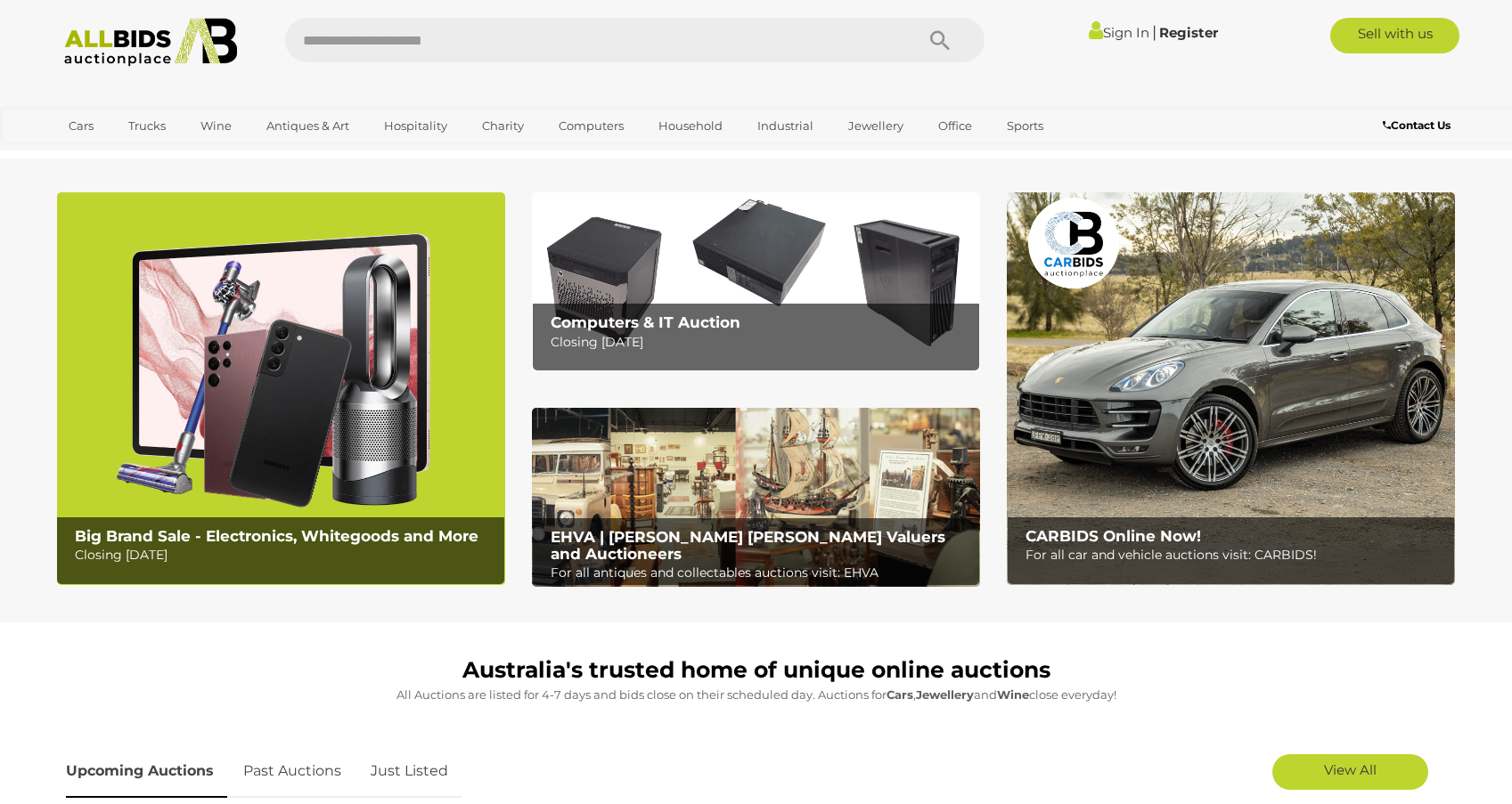
click at [1117, 33] on link "Sign In" at bounding box center [1118, 33] width 61 height 17
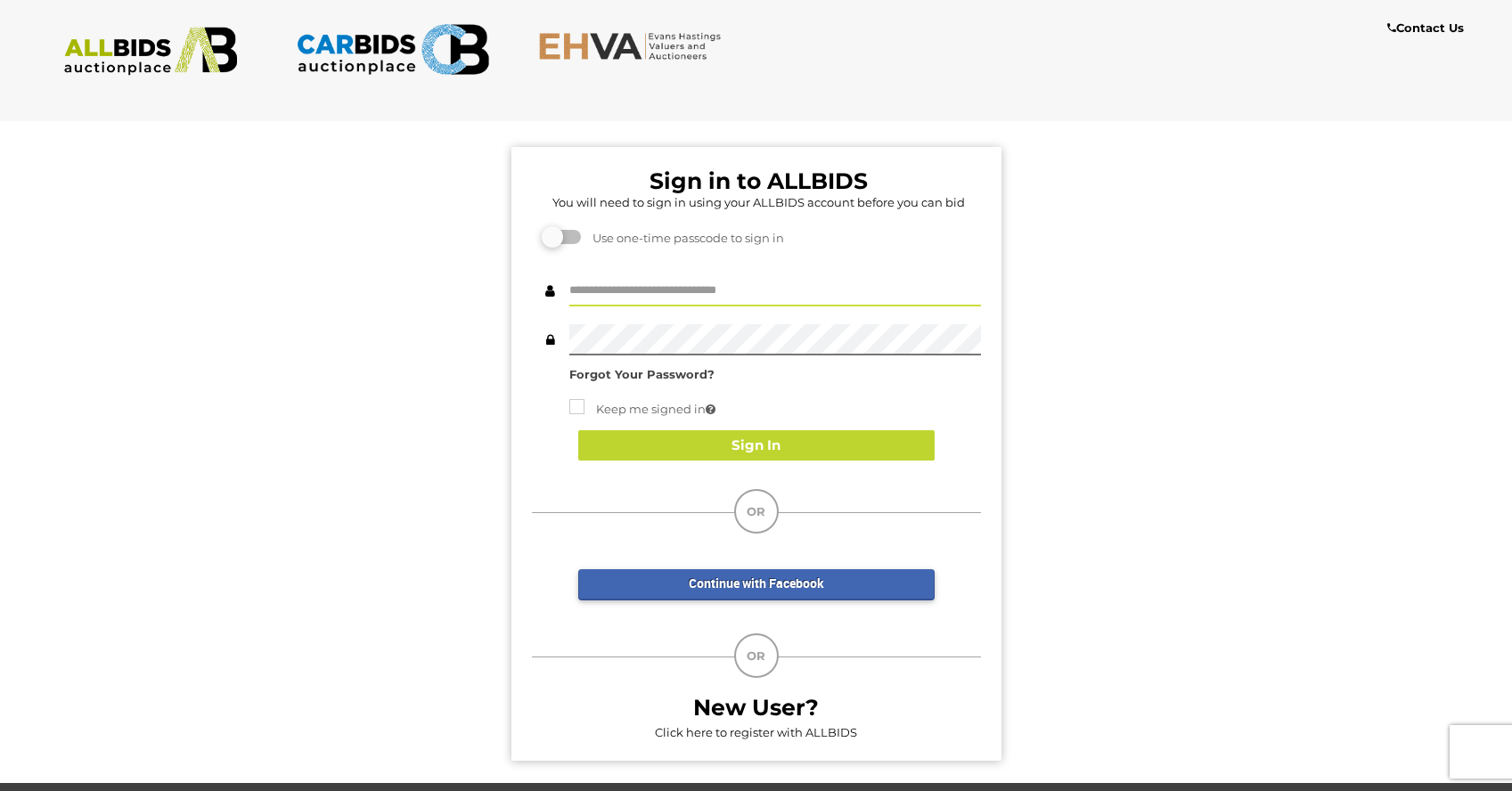
type input "**********"
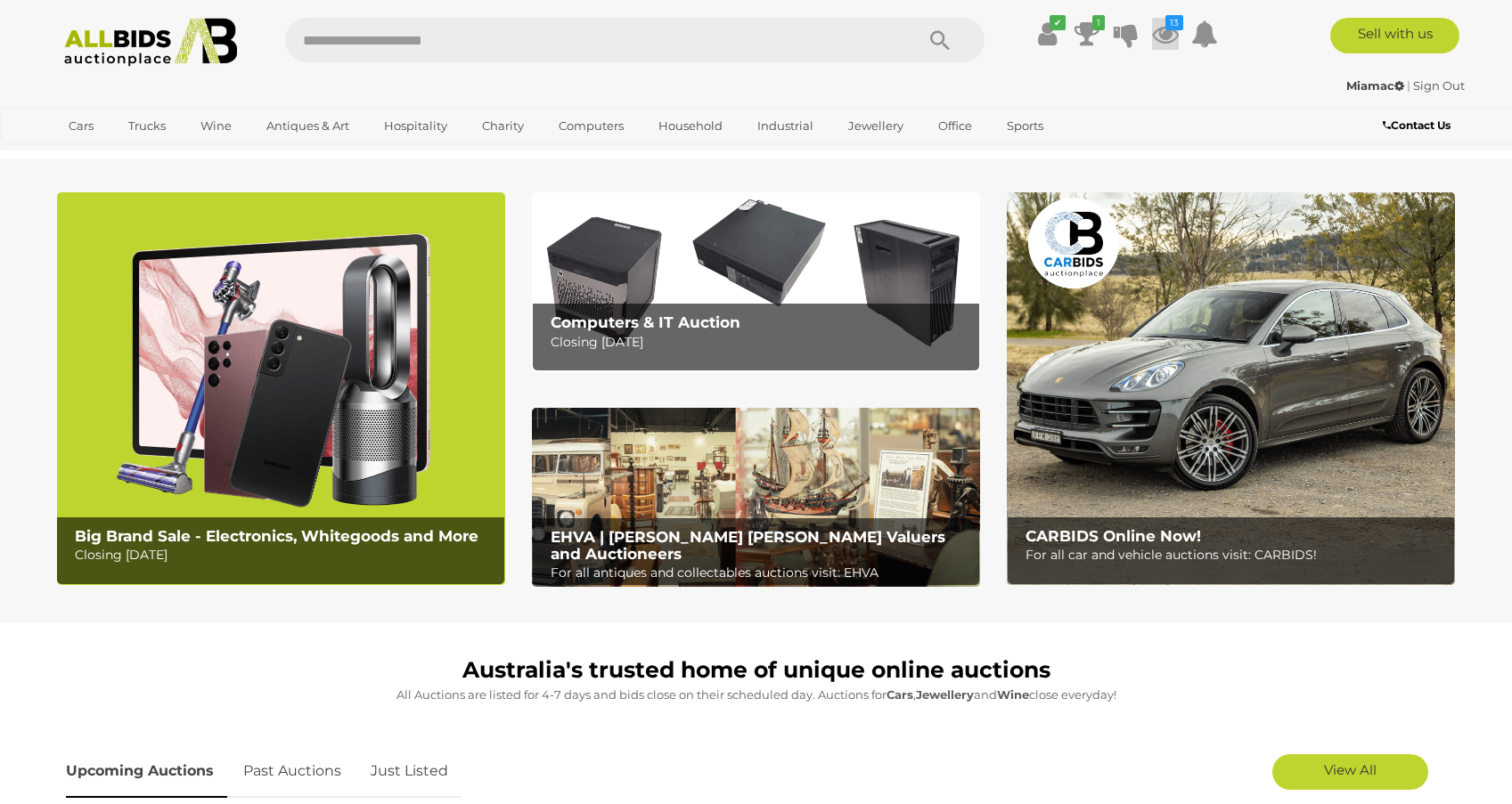
click at [1169, 27] on icon "13" at bounding box center [1174, 23] width 18 height 15
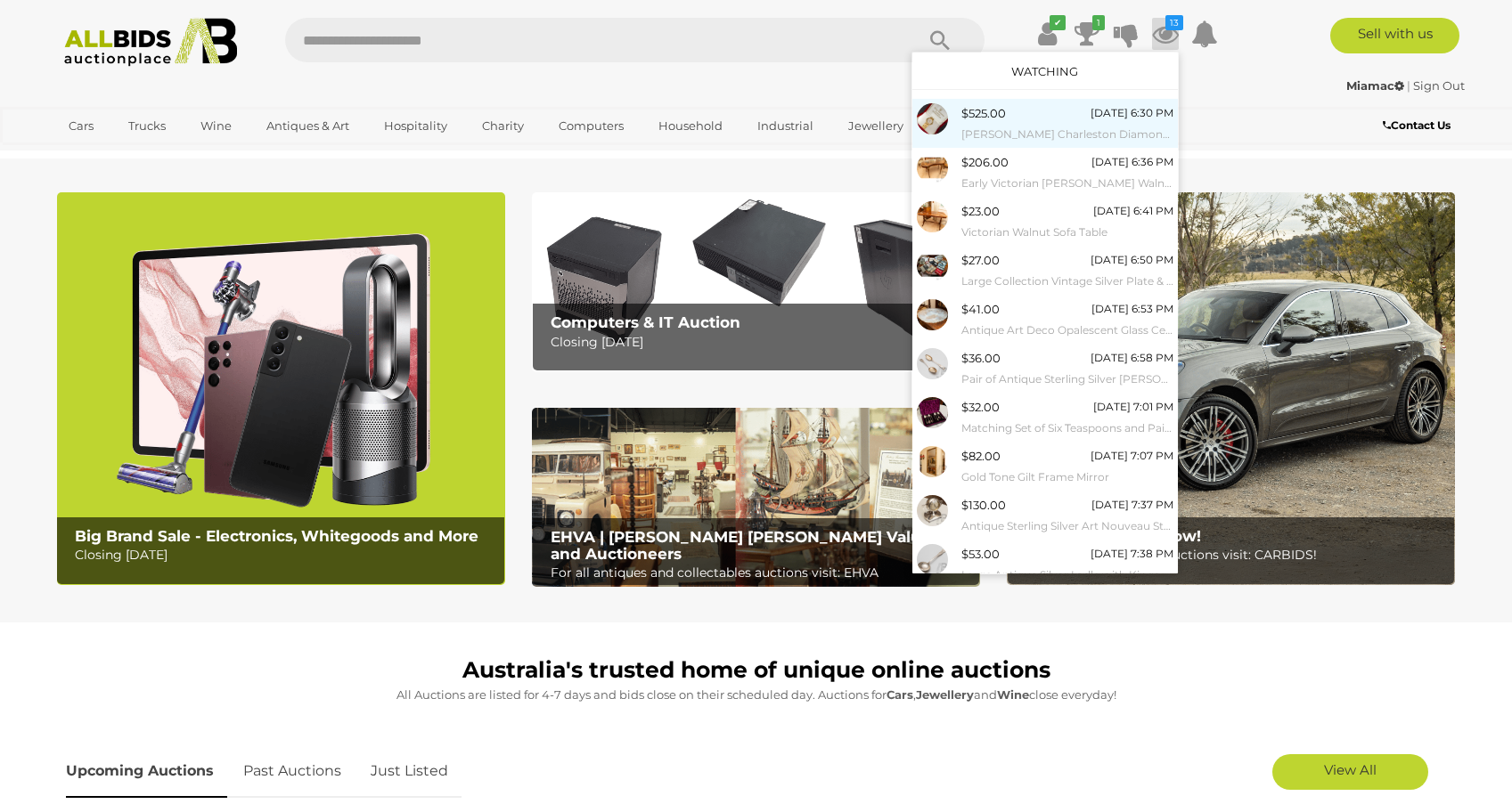
click at [1013, 118] on div "$525.00 Tuesday 6:30 PM Krug-Baümen Charleston Diamond Ladies Watch, 415263DM, …" at bounding box center [1067, 123] width 212 height 40
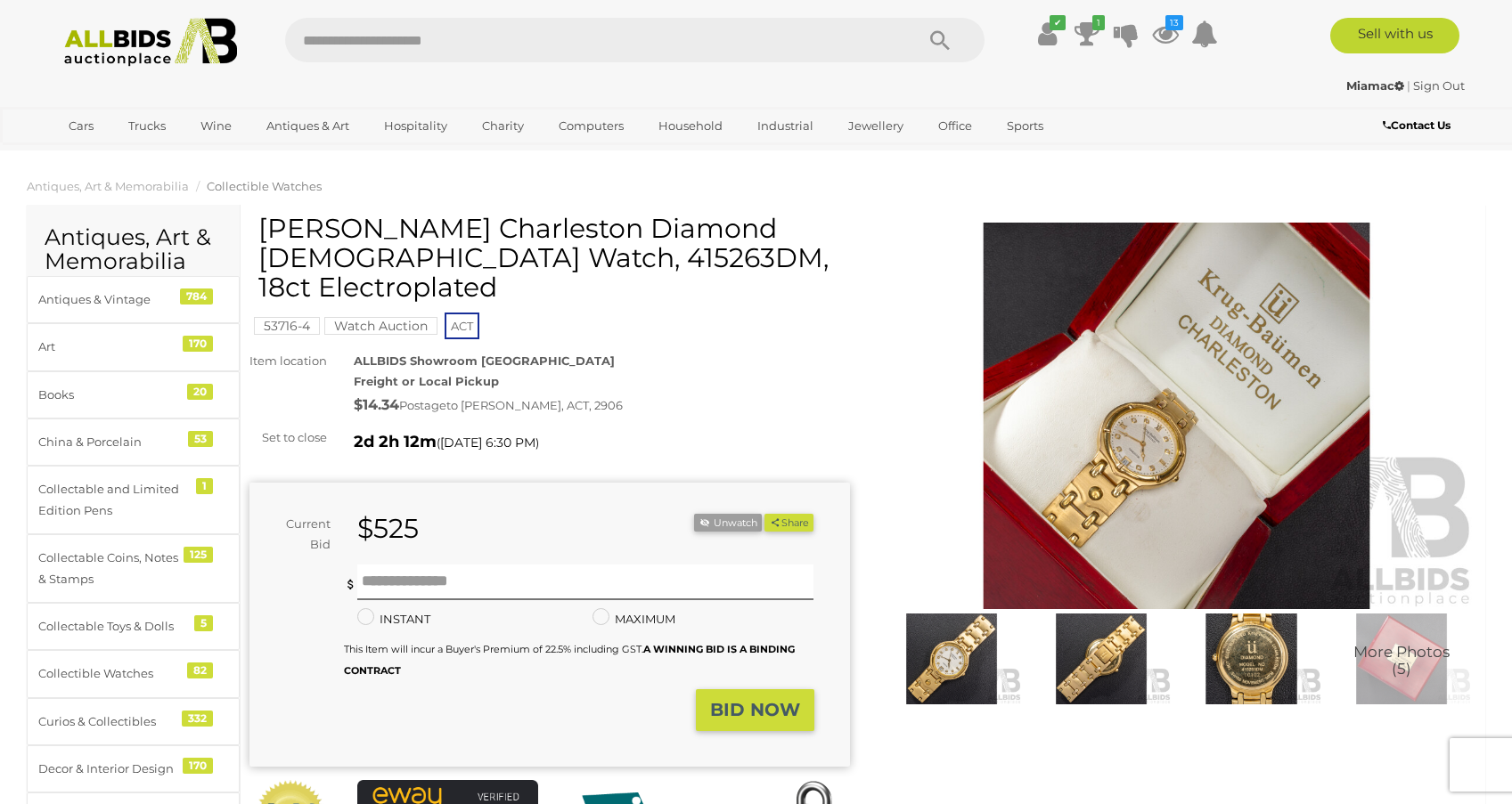
click at [965, 647] on img at bounding box center [952, 658] width 141 height 90
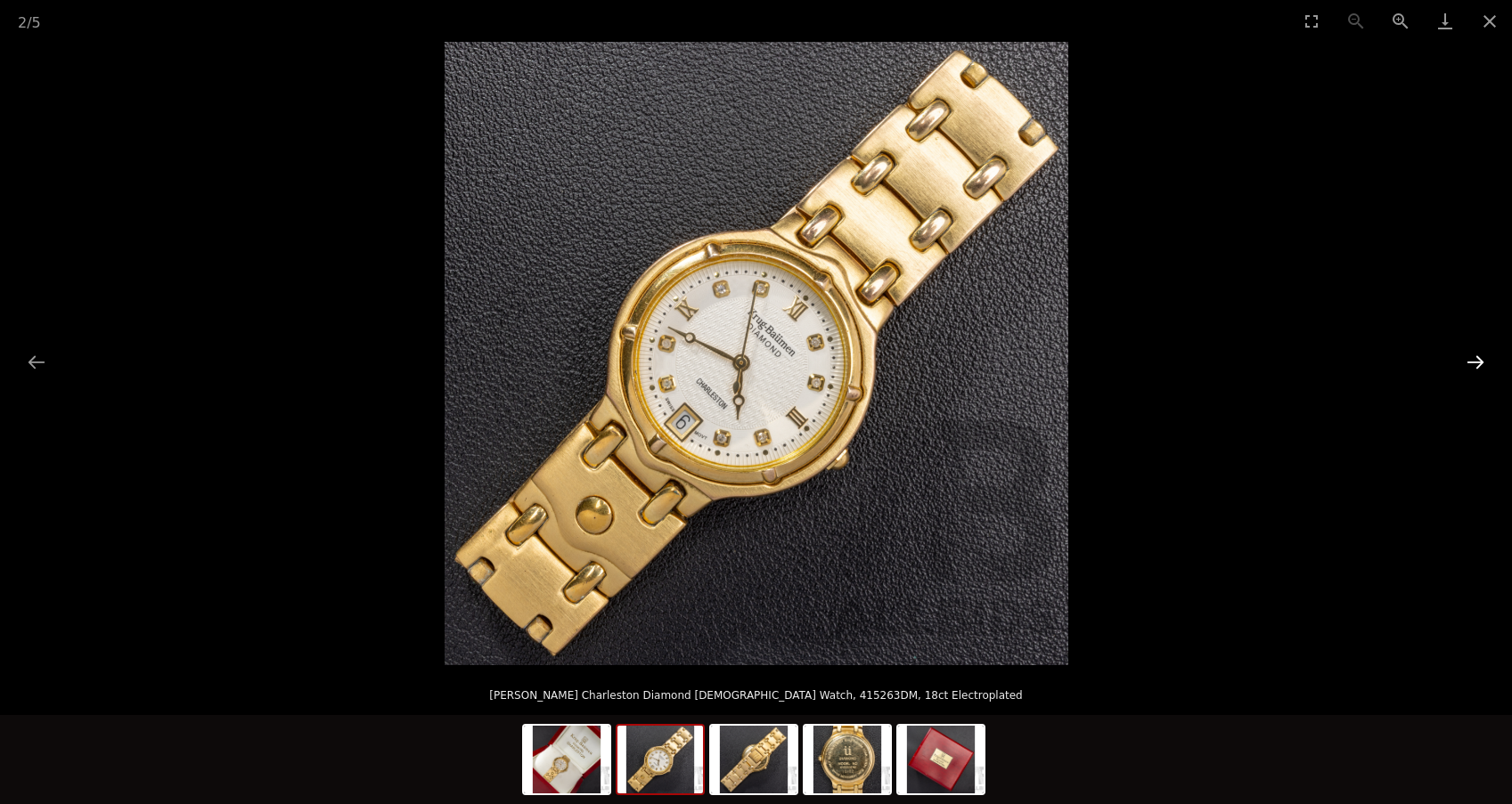
click at [1478, 358] on button "Next slide" at bounding box center [1475, 362] width 37 height 34
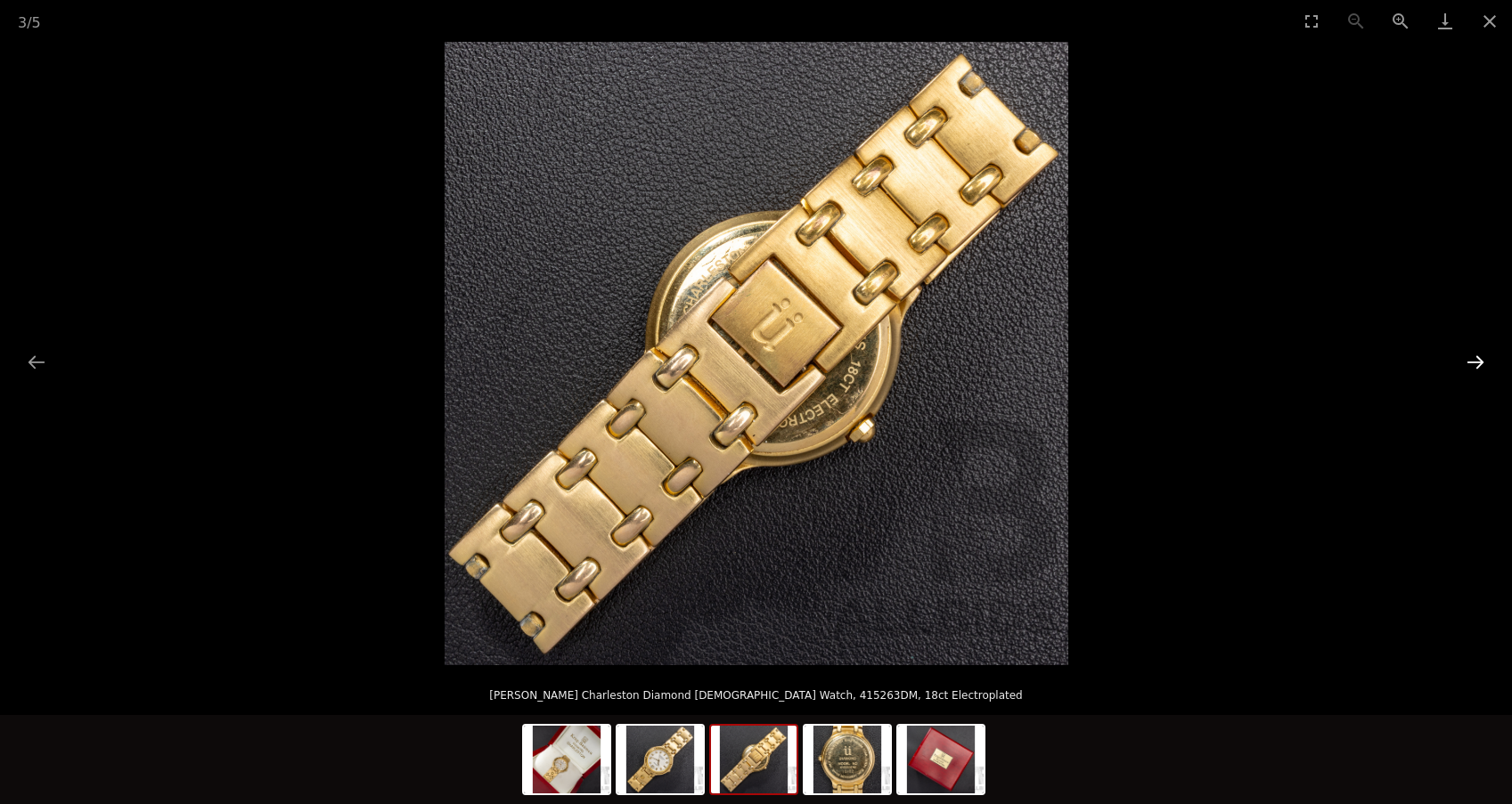
click at [1478, 358] on button "Next slide" at bounding box center [1475, 362] width 37 height 34
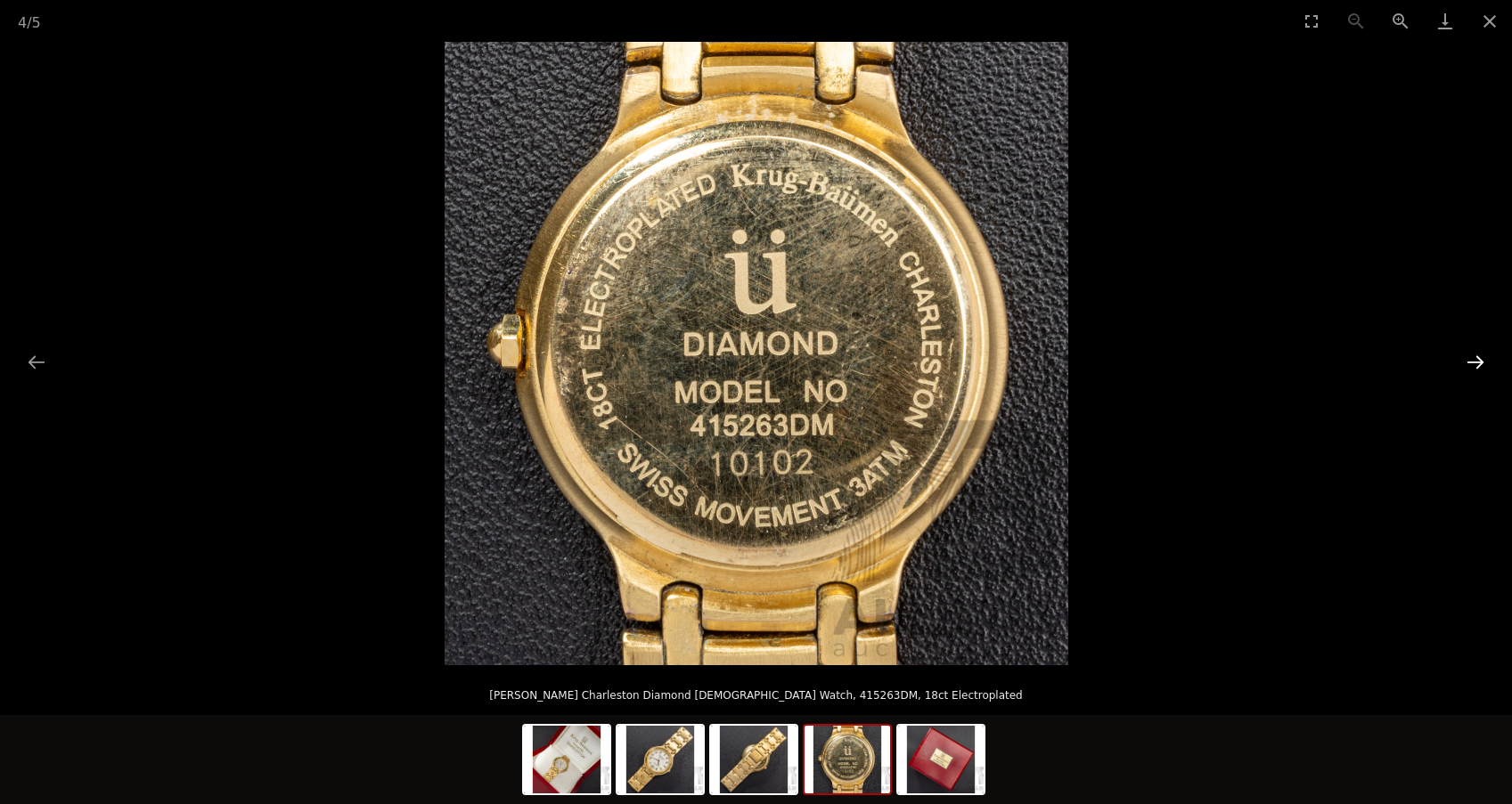
click at [1478, 358] on button "Next slide" at bounding box center [1475, 362] width 37 height 34
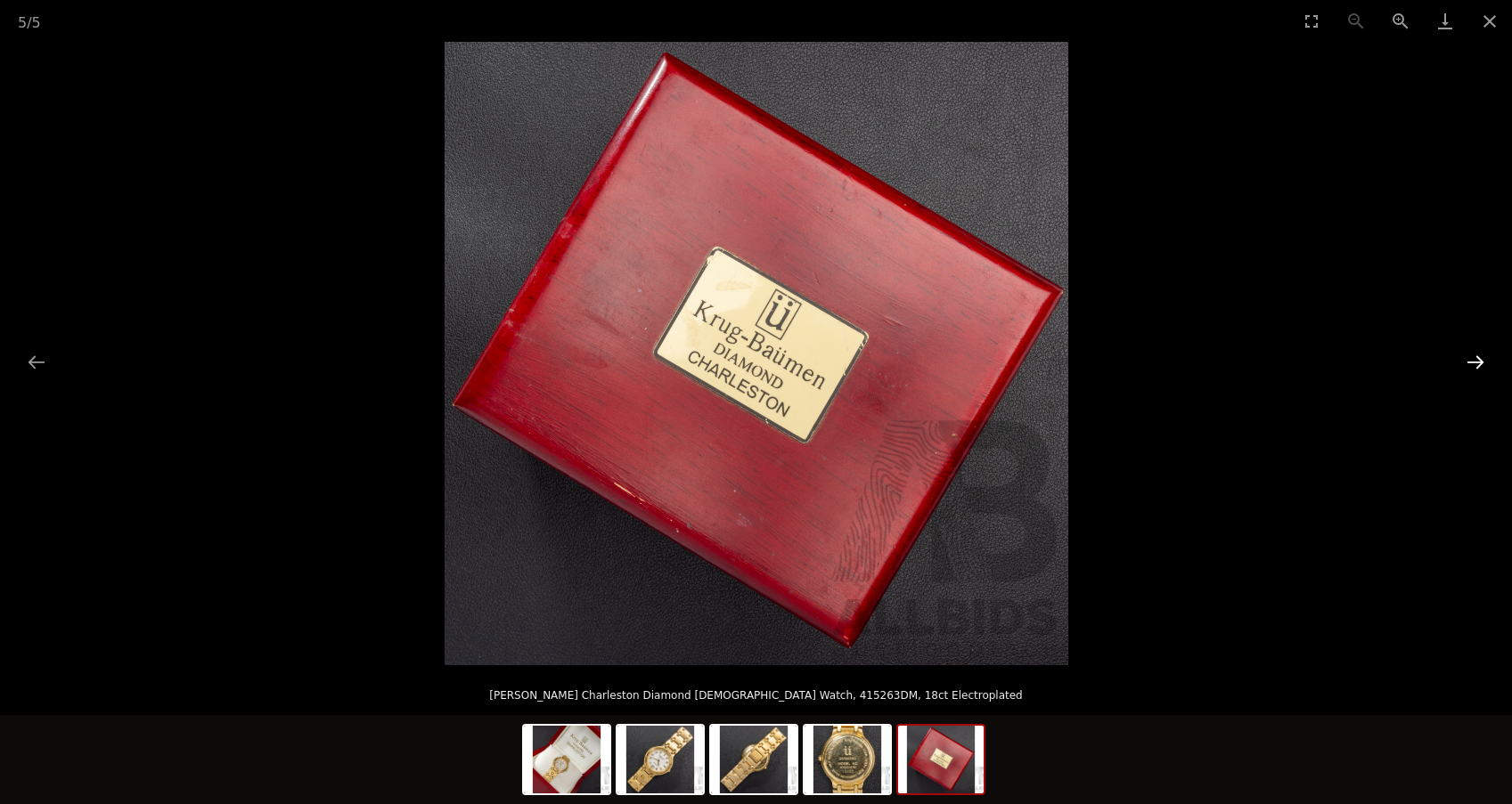
click at [1478, 358] on button "Next slide" at bounding box center [1475, 362] width 37 height 34
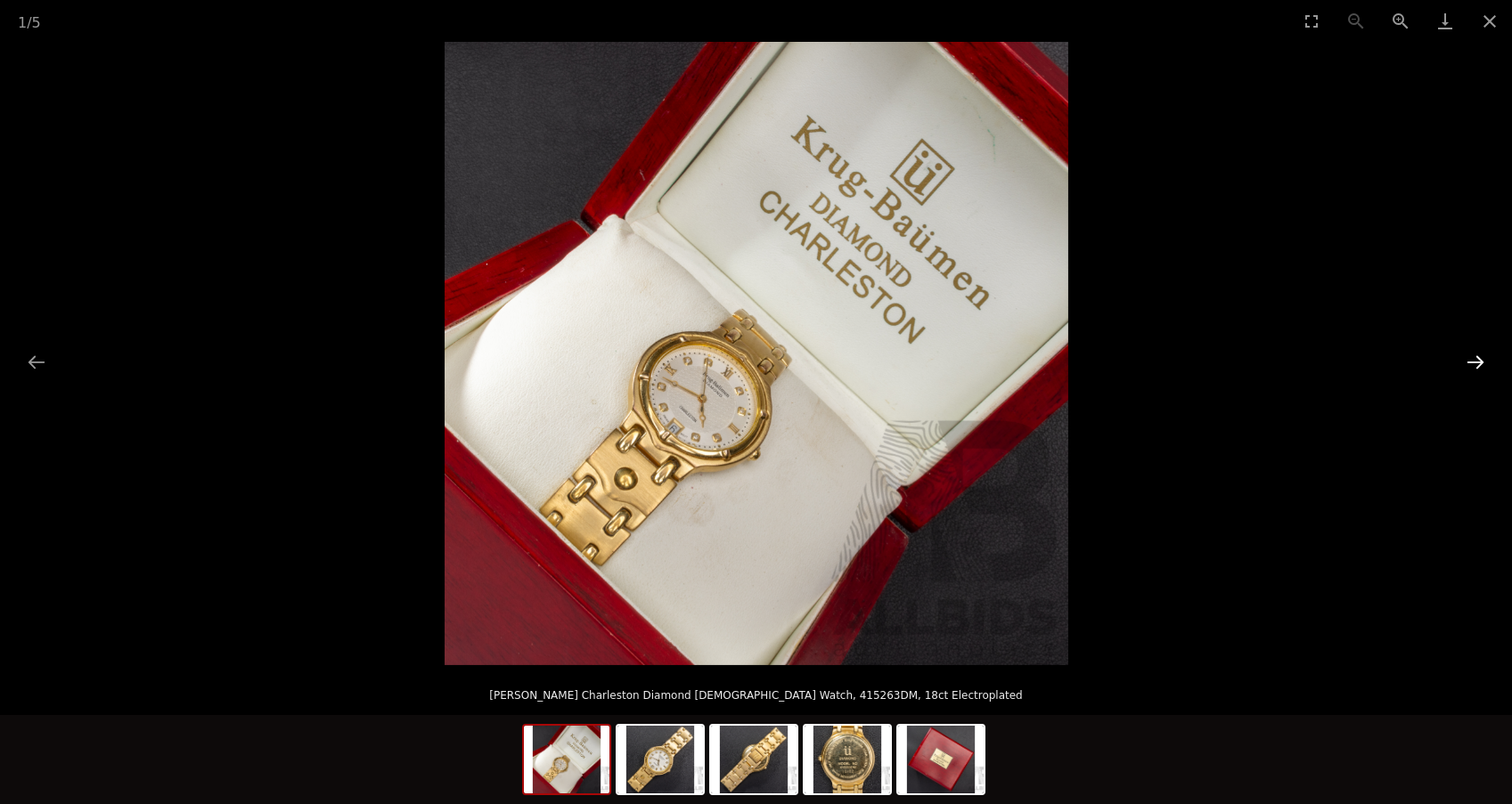
click at [1478, 358] on button "Next slide" at bounding box center [1475, 362] width 37 height 34
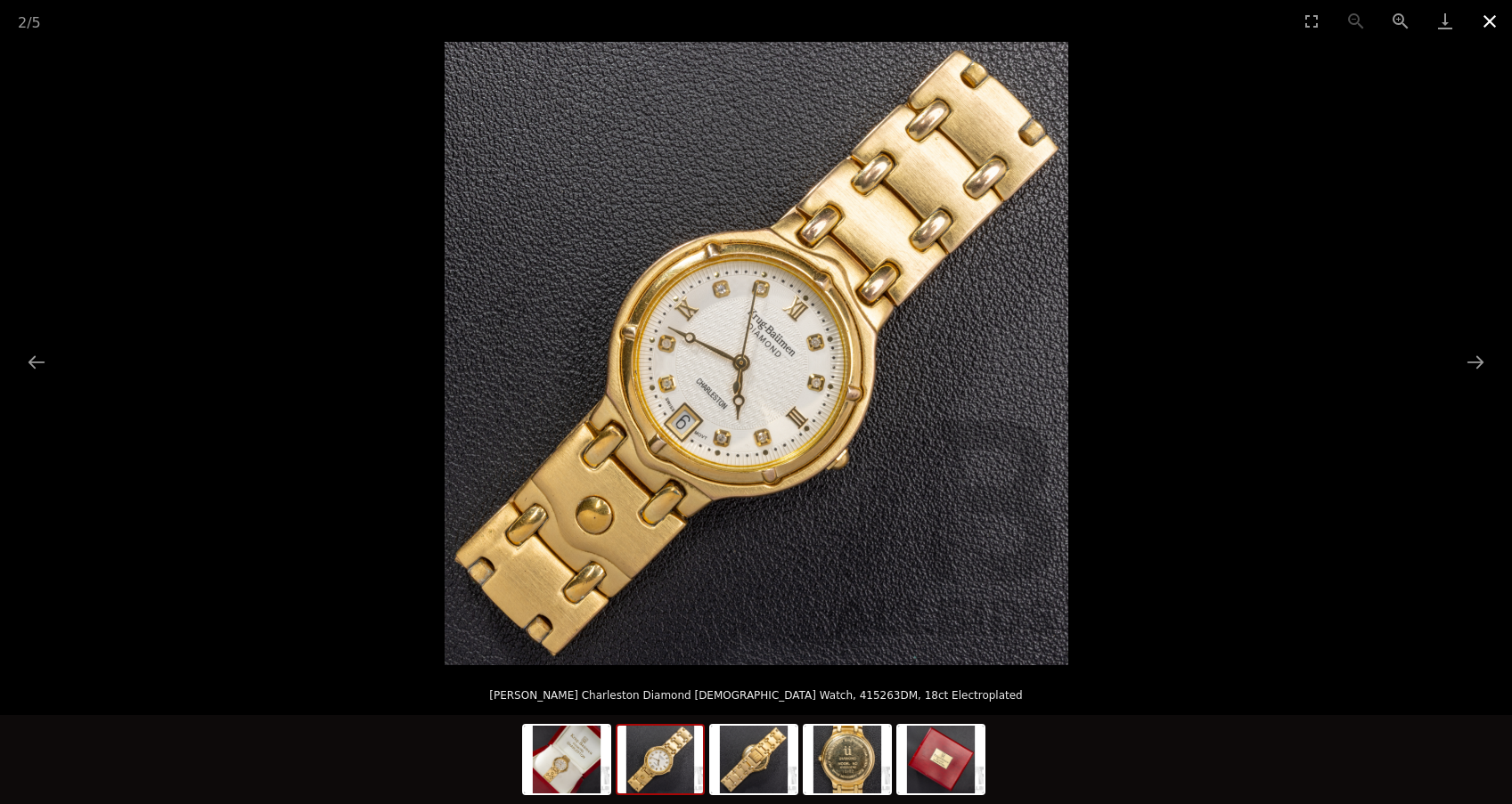
click at [1483, 22] on button "Close gallery" at bounding box center [1488, 21] width 44 height 42
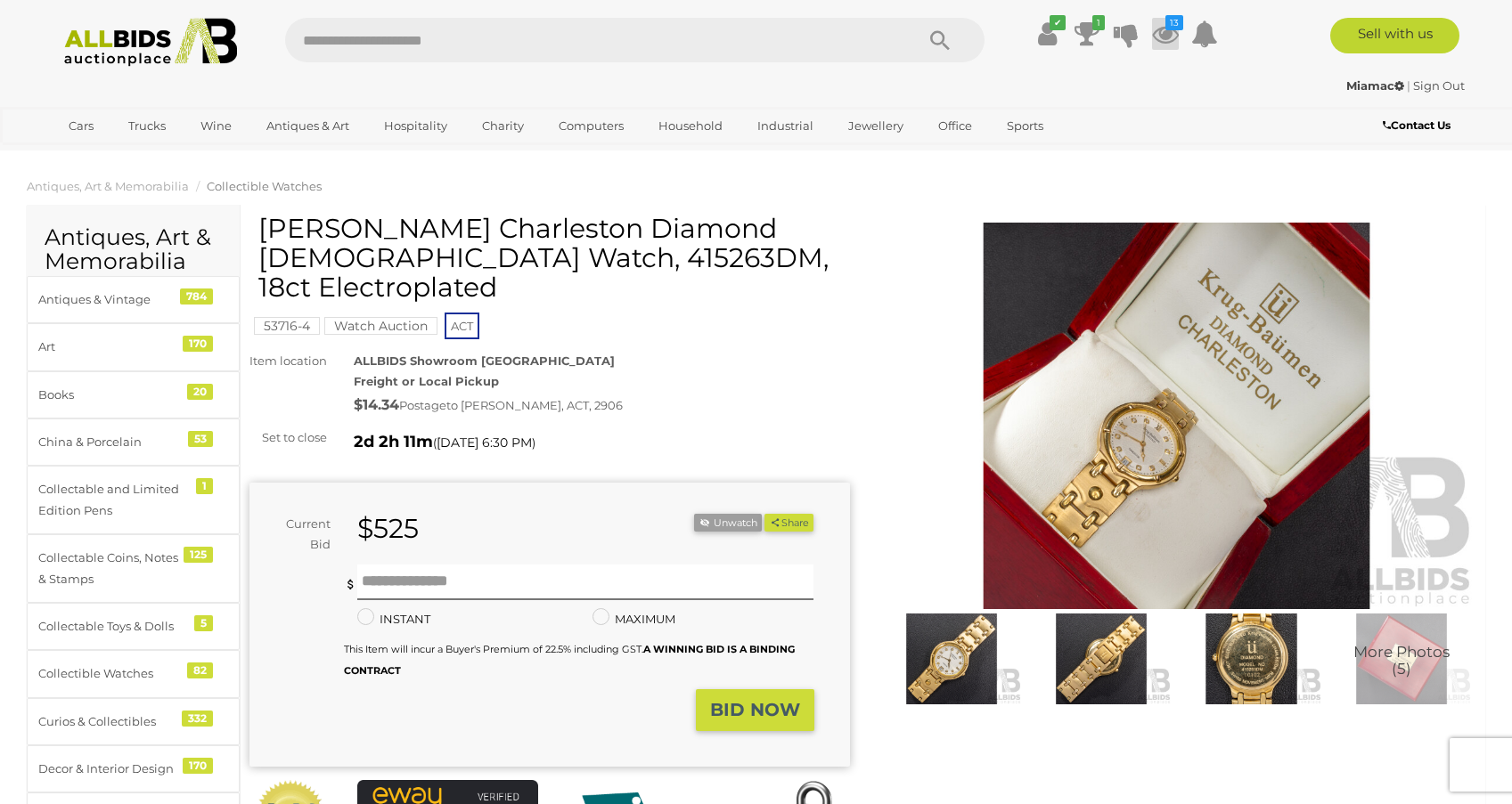
click at [1165, 34] on icon at bounding box center [1165, 33] width 27 height 32
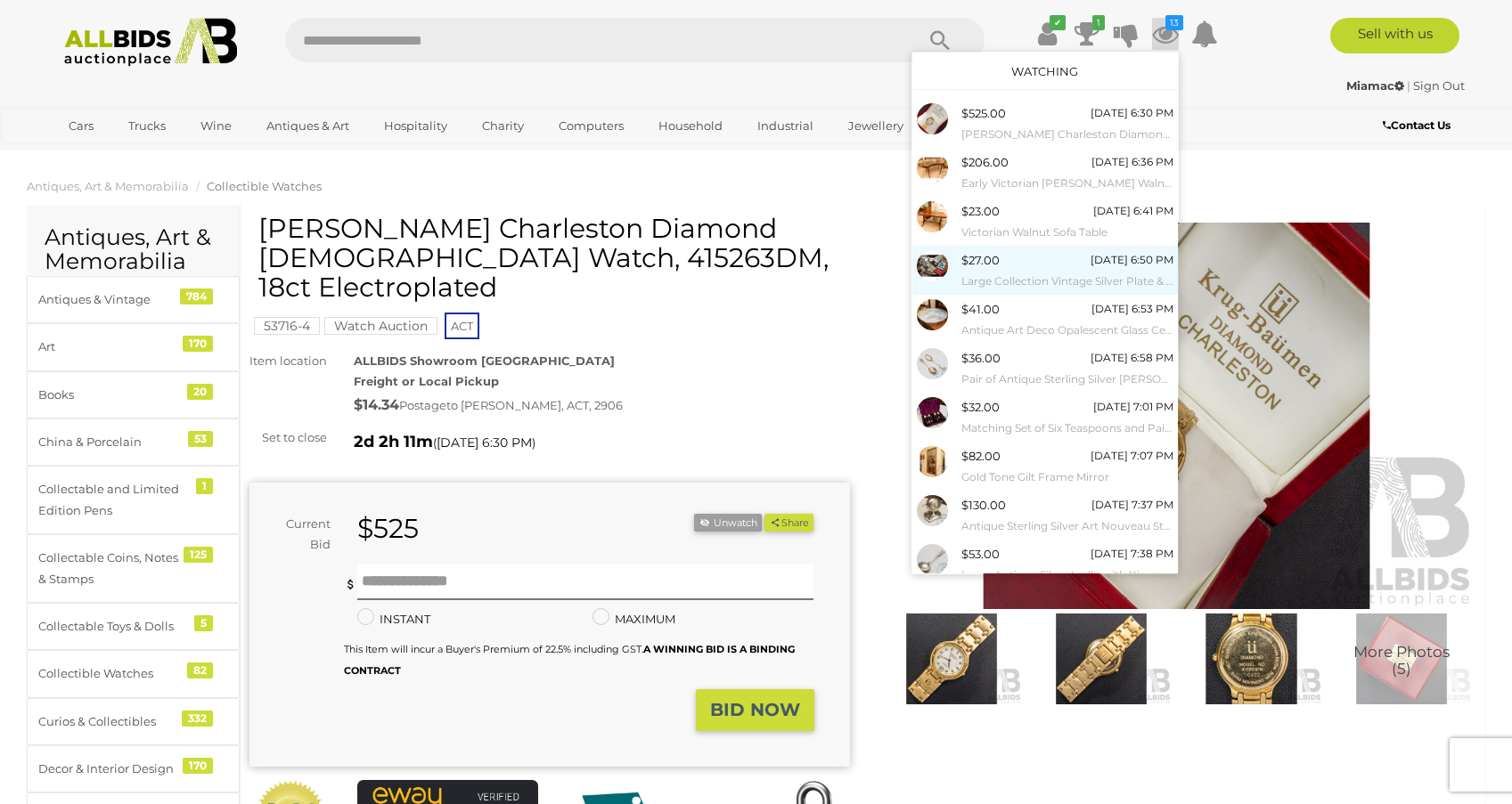
click at [963, 263] on span "$27.00" at bounding box center [980, 260] width 38 height 14
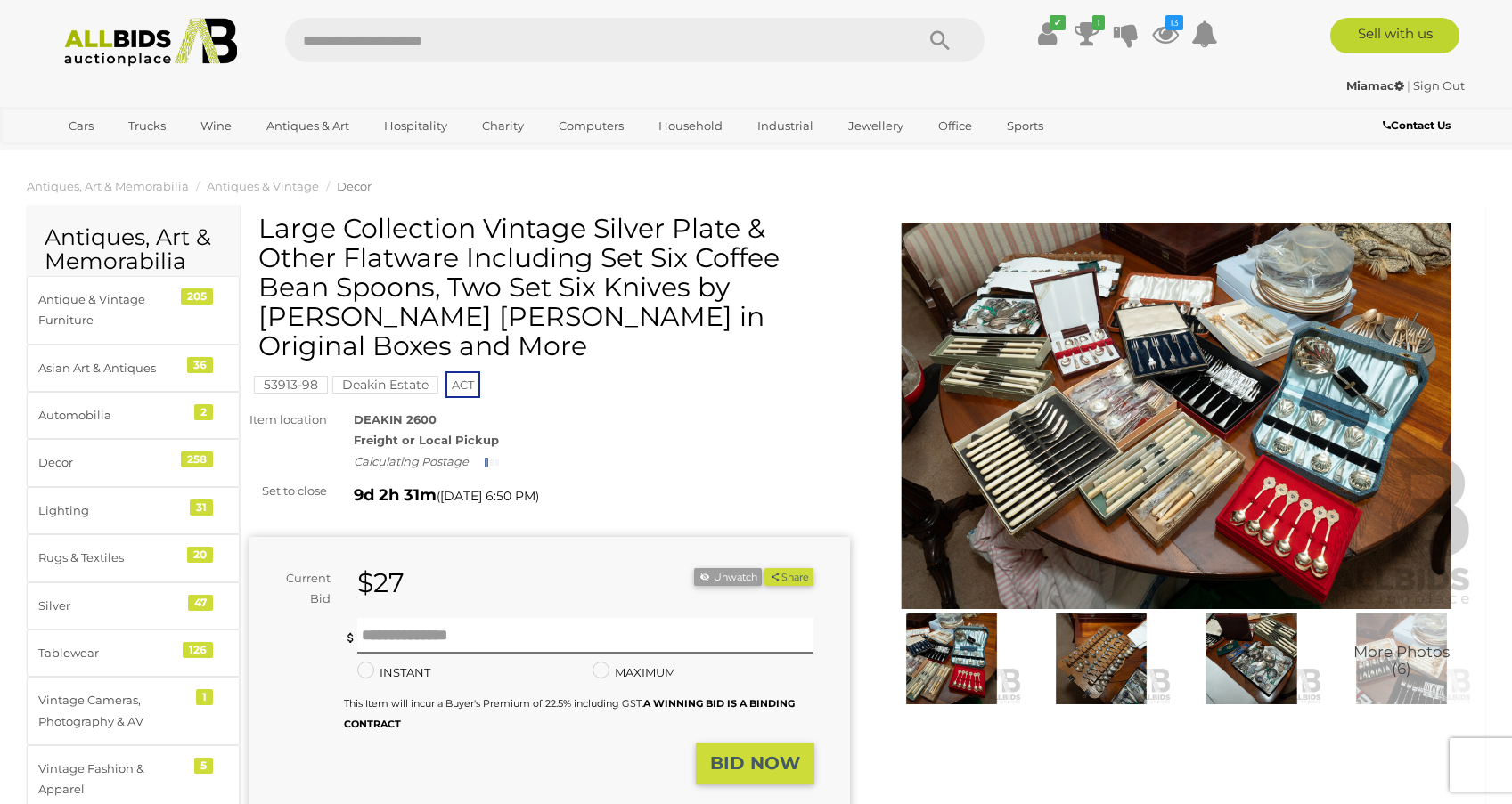
click at [1183, 479] on img at bounding box center [1177, 415] width 601 height 386
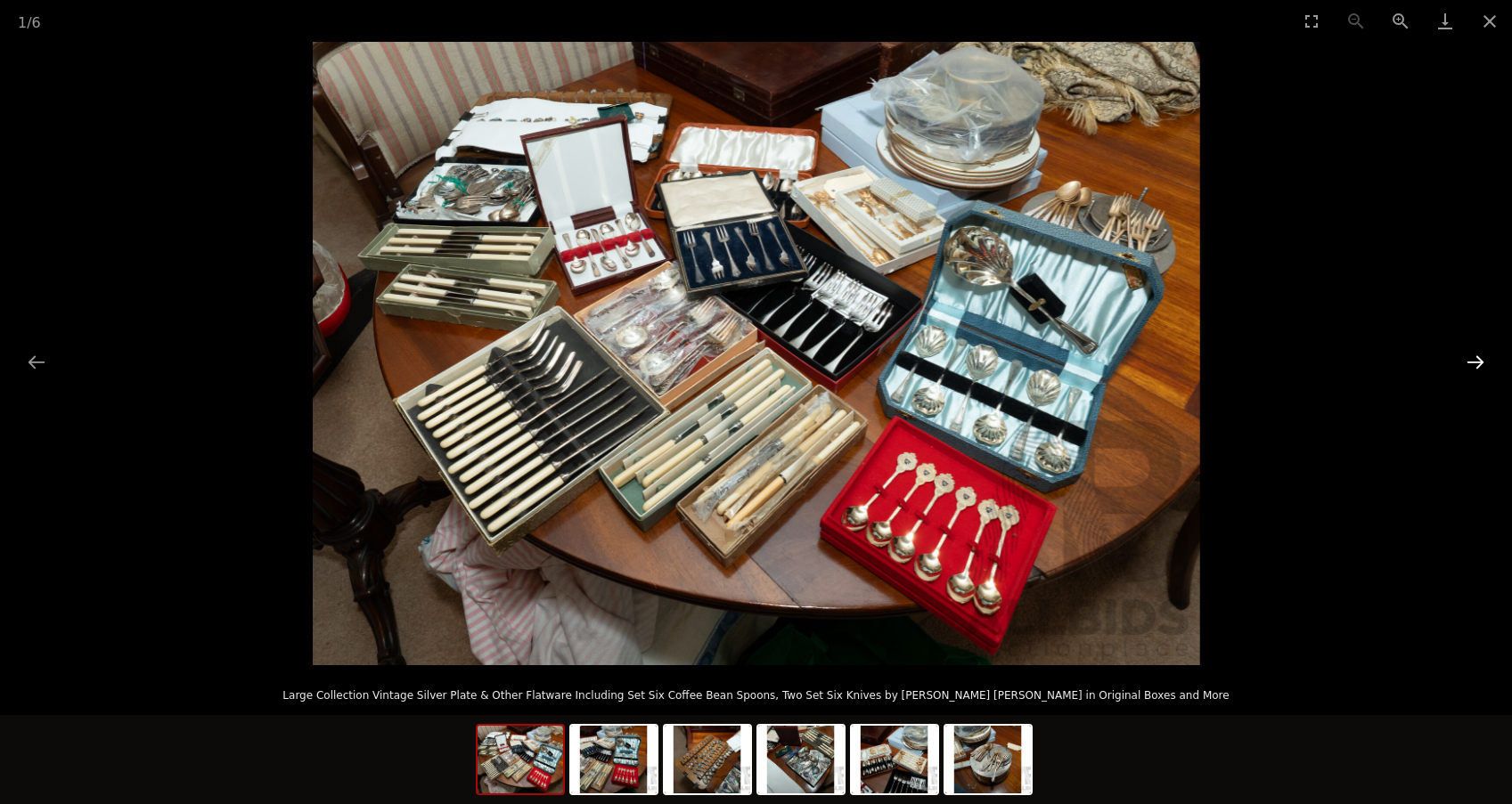
click at [1474, 361] on button "Next slide" at bounding box center [1475, 362] width 37 height 34
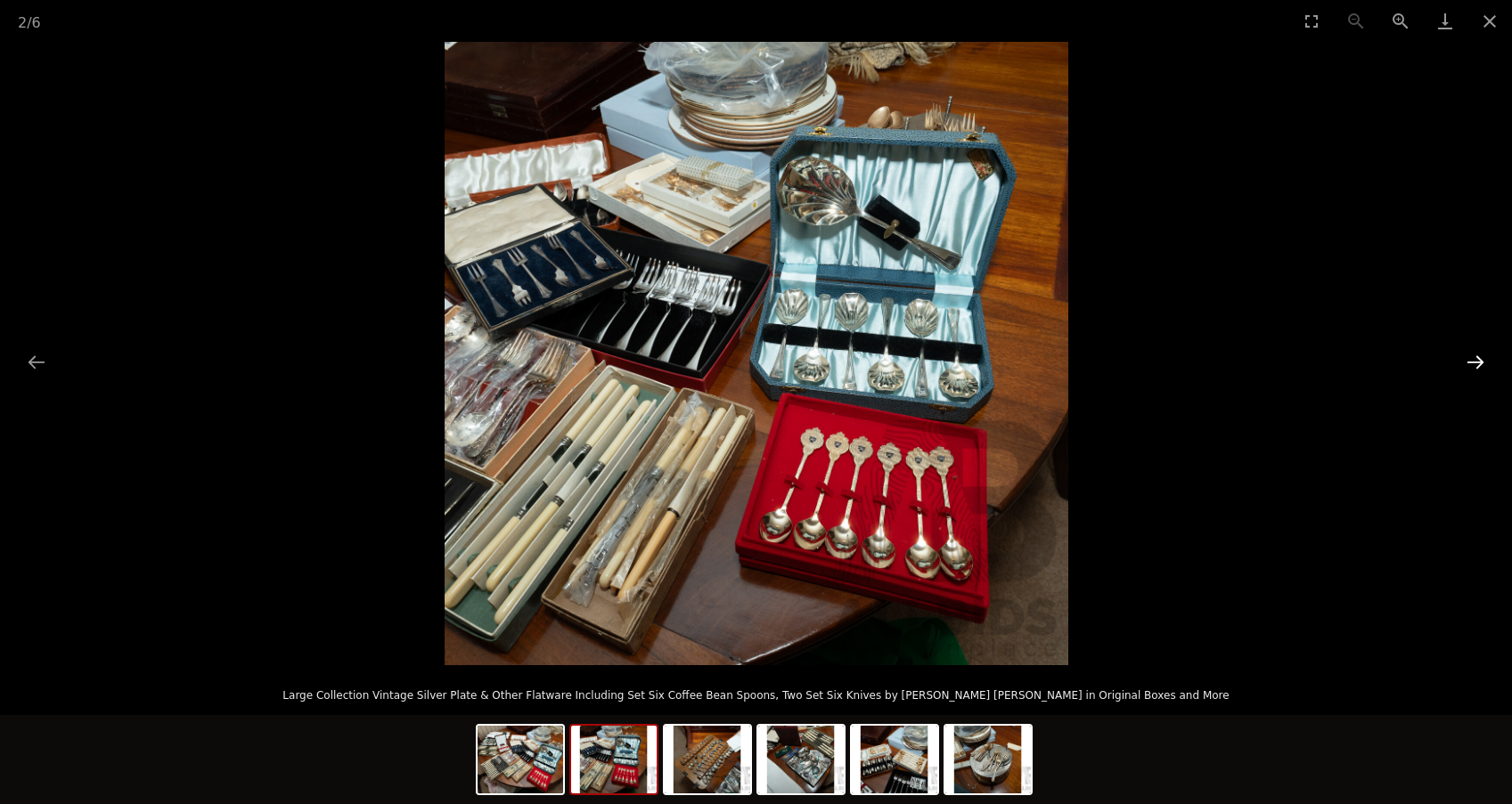
click at [1474, 361] on button "Next slide" at bounding box center [1475, 362] width 37 height 34
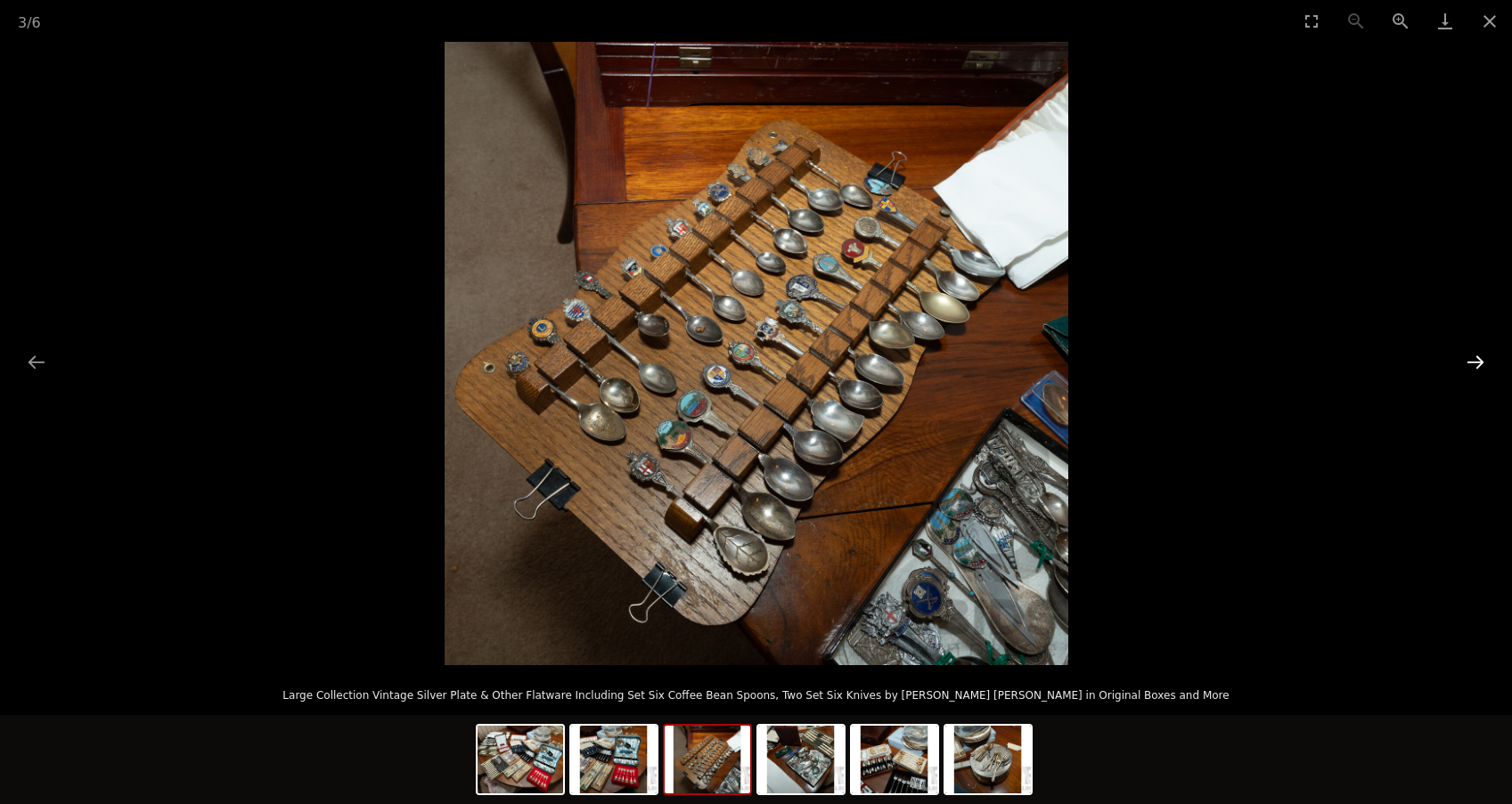
click at [1474, 361] on button "Next slide" at bounding box center [1475, 362] width 37 height 34
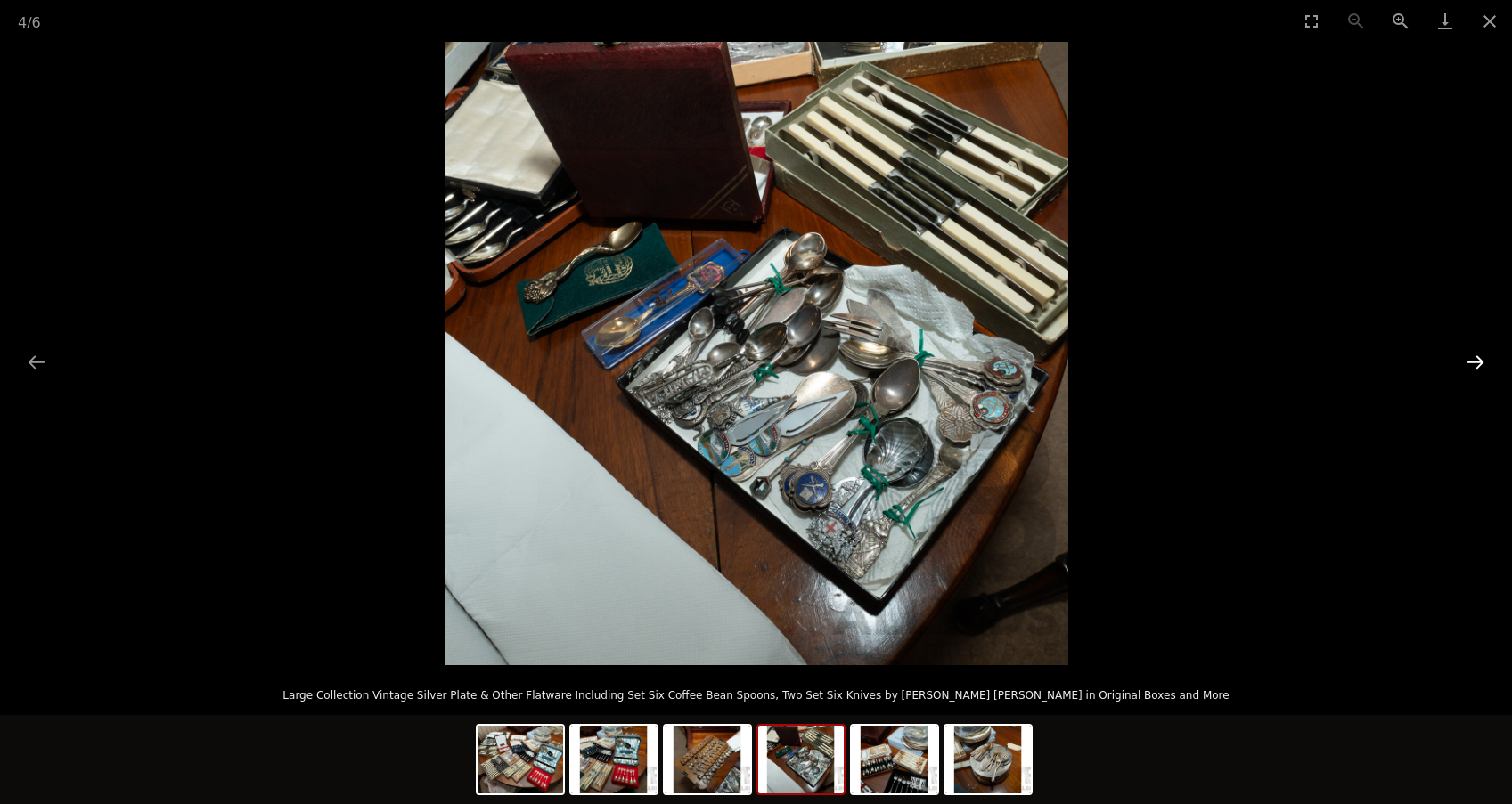
click at [1479, 361] on button "Next slide" at bounding box center [1475, 362] width 37 height 34
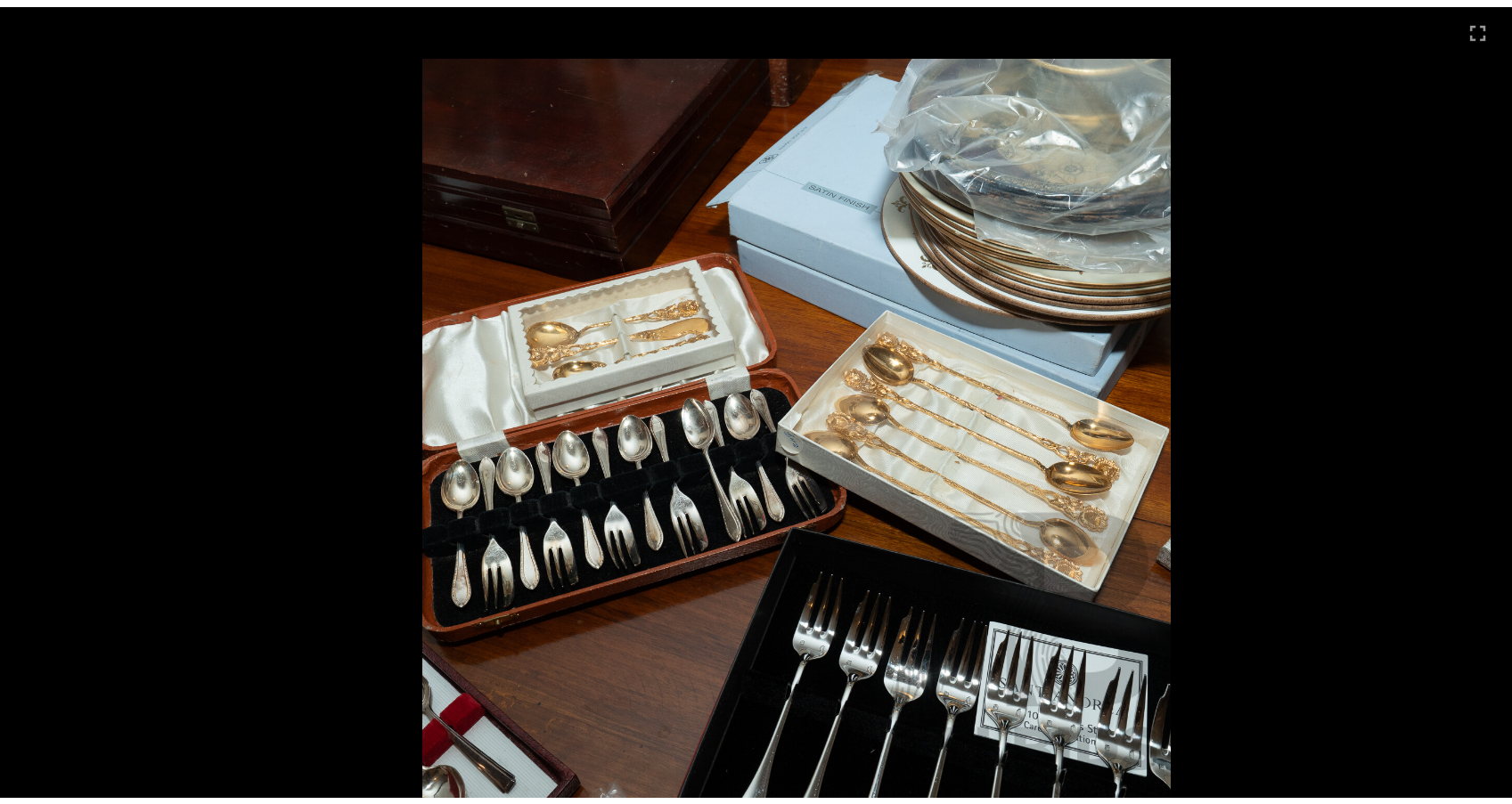
scroll to position [6, 0]
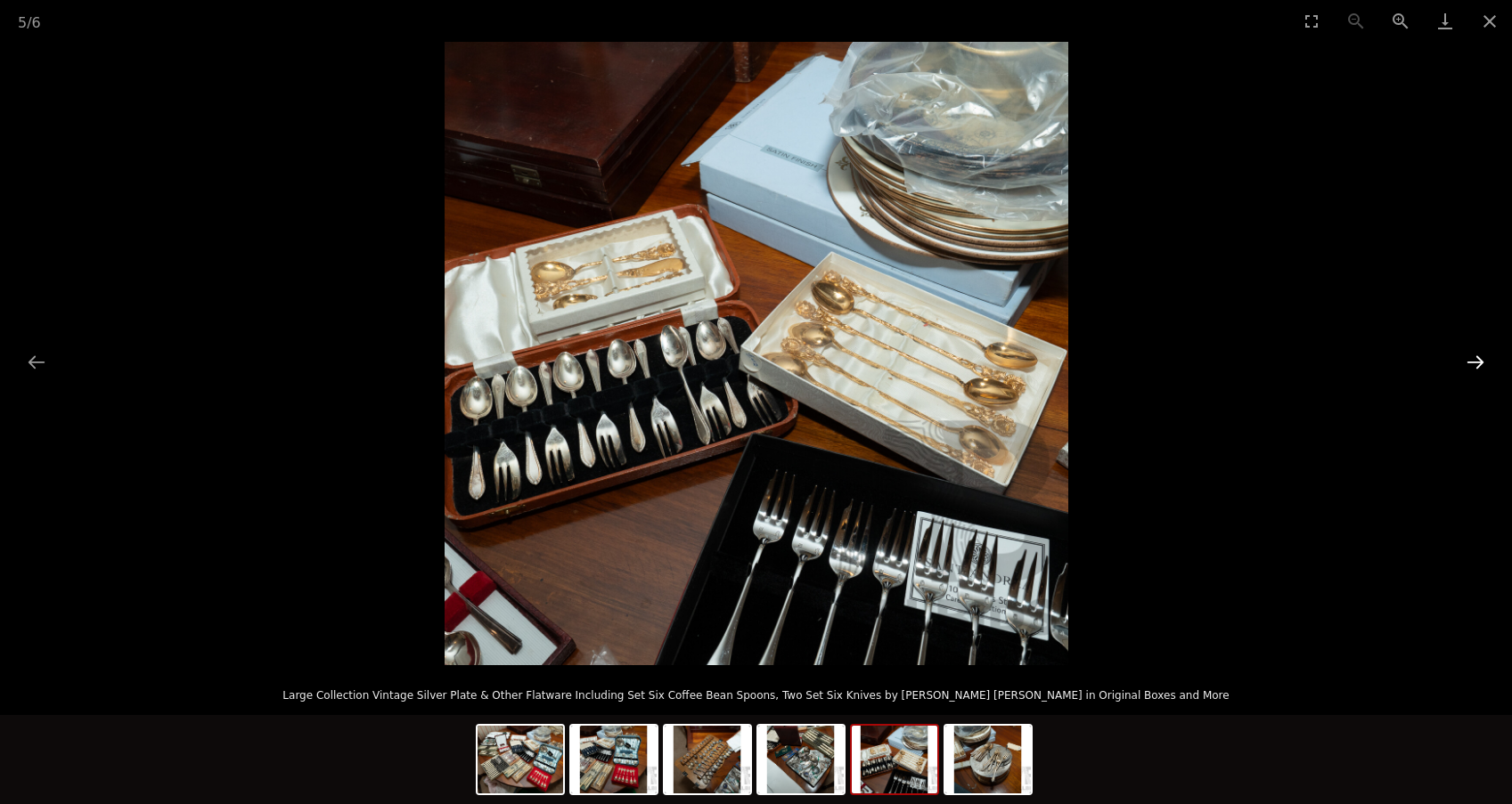
click at [1476, 362] on button "Next slide" at bounding box center [1475, 362] width 37 height 34
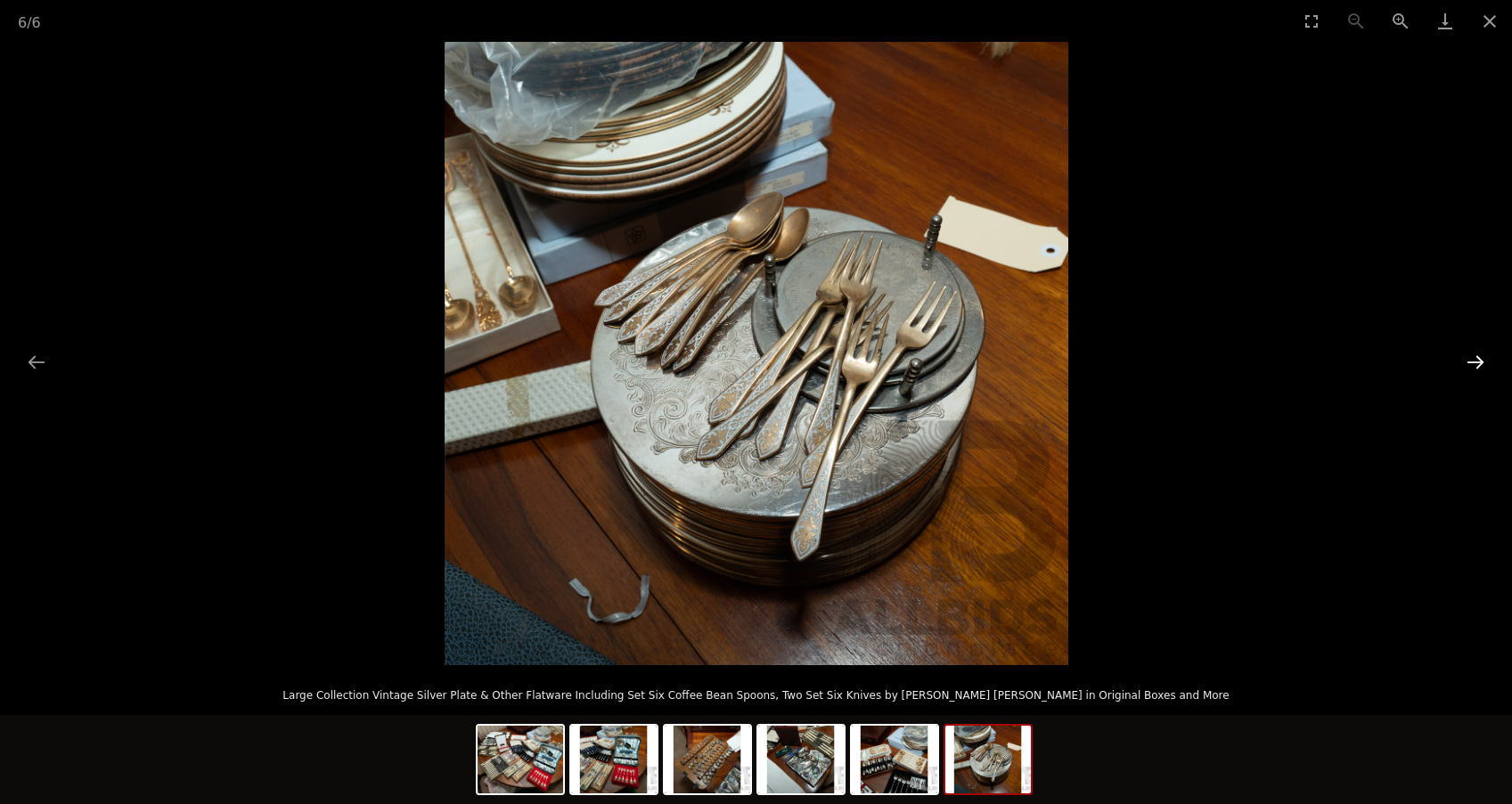
click at [1473, 360] on button "Next slide" at bounding box center [1475, 362] width 37 height 34
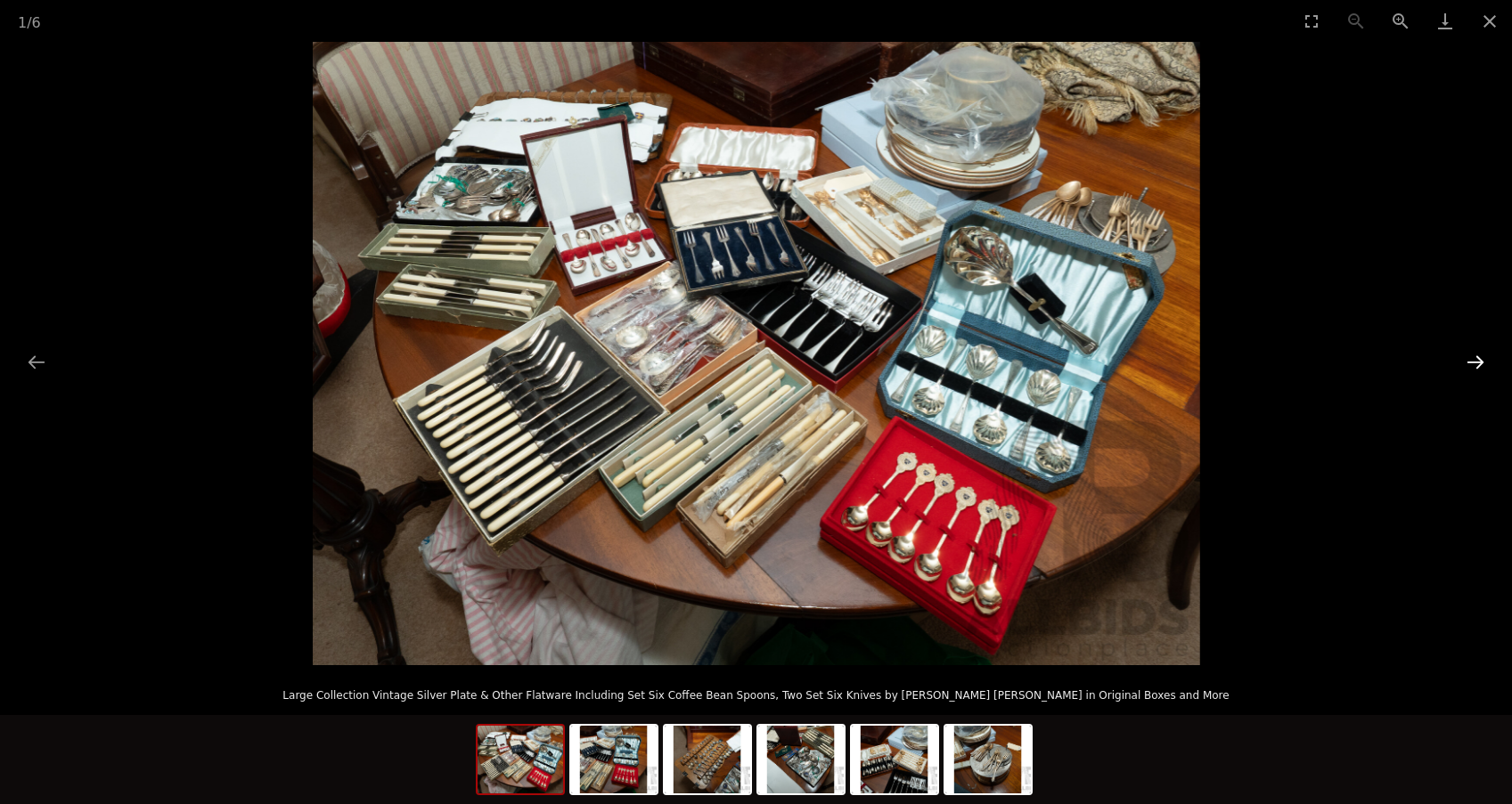
click at [1473, 360] on button "Next slide" at bounding box center [1475, 362] width 37 height 34
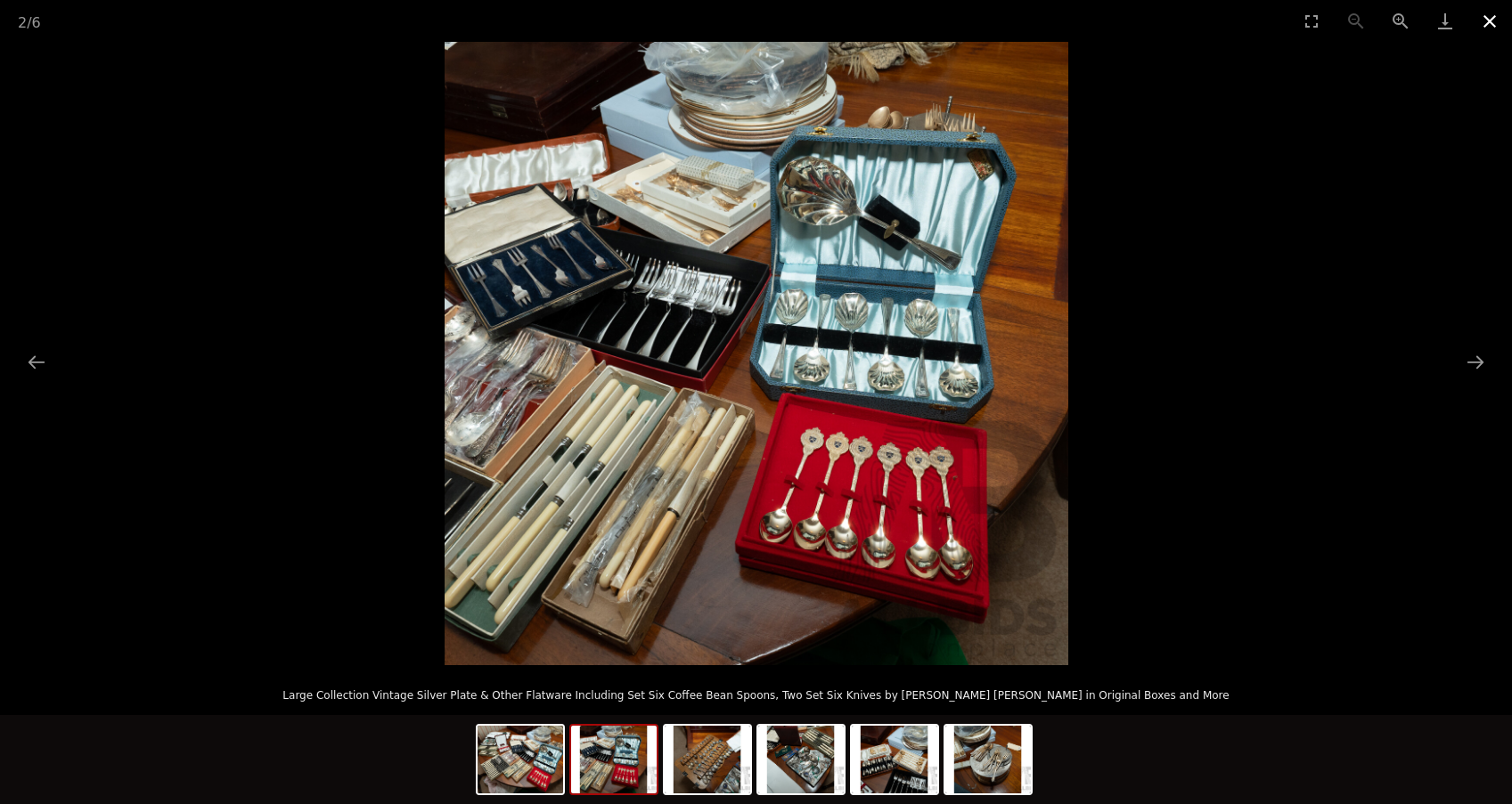
click at [1497, 18] on button "Close gallery" at bounding box center [1488, 21] width 44 height 42
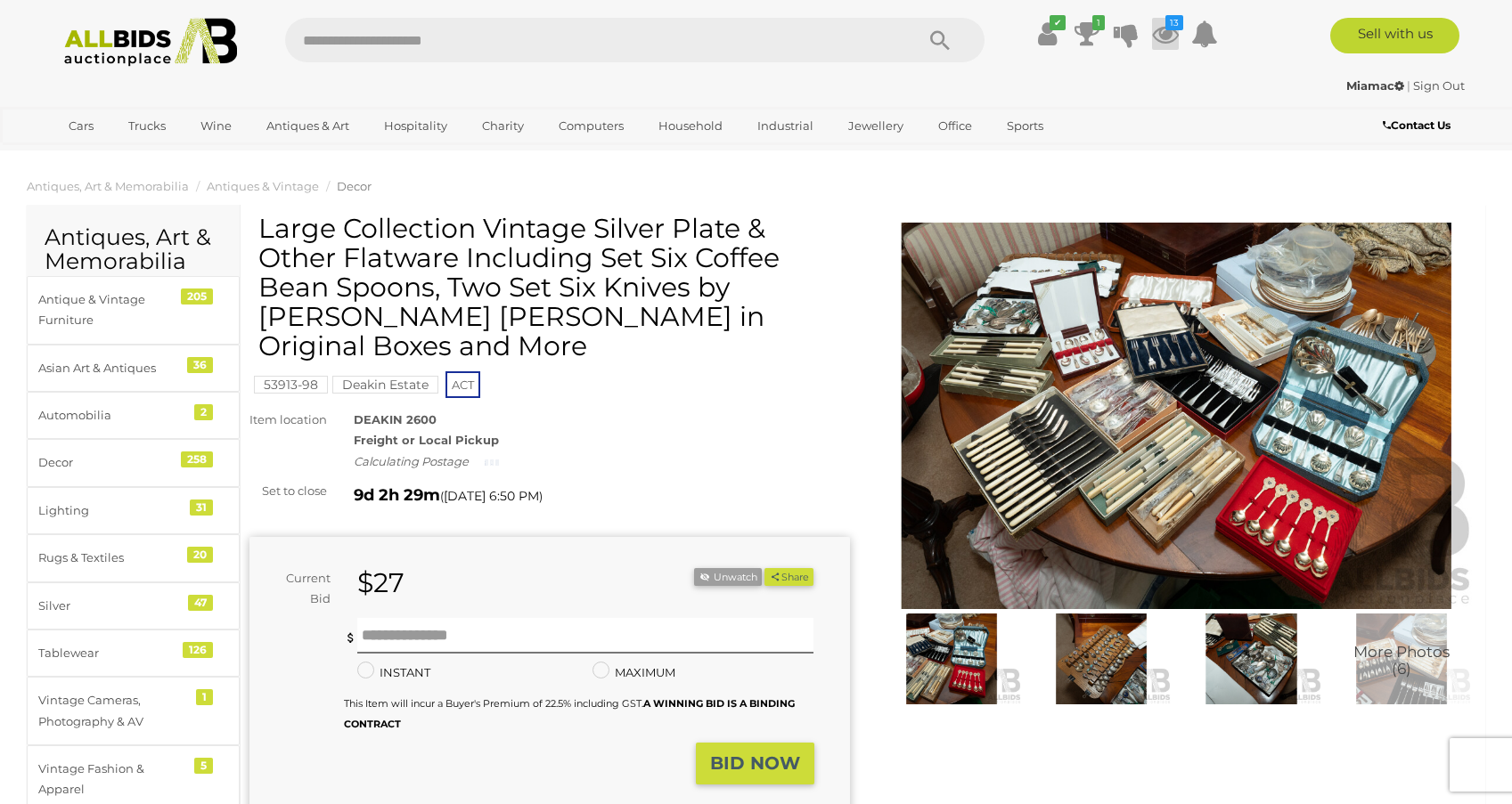
click at [1169, 32] on icon at bounding box center [1165, 33] width 27 height 32
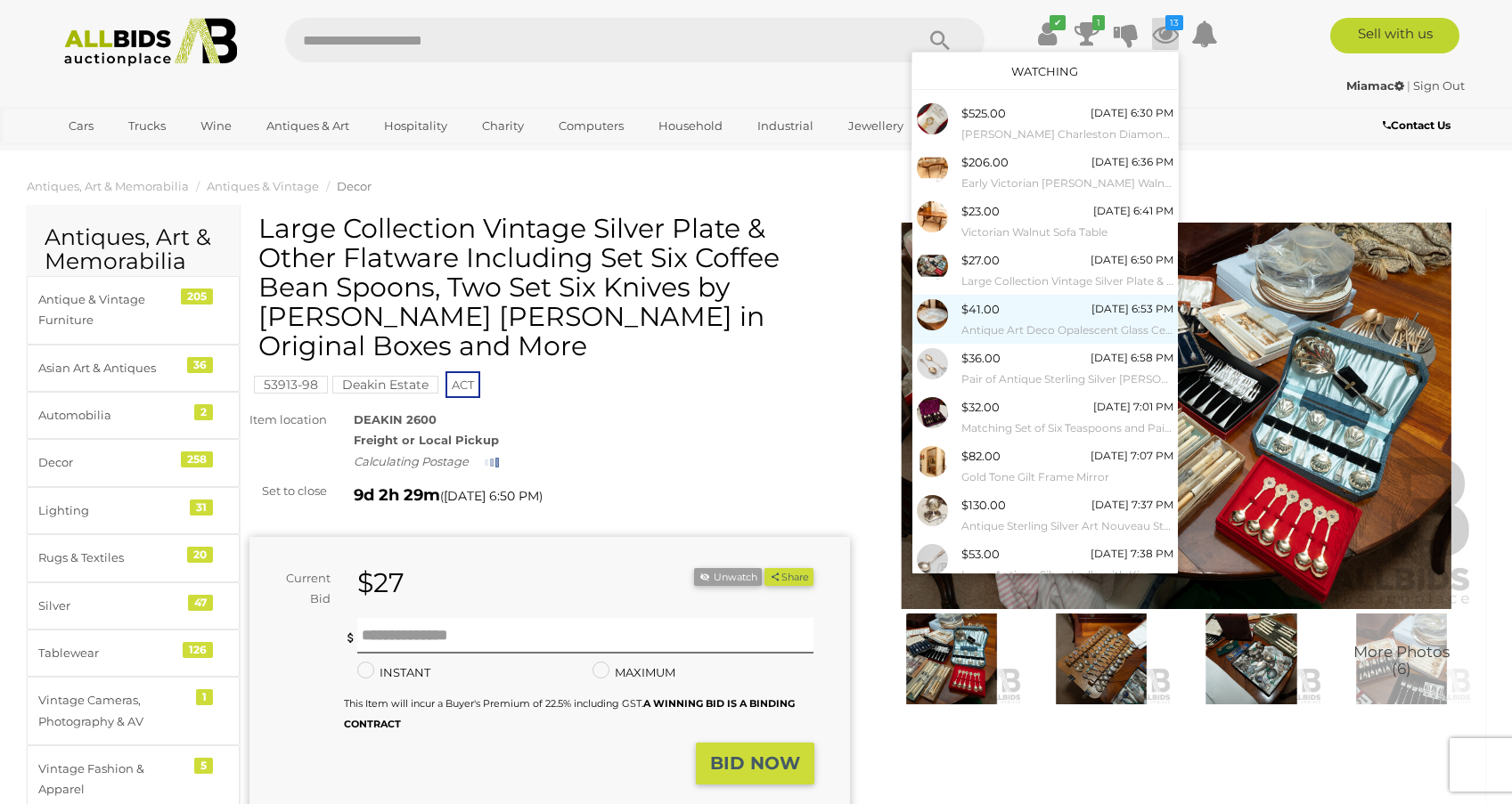
click at [983, 306] on span "$41.00" at bounding box center [980, 309] width 38 height 14
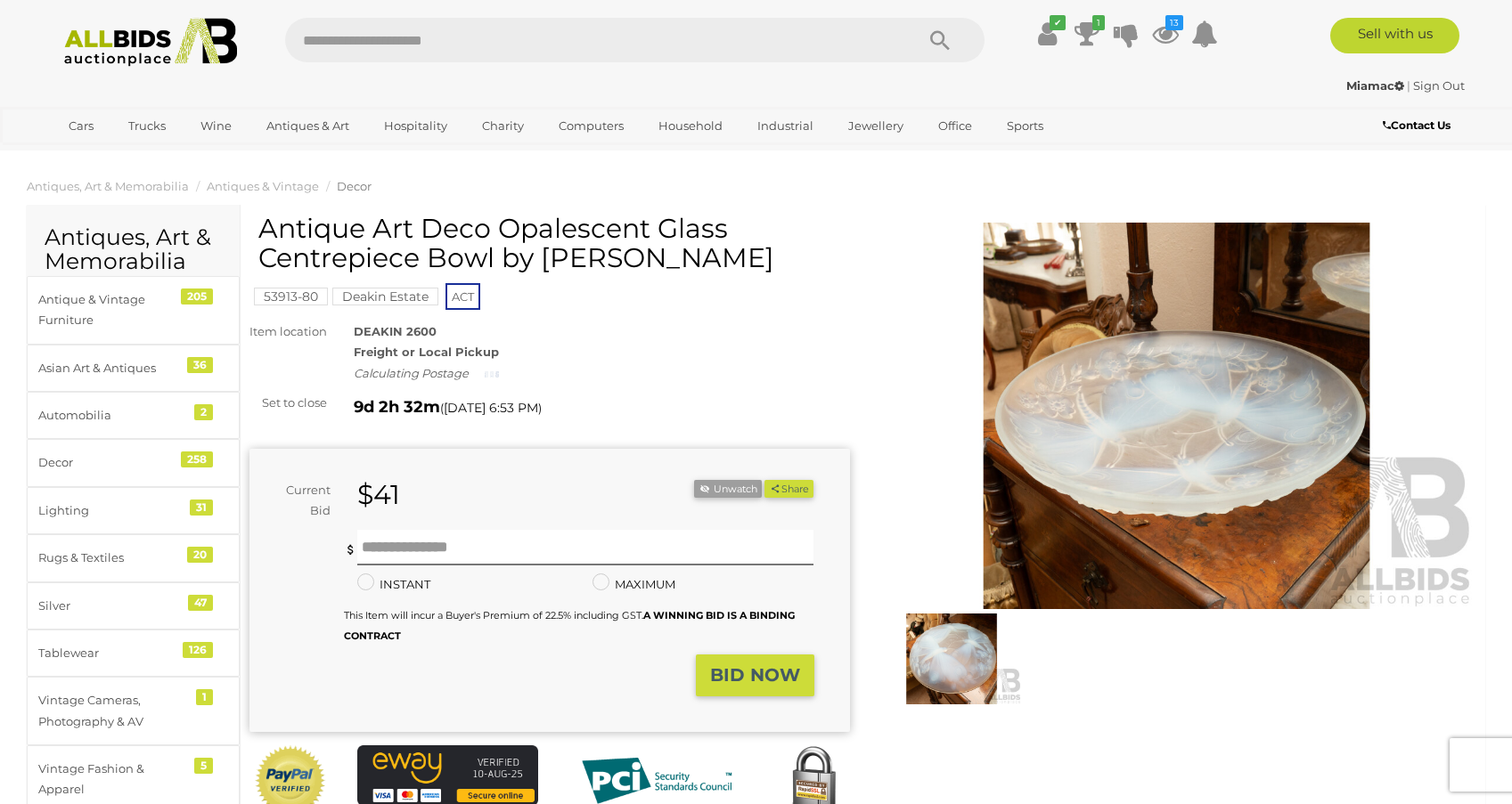
click at [942, 649] on img at bounding box center [952, 658] width 141 height 90
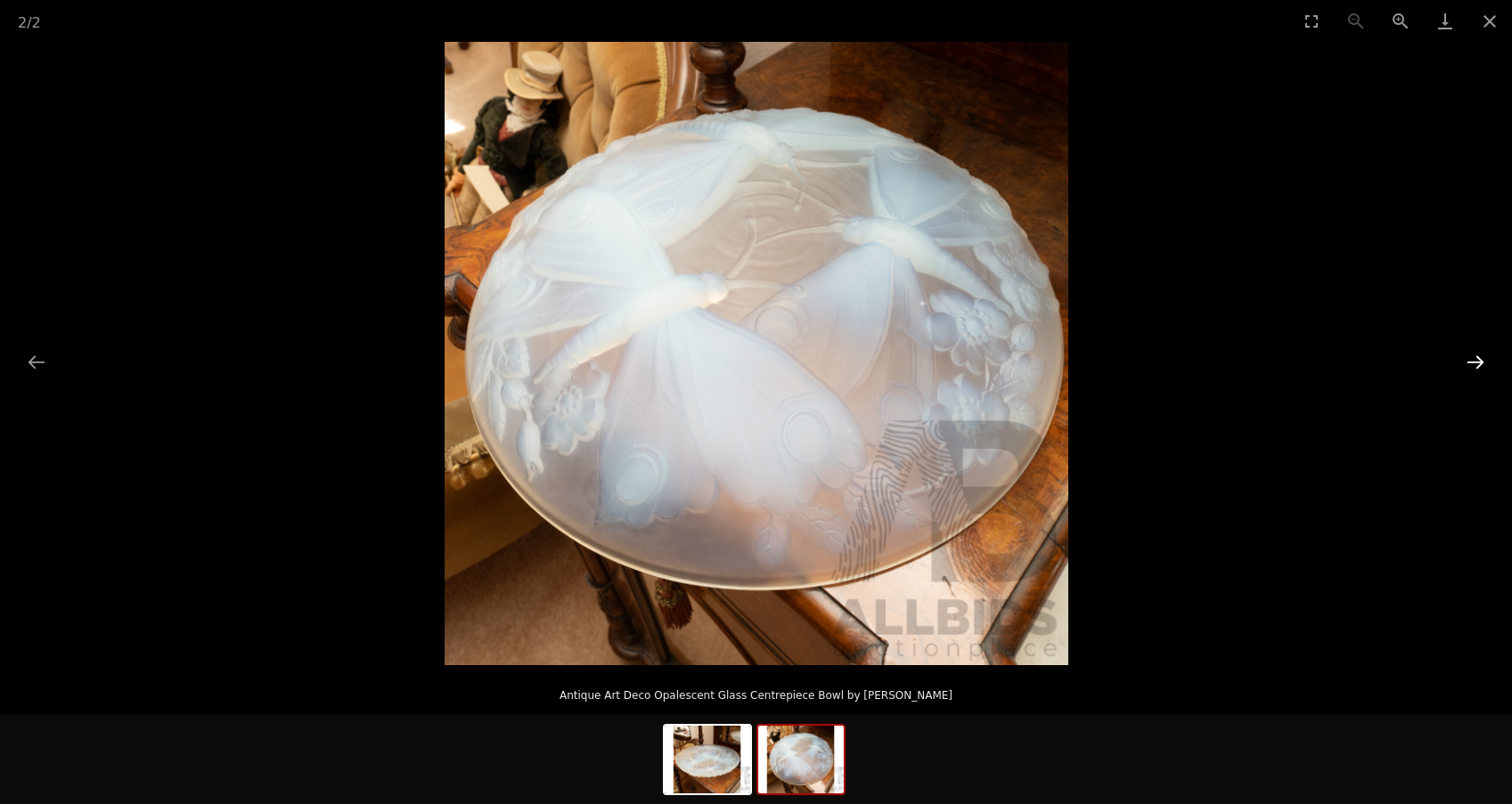
click at [1479, 355] on button "Next slide" at bounding box center [1475, 362] width 37 height 34
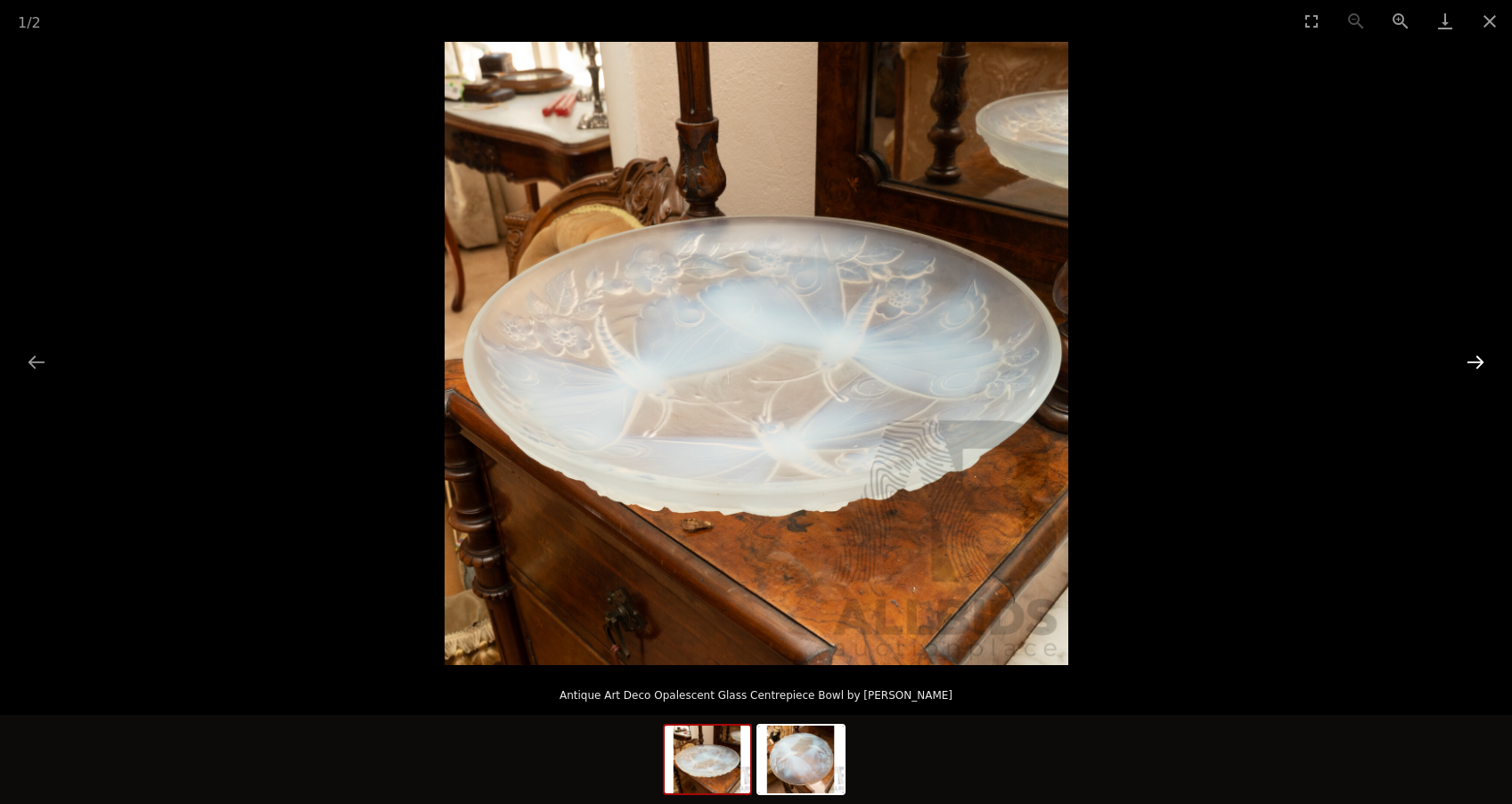
click at [1479, 355] on button "Next slide" at bounding box center [1475, 362] width 37 height 34
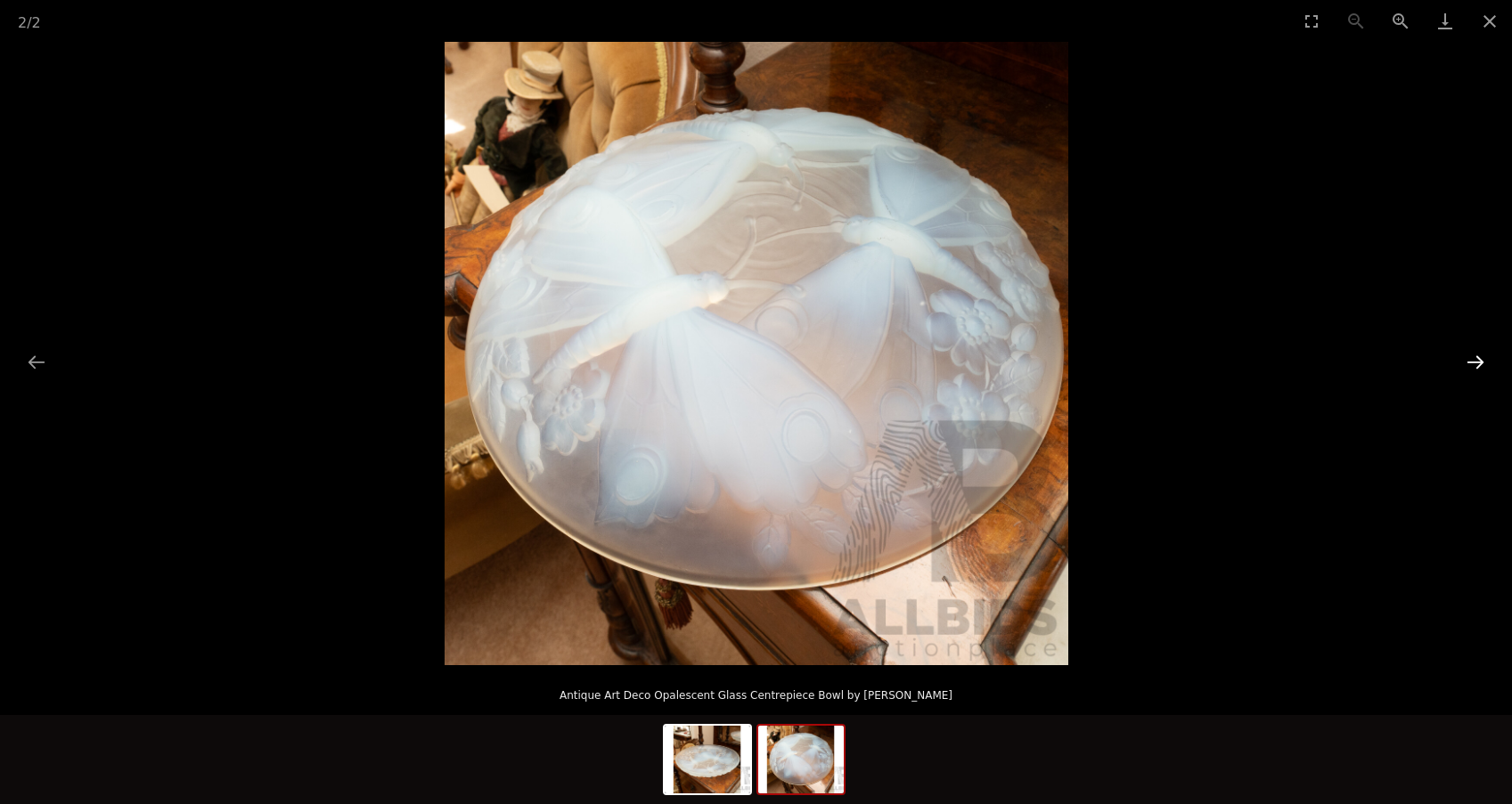
click at [1479, 355] on button "Next slide" at bounding box center [1475, 362] width 37 height 34
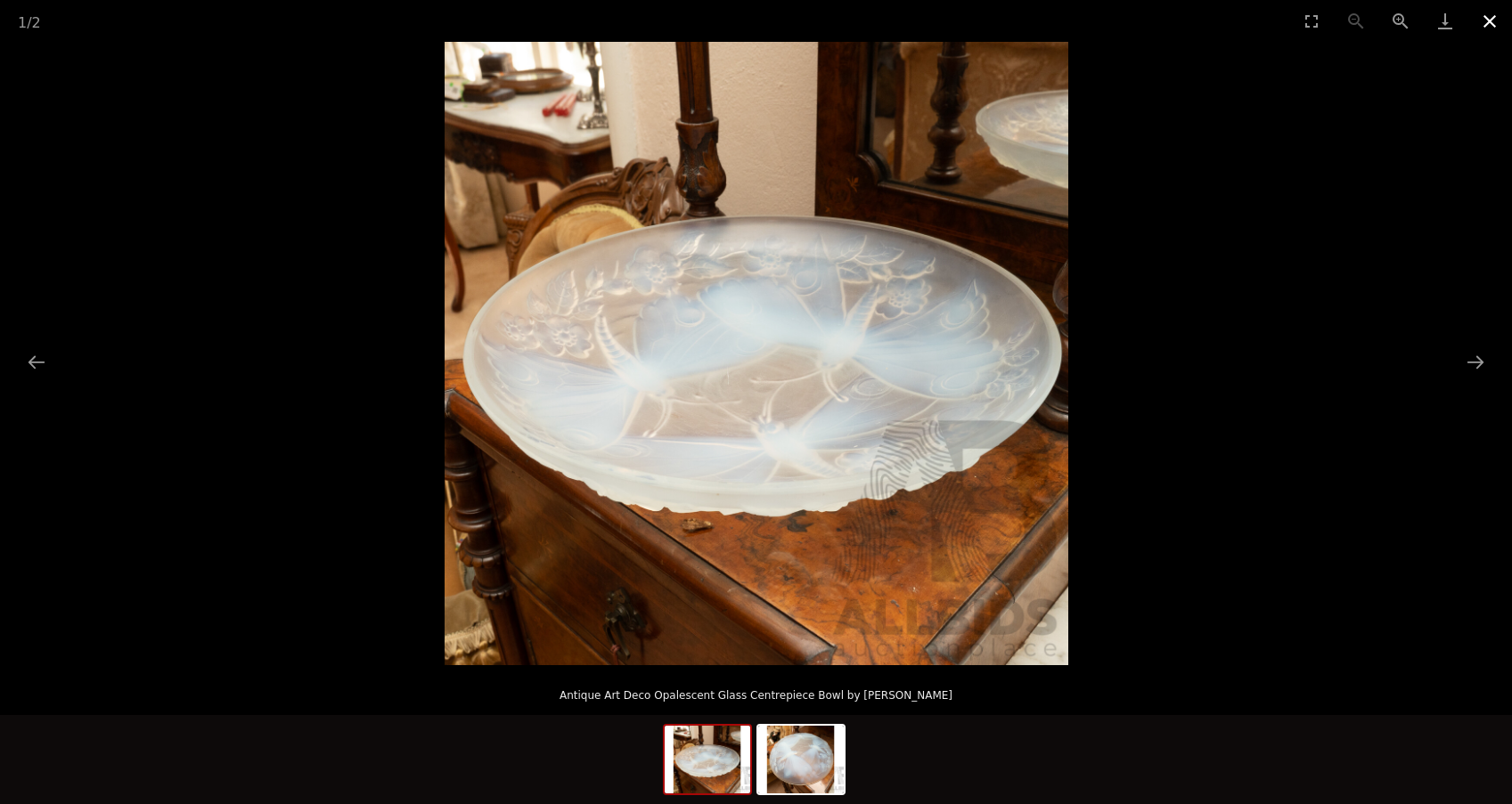
click at [1483, 23] on button "Close gallery" at bounding box center [1488, 21] width 44 height 42
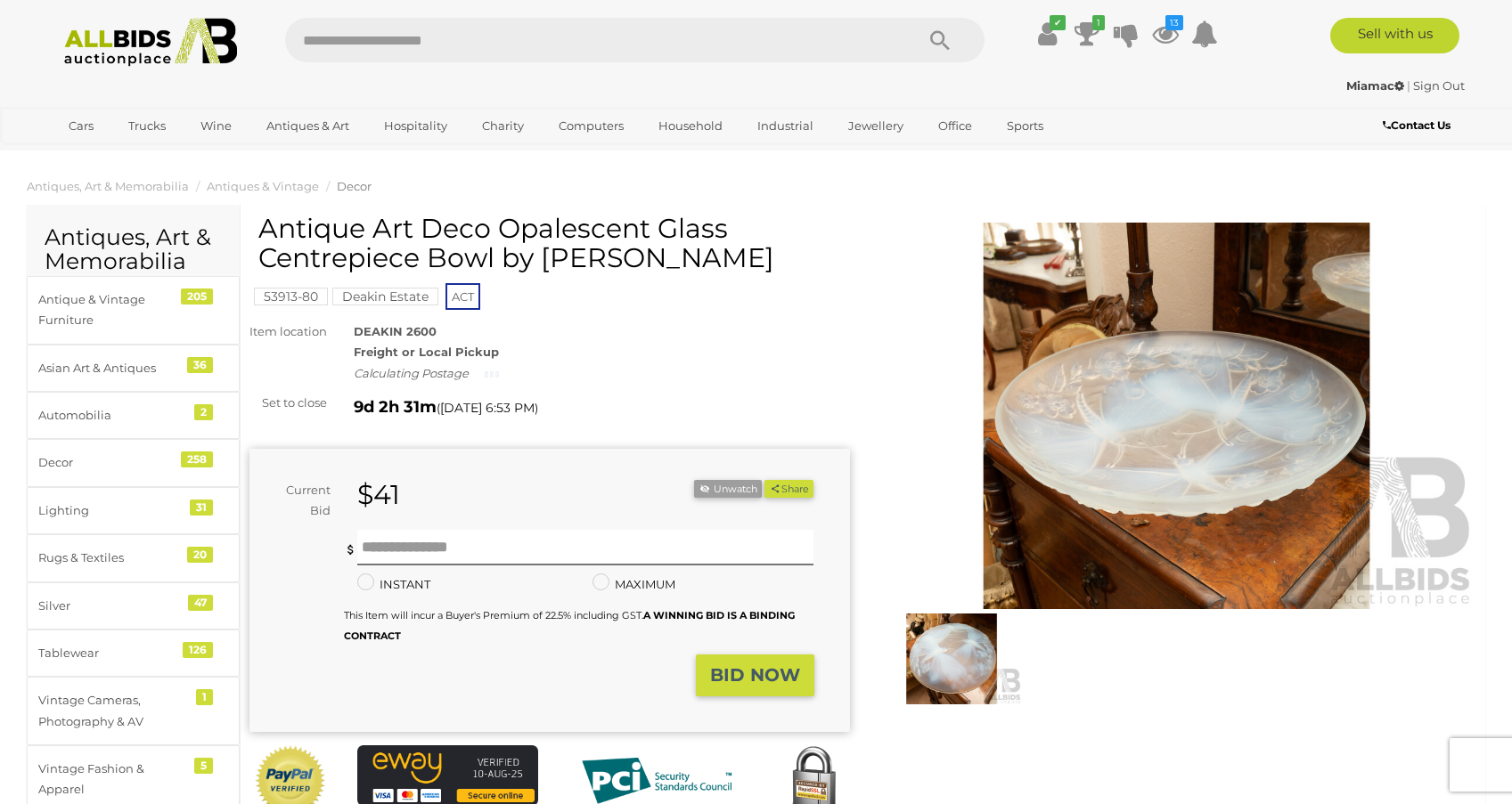
click at [1172, 391] on img at bounding box center [1177, 415] width 601 height 386
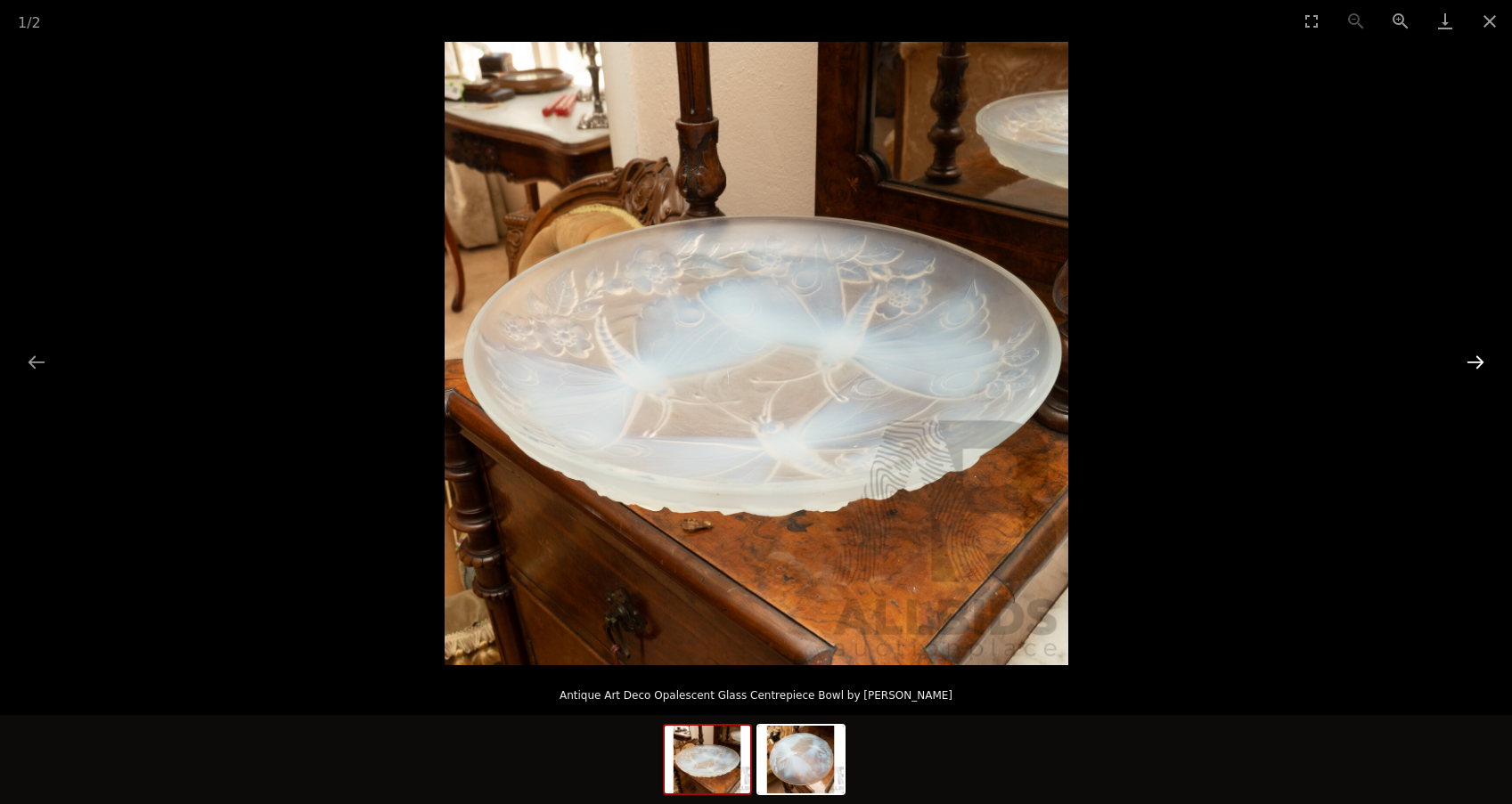
click at [1480, 361] on button "Next slide" at bounding box center [1475, 362] width 37 height 34
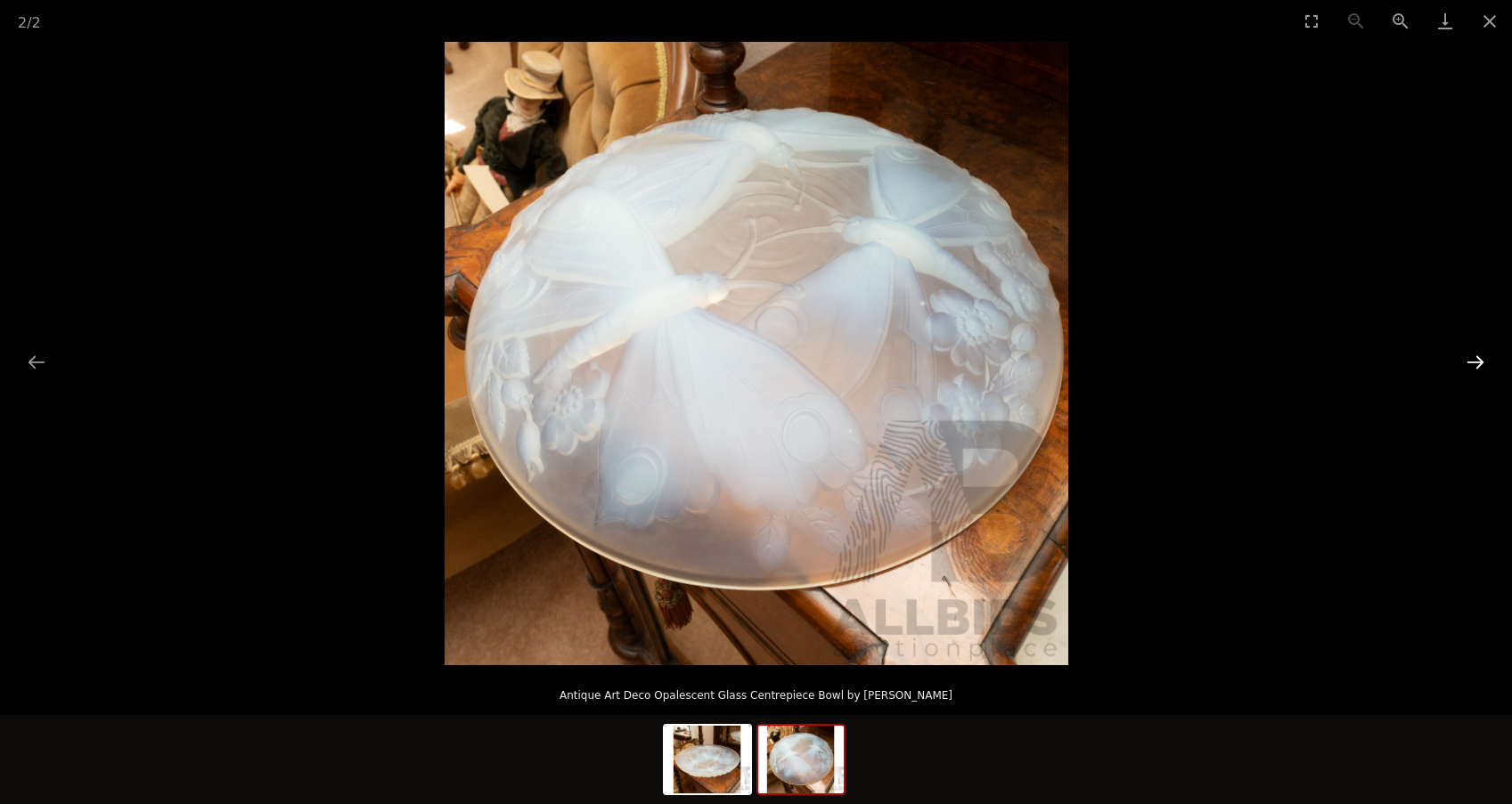
click at [1480, 362] on button "Next slide" at bounding box center [1475, 362] width 37 height 34
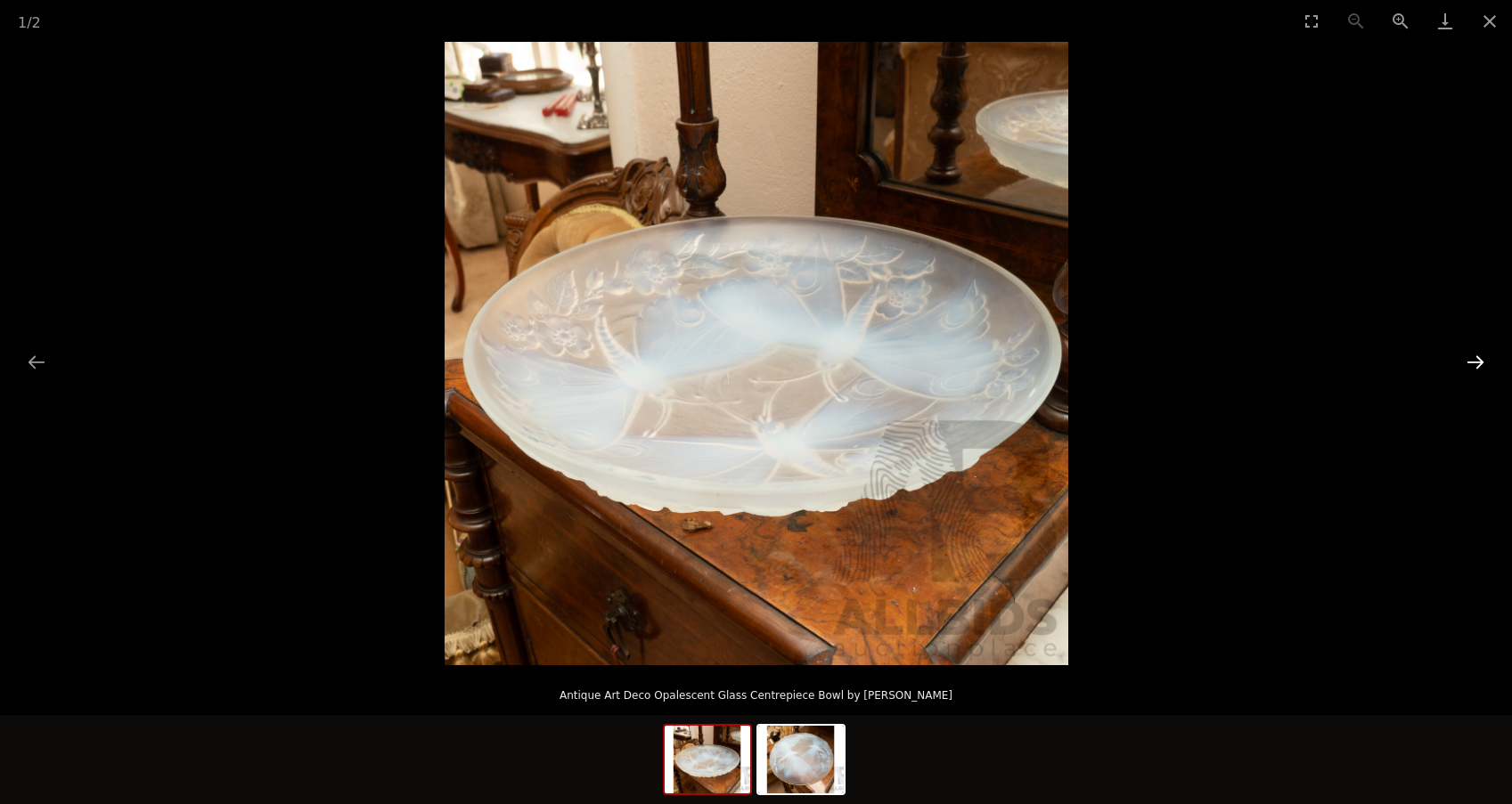
click at [1480, 363] on button "Next slide" at bounding box center [1475, 362] width 37 height 34
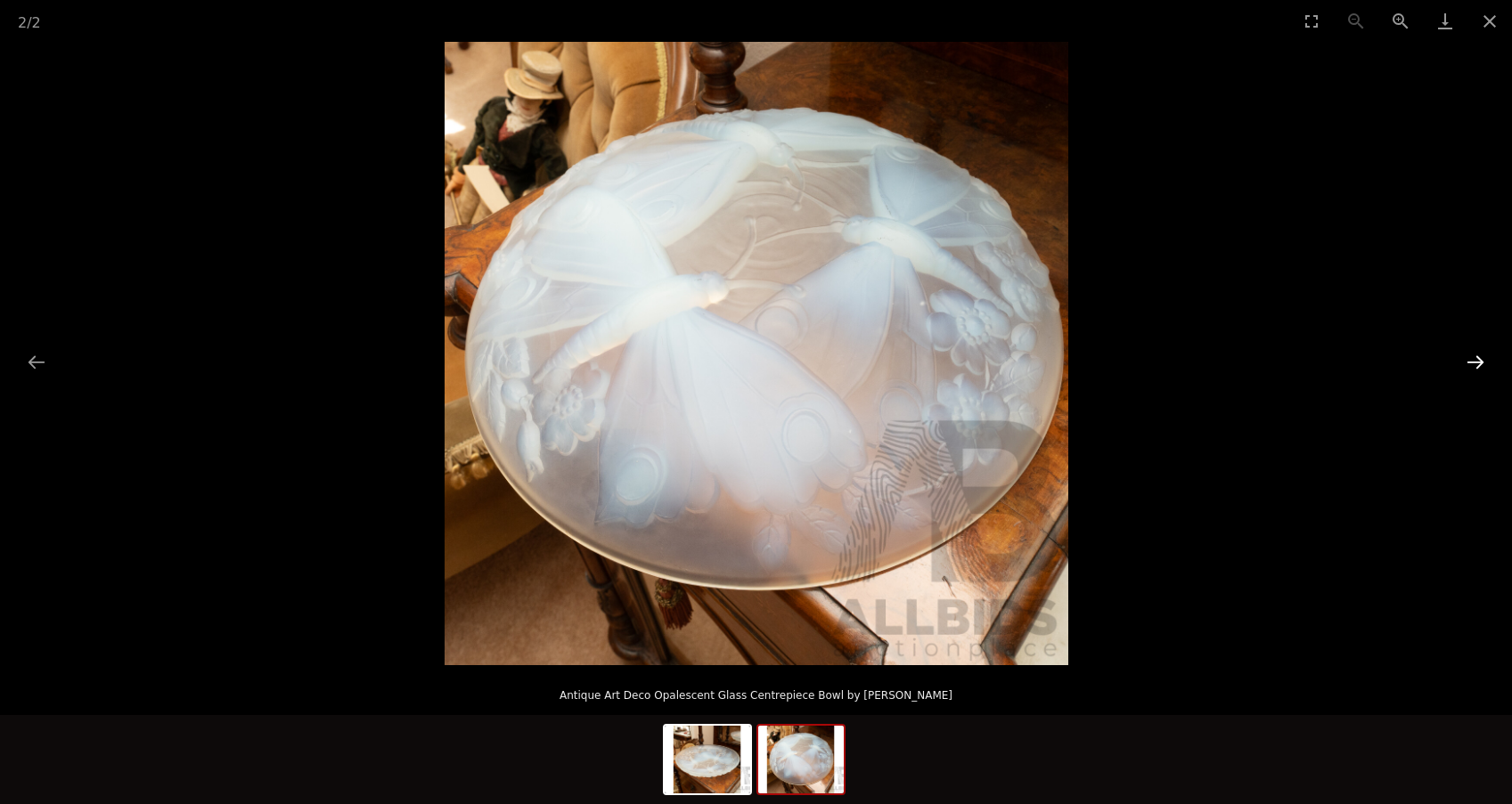
click at [1480, 363] on button "Next slide" at bounding box center [1475, 362] width 37 height 34
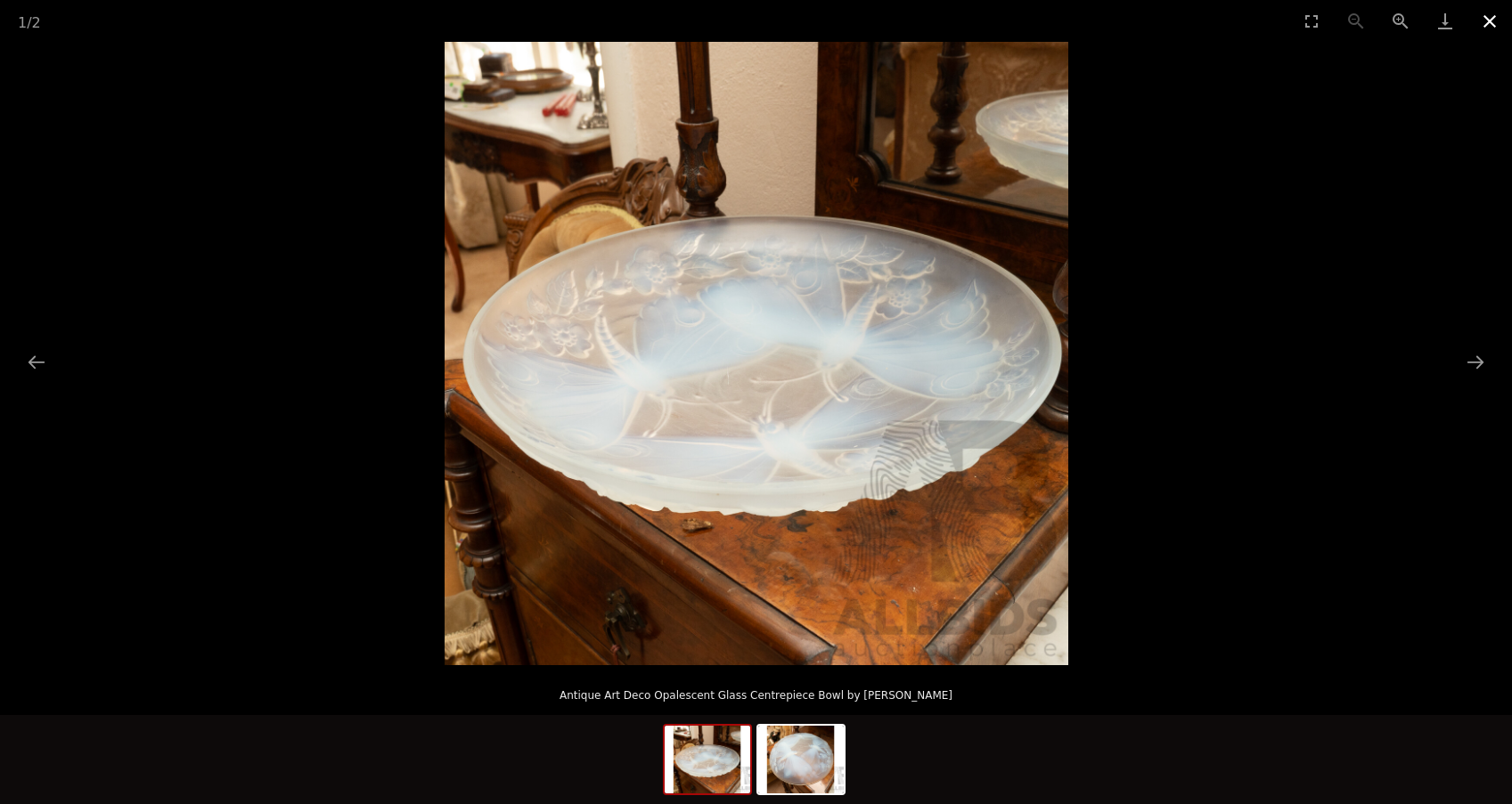
click at [1486, 24] on button "Close gallery" at bounding box center [1488, 21] width 44 height 42
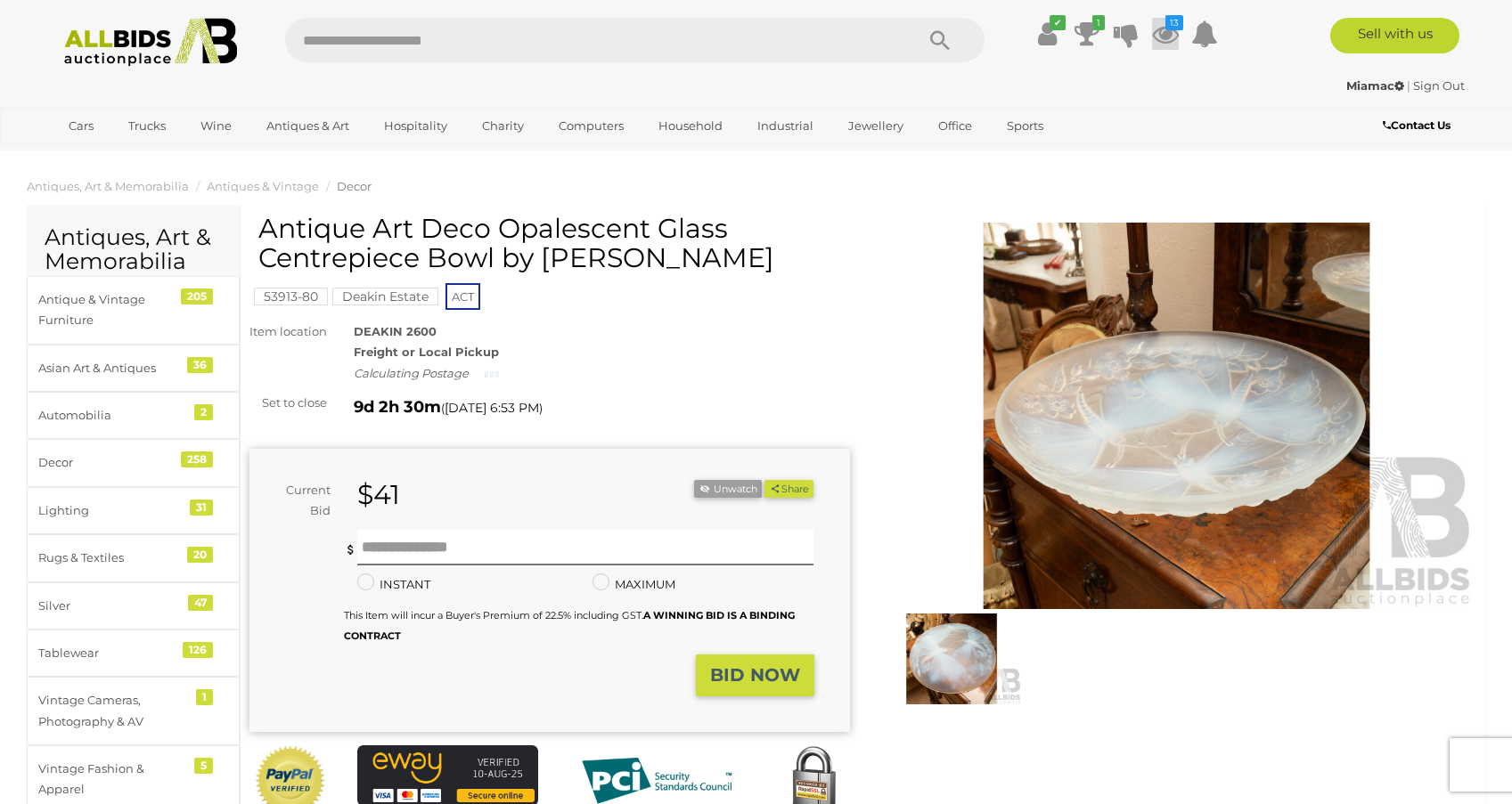
click at [1165, 33] on icon at bounding box center [1165, 33] width 27 height 32
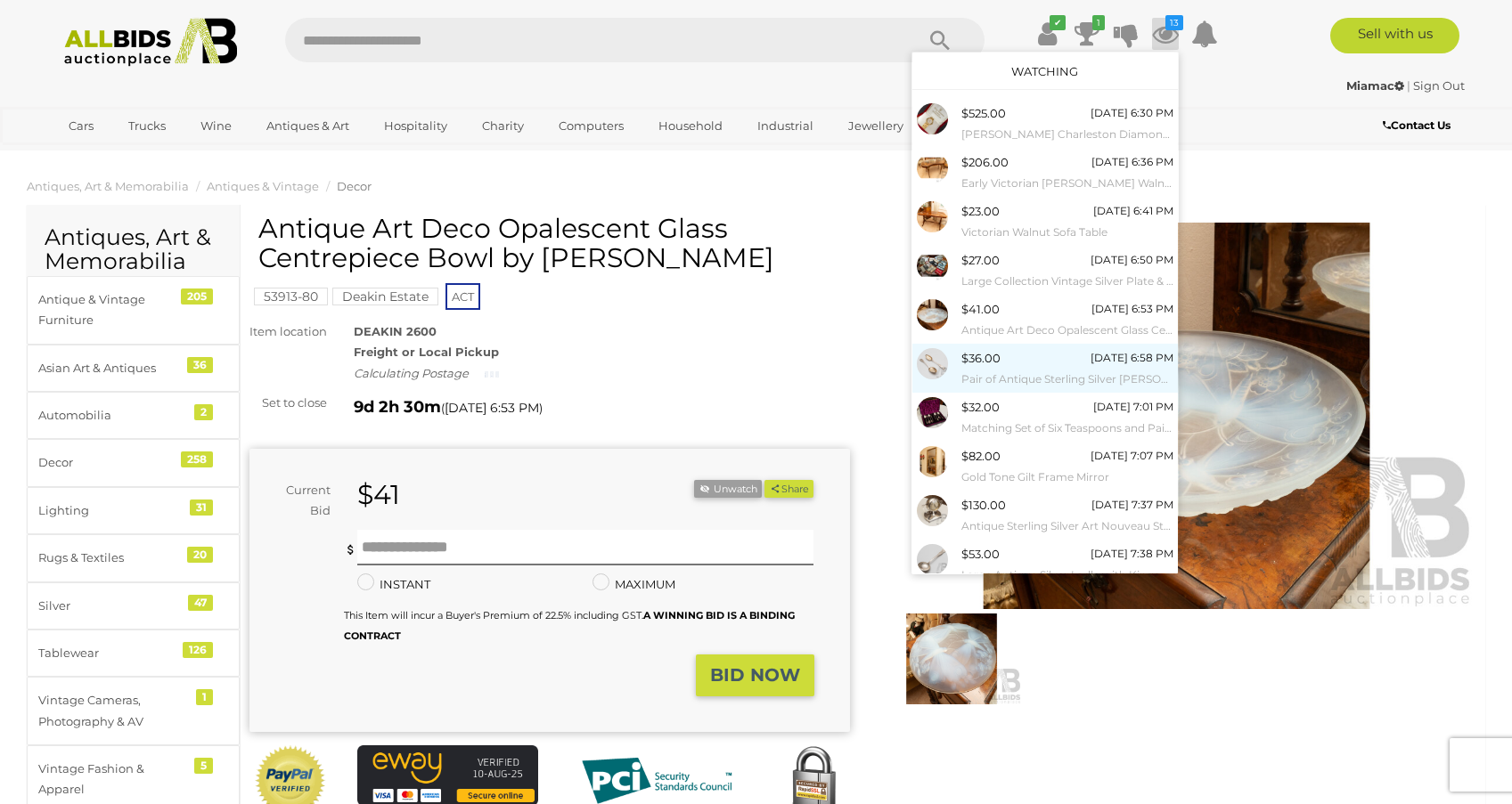
click at [994, 357] on span "$36.00" at bounding box center [980, 358] width 39 height 14
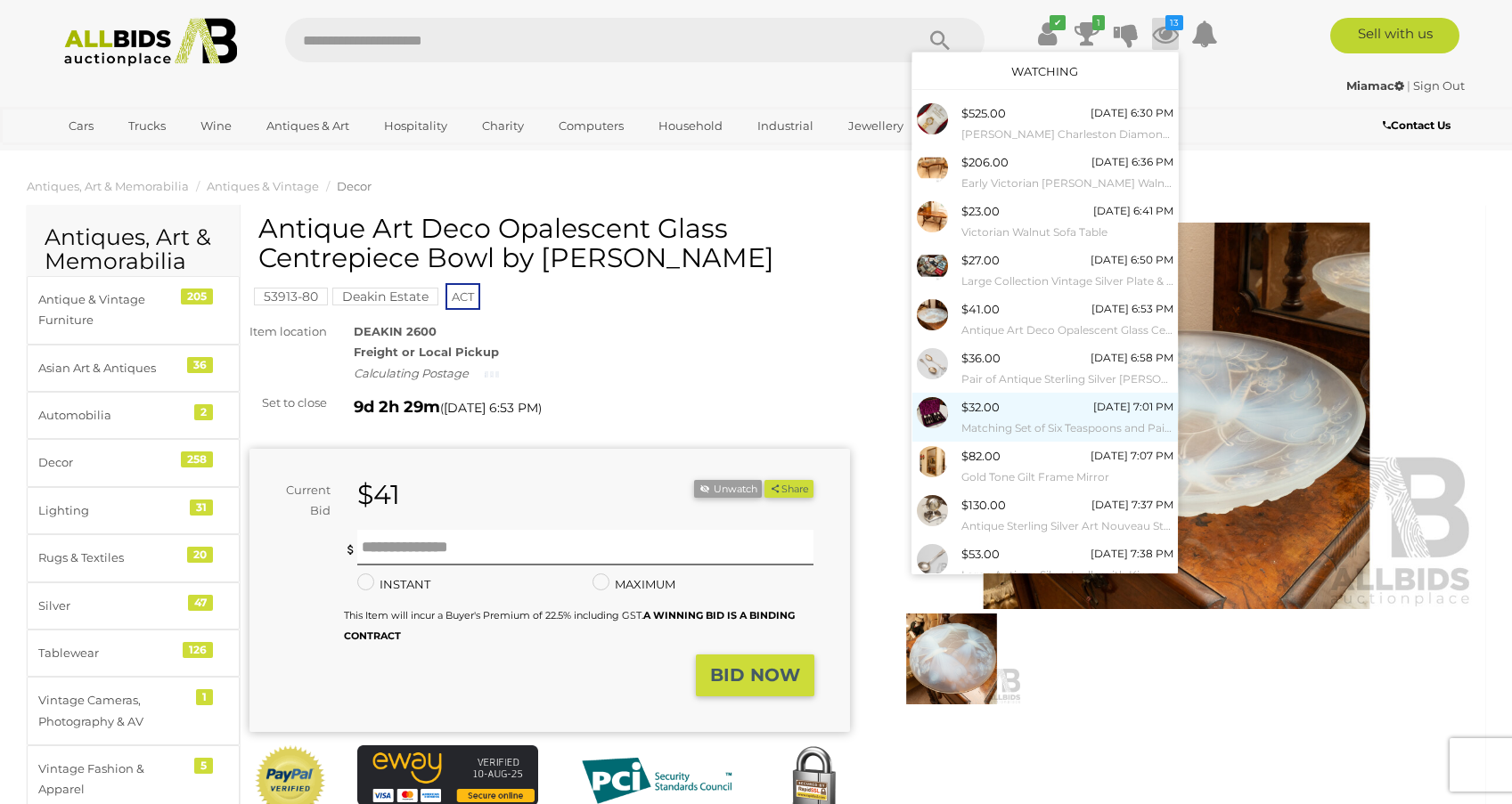
click at [1004, 419] on small "Matching Set of Six Teaspoons and Paid of Sugar Tongs, [GEOGRAPHIC_DATA], 1890" at bounding box center [1067, 429] width 212 height 20
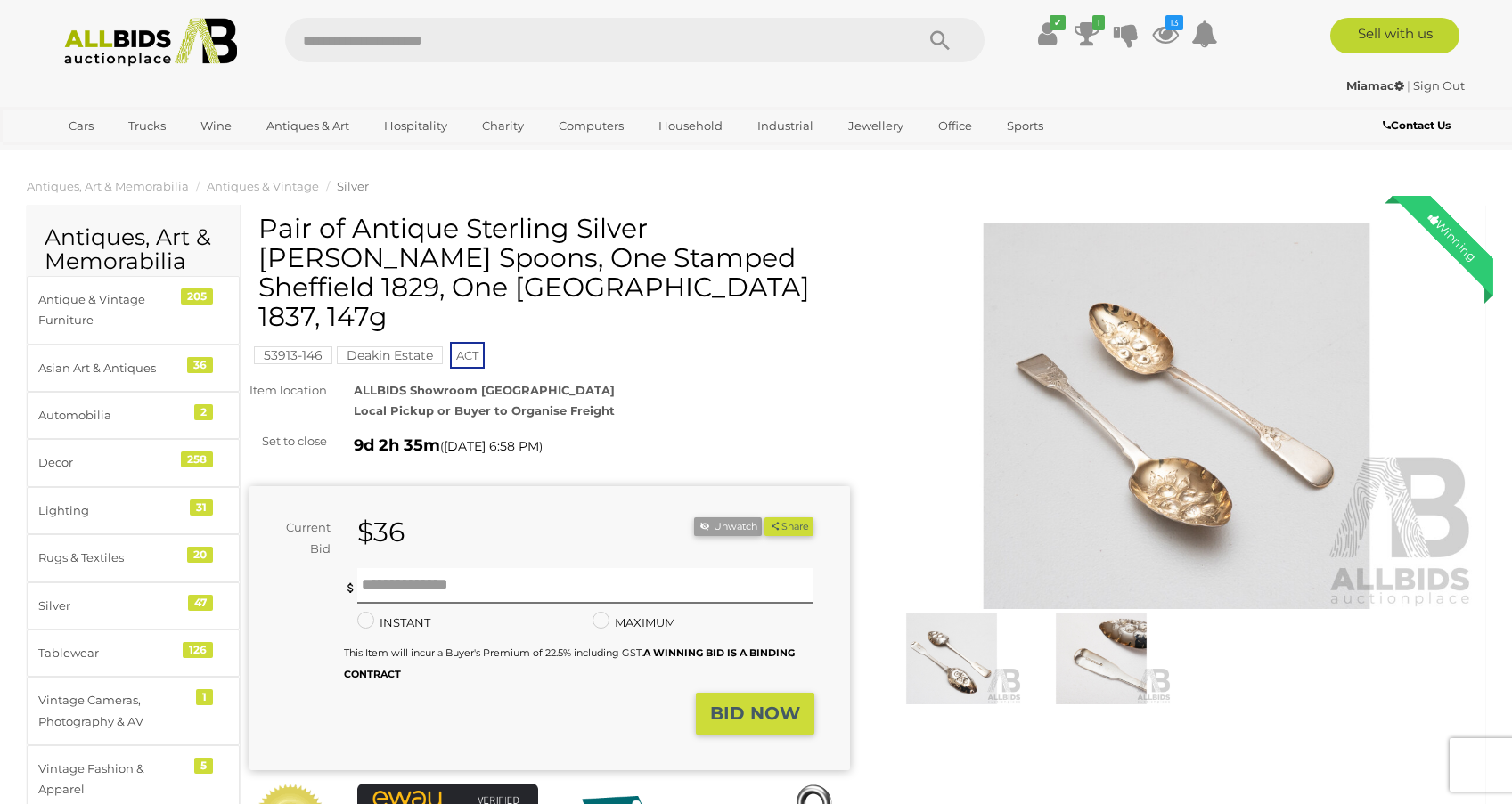
click at [1201, 468] on img at bounding box center [1177, 415] width 601 height 386
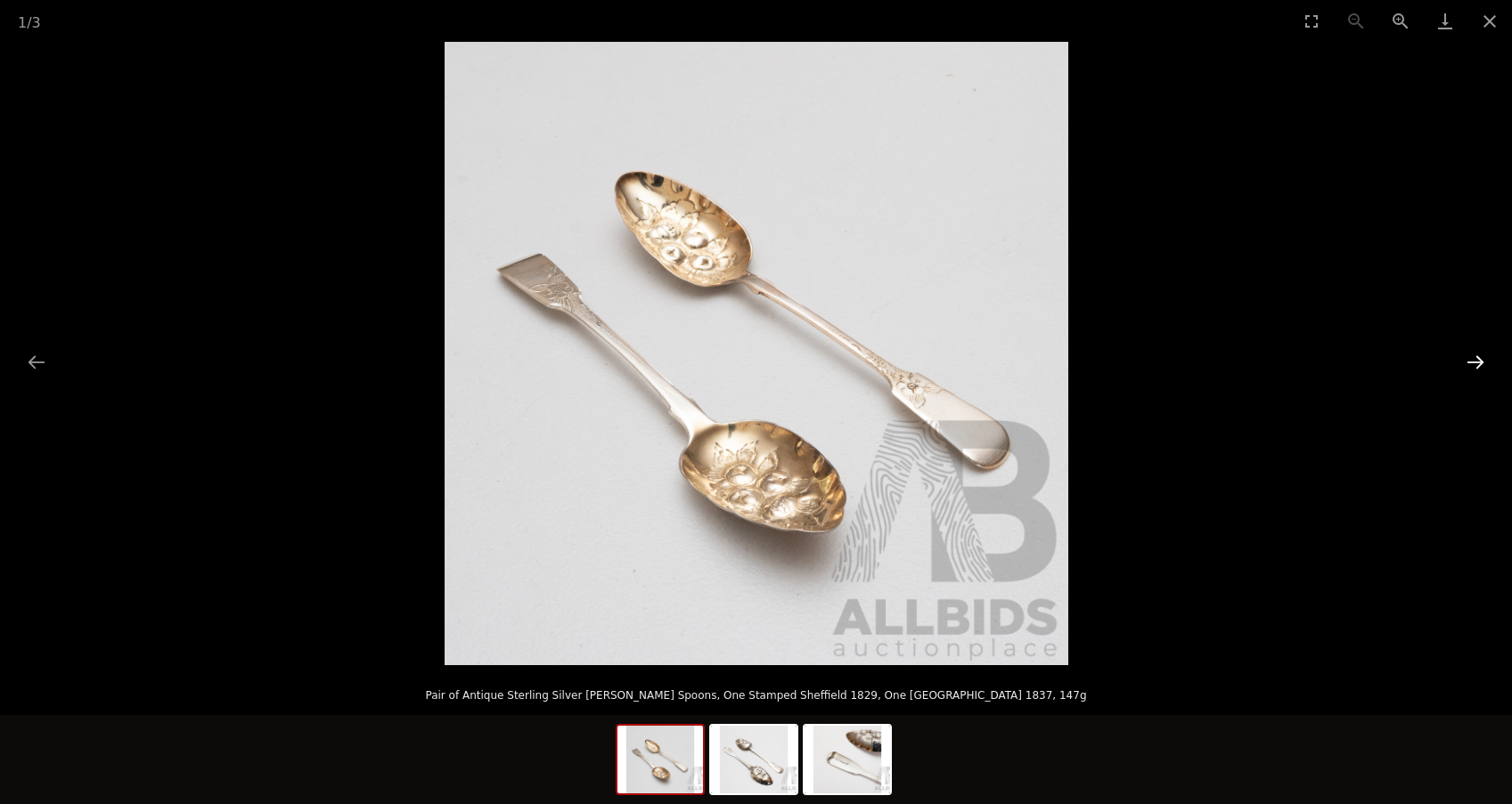
click at [1483, 361] on button "Next slide" at bounding box center [1475, 362] width 37 height 34
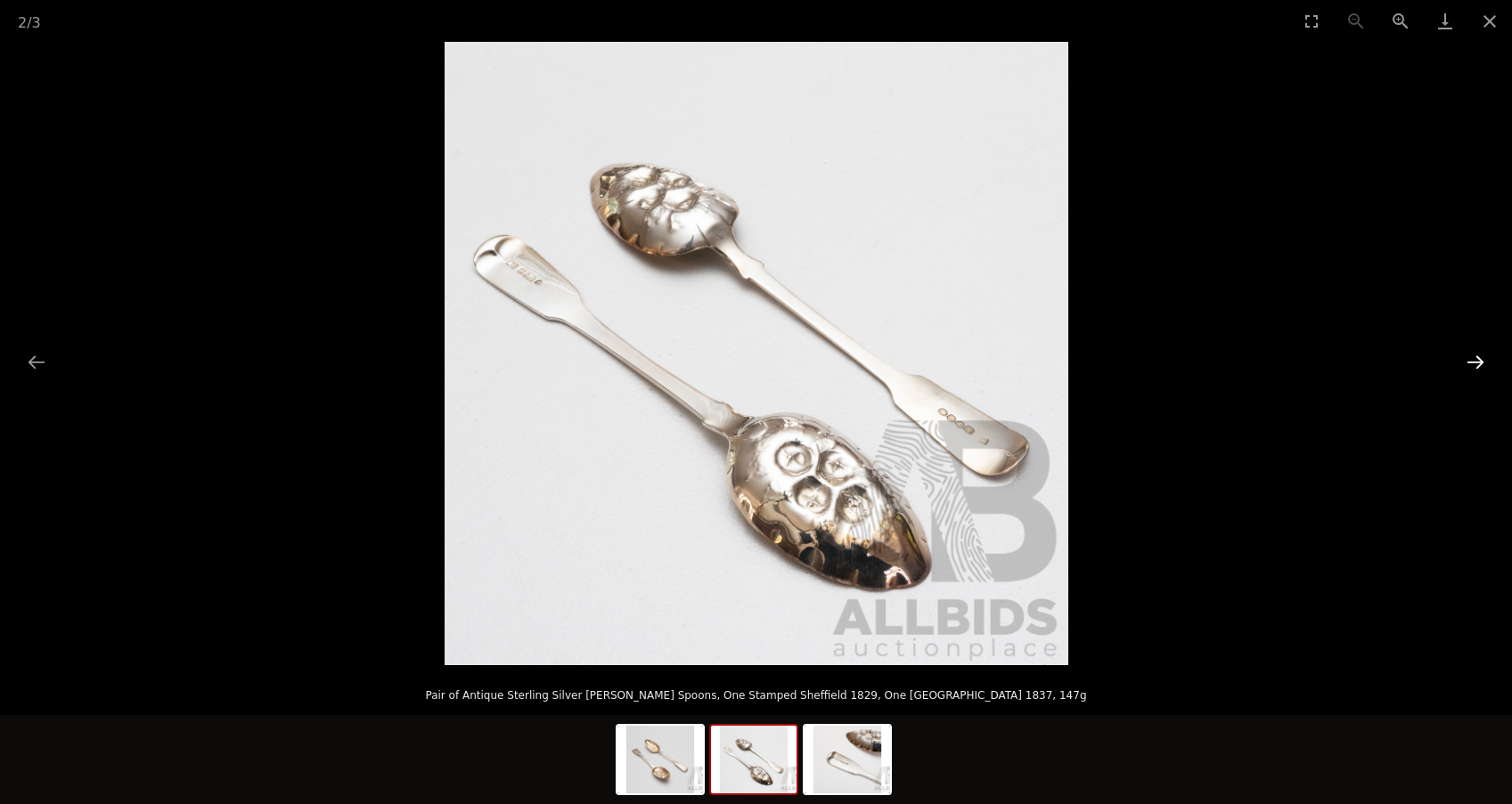
click at [1483, 361] on button "Next slide" at bounding box center [1475, 362] width 37 height 34
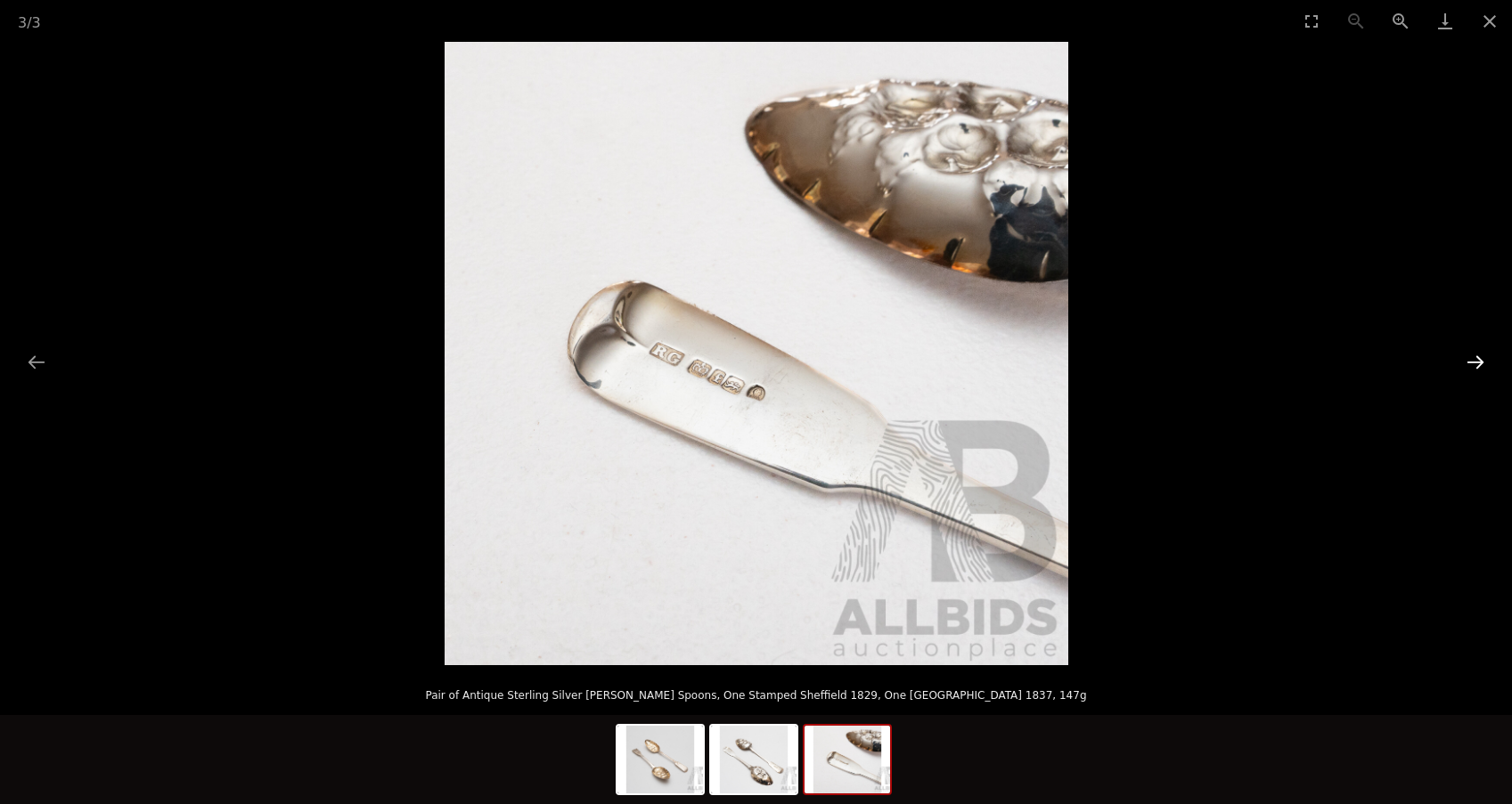
click at [1479, 364] on button "Next slide" at bounding box center [1475, 362] width 37 height 34
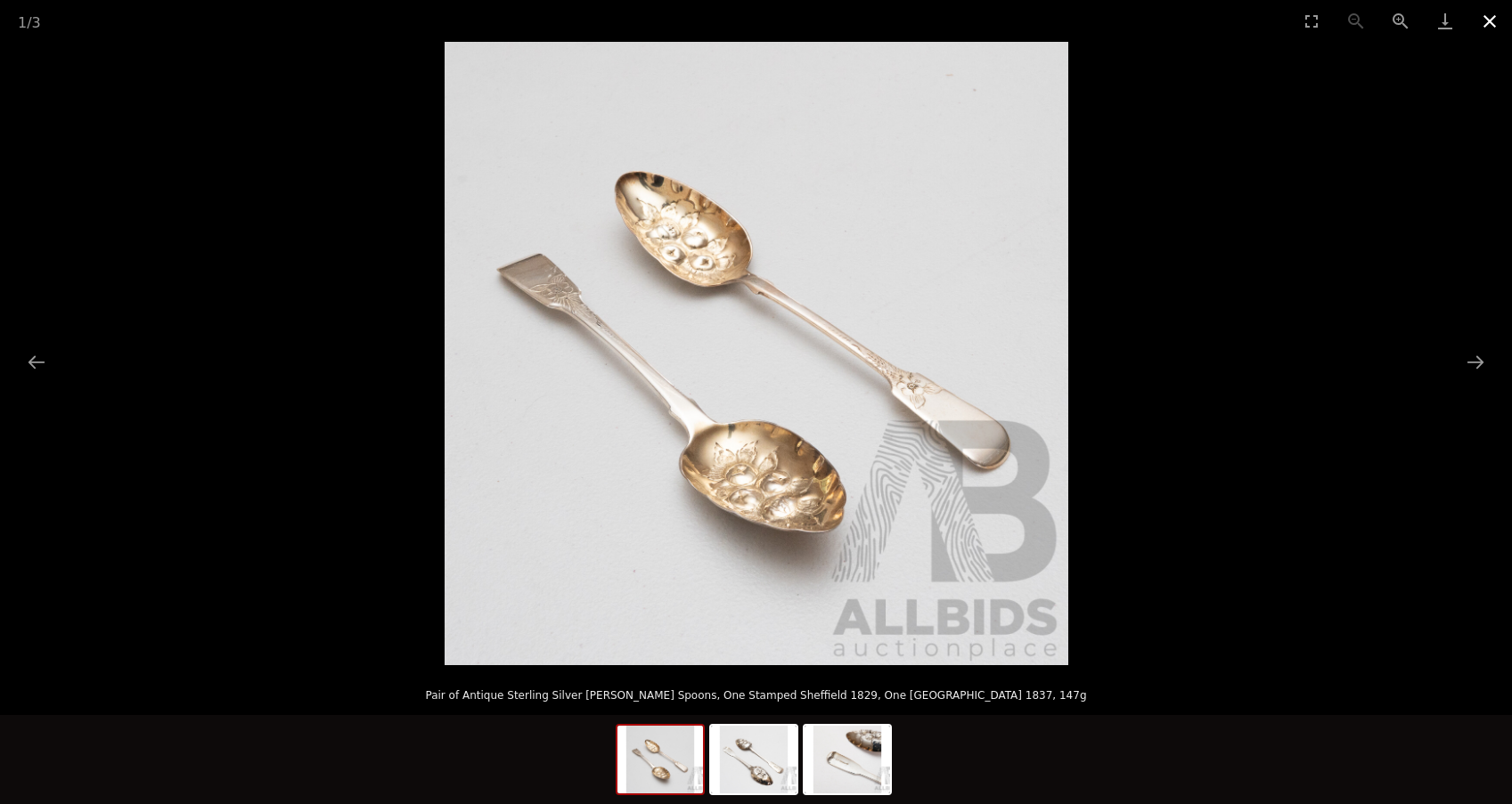
click at [1490, 21] on button "Close gallery" at bounding box center [1488, 21] width 44 height 42
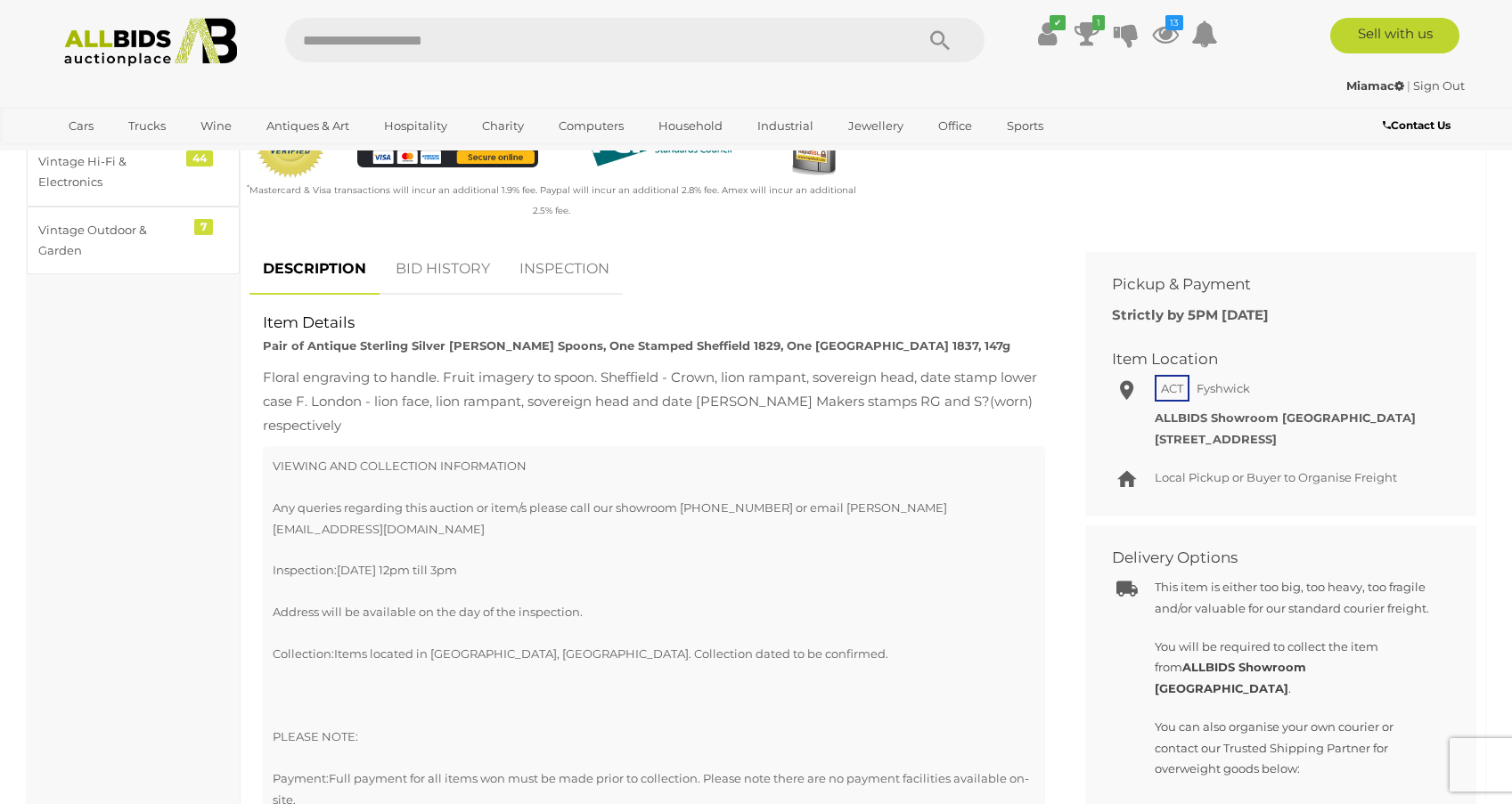
scroll to position [682, 0]
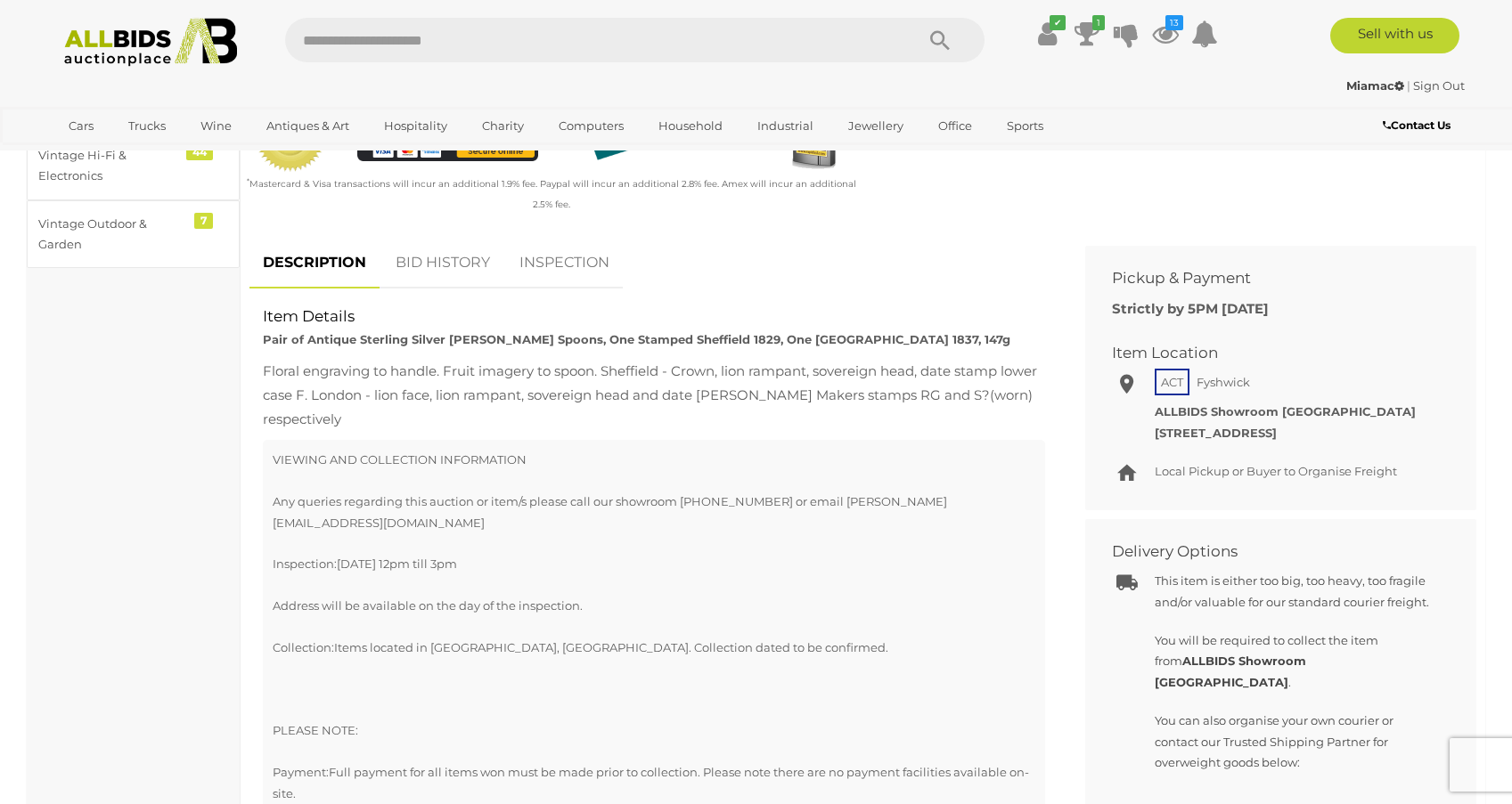
click at [443, 237] on link "BID HISTORY" at bounding box center [442, 263] width 121 height 52
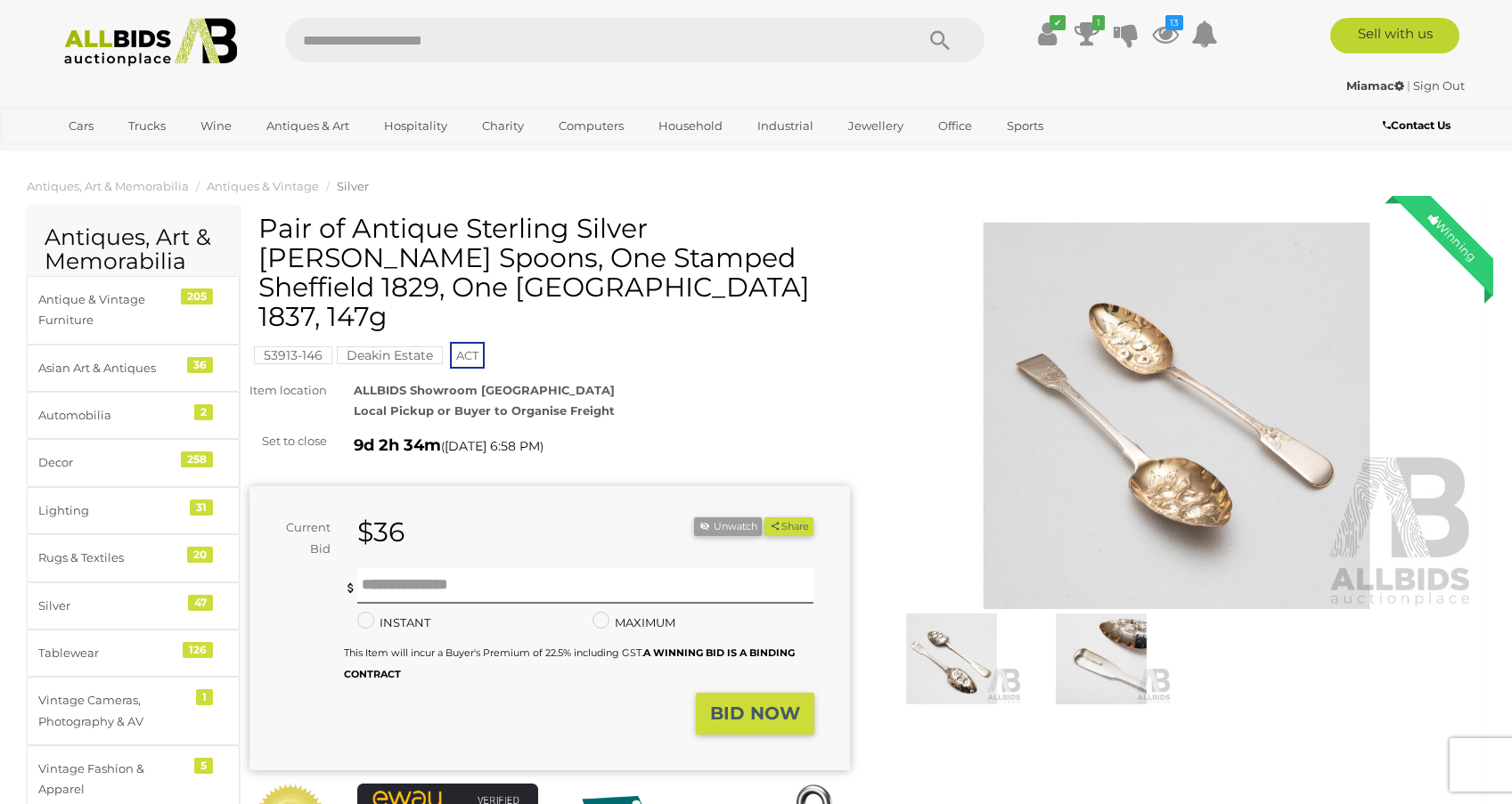
scroll to position [0, 0]
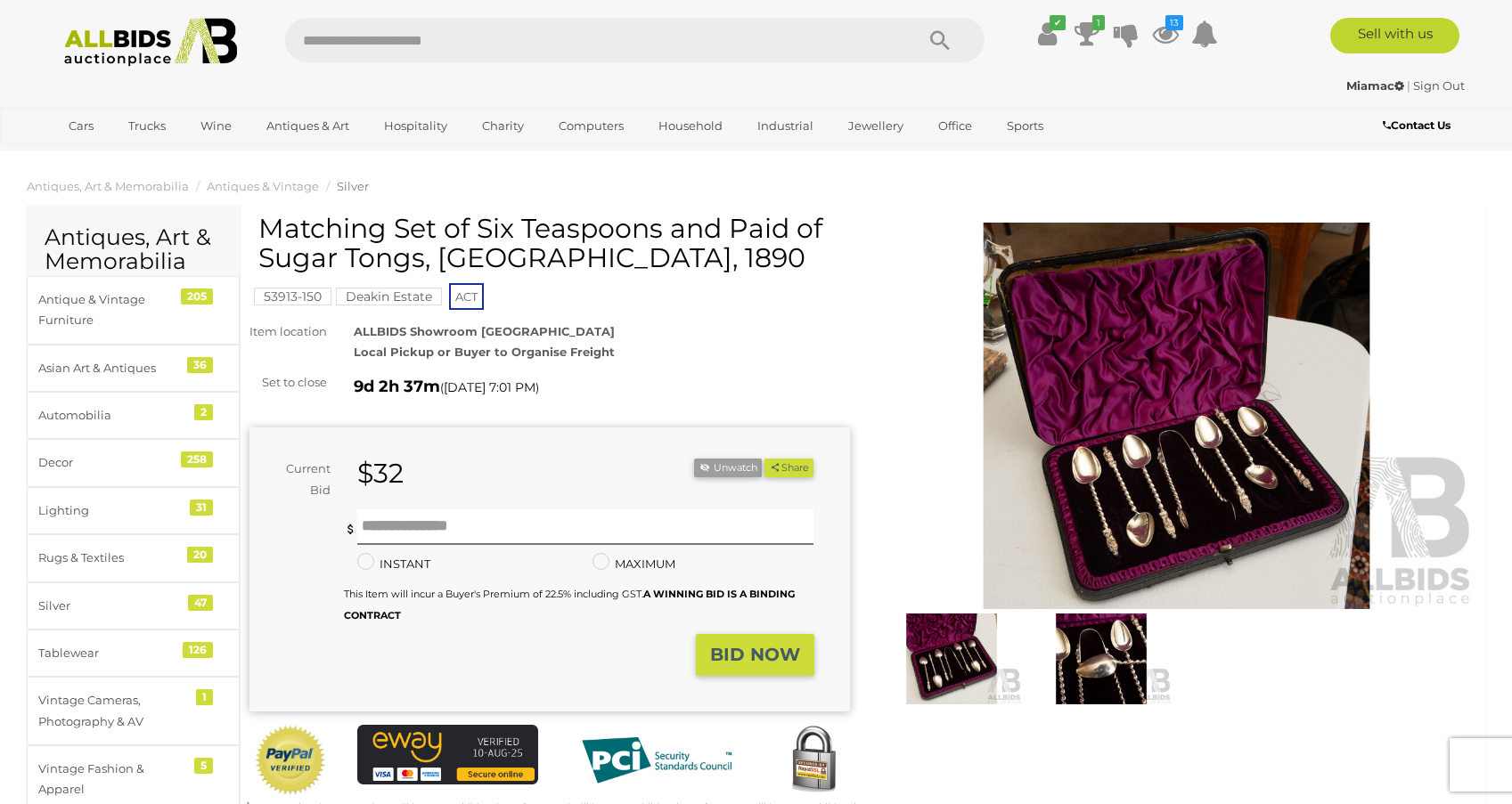
click at [1205, 371] on img at bounding box center [1177, 415] width 601 height 386
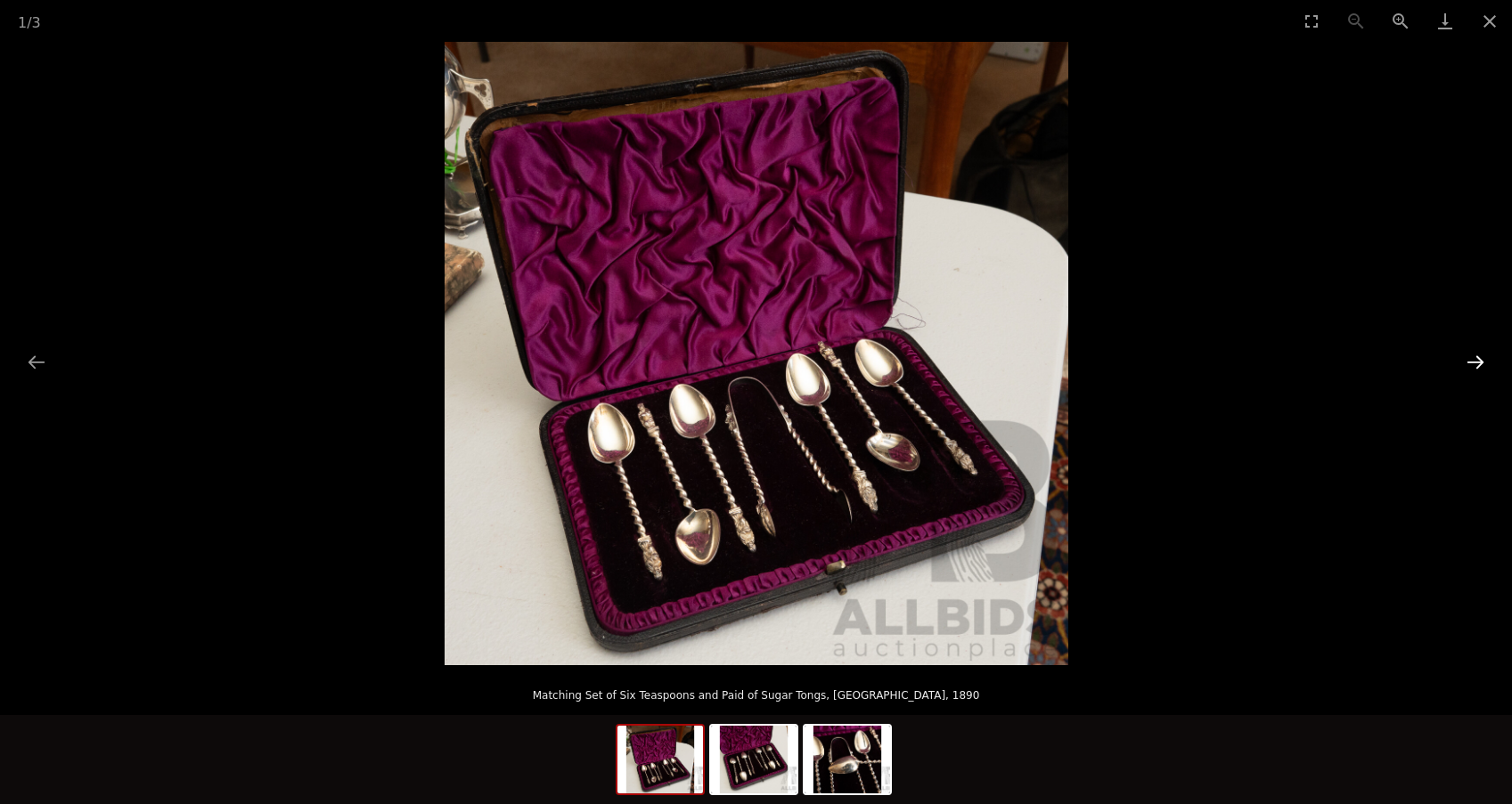
click at [1479, 359] on button "Next slide" at bounding box center [1475, 362] width 37 height 34
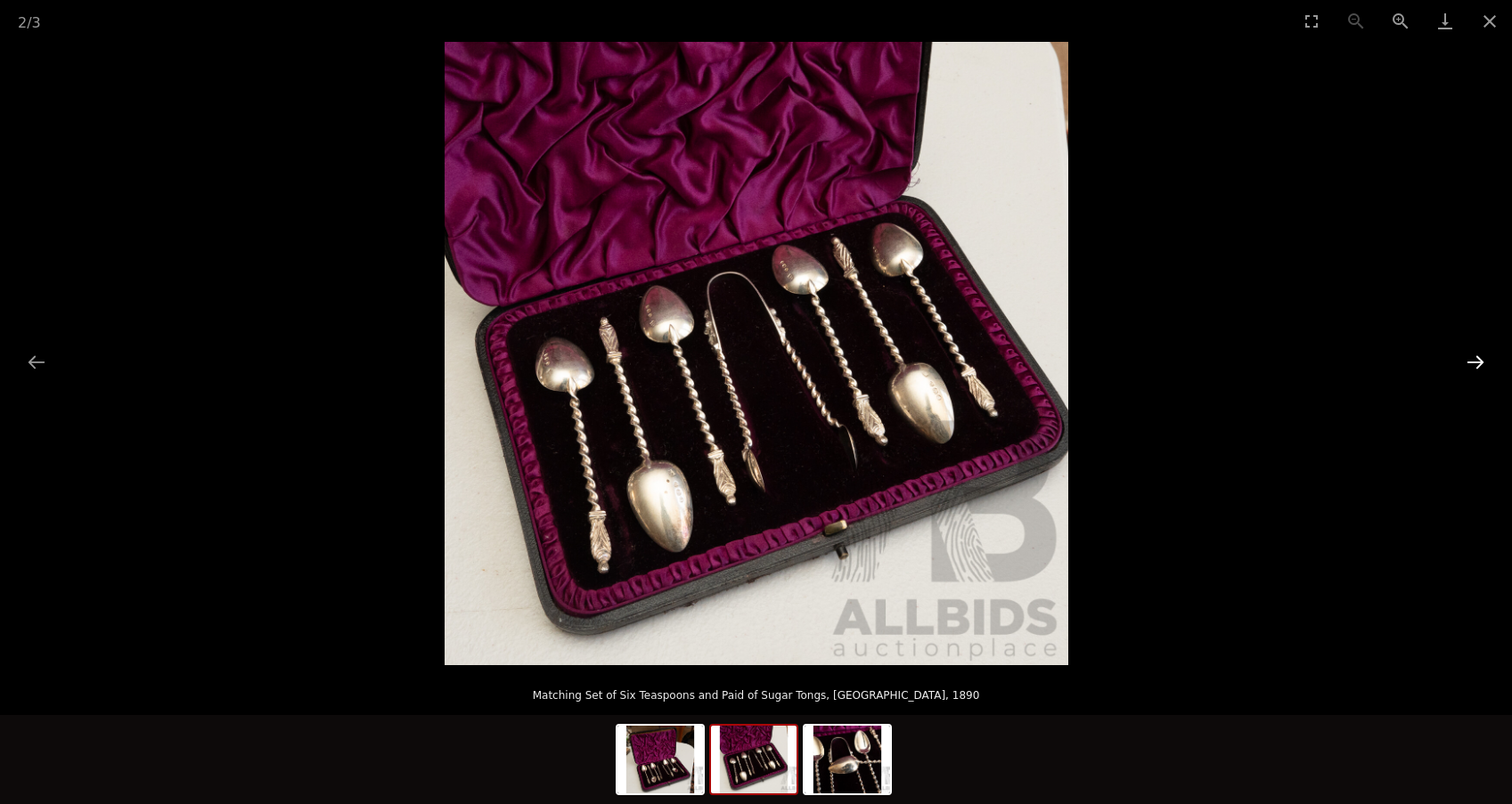
click at [1479, 359] on button "Next slide" at bounding box center [1475, 362] width 37 height 34
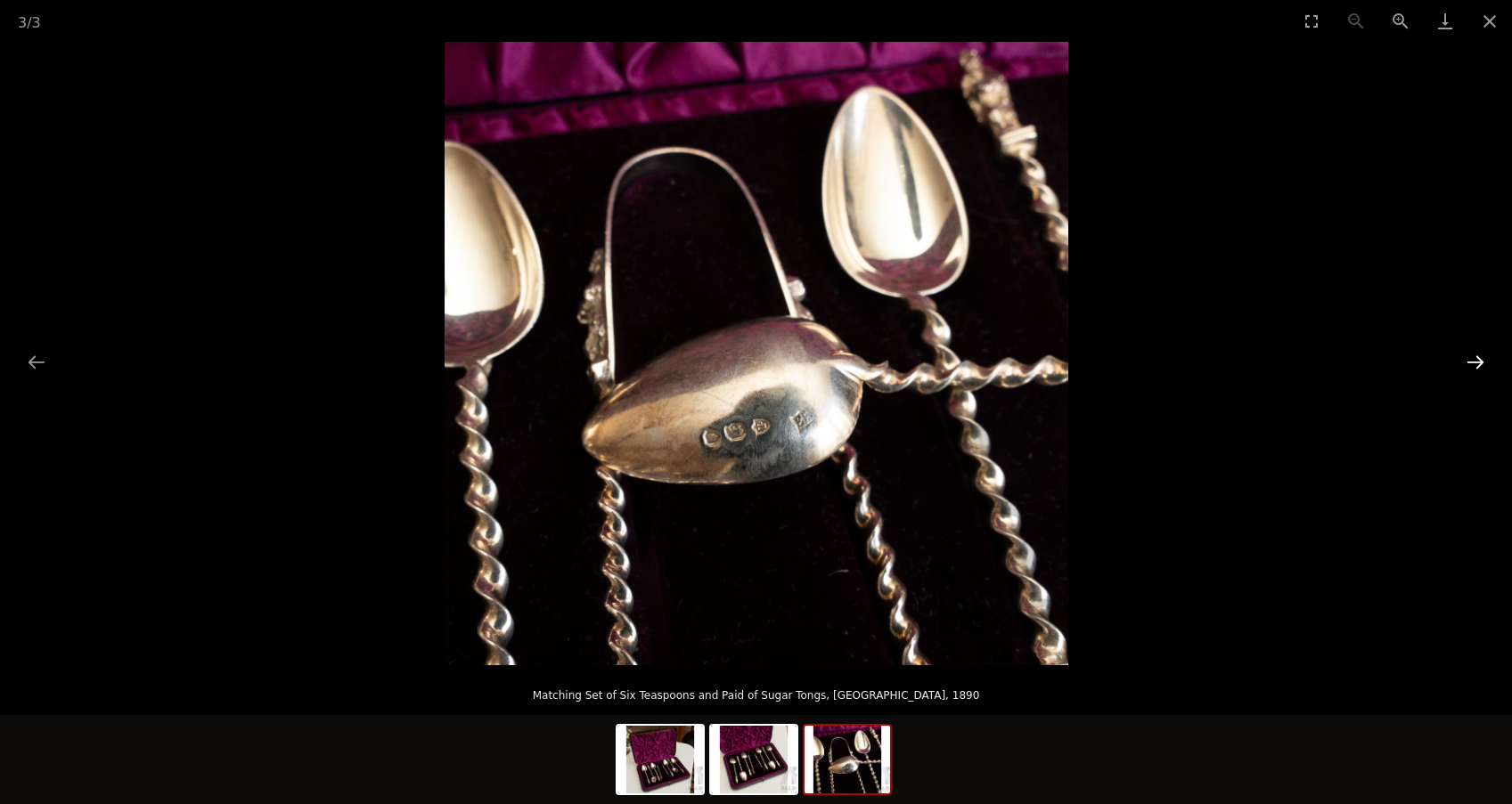
click at [1479, 359] on button "Next slide" at bounding box center [1475, 362] width 37 height 34
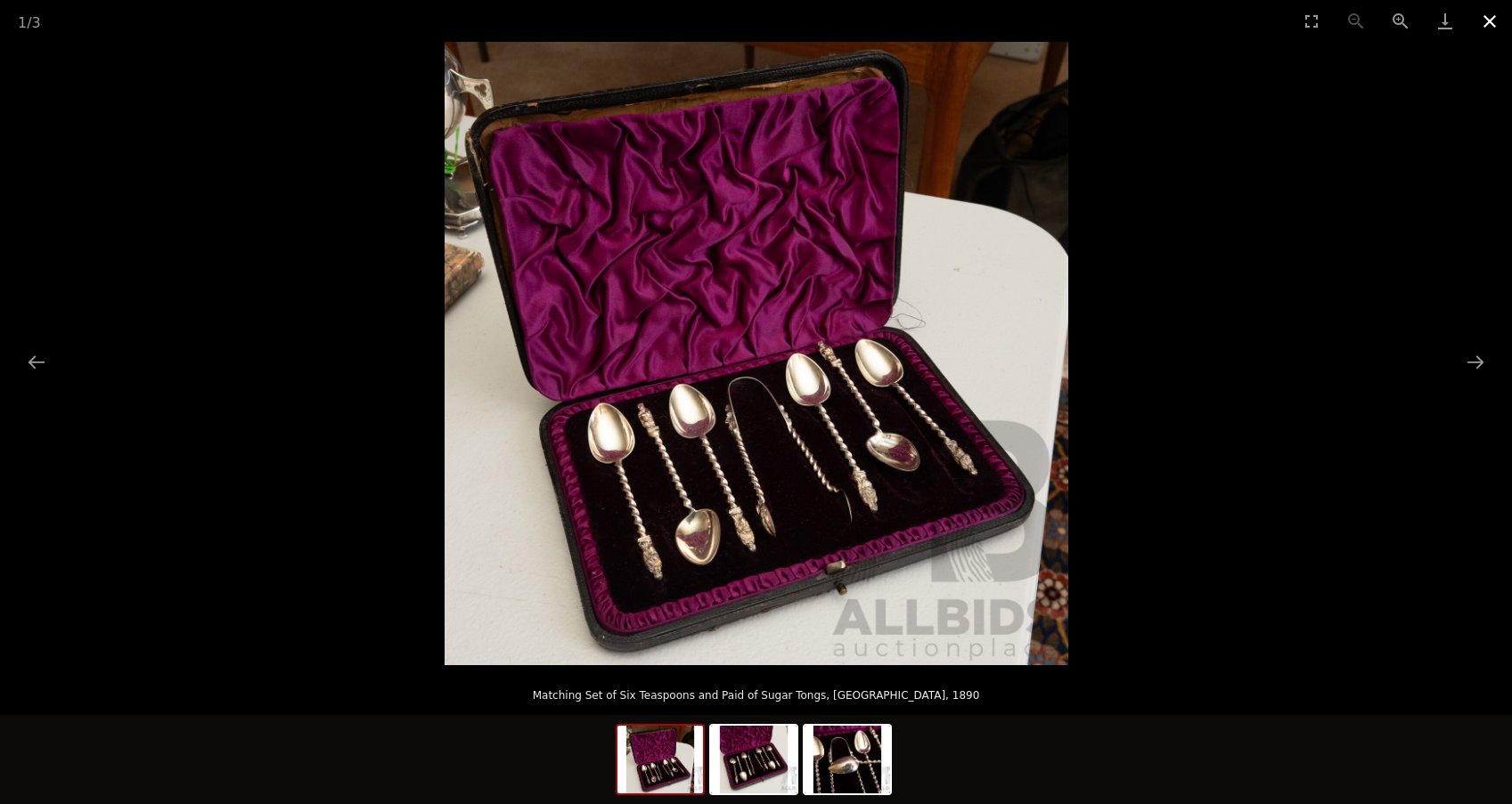
click at [1498, 19] on button "Close gallery" at bounding box center [1488, 21] width 44 height 42
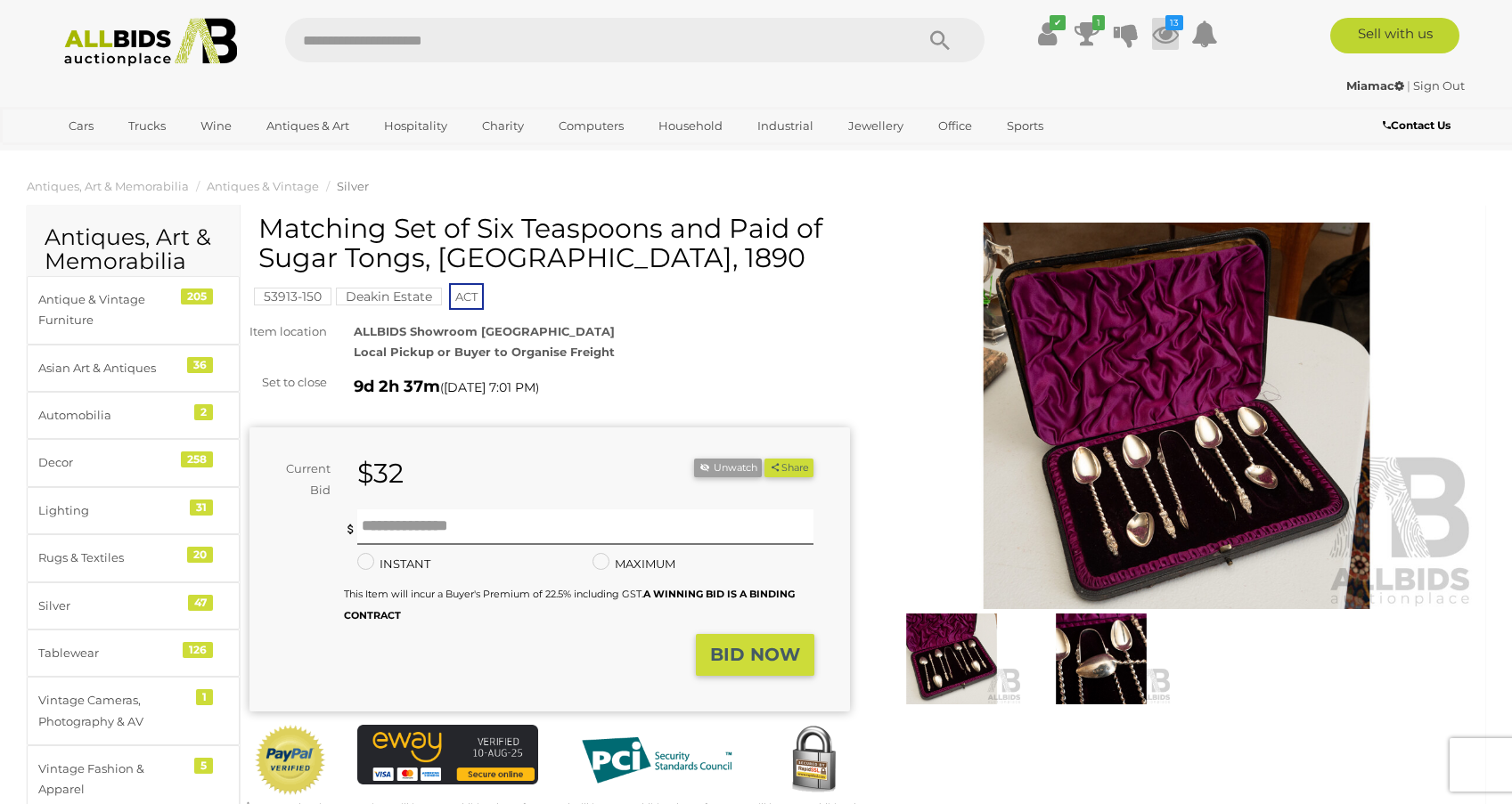
click at [1162, 30] on icon at bounding box center [1165, 33] width 27 height 32
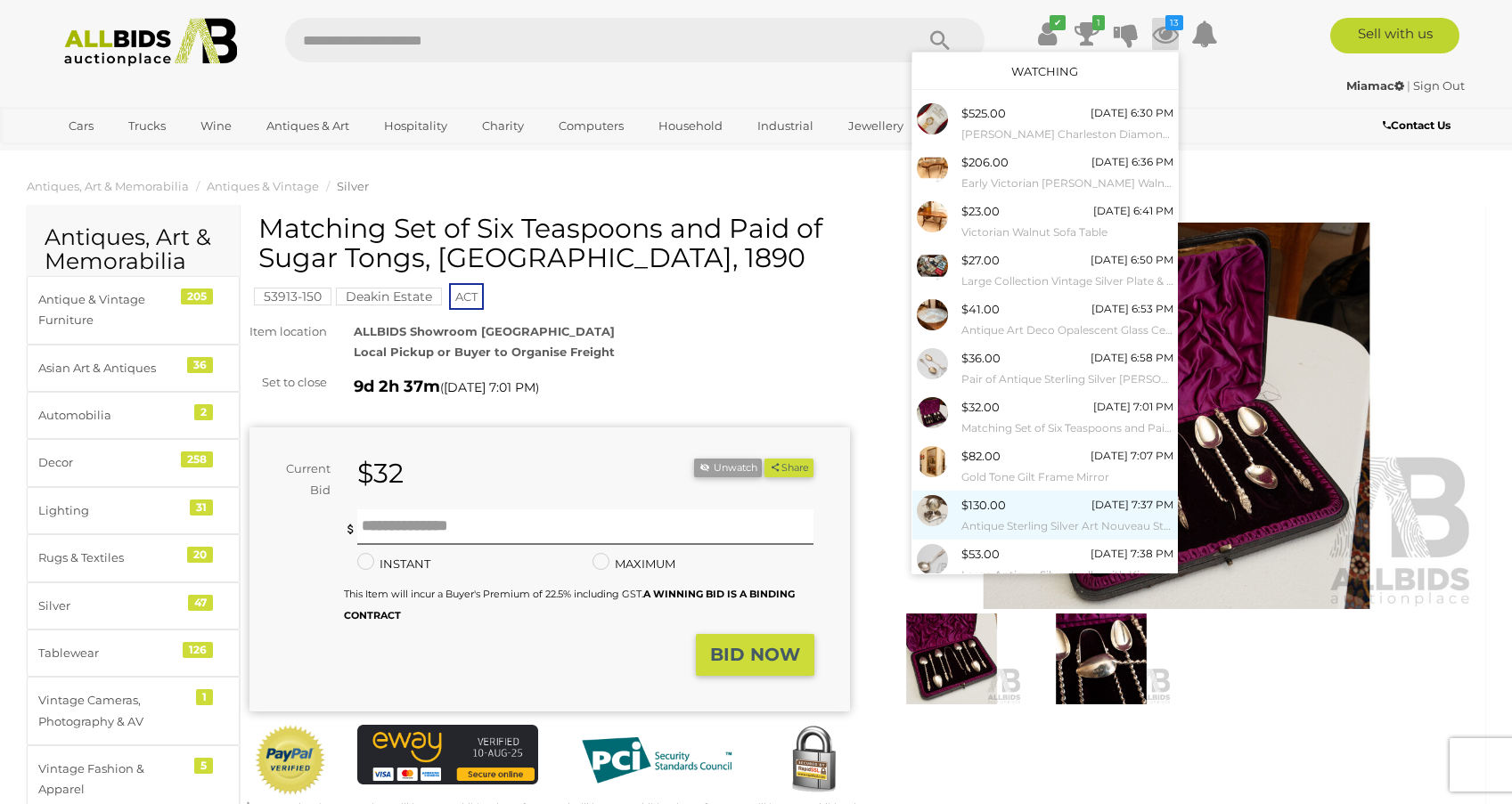
click at [977, 506] on div "$130.00" at bounding box center [983, 505] width 44 height 21
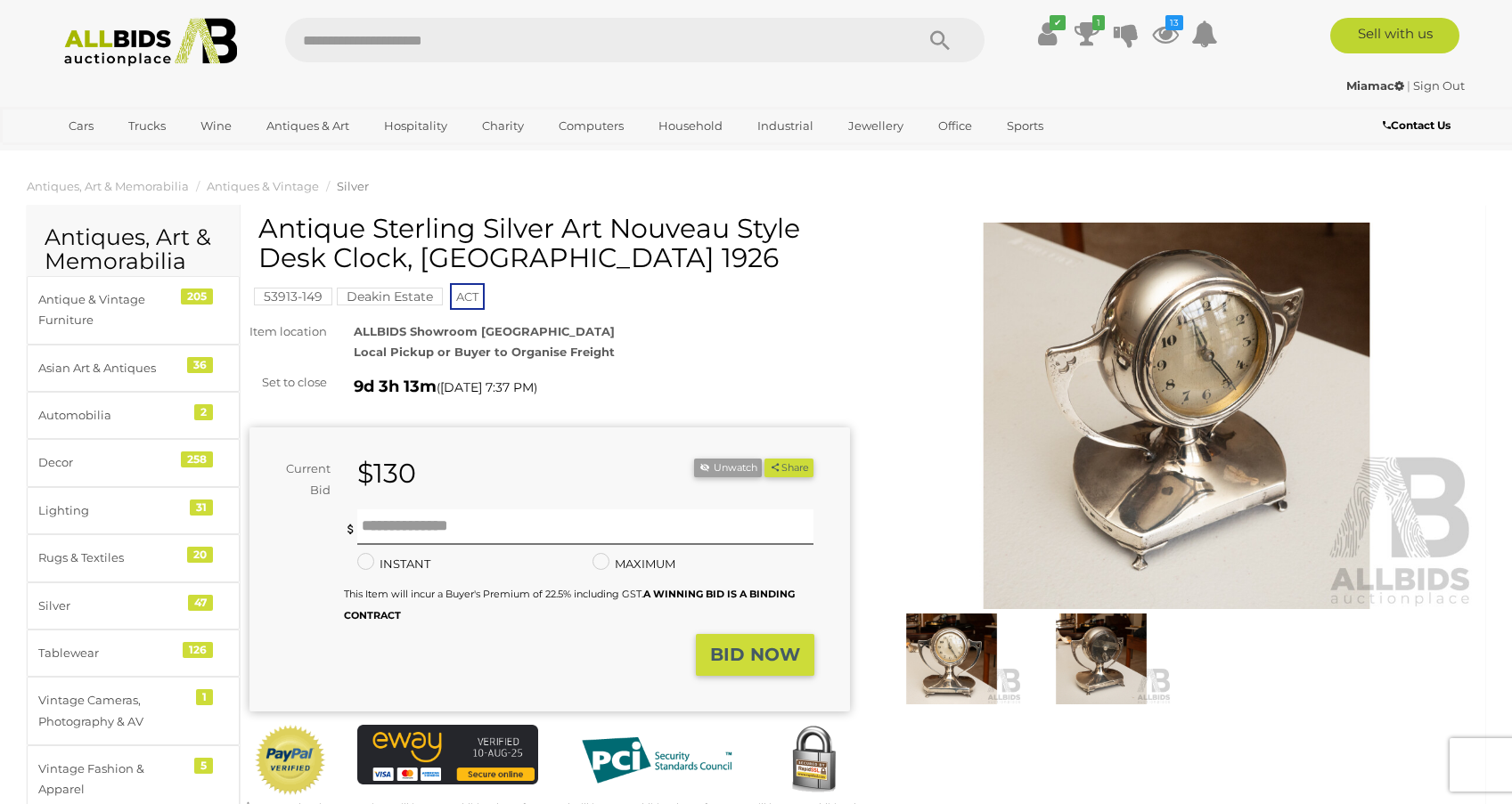
click at [1122, 383] on img at bounding box center [1177, 415] width 601 height 386
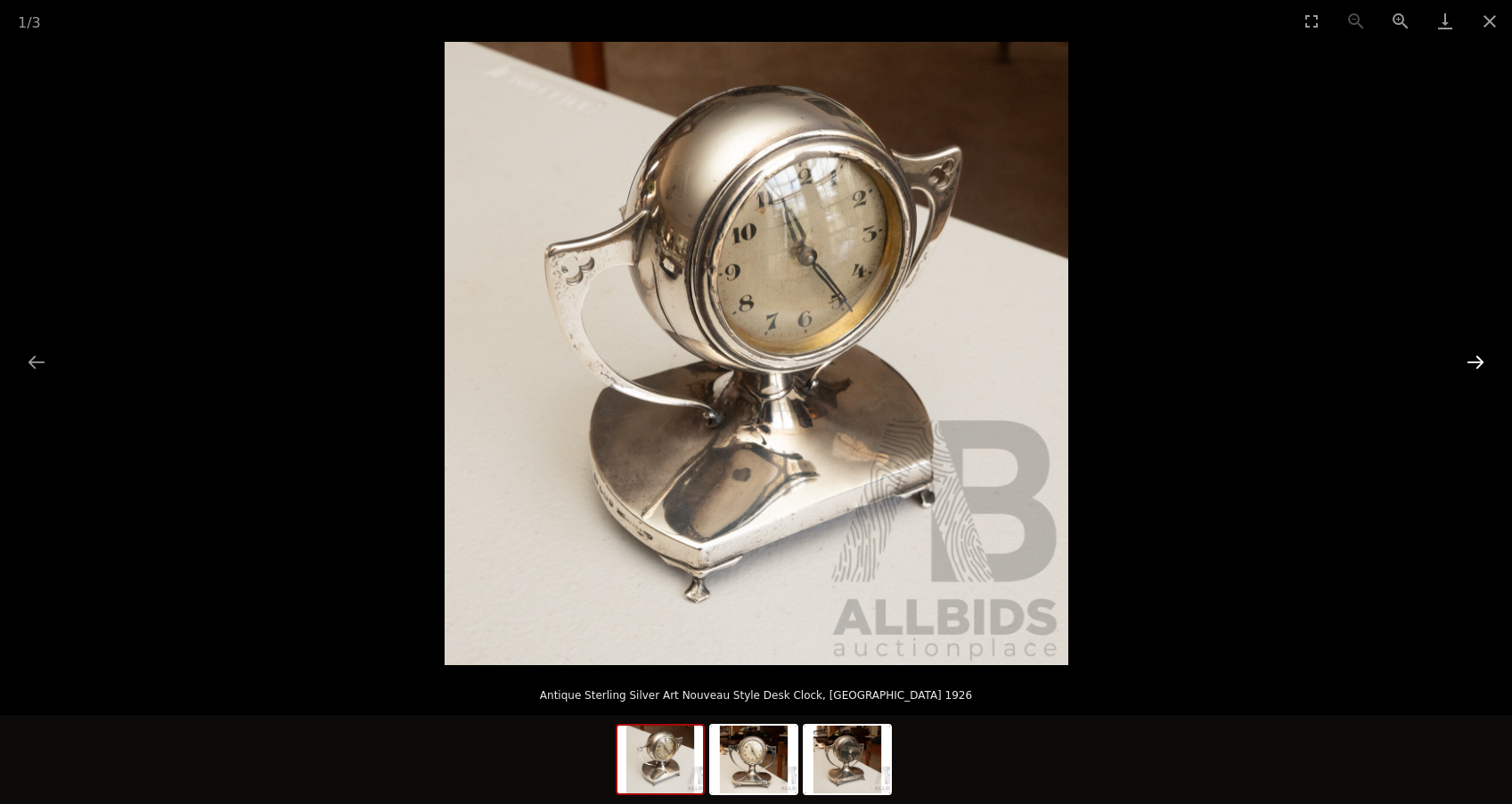
click at [1476, 360] on button "Next slide" at bounding box center [1475, 362] width 37 height 34
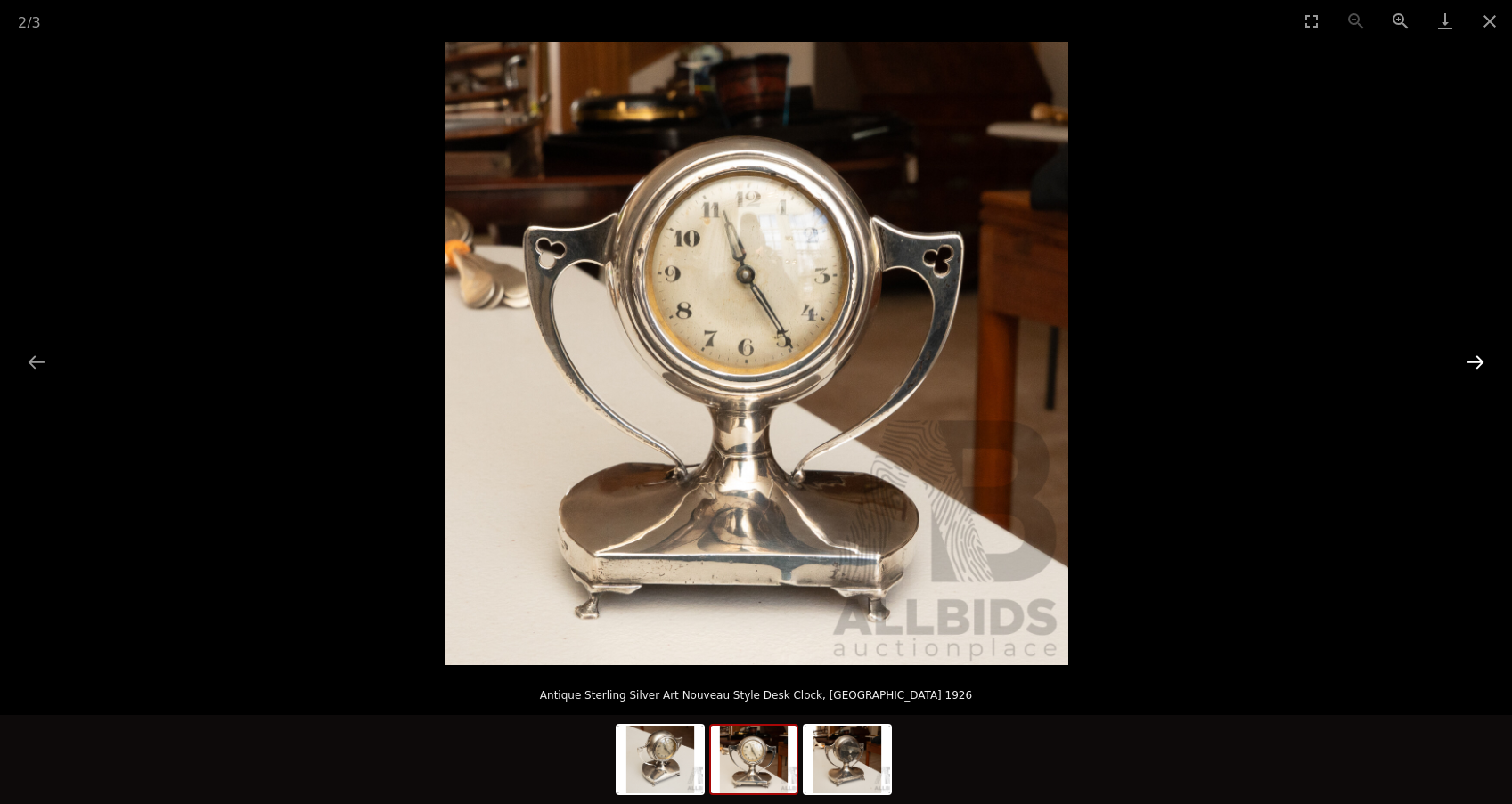
click at [1475, 364] on button "Next slide" at bounding box center [1475, 362] width 37 height 34
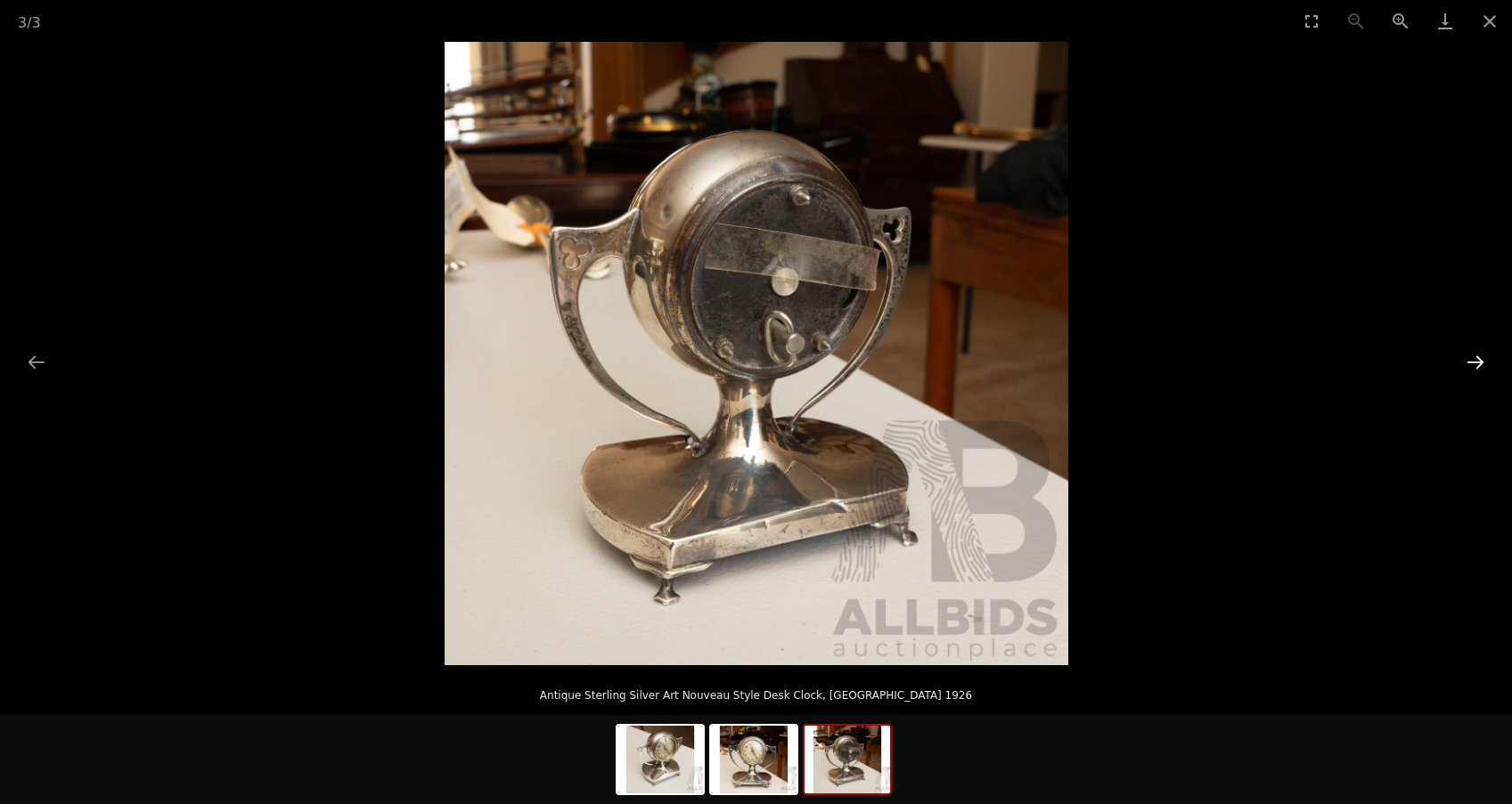
click at [1473, 361] on button "Next slide" at bounding box center [1475, 362] width 37 height 34
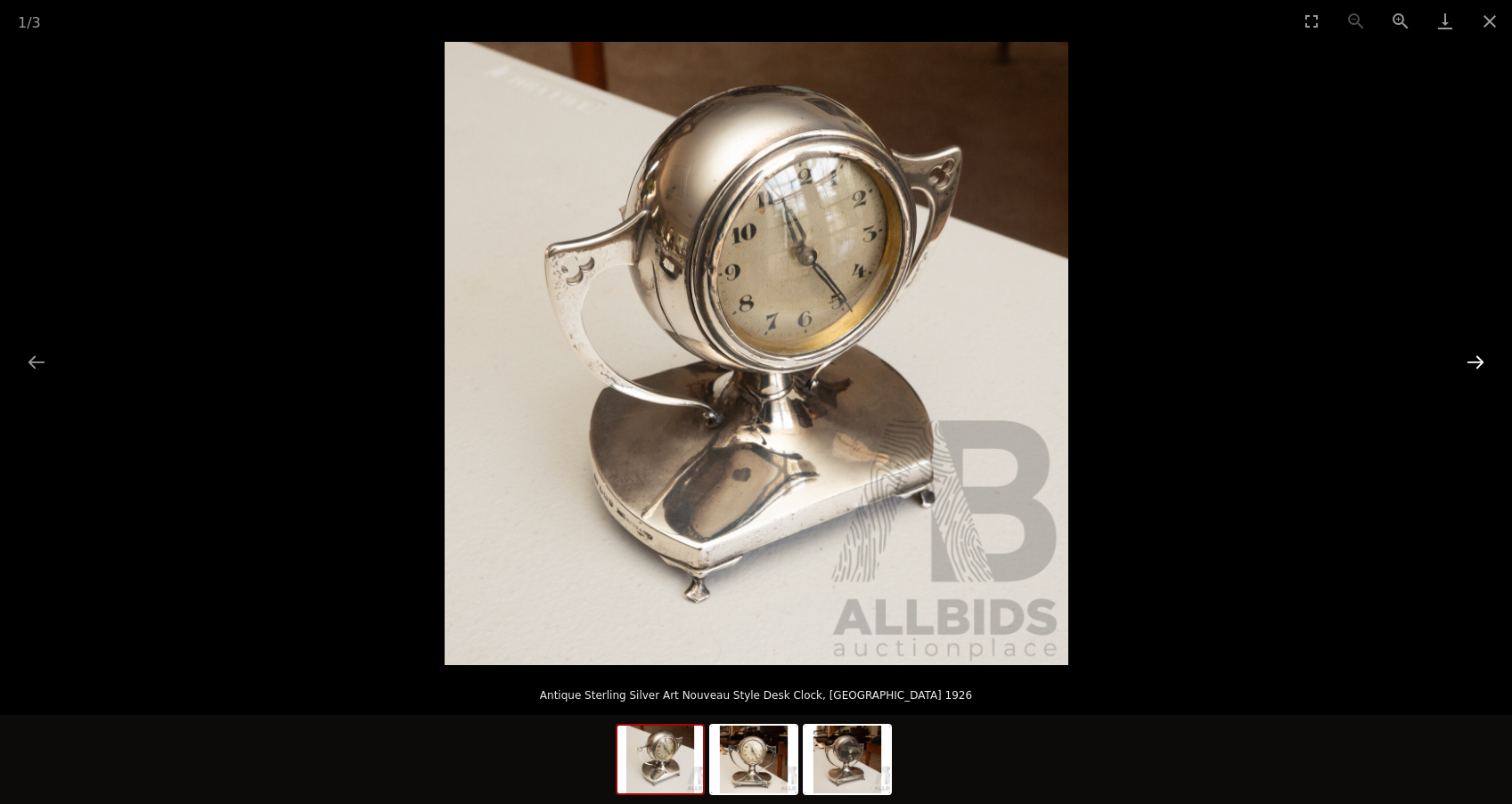
click at [1473, 361] on button "Next slide" at bounding box center [1475, 362] width 37 height 34
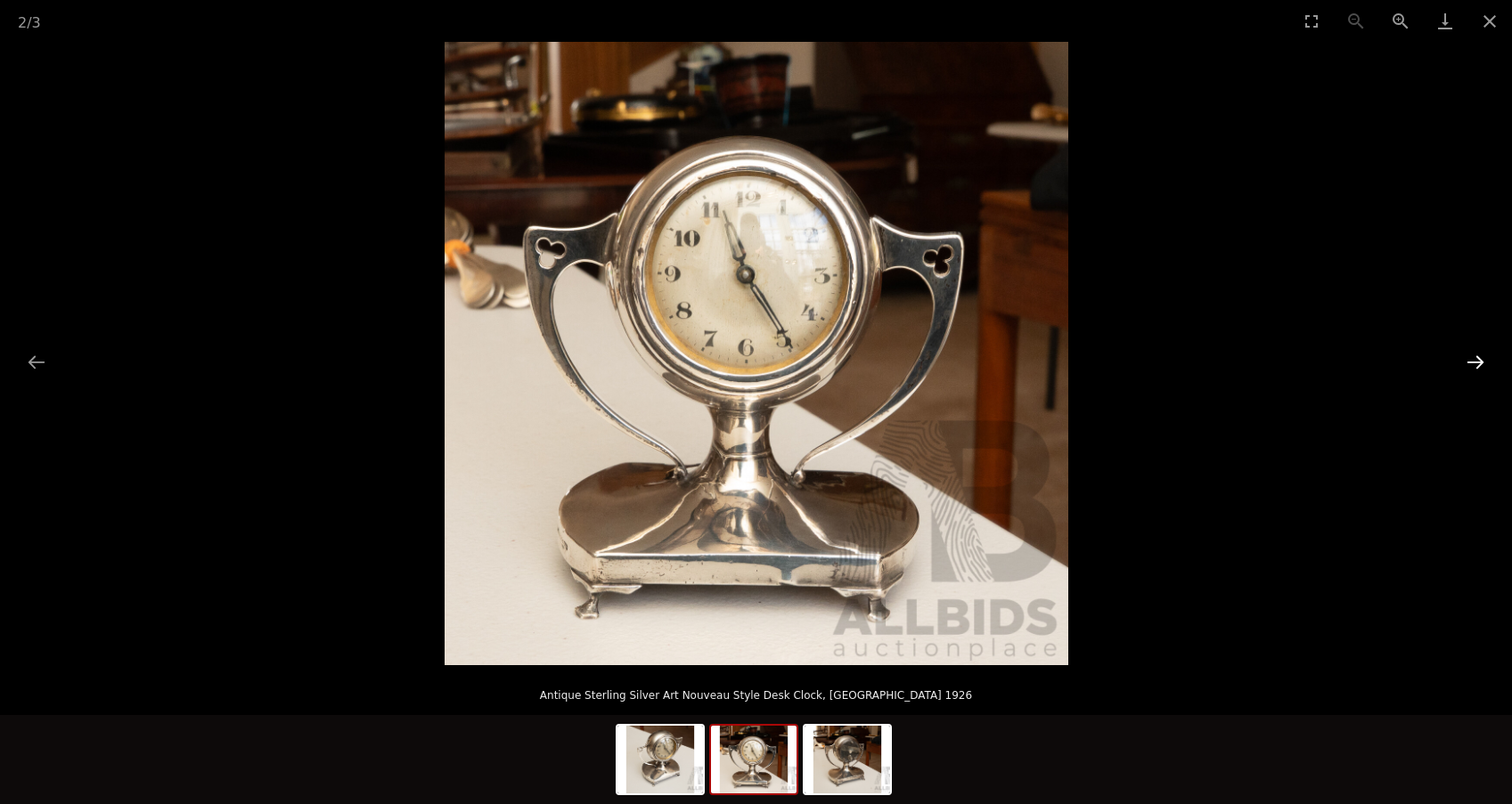
click at [1472, 361] on button "Next slide" at bounding box center [1475, 362] width 37 height 34
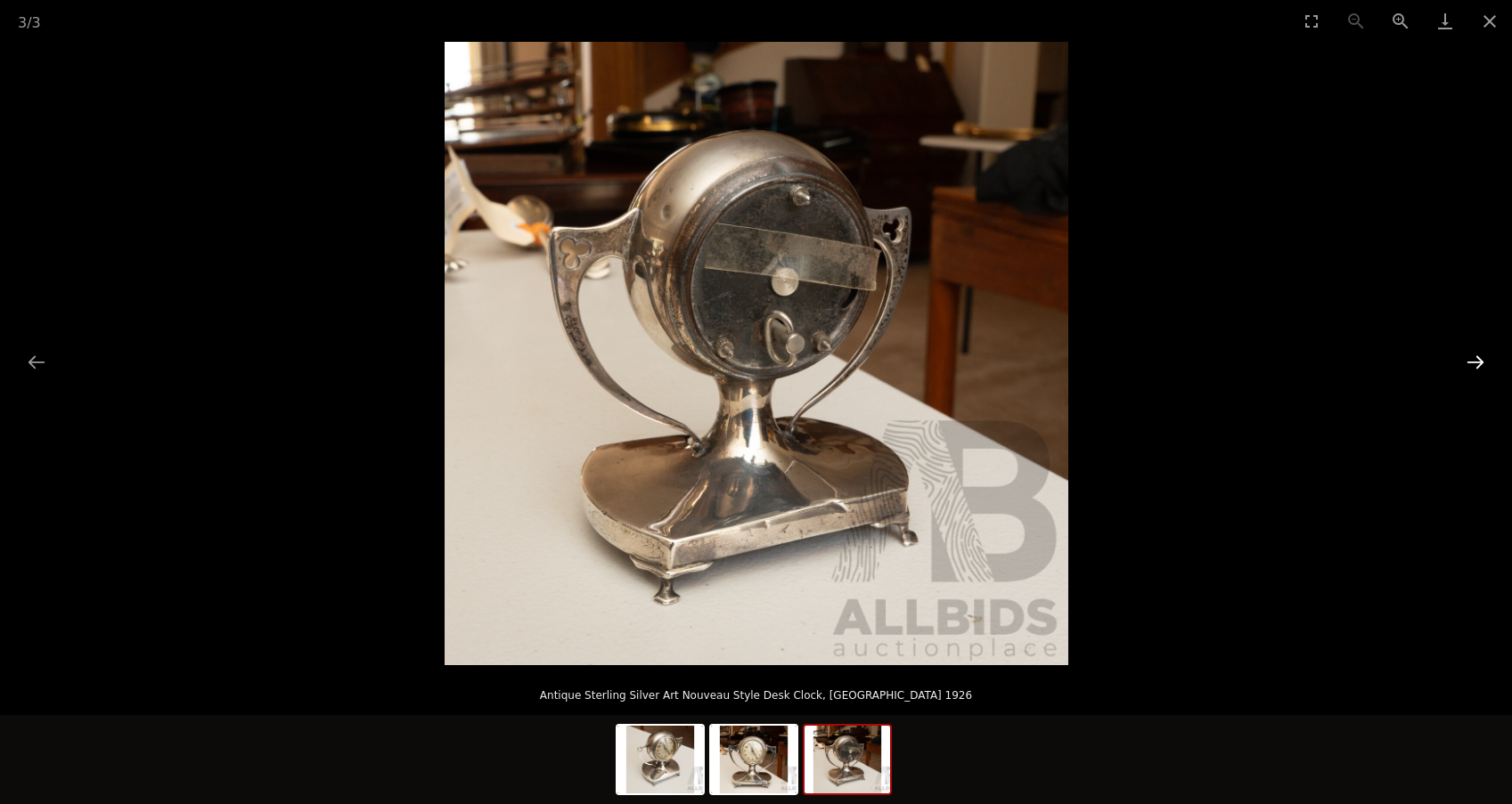
click at [1472, 362] on button "Next slide" at bounding box center [1475, 362] width 37 height 34
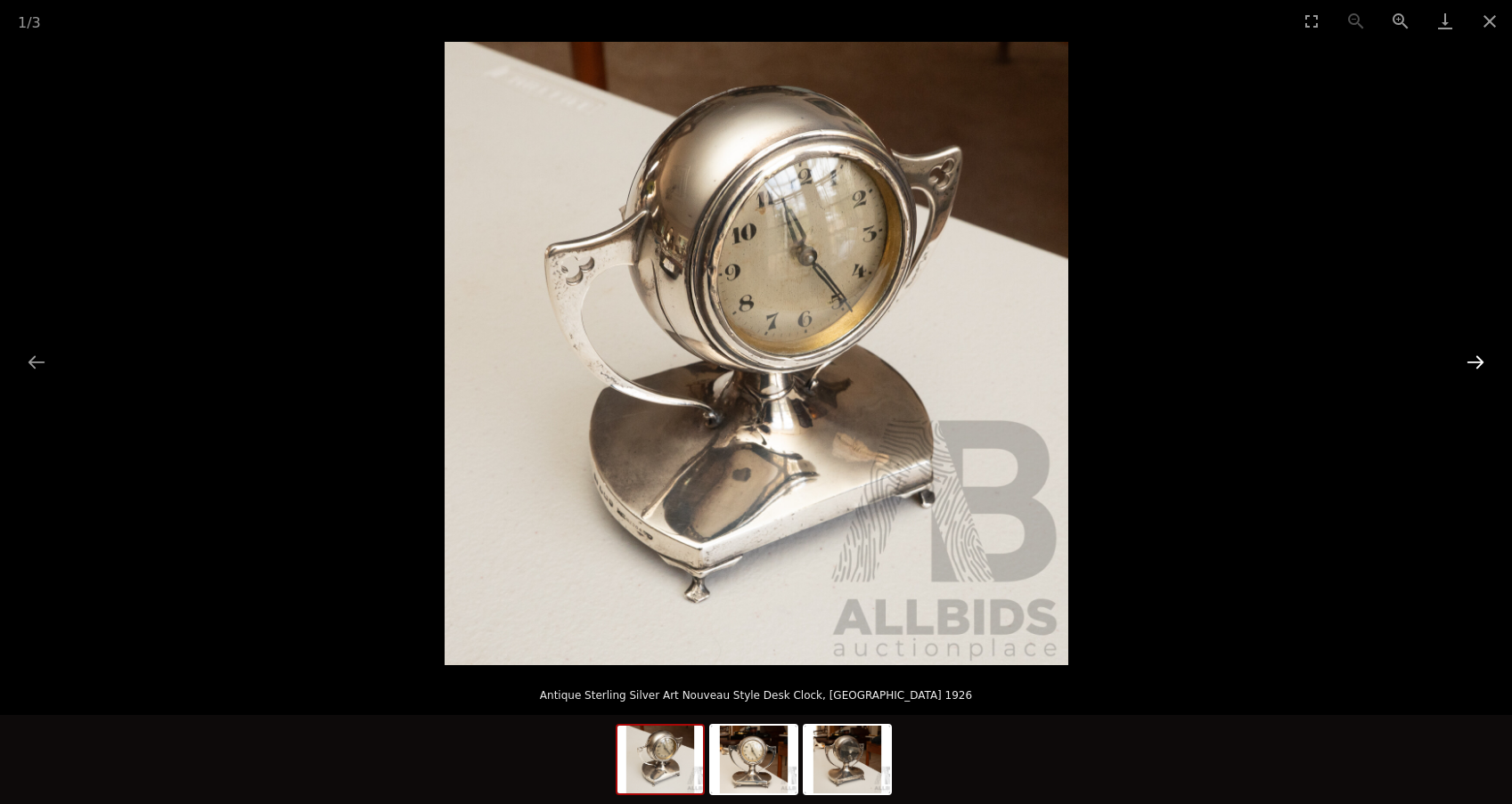
click at [1472, 362] on button "Next slide" at bounding box center [1475, 362] width 37 height 34
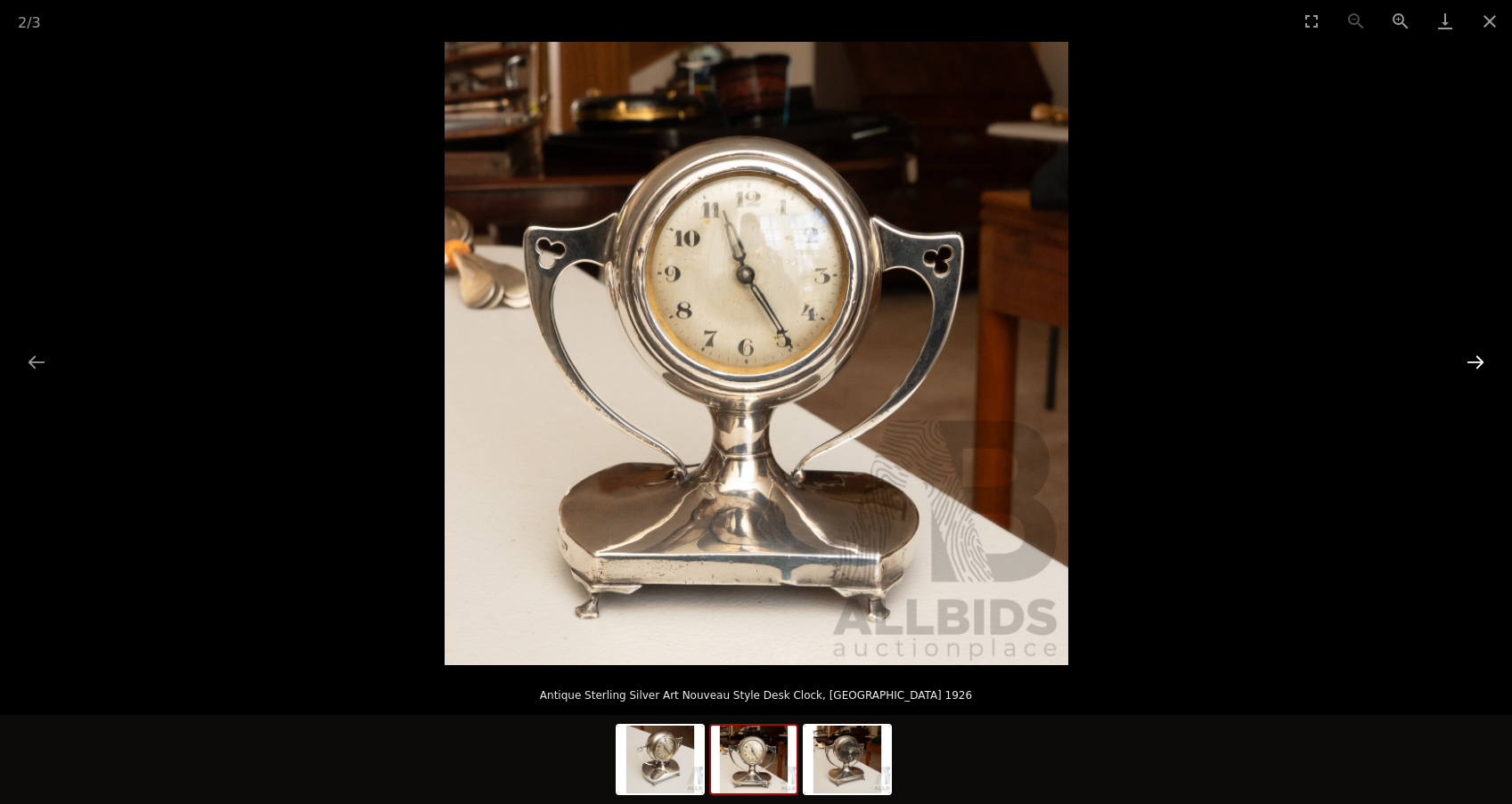
click at [1472, 363] on button "Next slide" at bounding box center [1475, 362] width 37 height 34
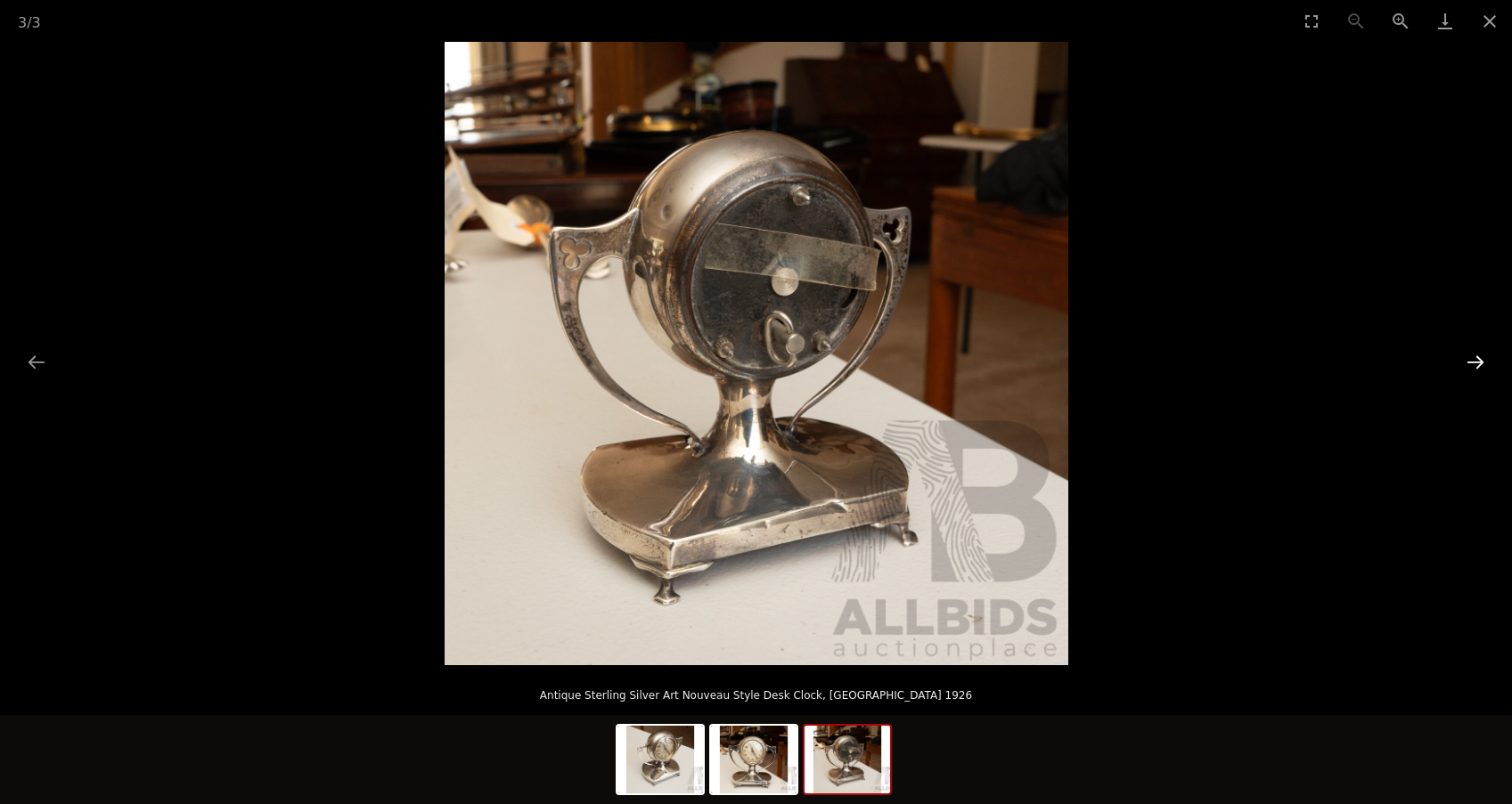
click at [1472, 363] on button "Next slide" at bounding box center [1475, 362] width 37 height 34
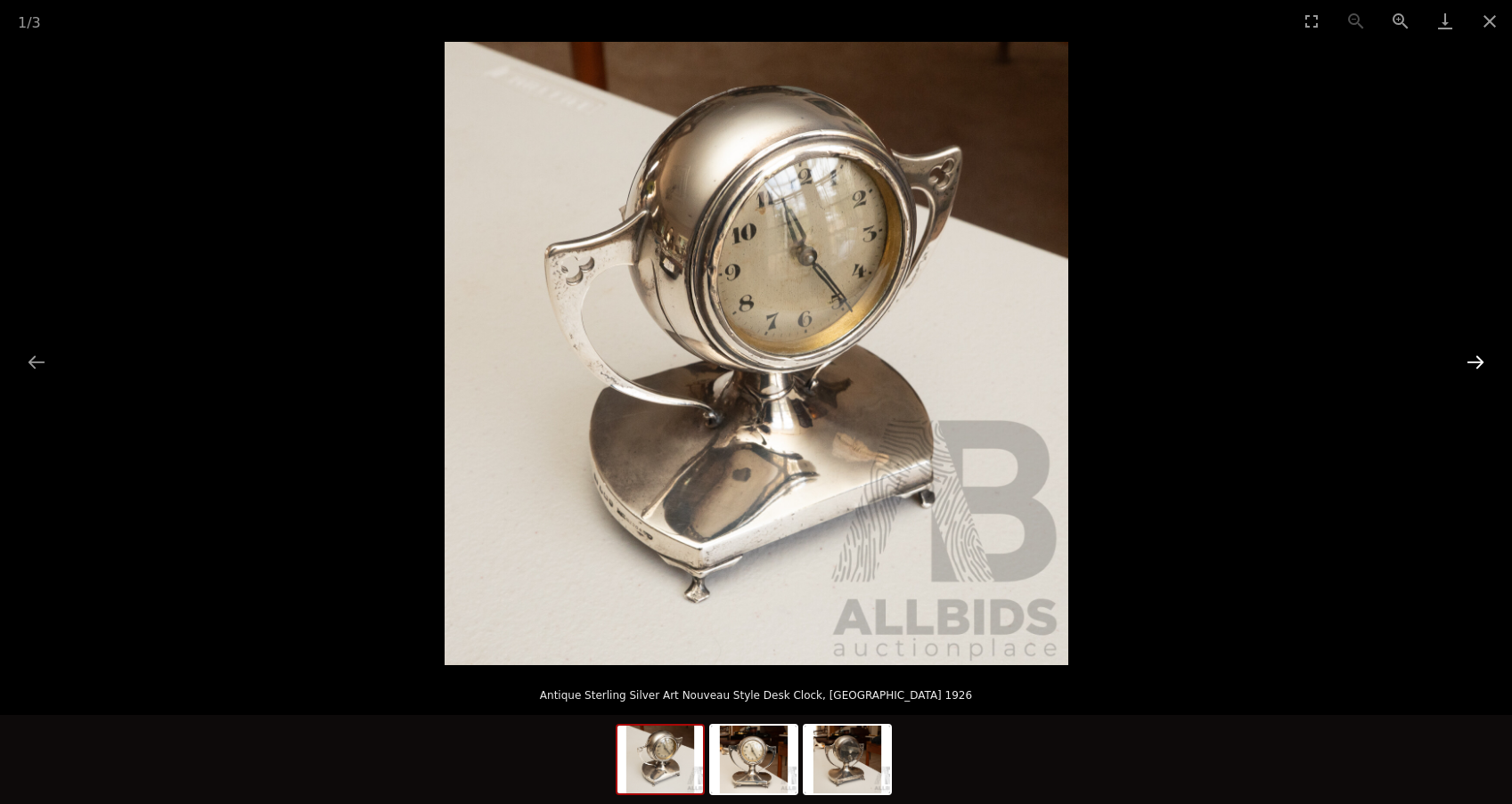
click at [1472, 363] on button "Next slide" at bounding box center [1475, 362] width 37 height 34
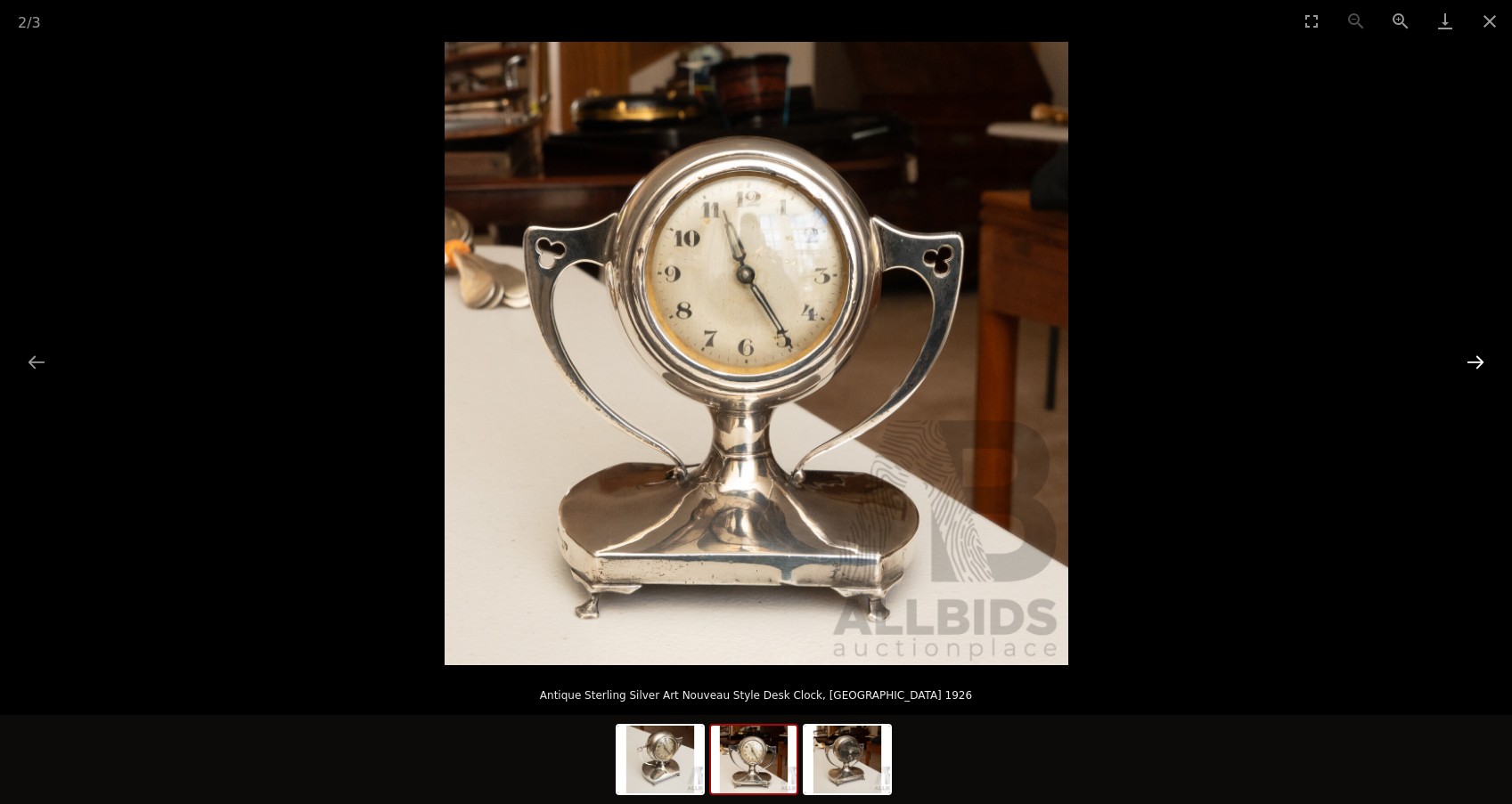
click at [1472, 363] on button "Next slide" at bounding box center [1475, 362] width 37 height 34
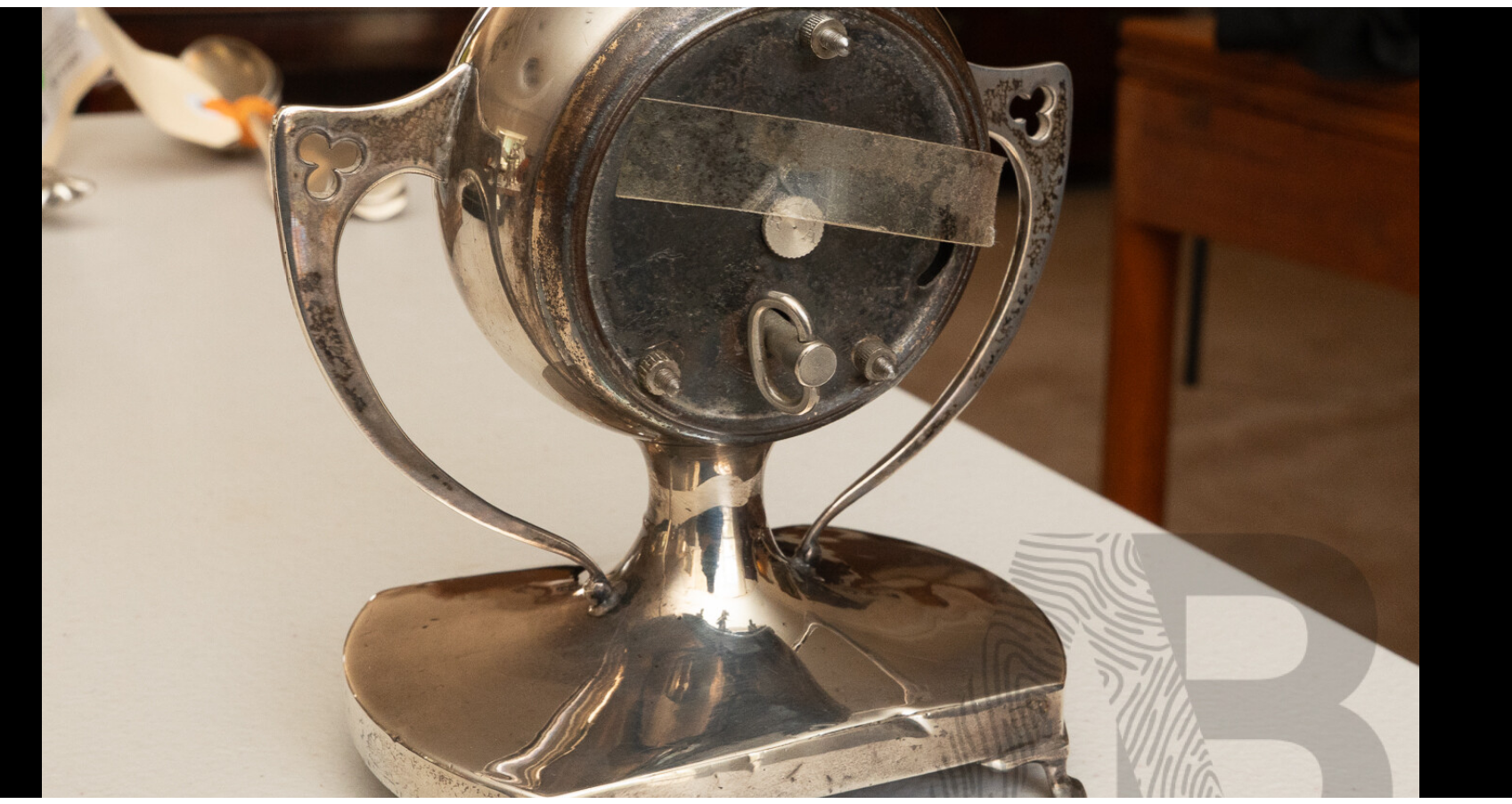
scroll to position [61, 0]
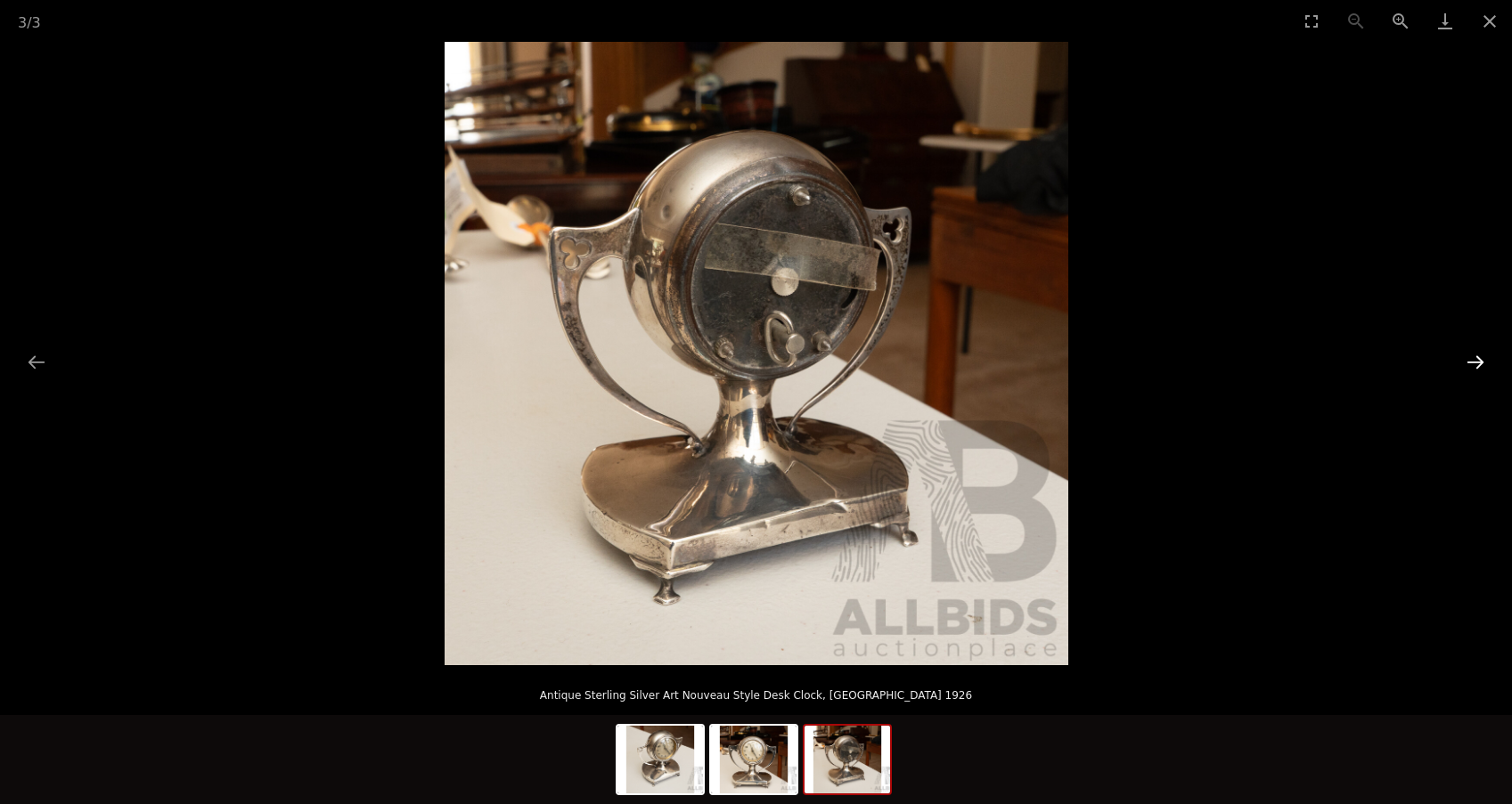
click at [1473, 360] on button "Next slide" at bounding box center [1475, 362] width 37 height 34
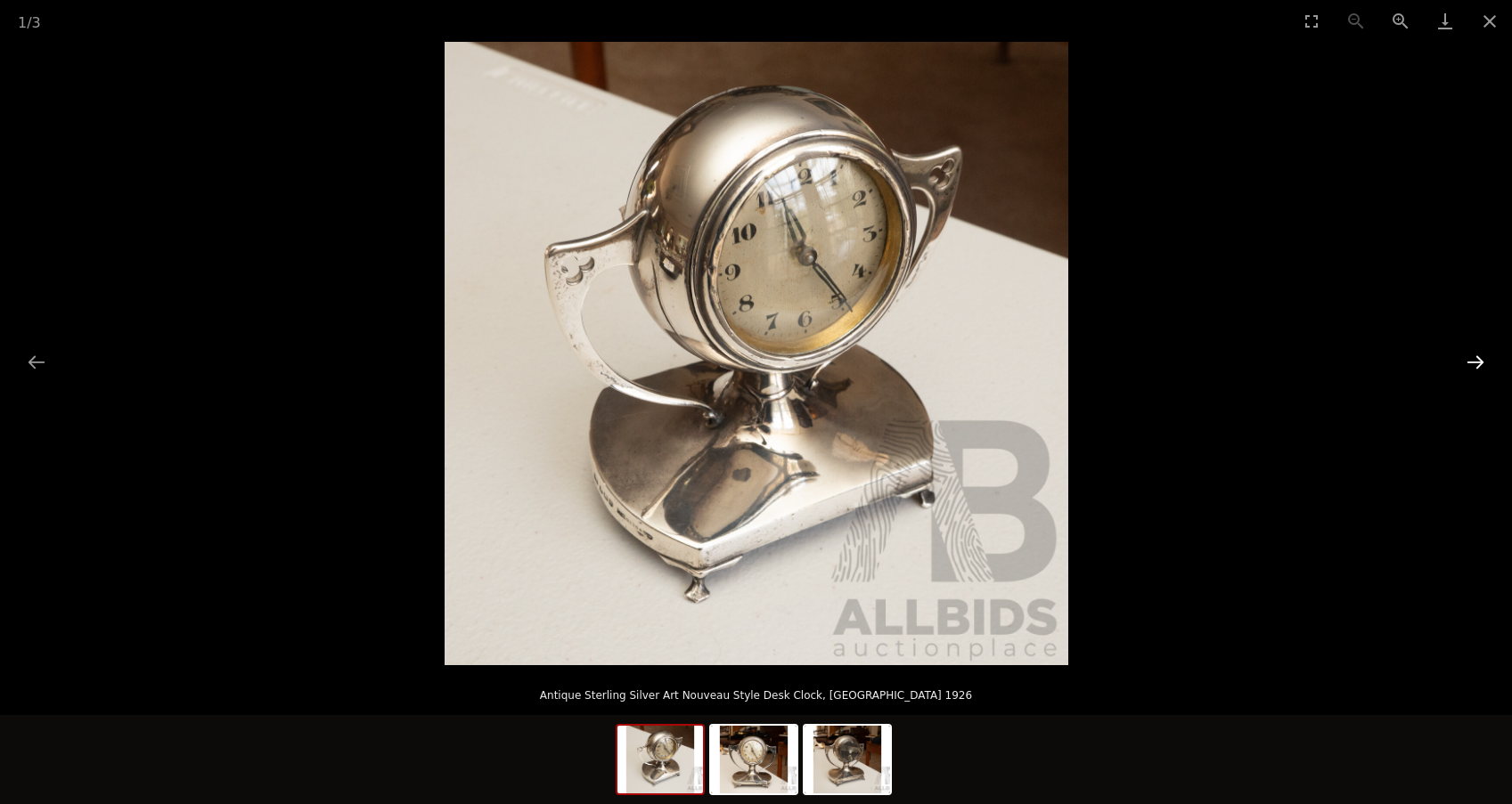
click at [1473, 363] on button "Next slide" at bounding box center [1475, 362] width 37 height 34
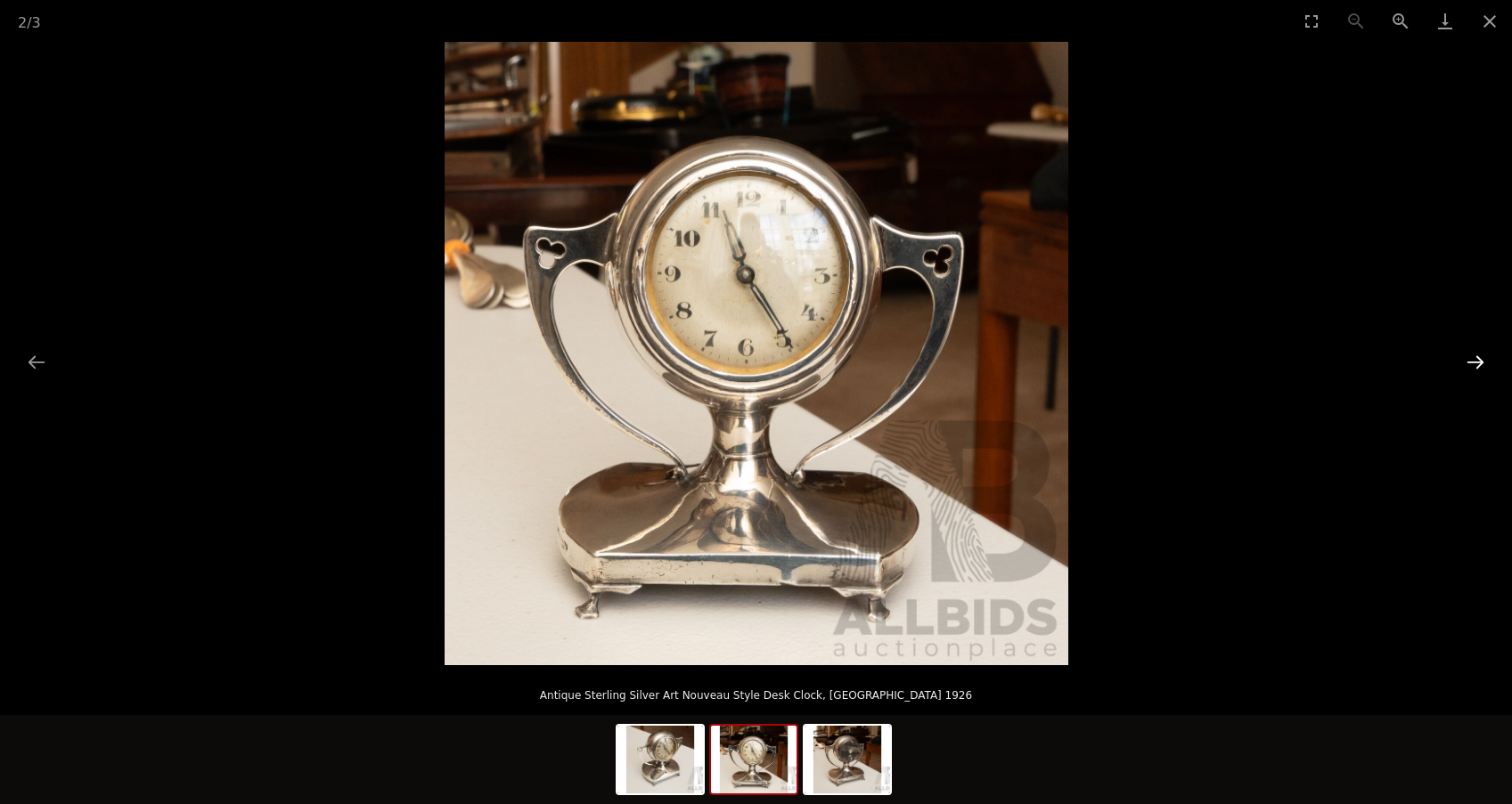
click at [1473, 363] on button "Next slide" at bounding box center [1475, 362] width 37 height 34
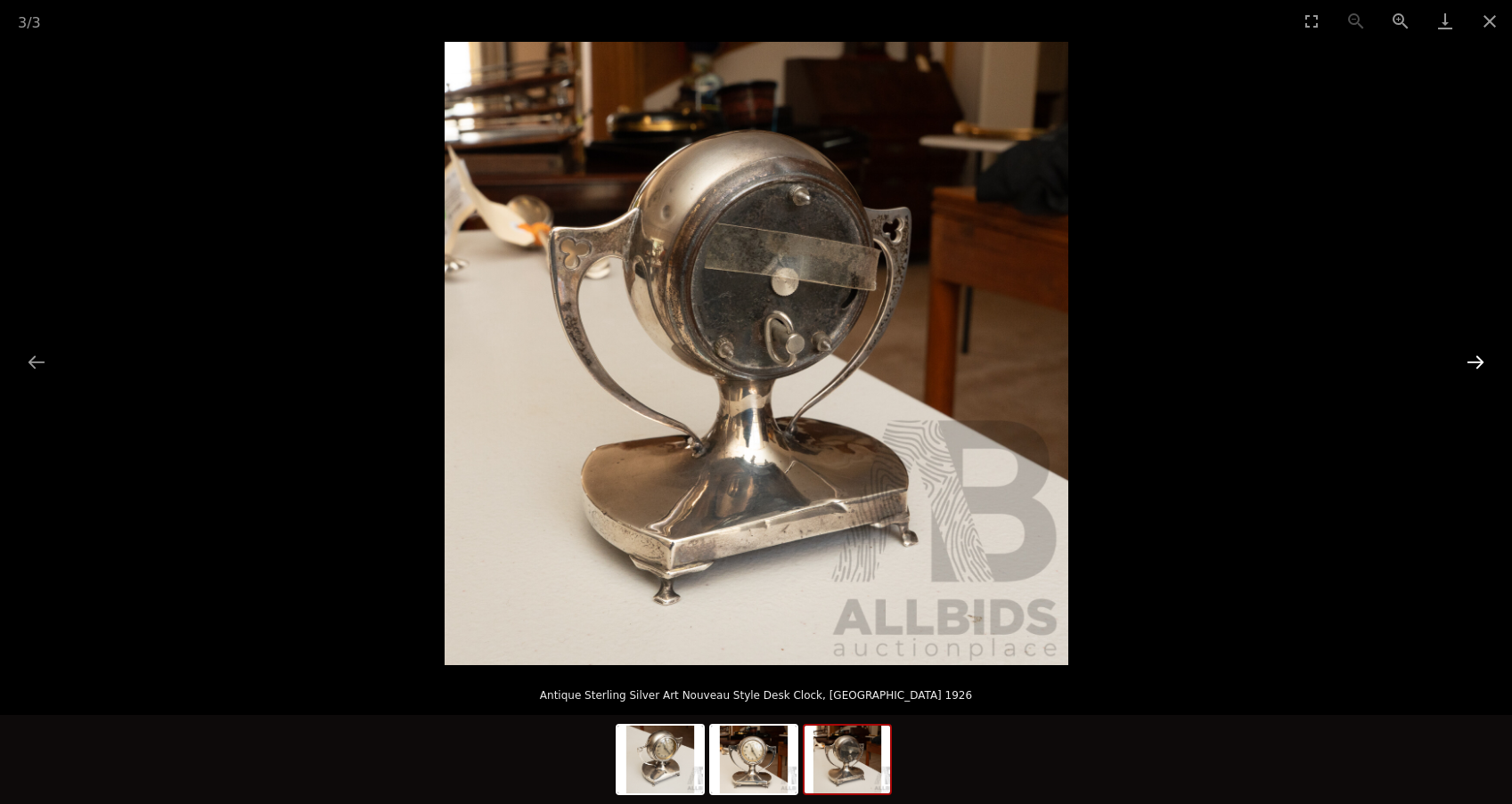
click at [1473, 363] on button "Next slide" at bounding box center [1475, 362] width 37 height 34
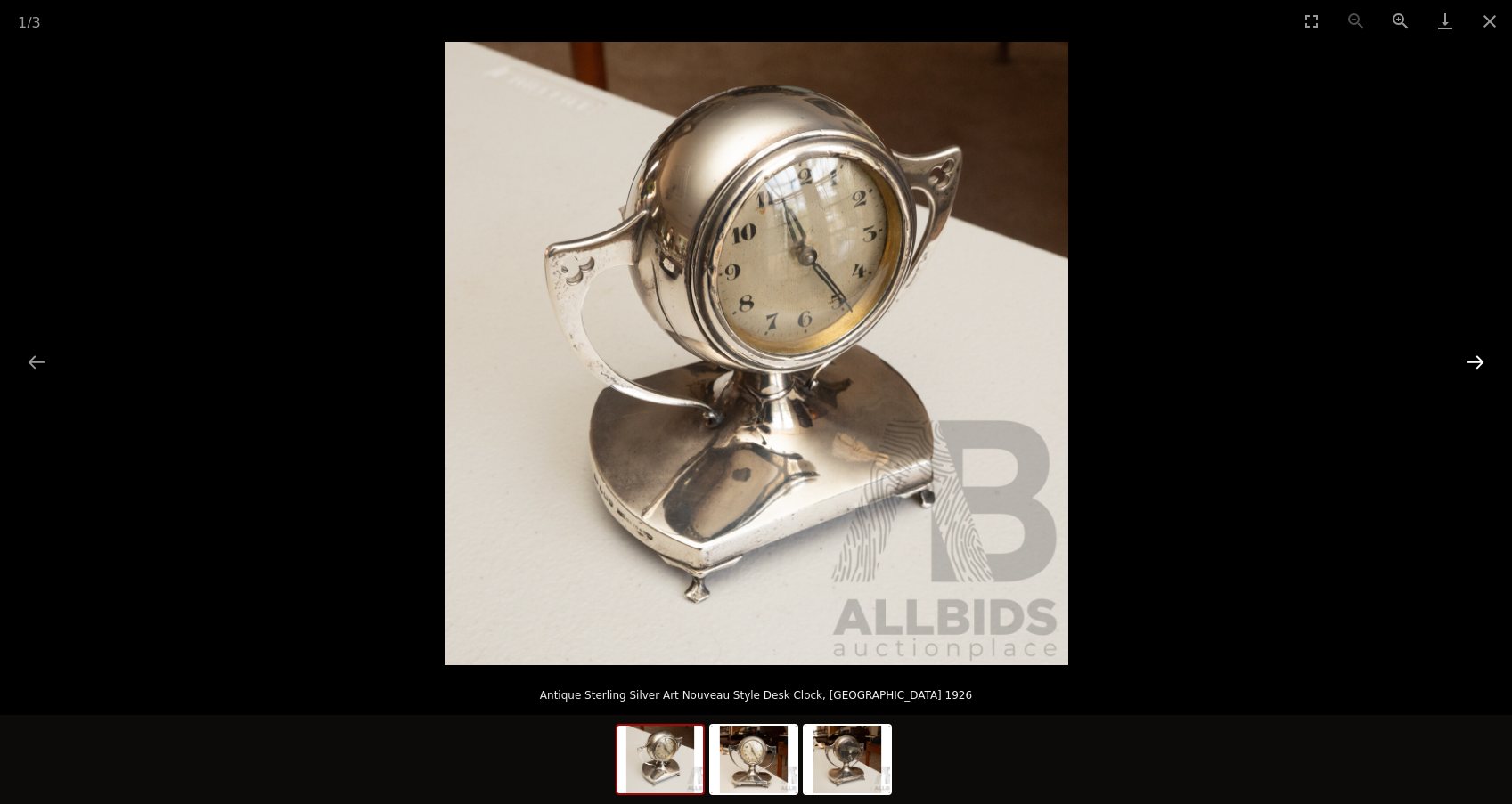
click at [1473, 364] on button "Next slide" at bounding box center [1475, 362] width 37 height 34
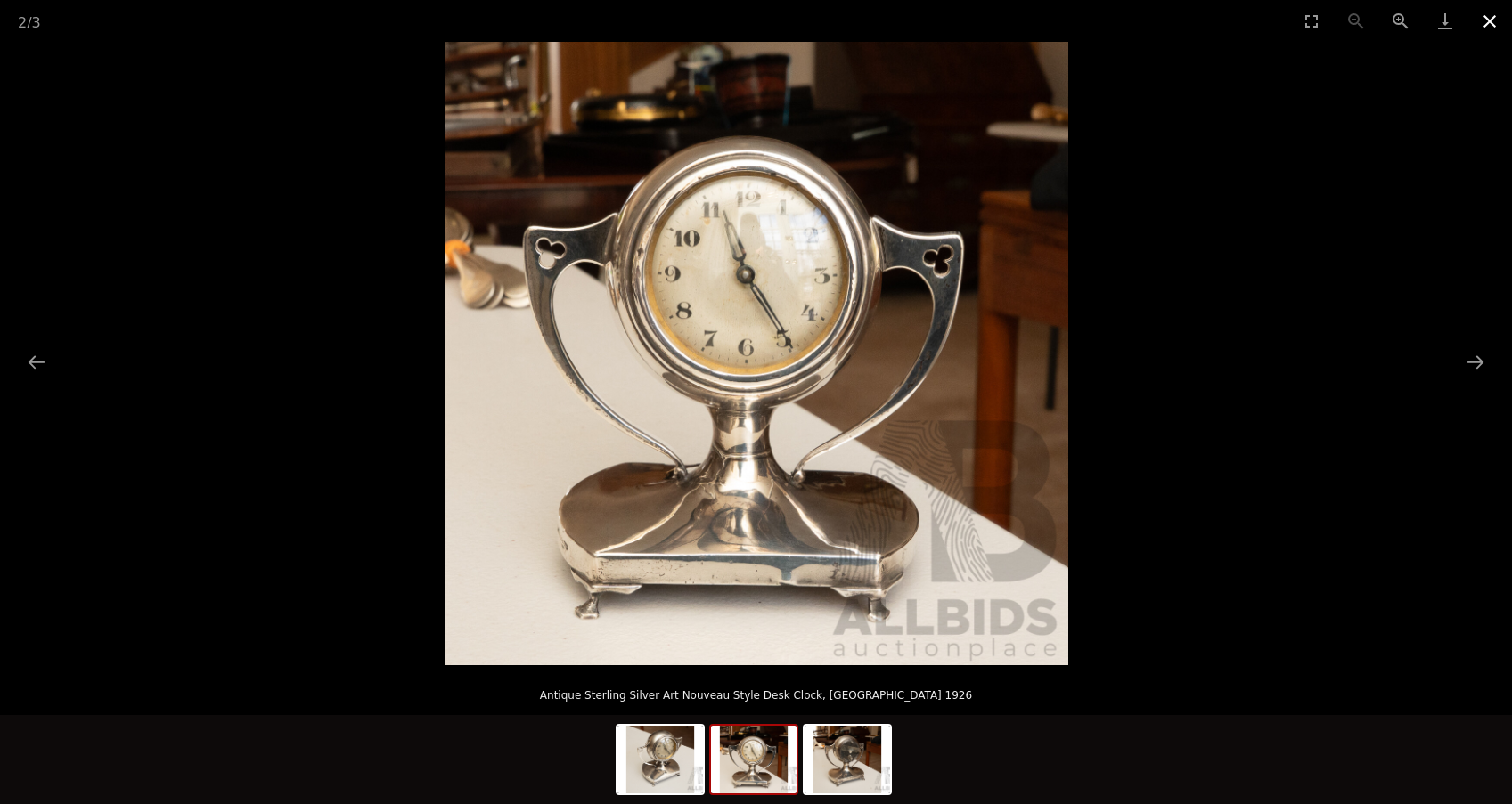
click at [1488, 23] on button "Close gallery" at bounding box center [1488, 21] width 44 height 42
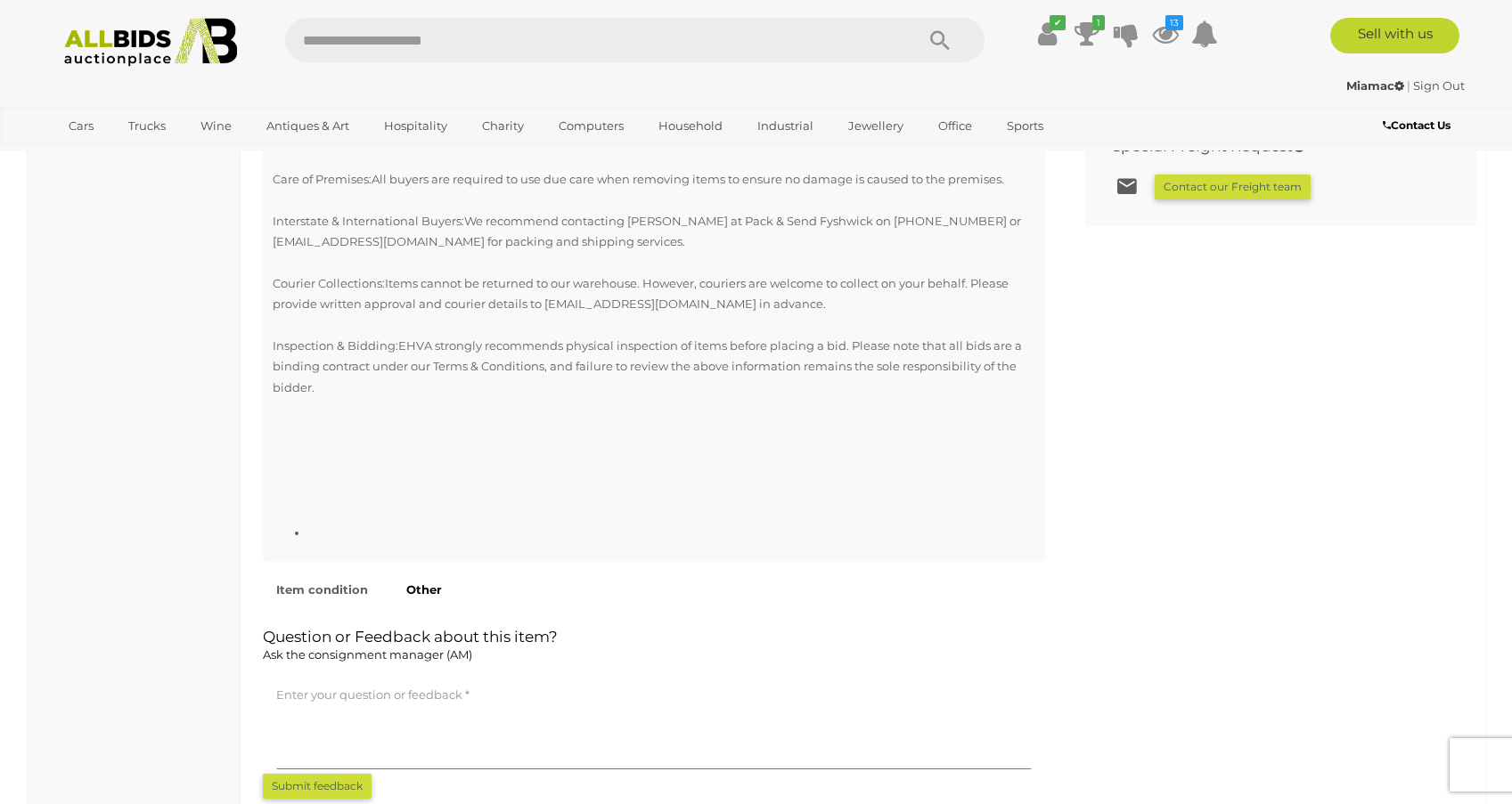
scroll to position [1453, 0]
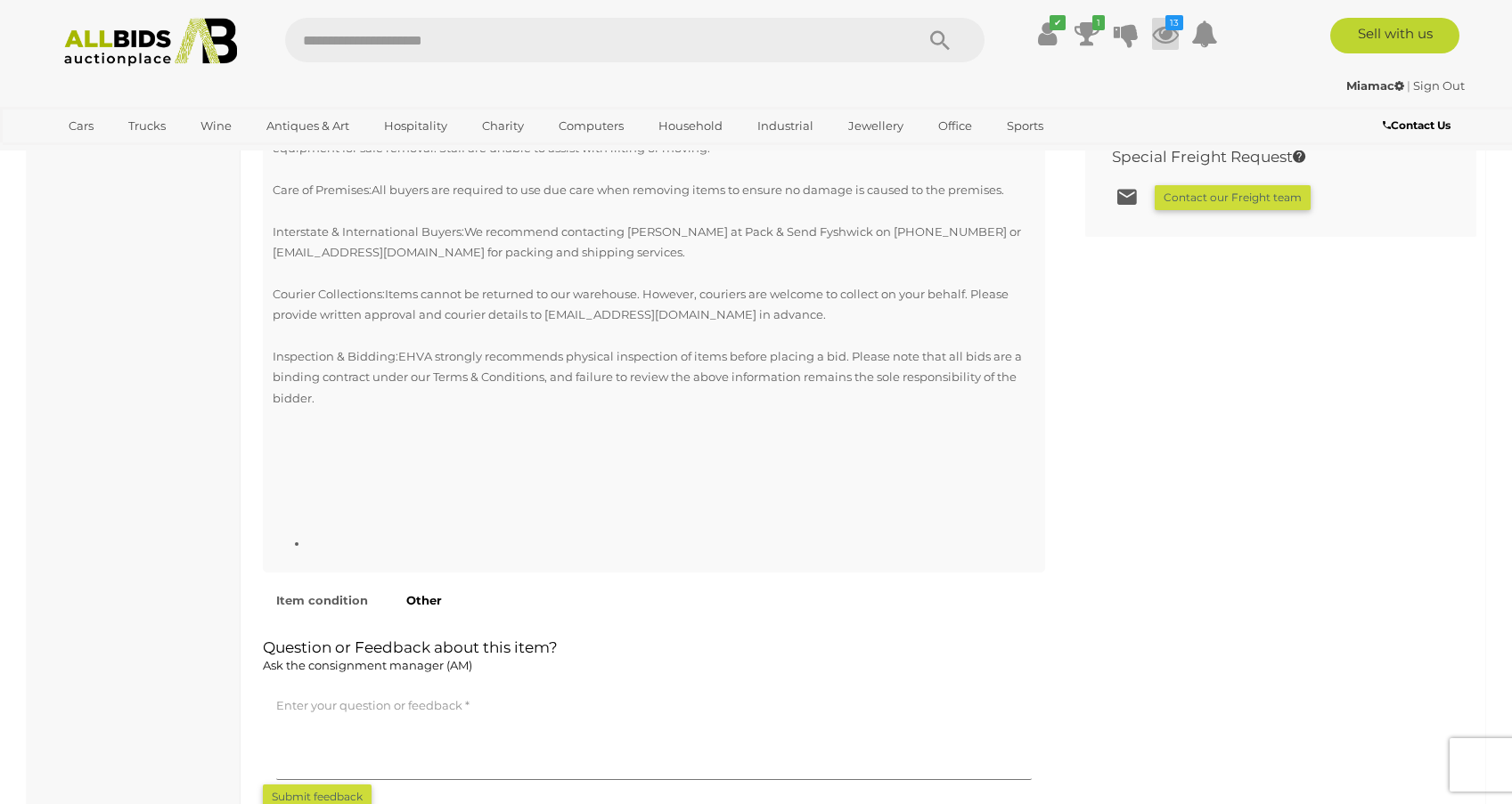
click at [1159, 34] on icon at bounding box center [1165, 33] width 27 height 32
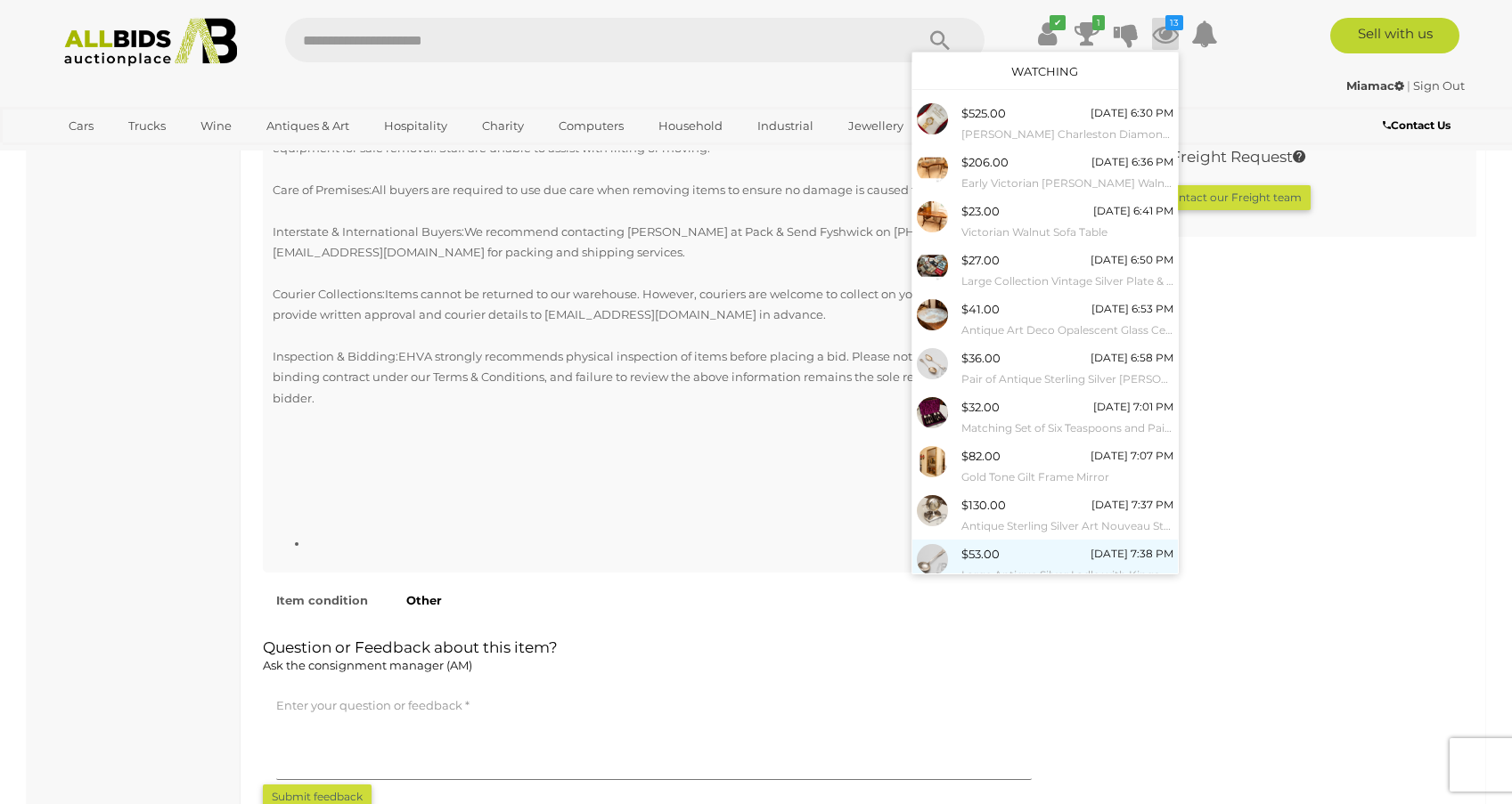
click at [1004, 548] on div "$53.00 19/08/2025 7:38 PM Large Antique Silver Ladle with Kings Pattern, Stampe…" at bounding box center [1067, 564] width 212 height 40
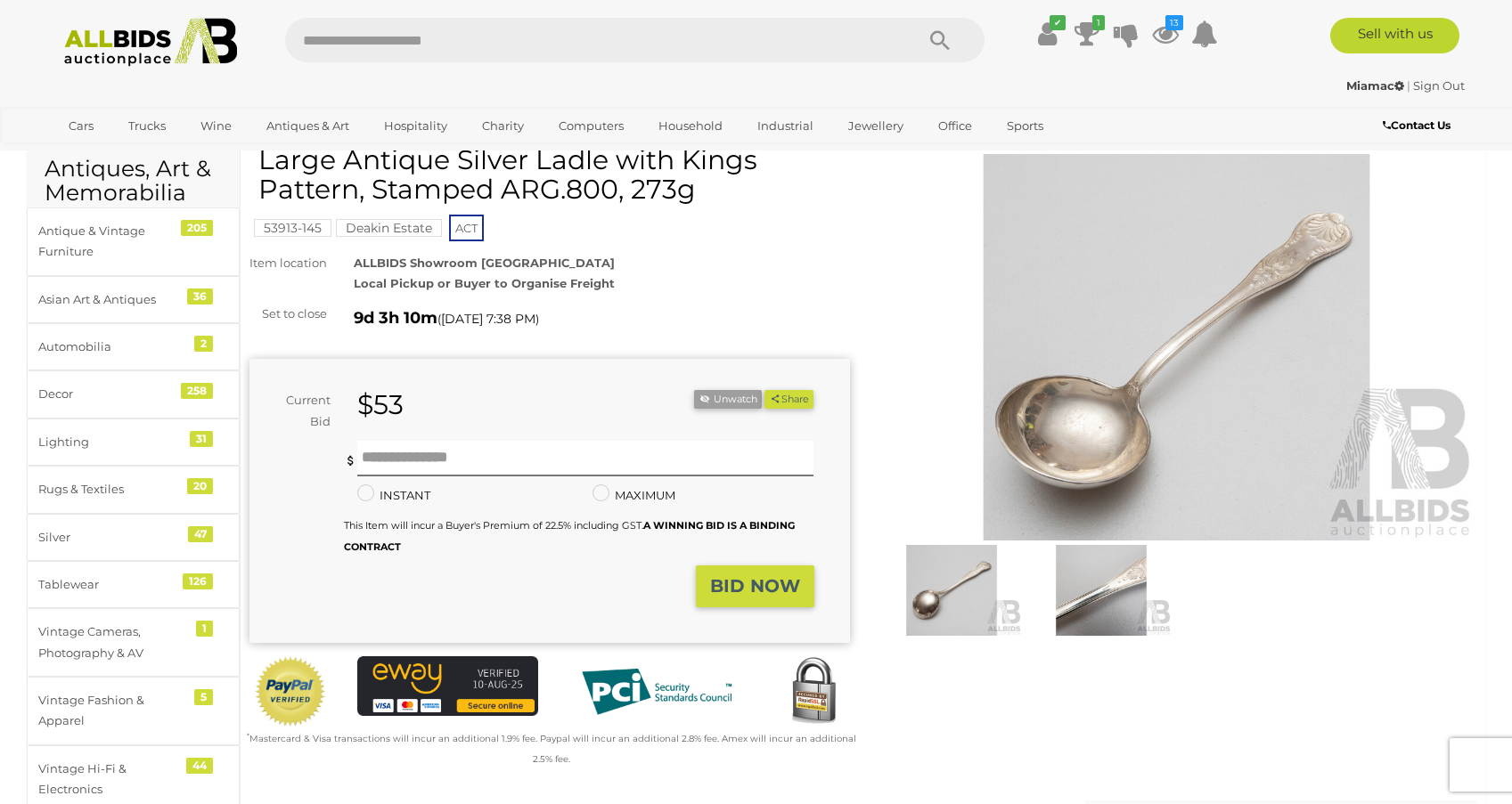
scroll to position [43, 0]
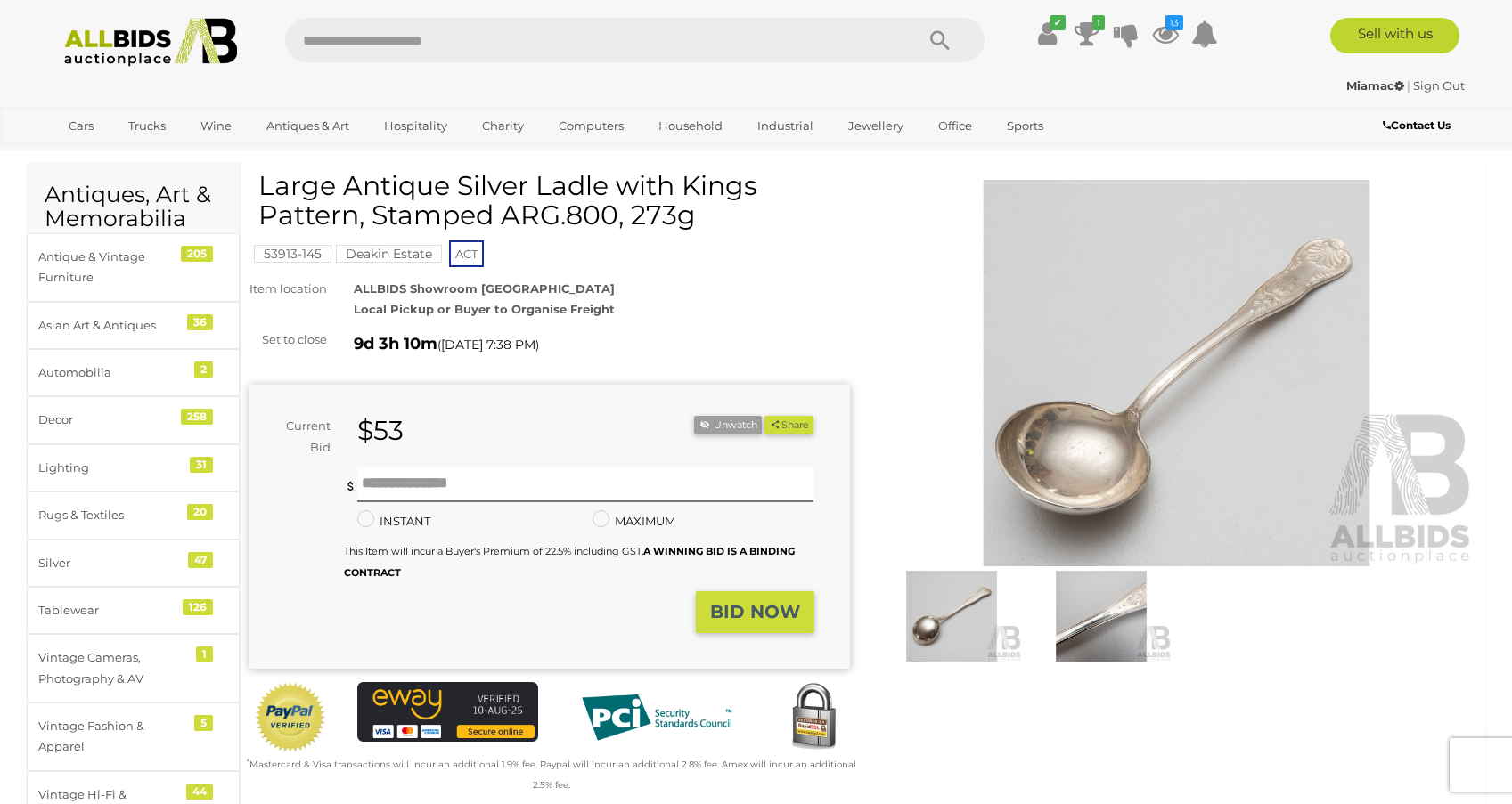
click at [1233, 319] on img at bounding box center [1177, 373] width 601 height 386
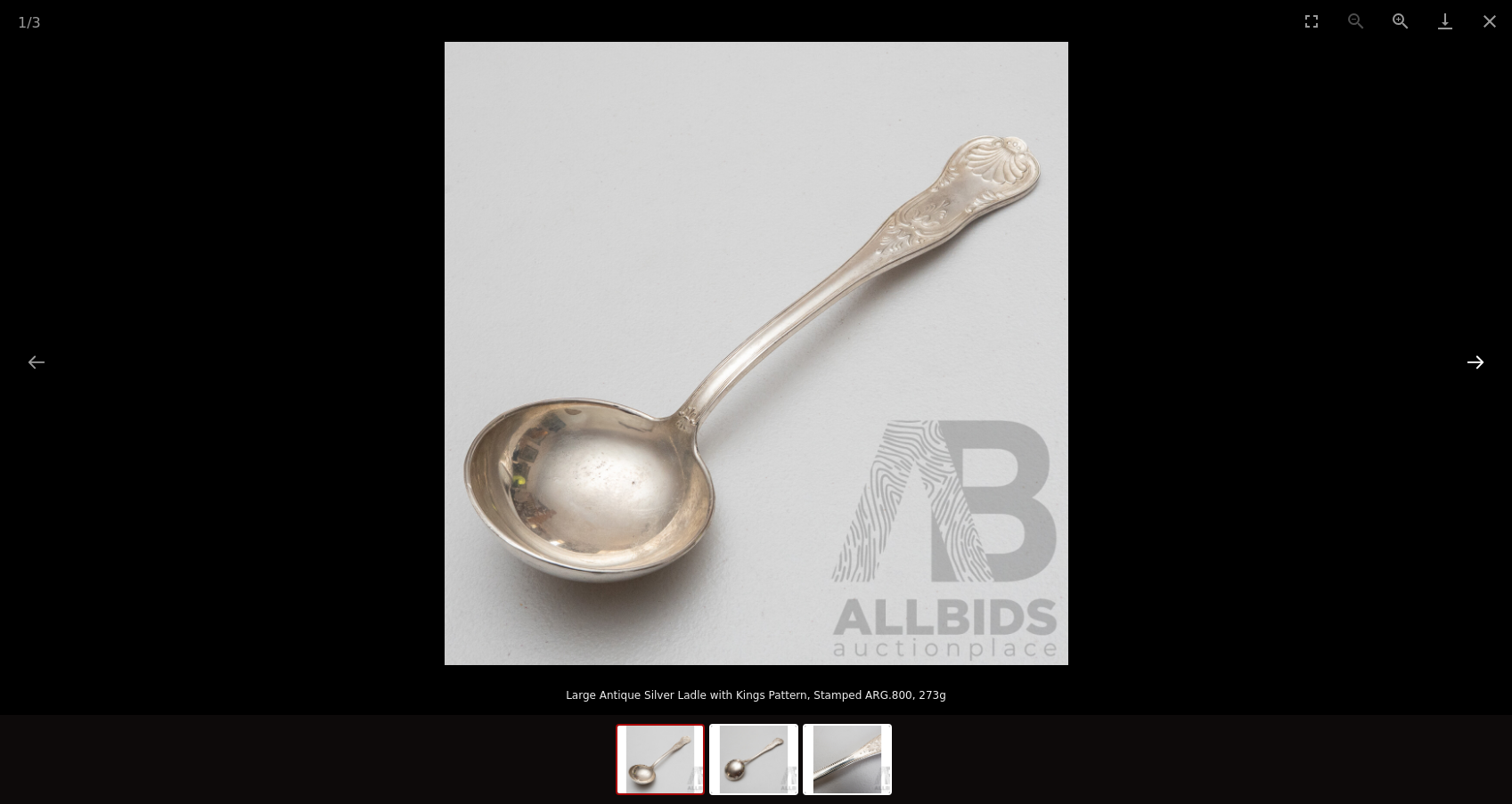
click at [1479, 357] on button "Next slide" at bounding box center [1475, 362] width 37 height 34
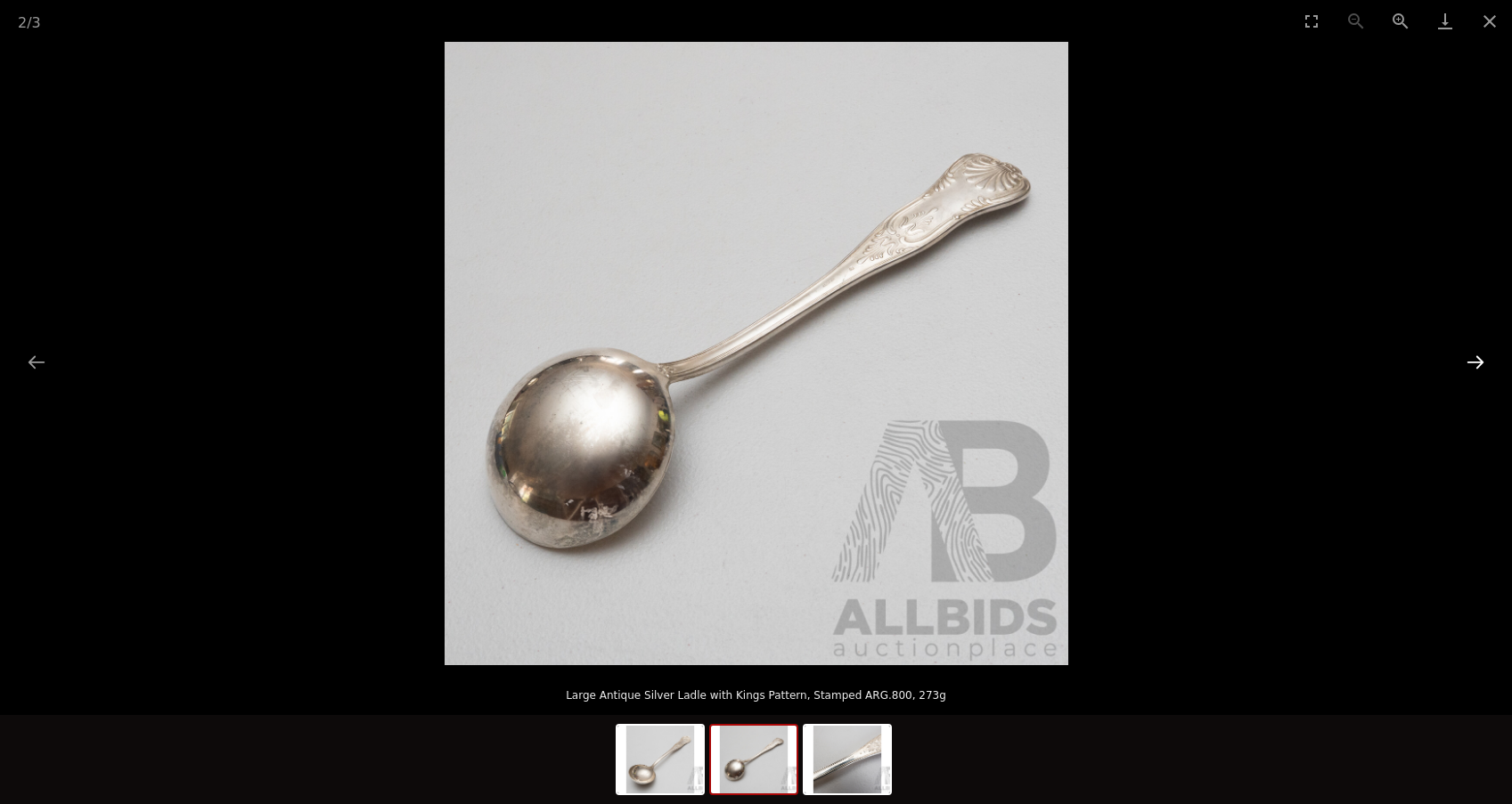
click at [1479, 357] on button "Next slide" at bounding box center [1475, 362] width 37 height 34
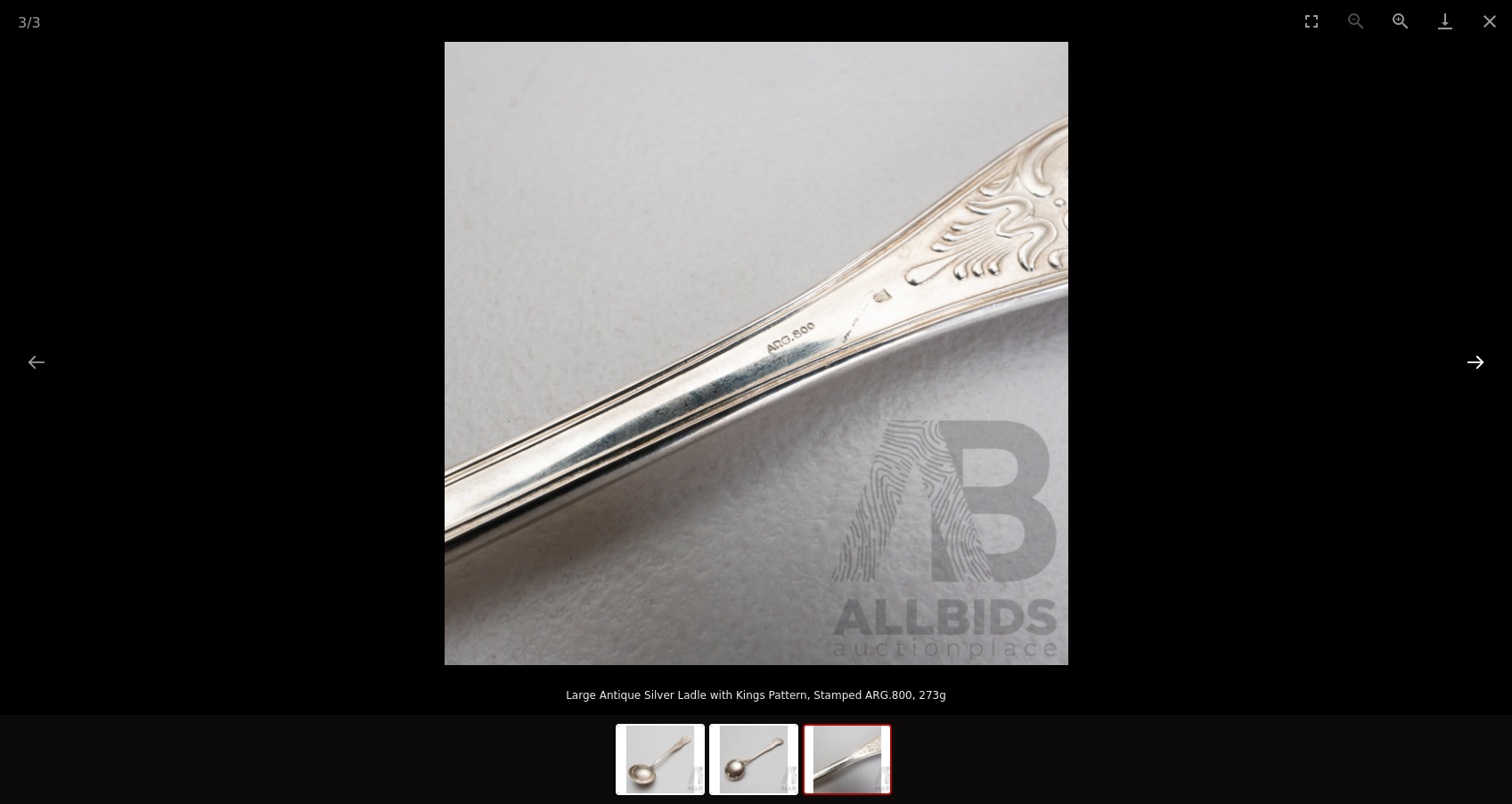
click at [1479, 357] on button "Next slide" at bounding box center [1475, 362] width 37 height 34
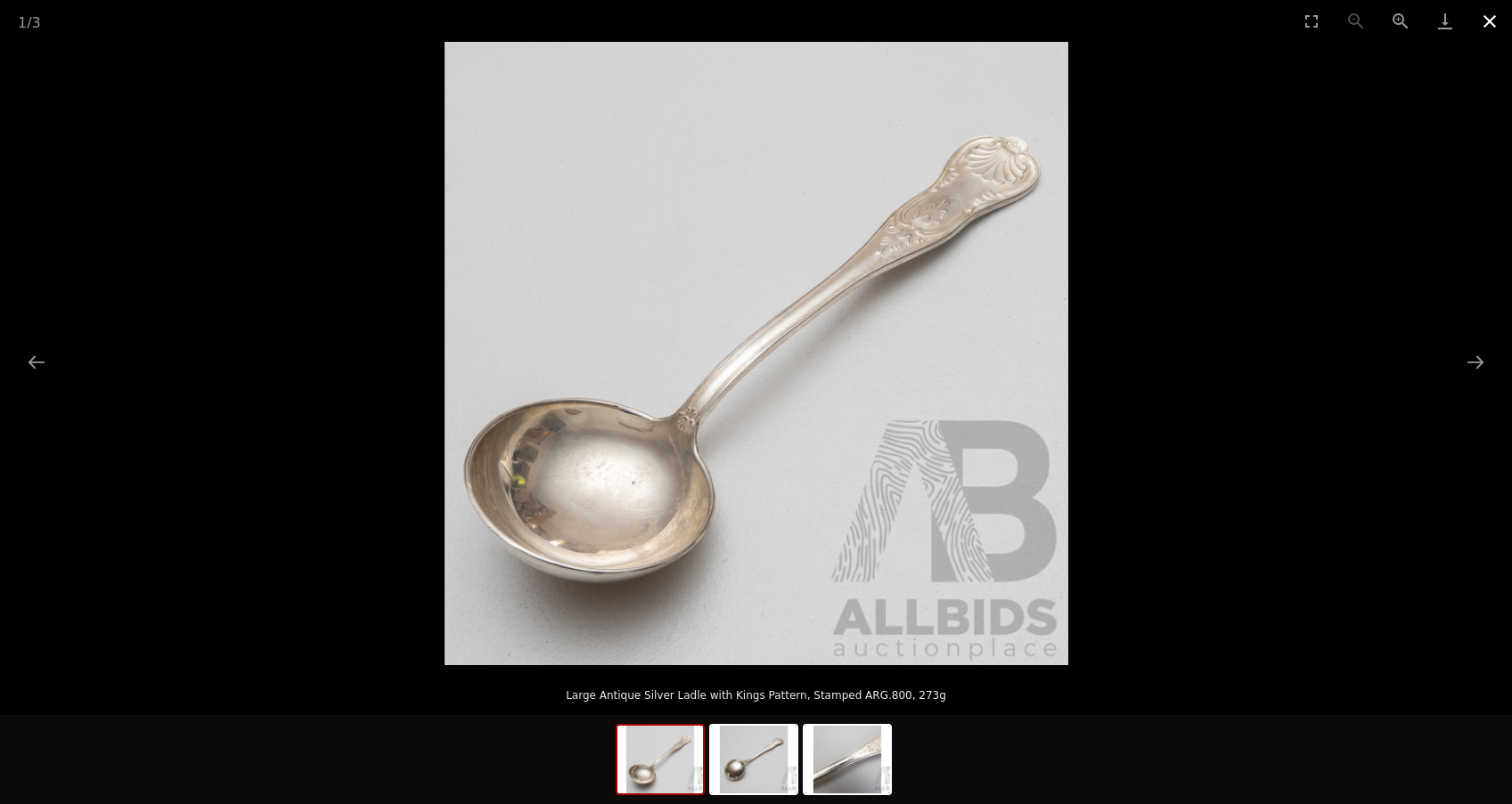
click at [1492, 19] on button "Close gallery" at bounding box center [1488, 21] width 44 height 42
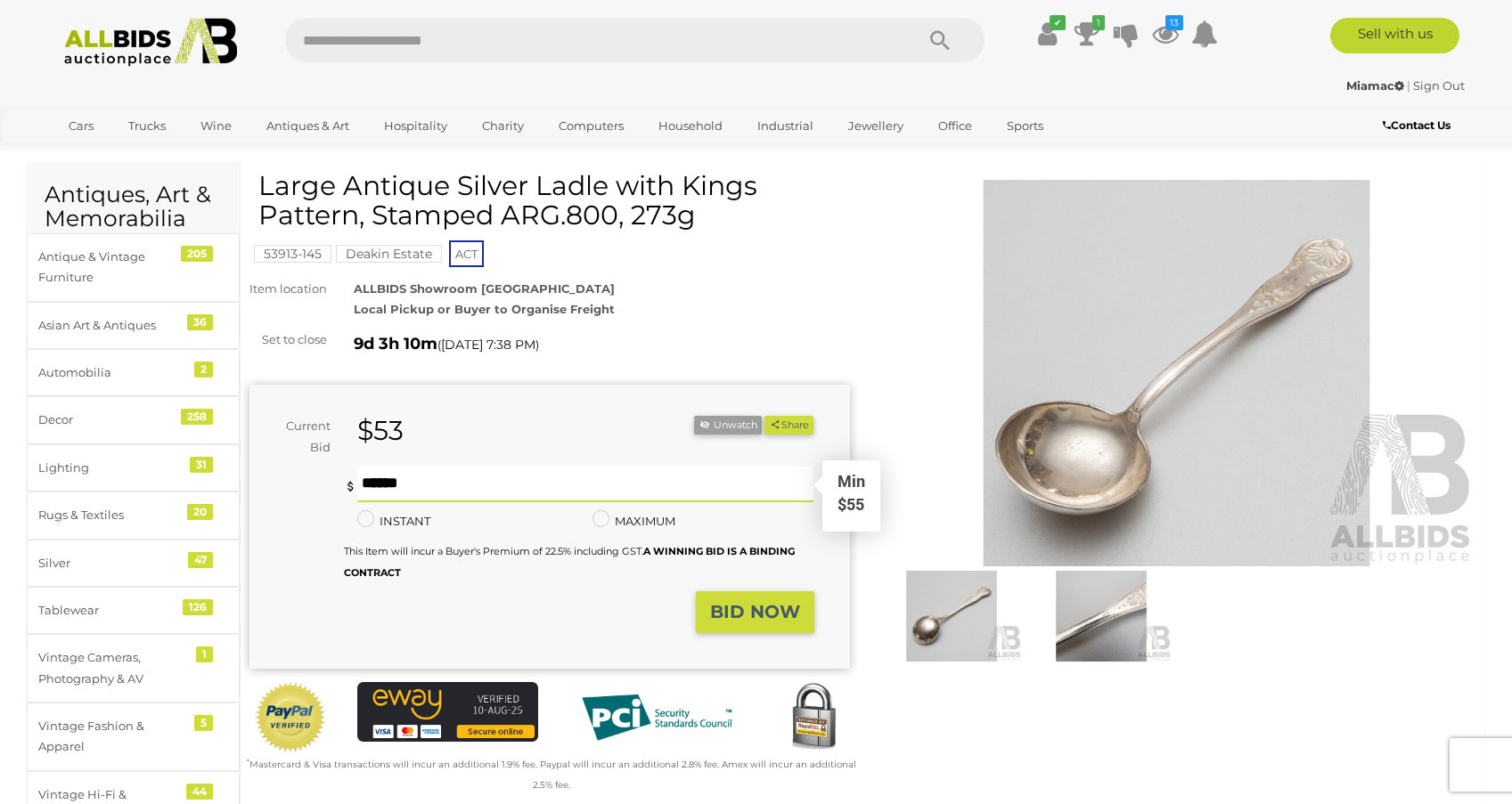
click at [381, 469] on input "text" at bounding box center [585, 484] width 457 height 35
type input "**"
click at [770, 601] on strong "BID NOW" at bounding box center [755, 612] width 90 height 22
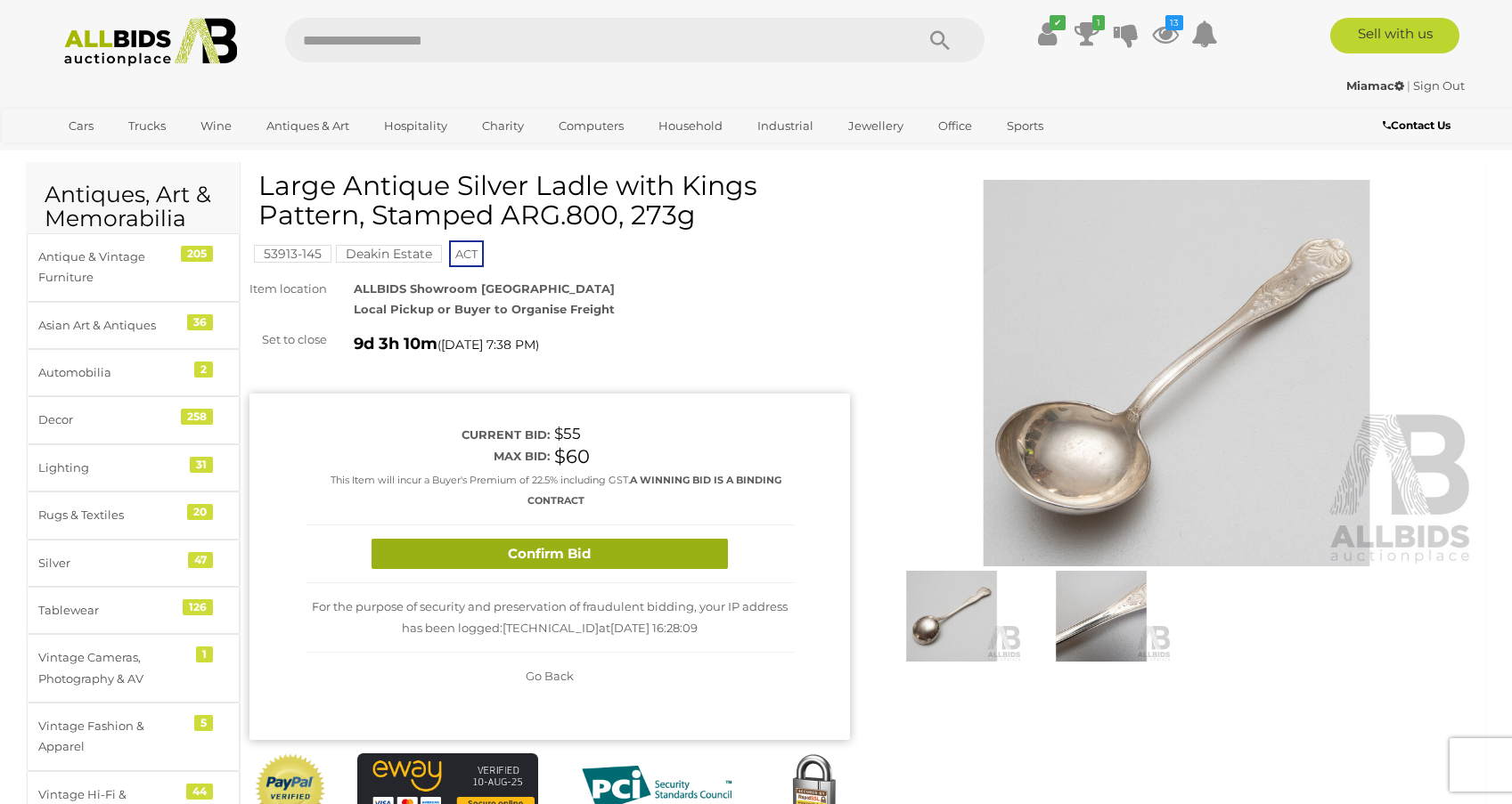
click at [555, 550] on button "Confirm Bid" at bounding box center [550, 554] width 357 height 31
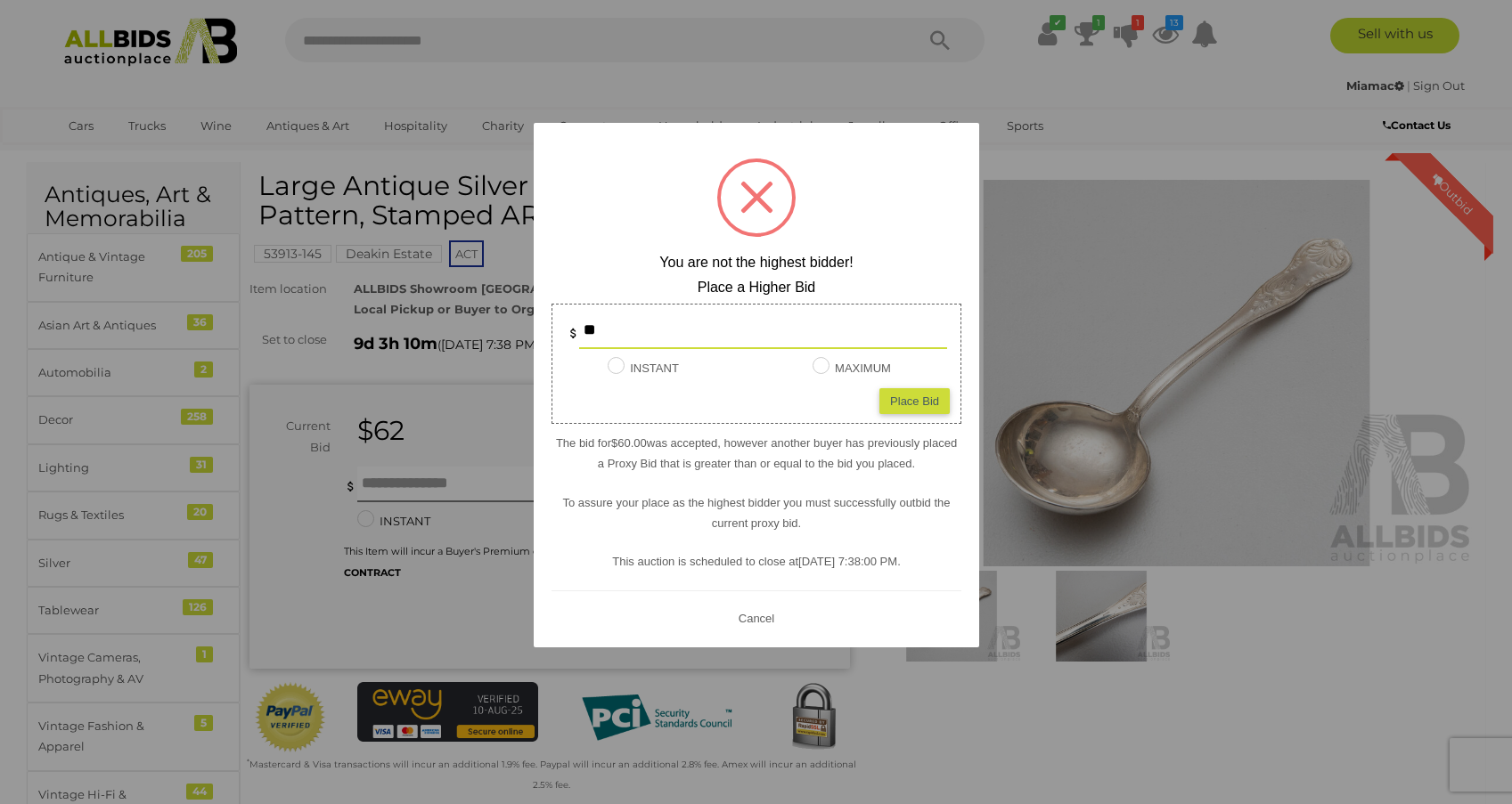
type input "**"
click at [925, 399] on div "Place Bid" at bounding box center [915, 400] width 71 height 26
type input "**"
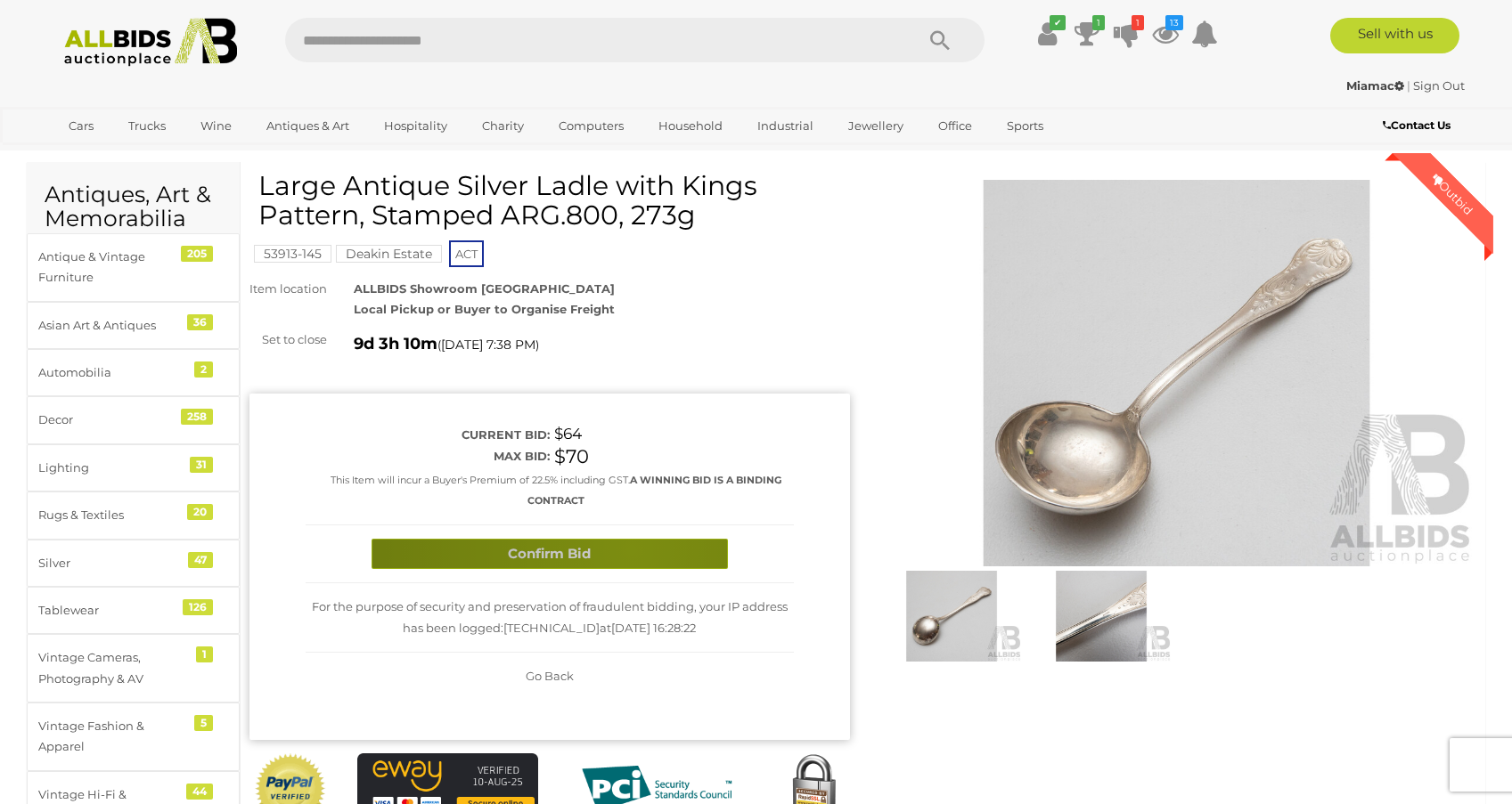
click at [631, 545] on button "Confirm Bid" at bounding box center [550, 554] width 357 height 31
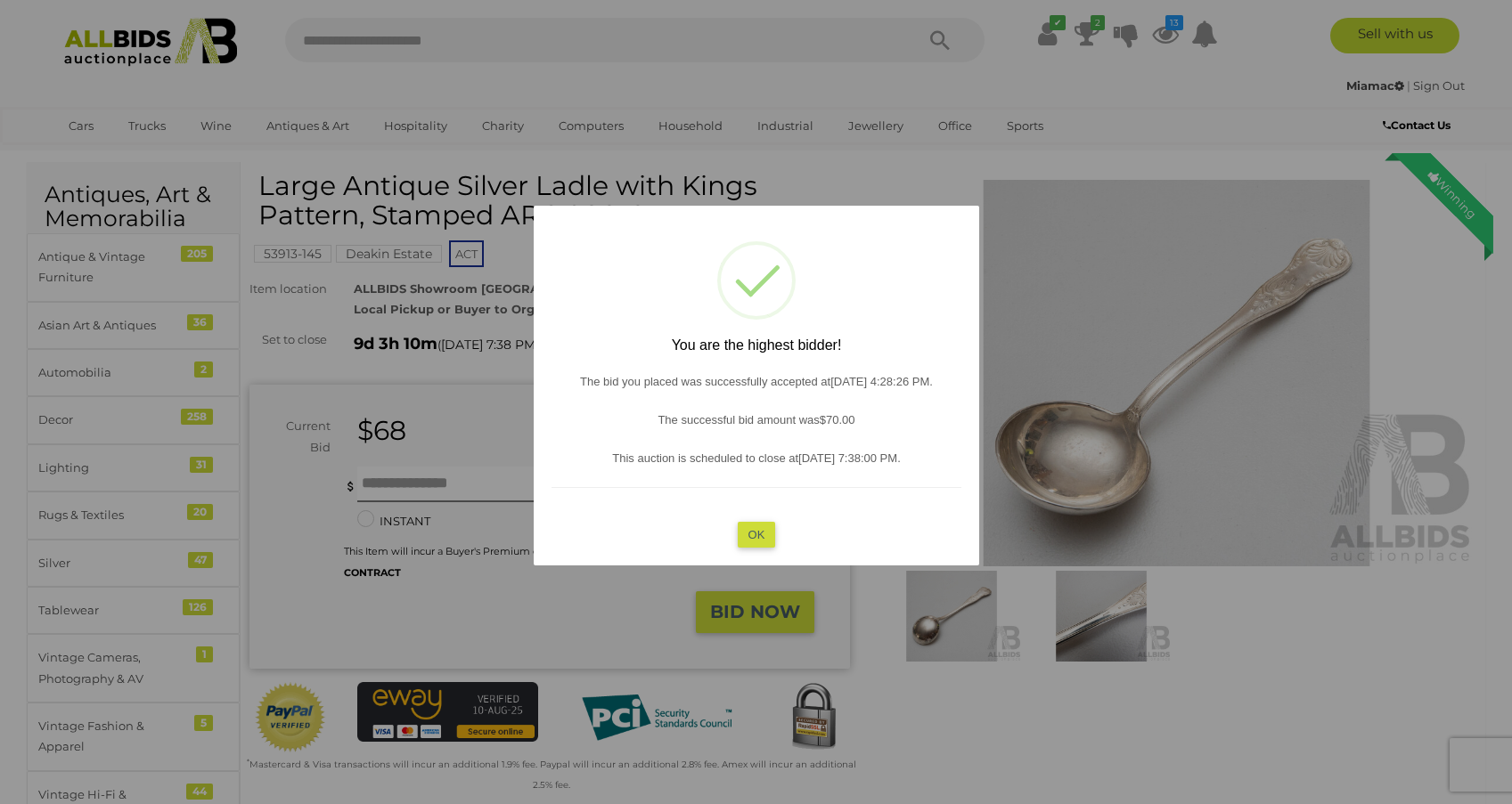
click at [761, 534] on button "OK" at bounding box center [756, 534] width 38 height 26
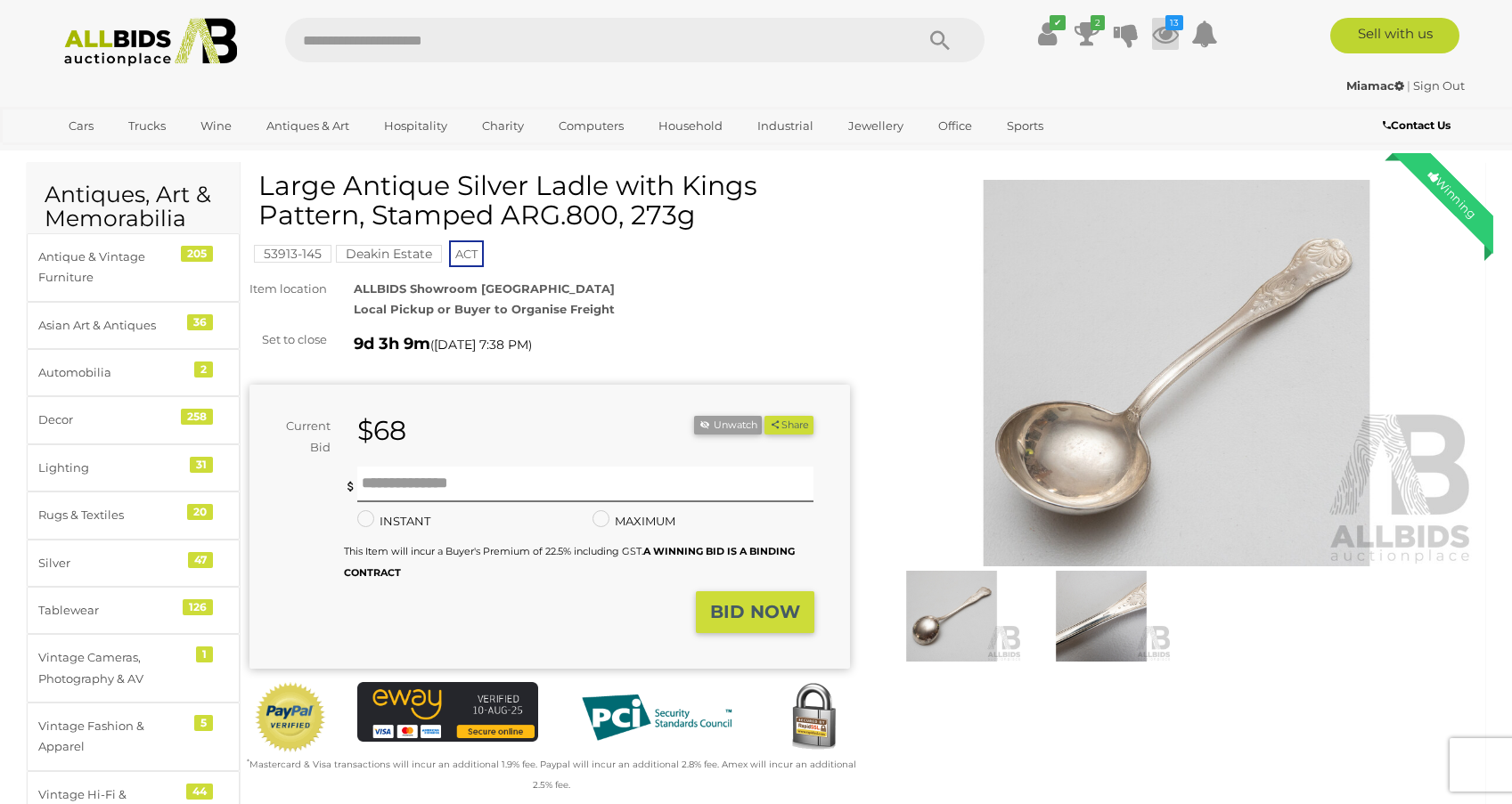
click at [1168, 34] on icon at bounding box center [1165, 33] width 27 height 32
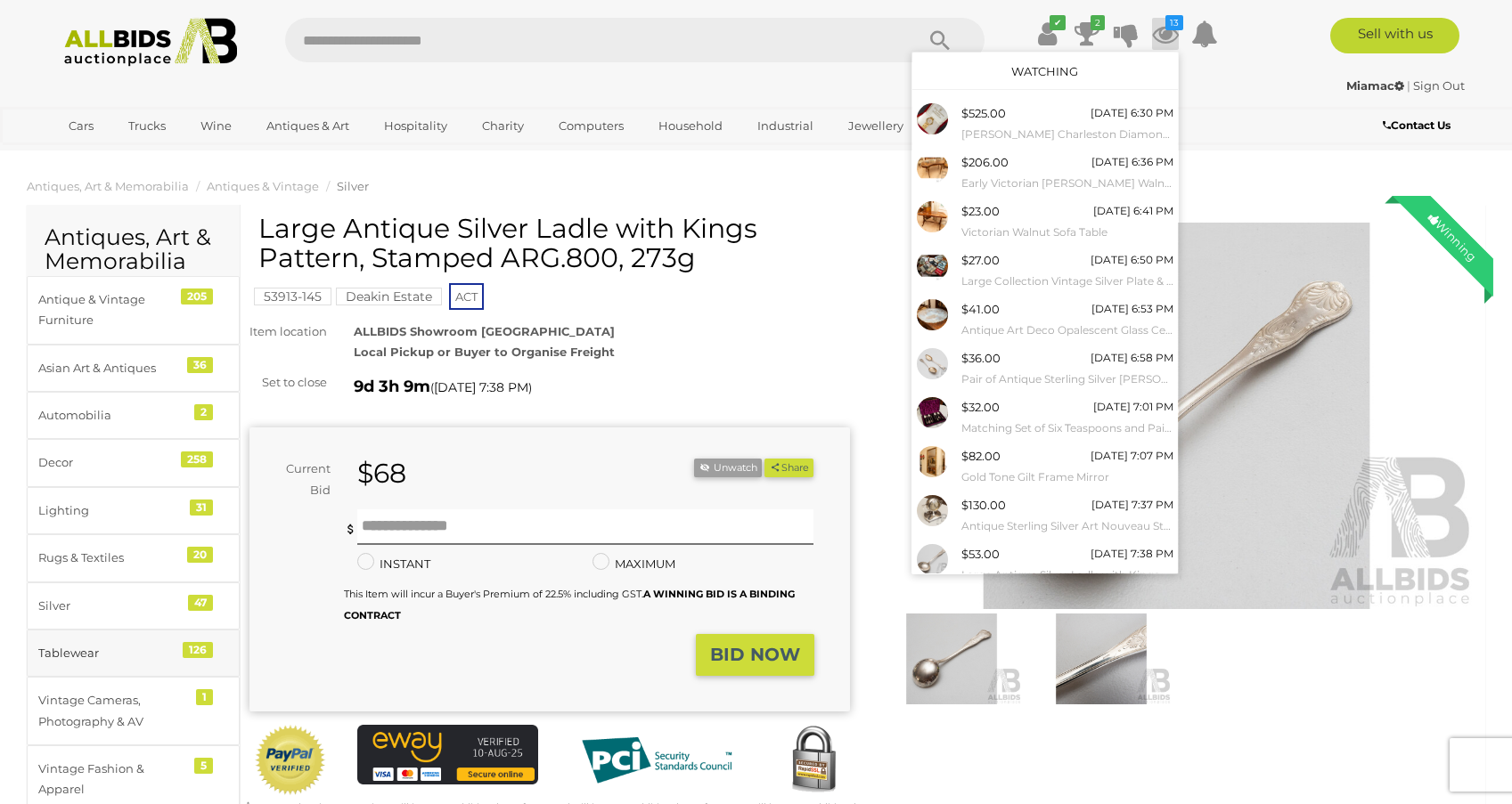
click at [201, 644] on div "126" at bounding box center [197, 650] width 30 height 16
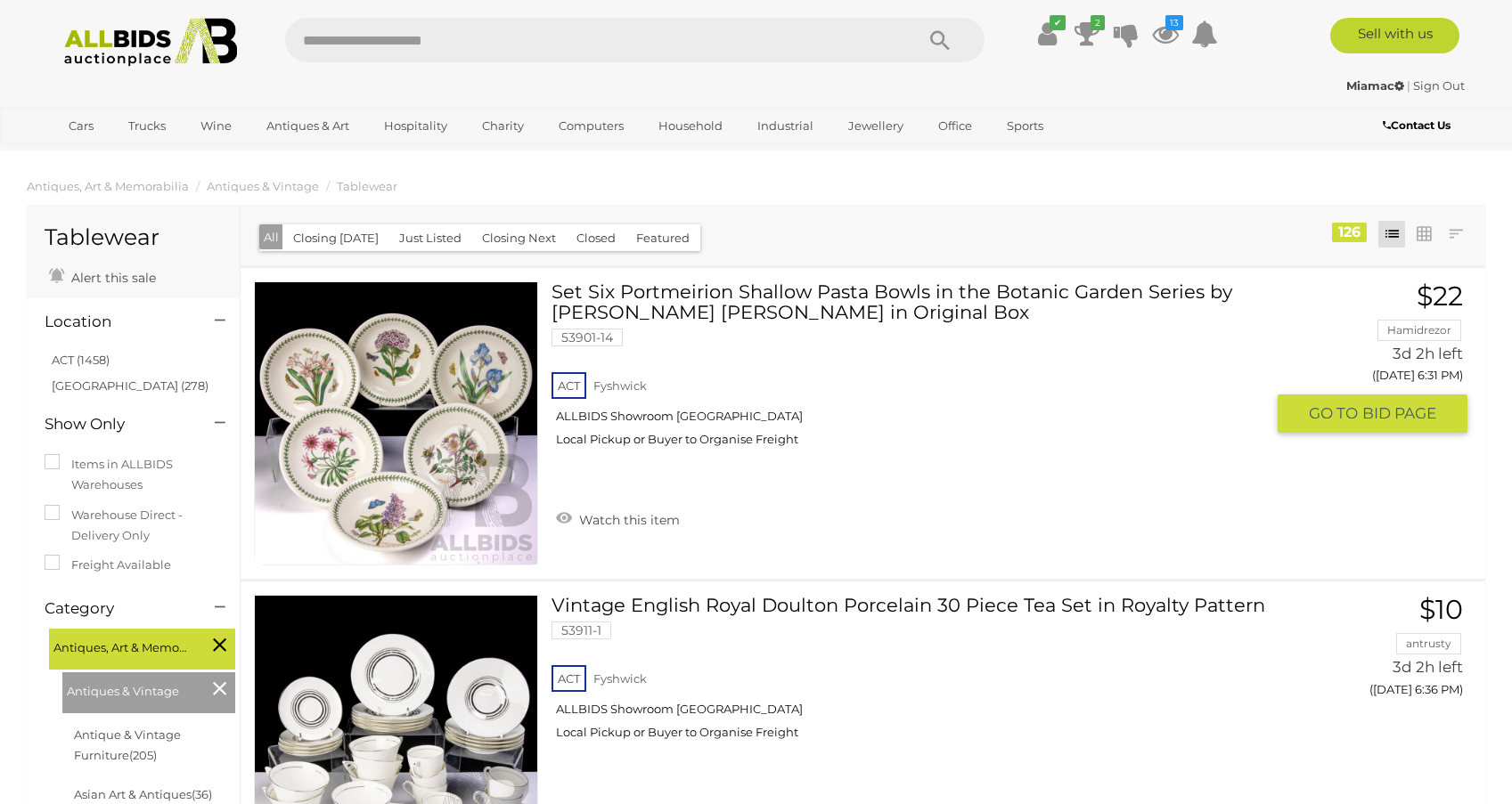
click at [393, 419] on link at bounding box center [396, 423] width 284 height 284
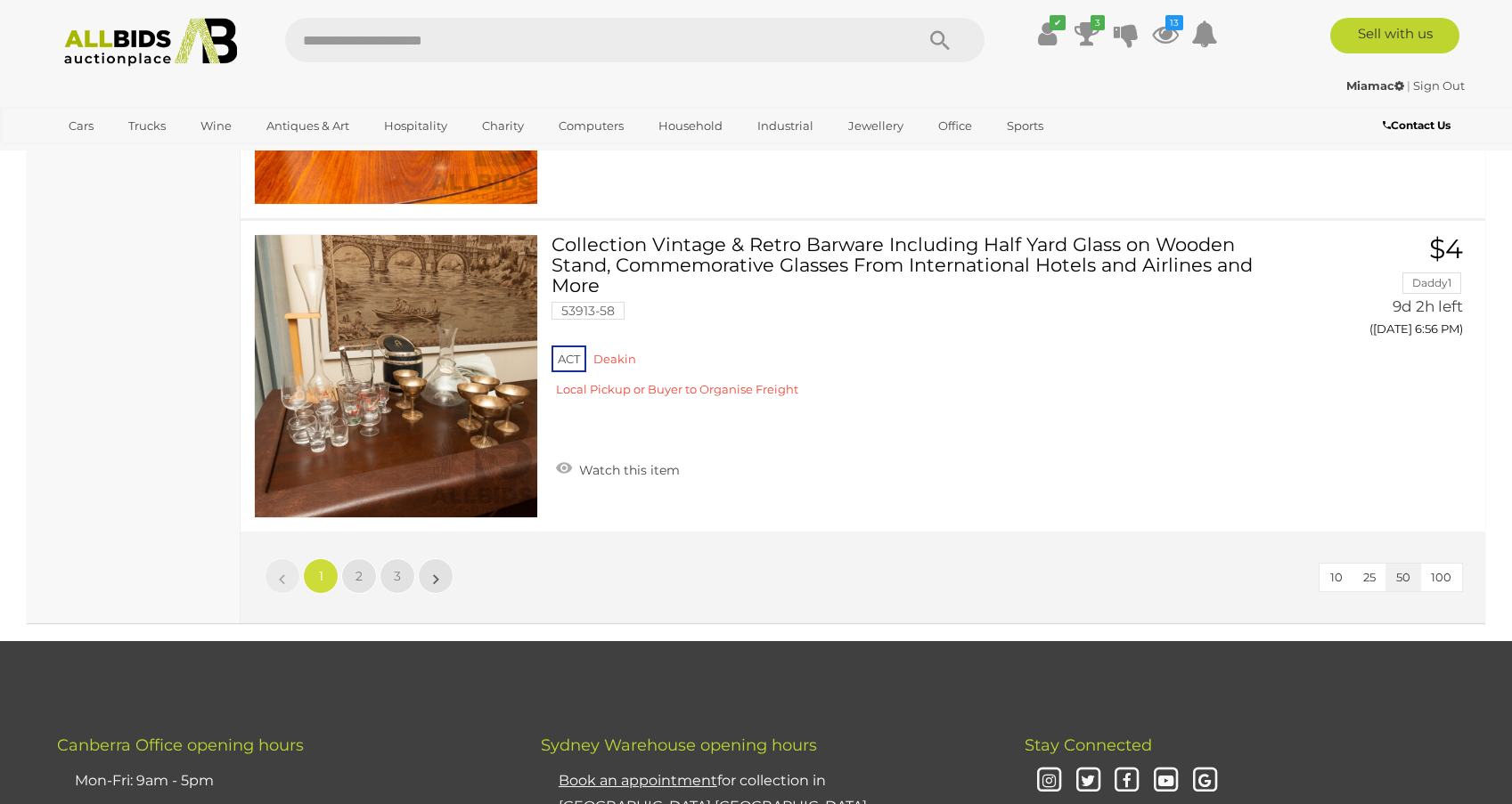
scroll to position [15416, 0]
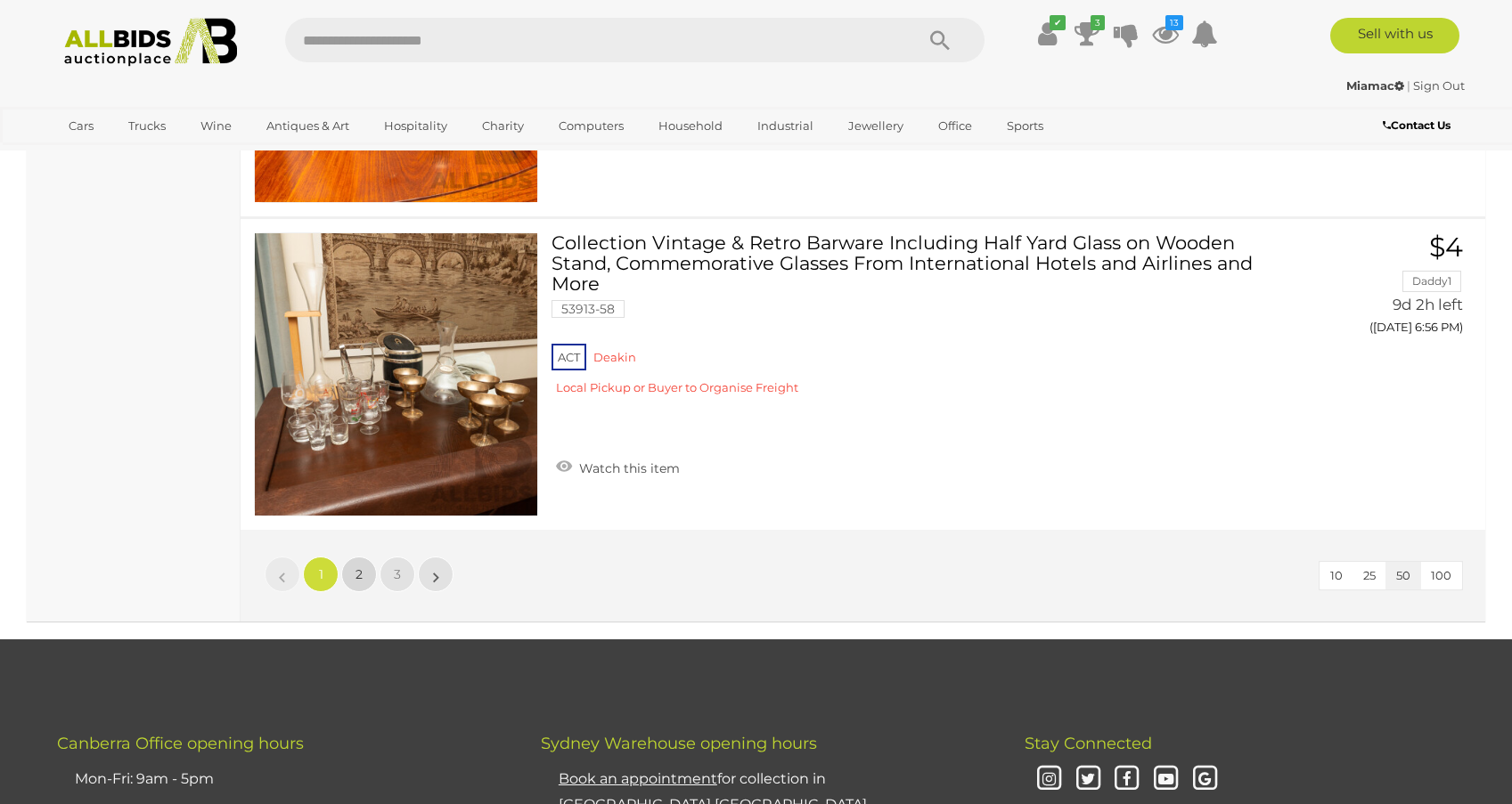
click at [361, 568] on span "2" at bounding box center [359, 574] width 7 height 16
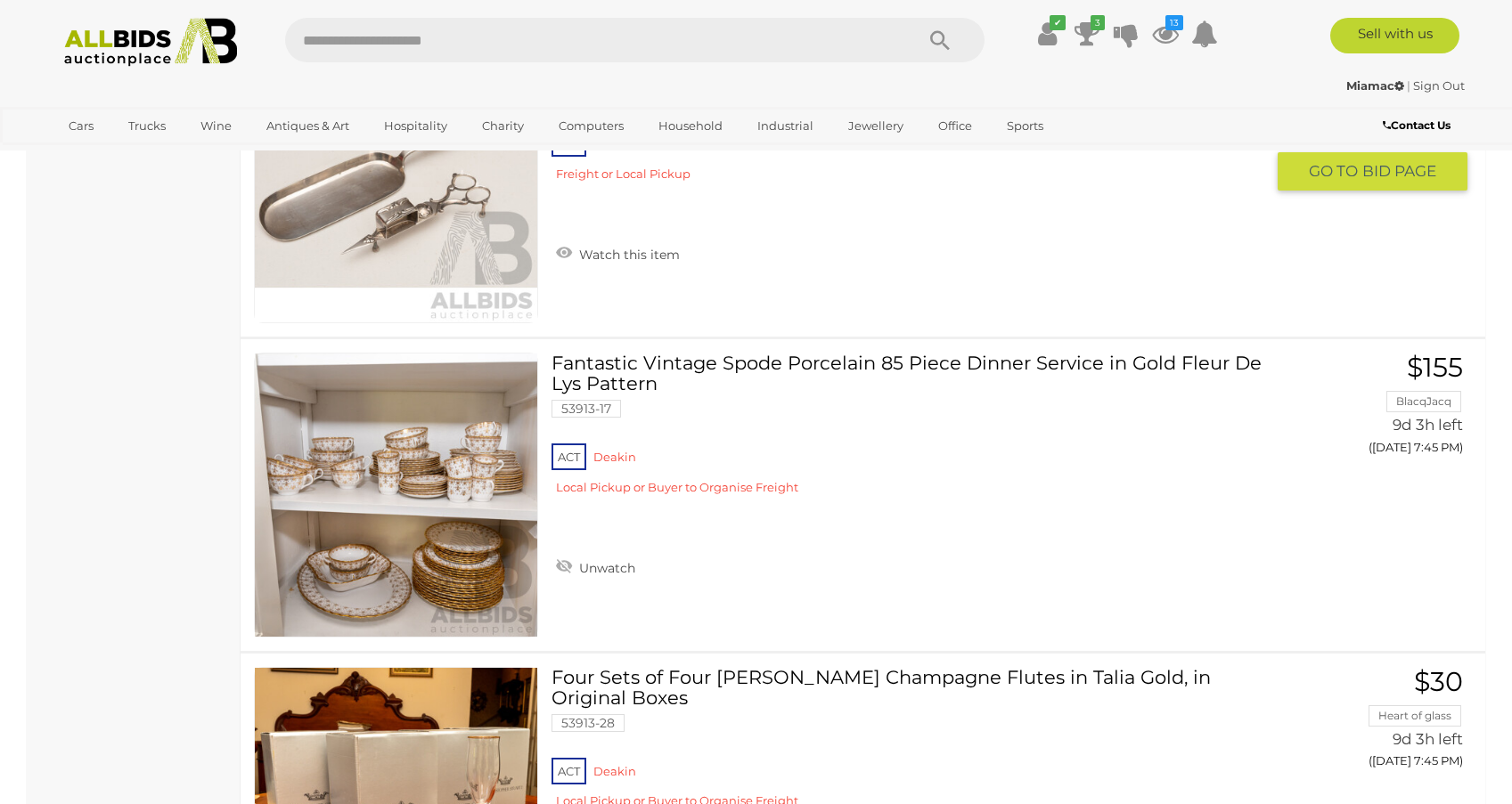
scroll to position [10592, 0]
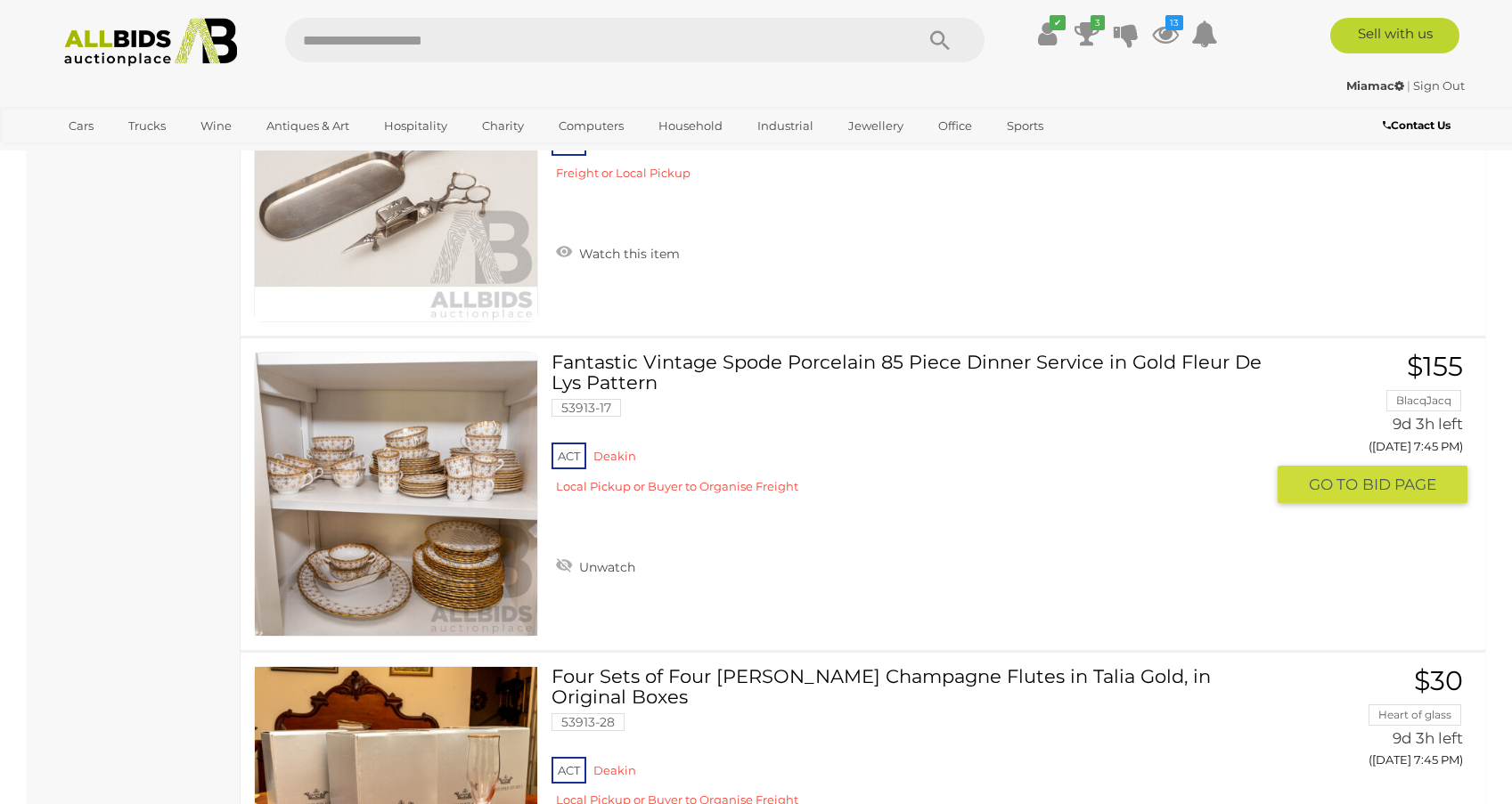
click at [363, 553] on img at bounding box center [396, 494] width 282 height 282
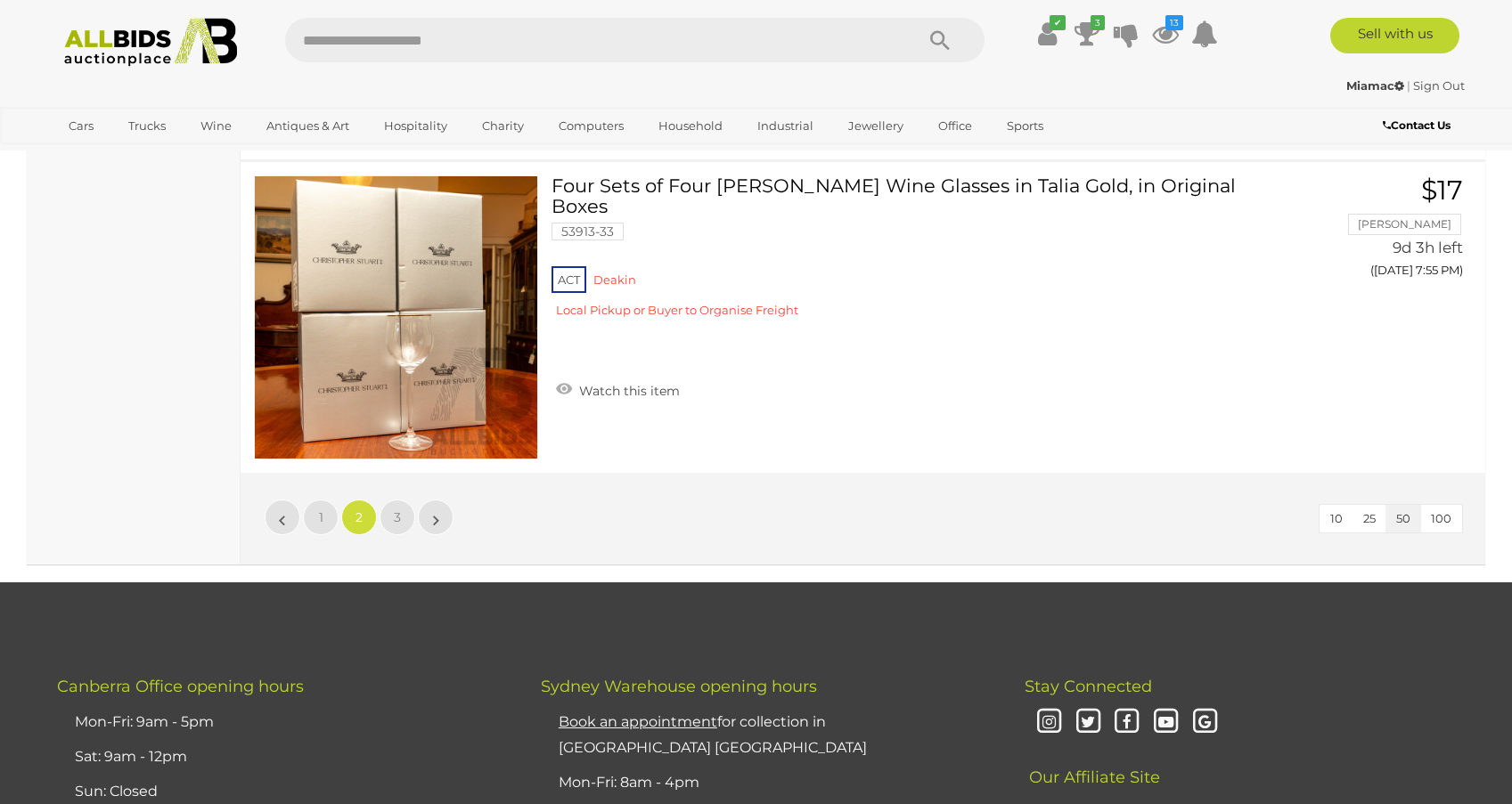
scroll to position [15480, 0]
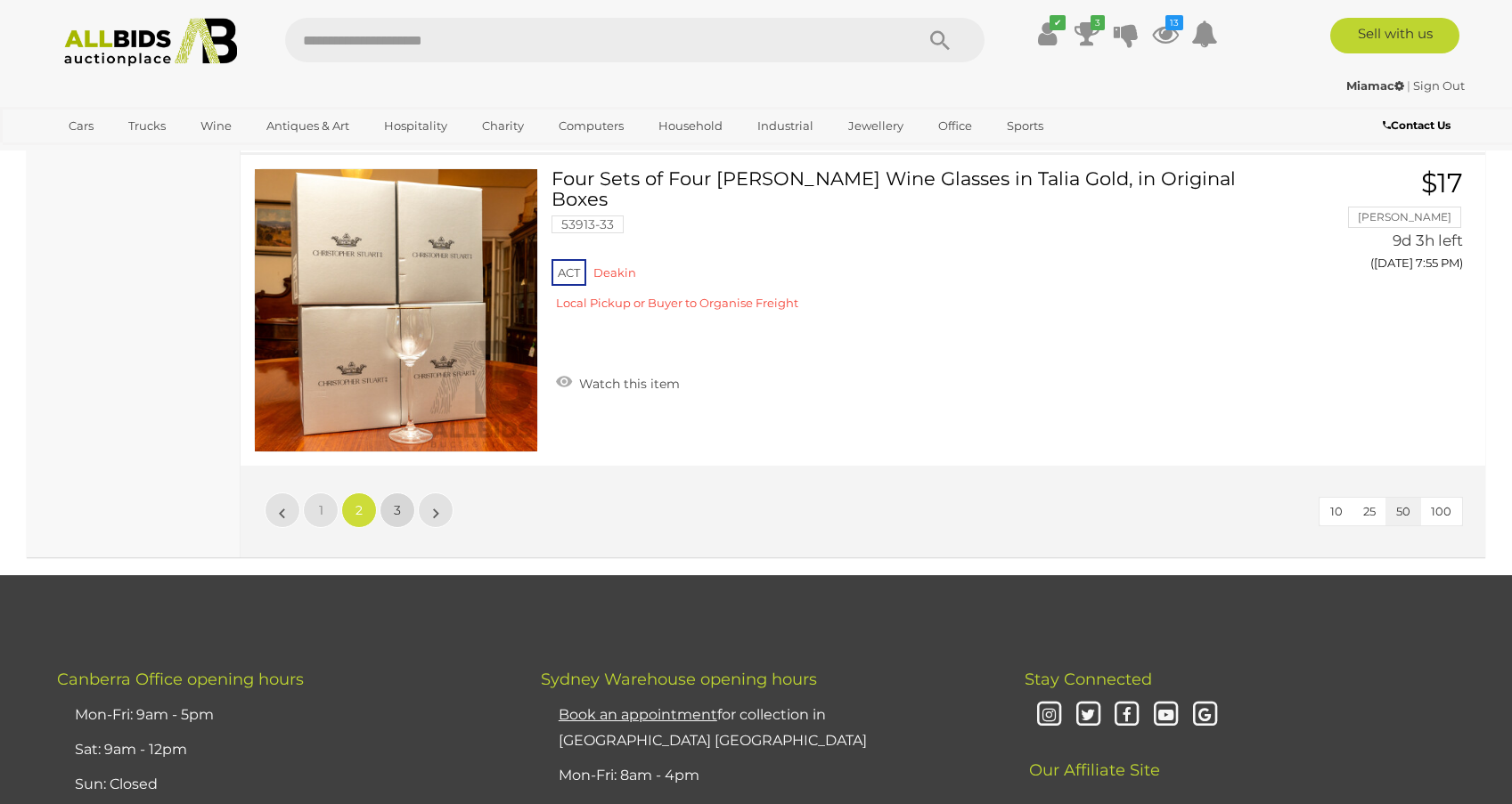
click at [401, 507] on link "3" at bounding box center [396, 509] width 35 height 35
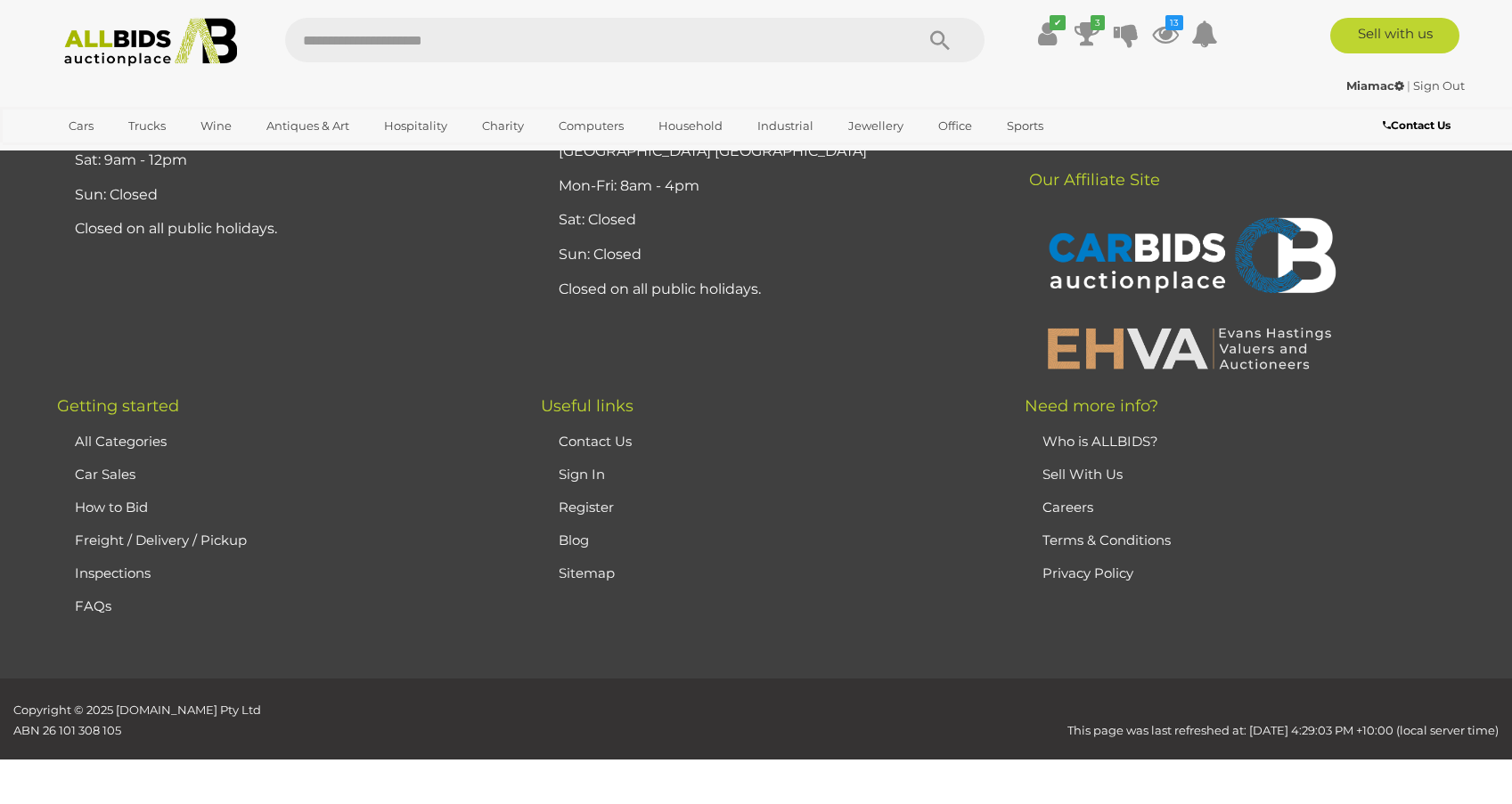
scroll to position [86, 0]
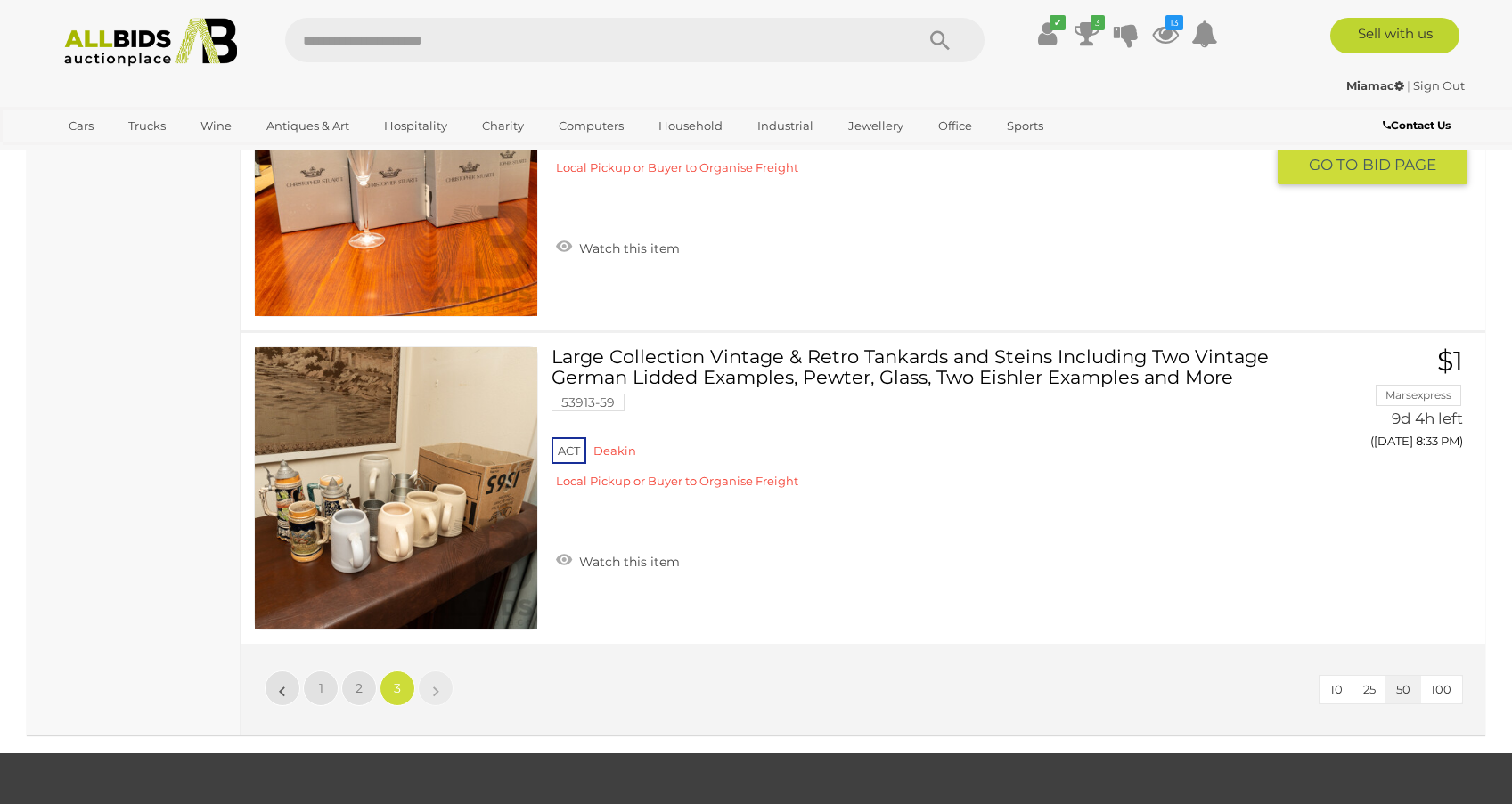
scroll to position [7779, 0]
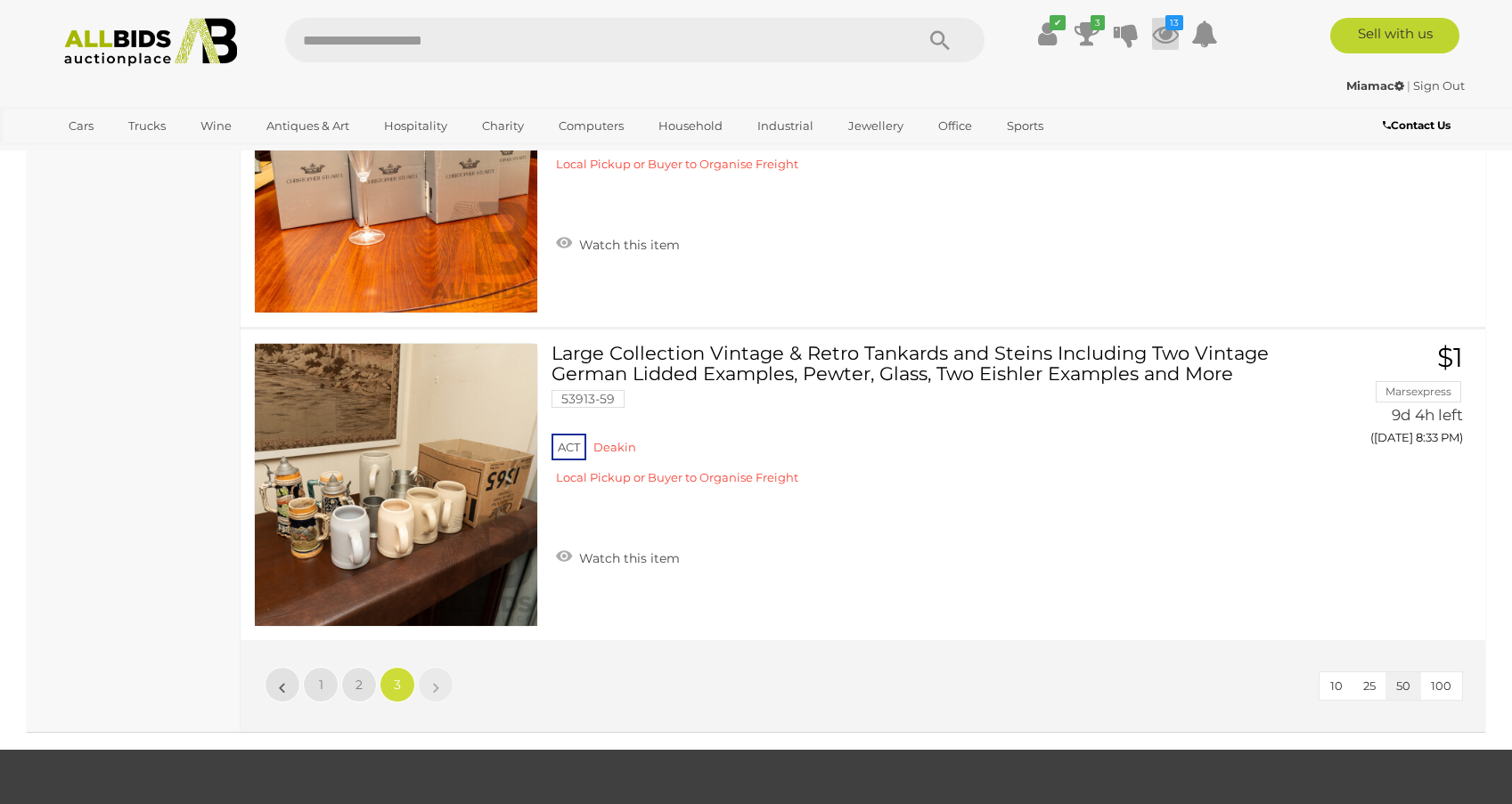
click at [1162, 32] on icon at bounding box center [1165, 33] width 27 height 32
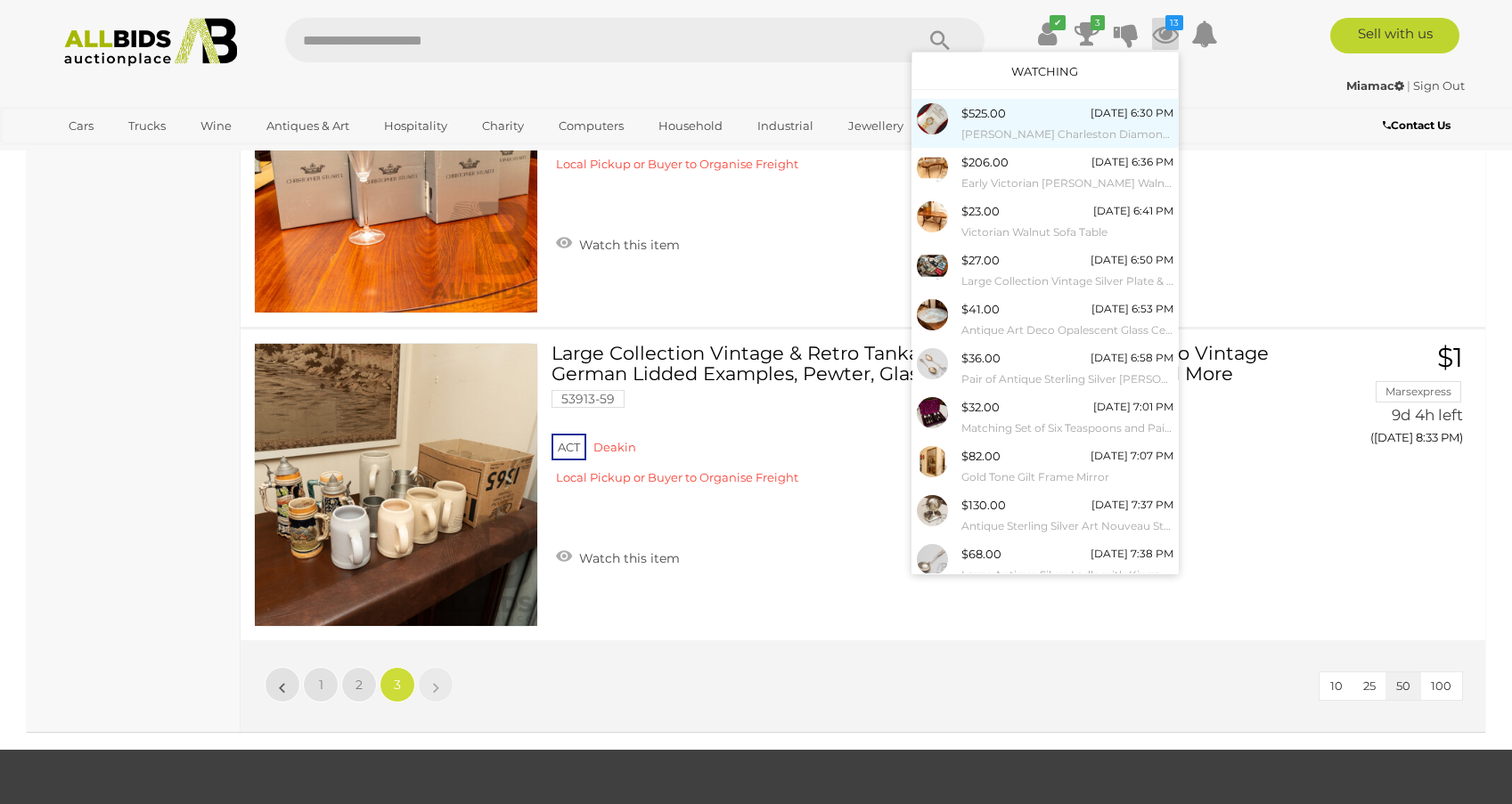
click at [984, 115] on span "$525.00" at bounding box center [983, 113] width 44 height 14
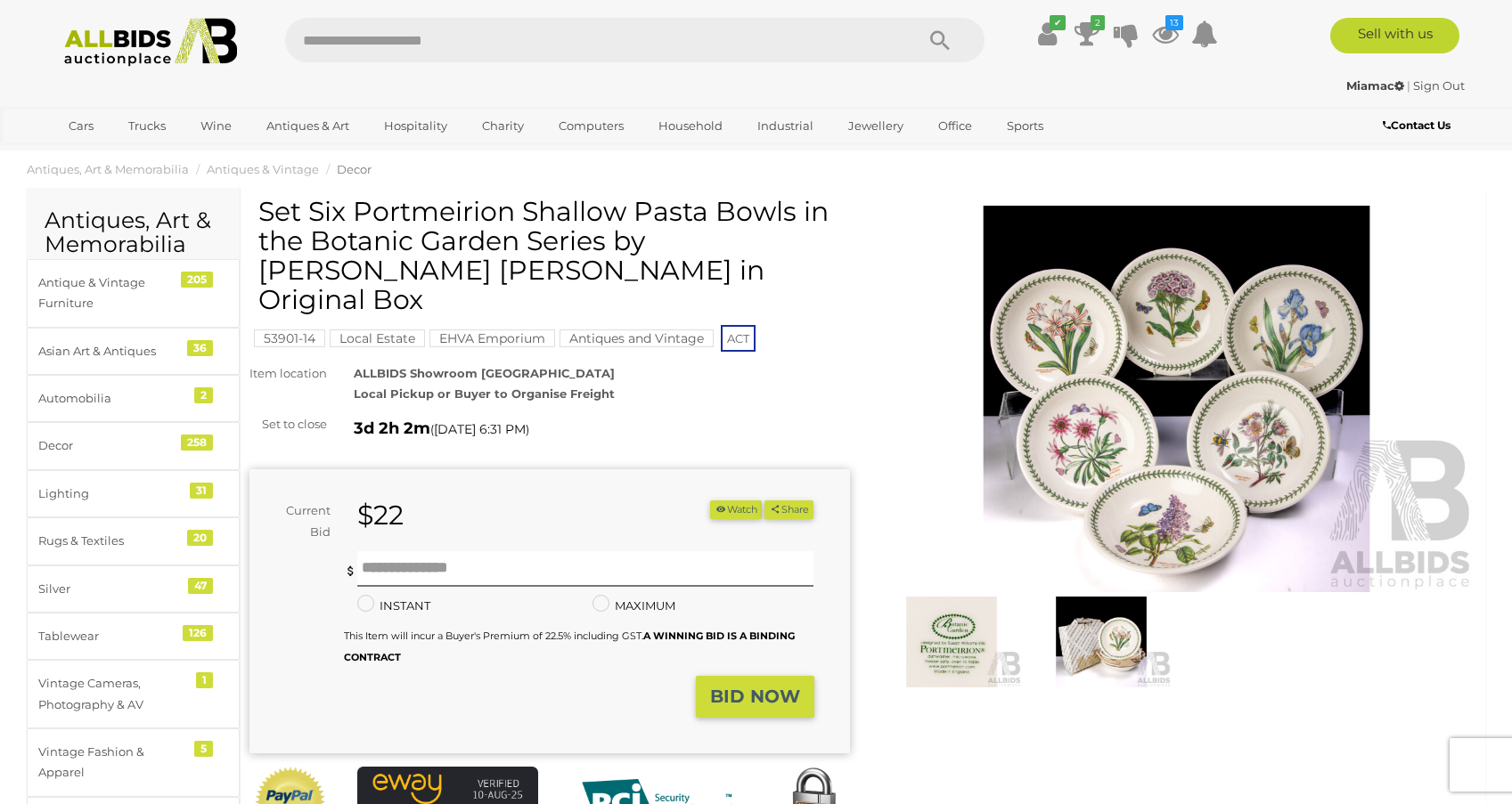
scroll to position [17, 0]
click at [1155, 401] on img at bounding box center [1177, 398] width 601 height 386
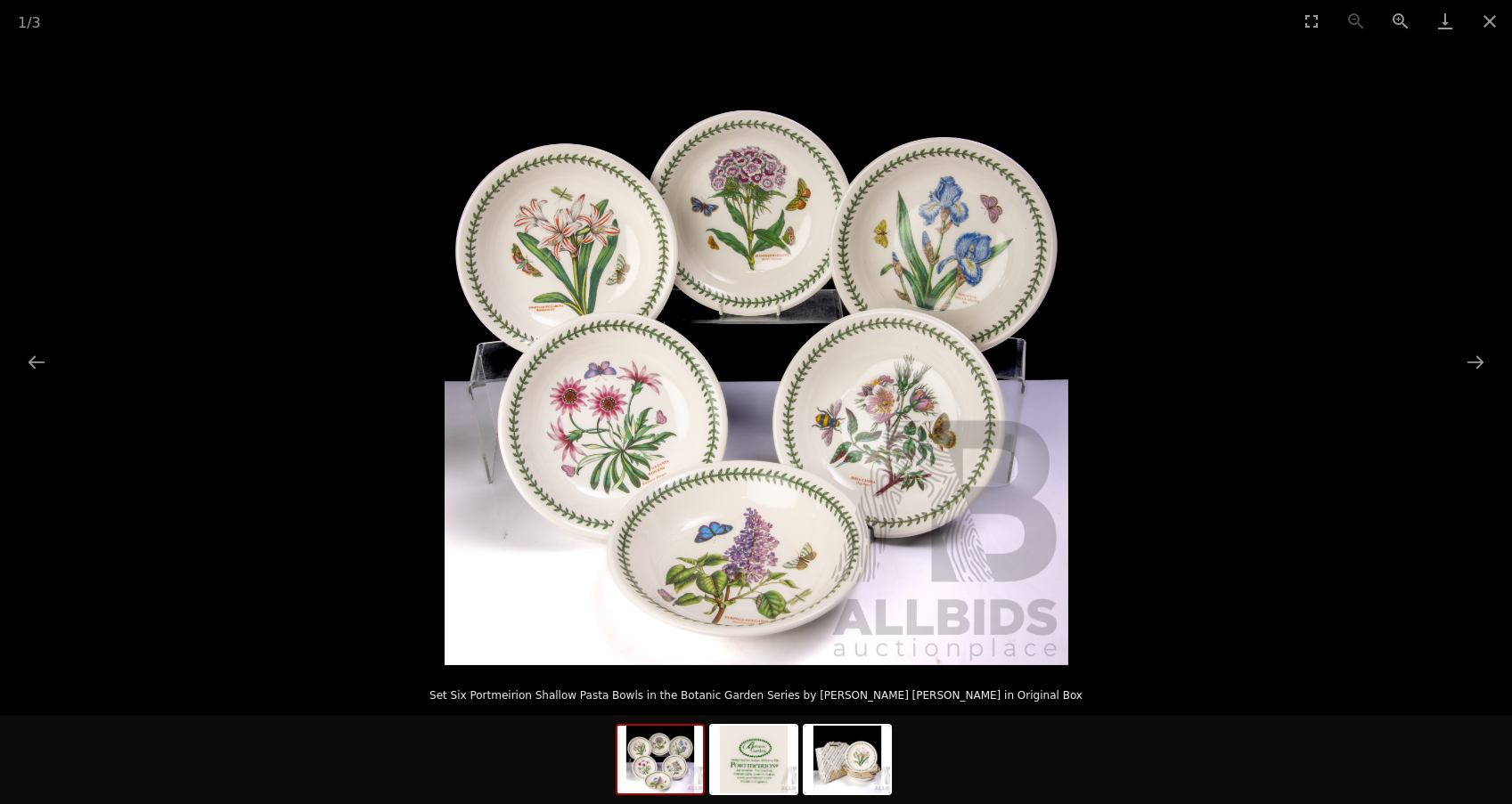
click at [680, 763] on img at bounding box center [660, 759] width 86 height 68
click at [771, 768] on img at bounding box center [754, 759] width 86 height 68
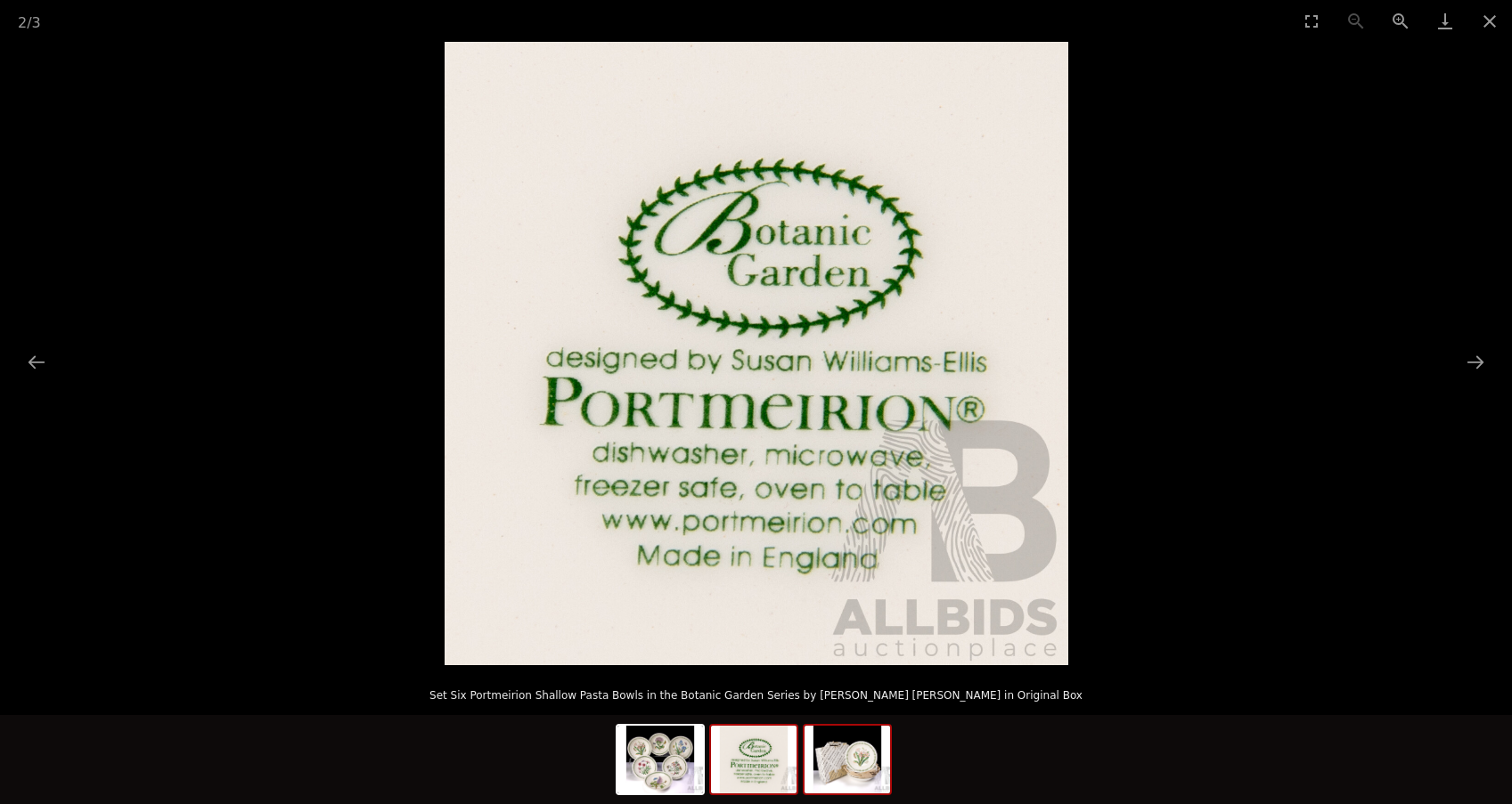
click at [857, 781] on img at bounding box center [847, 759] width 86 height 68
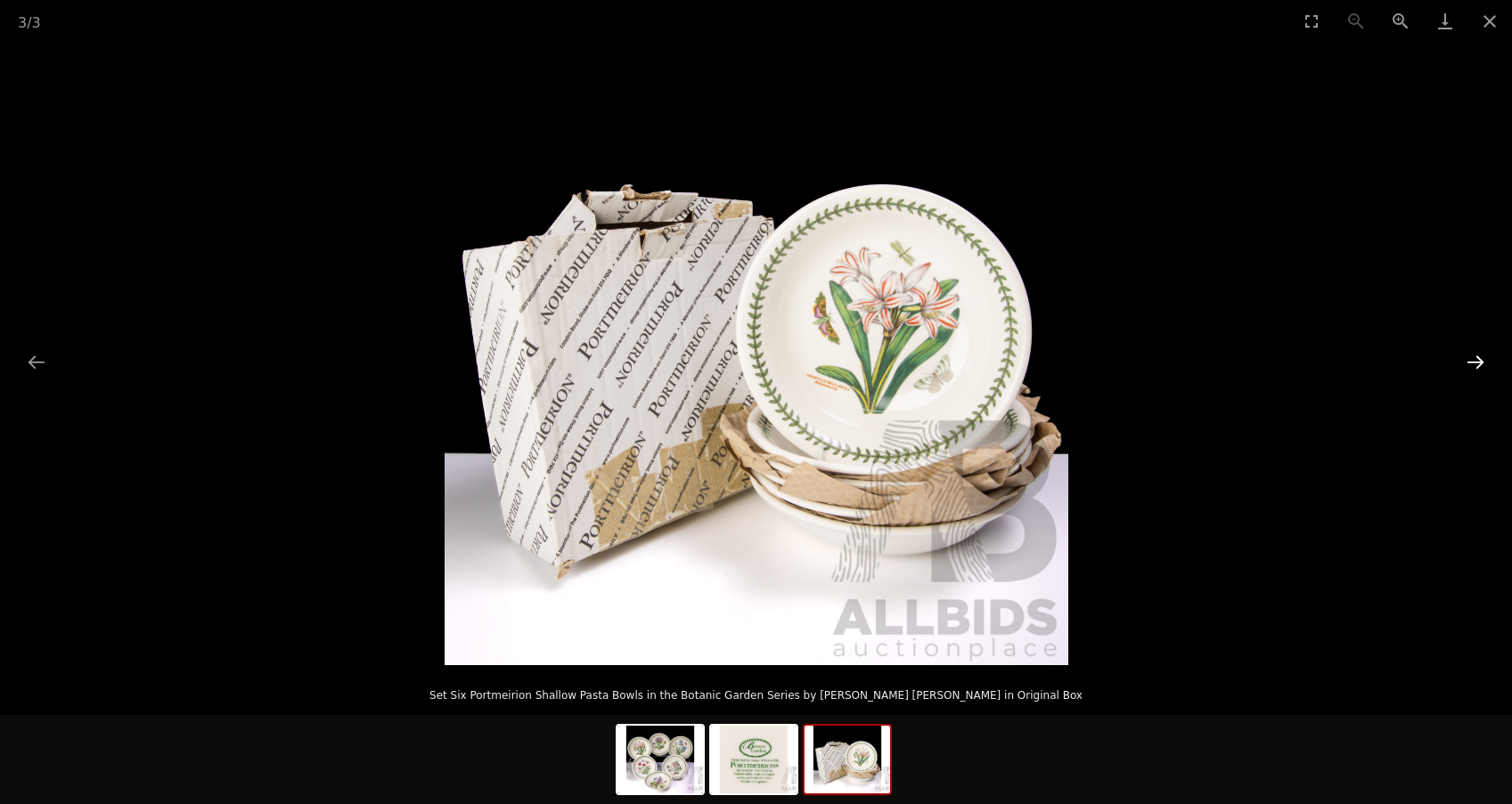
click at [1477, 364] on button "Next slide" at bounding box center [1475, 362] width 37 height 34
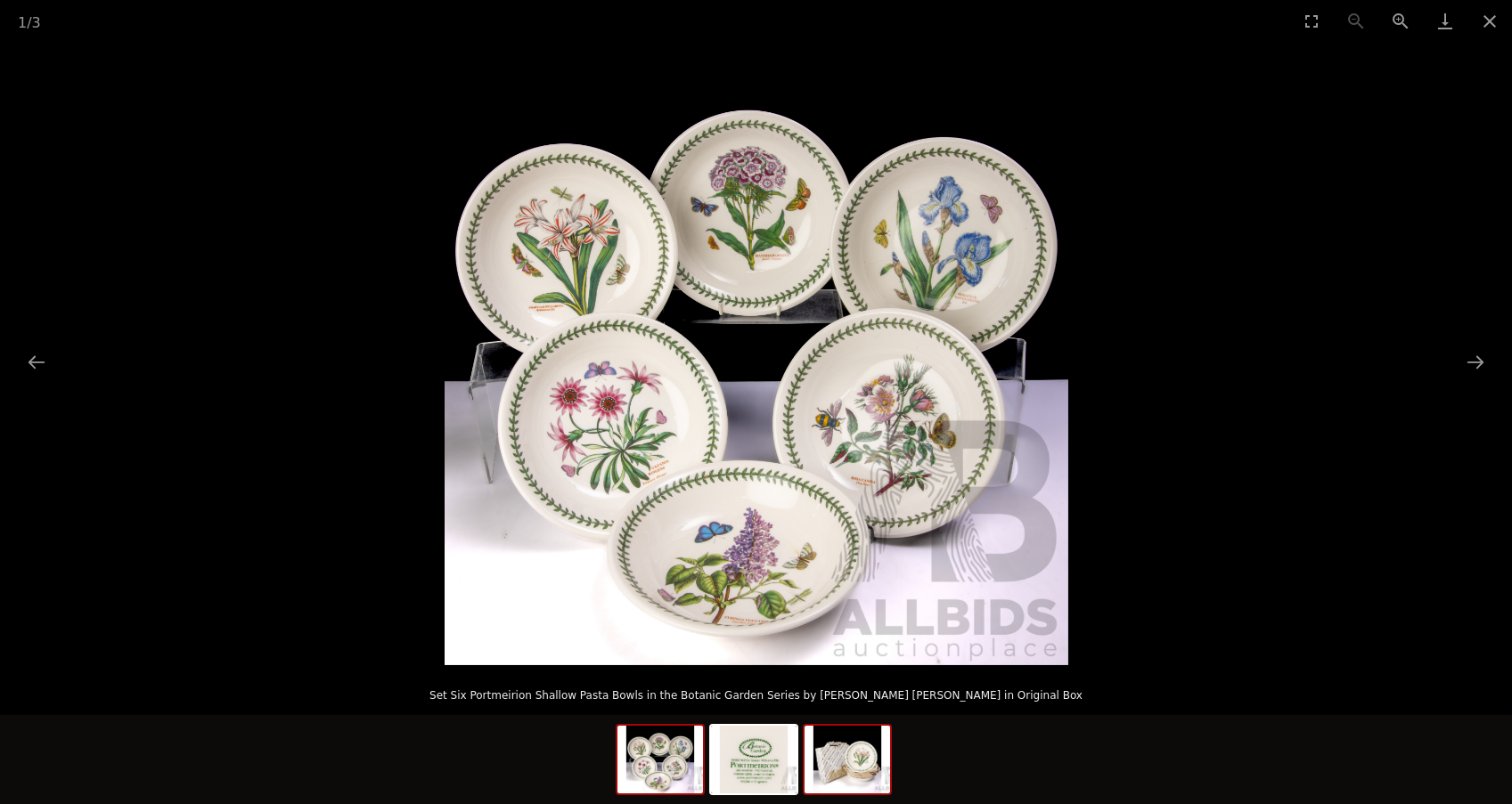
click at [852, 749] on img at bounding box center [847, 759] width 86 height 68
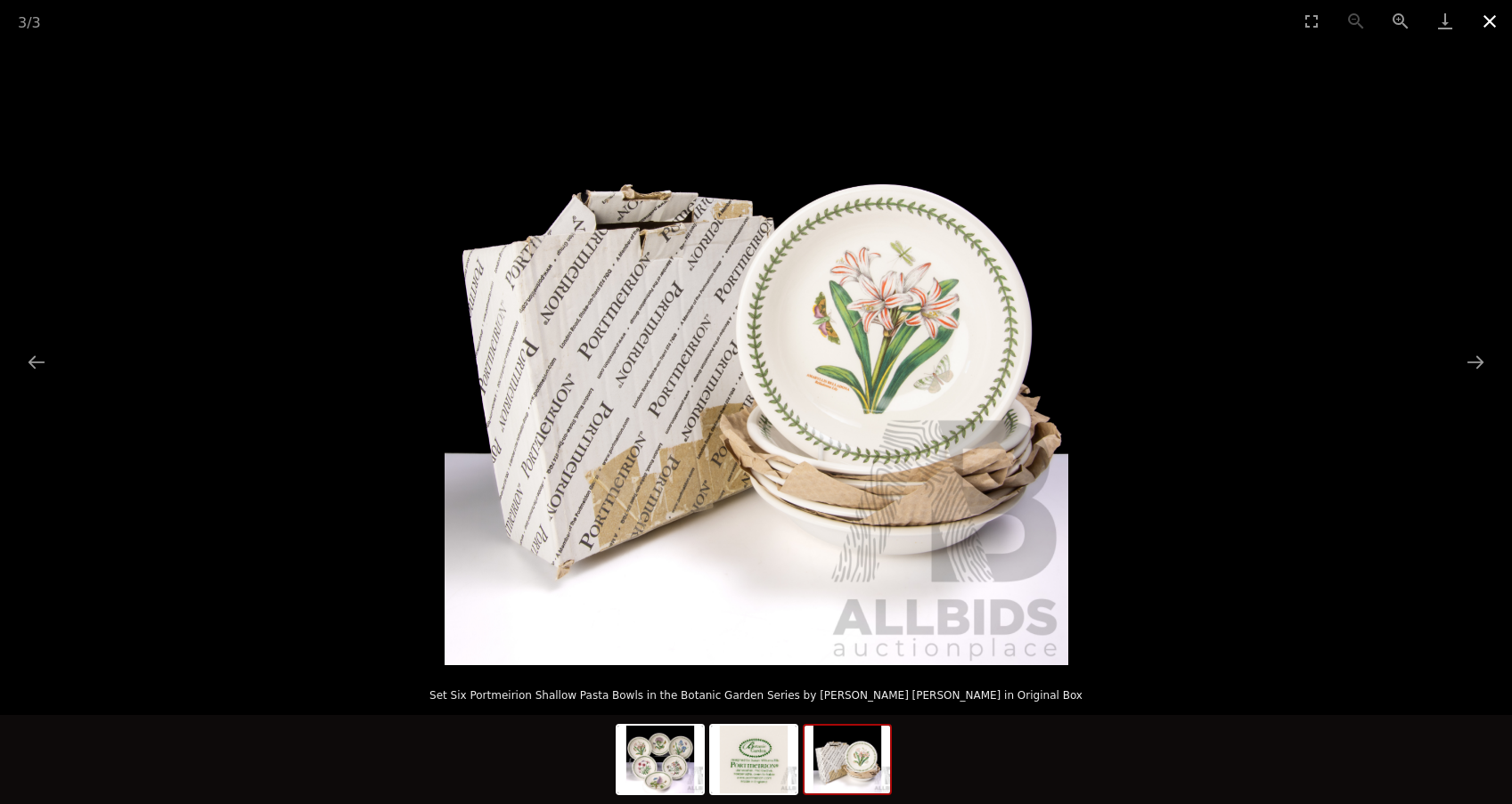
click at [1488, 22] on button "Close gallery" at bounding box center [1488, 21] width 44 height 42
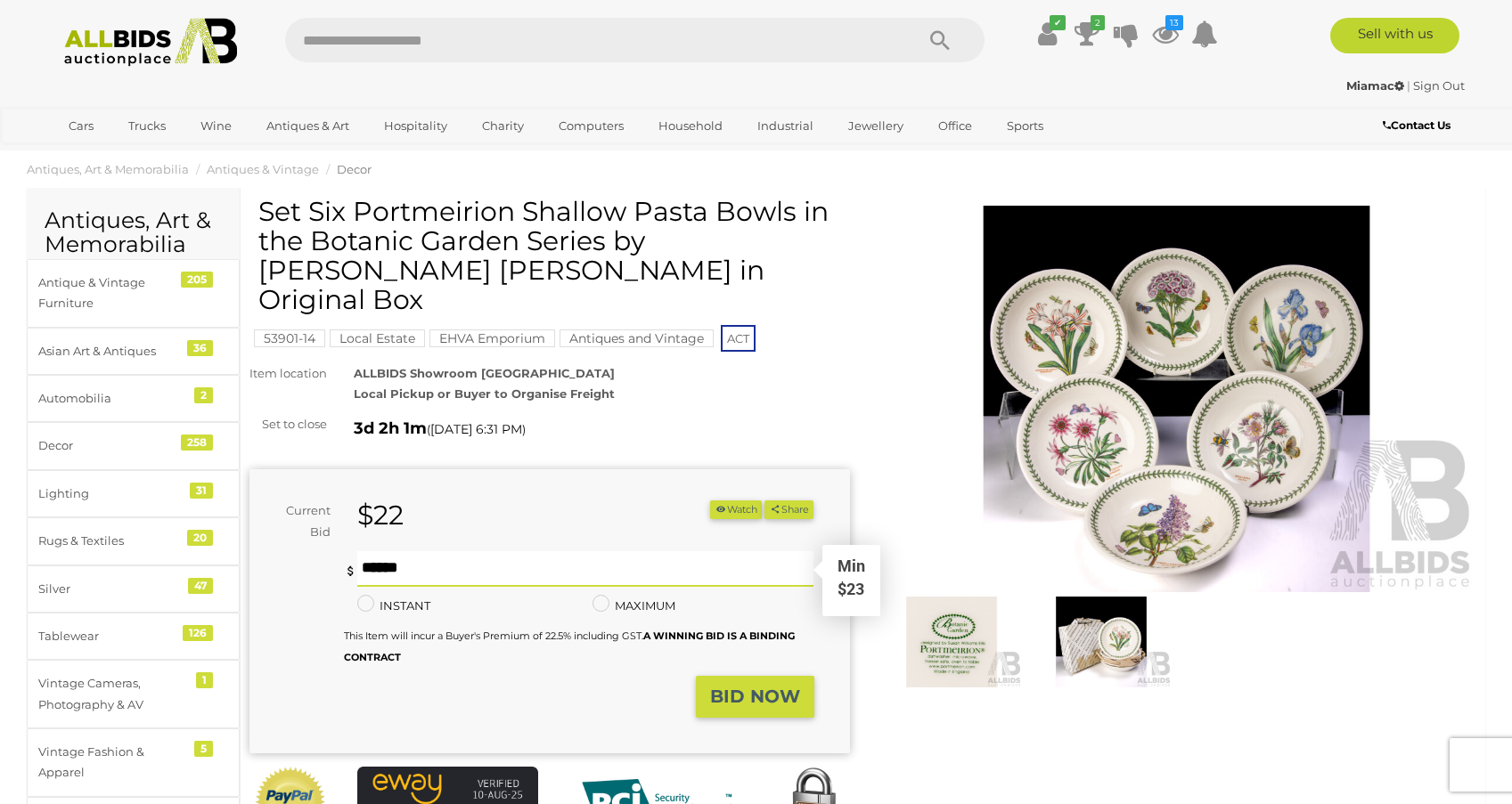
click at [368, 551] on input "text" at bounding box center [585, 568] width 457 height 35
type input "**"
click at [776, 686] on strong "BID NOW" at bounding box center [755, 696] width 90 height 22
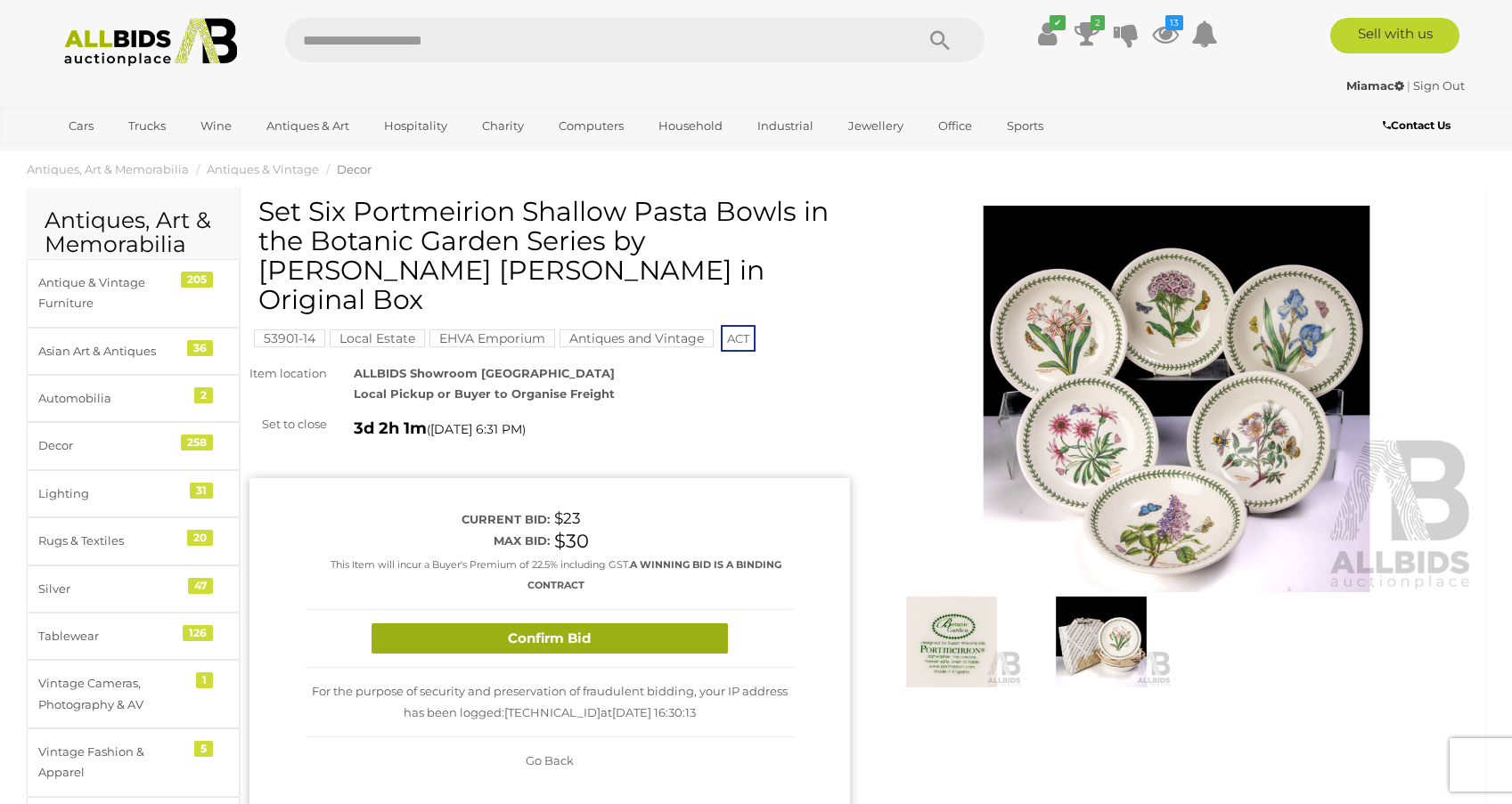
click at [596, 623] on button "Confirm Bid" at bounding box center [550, 638] width 357 height 31
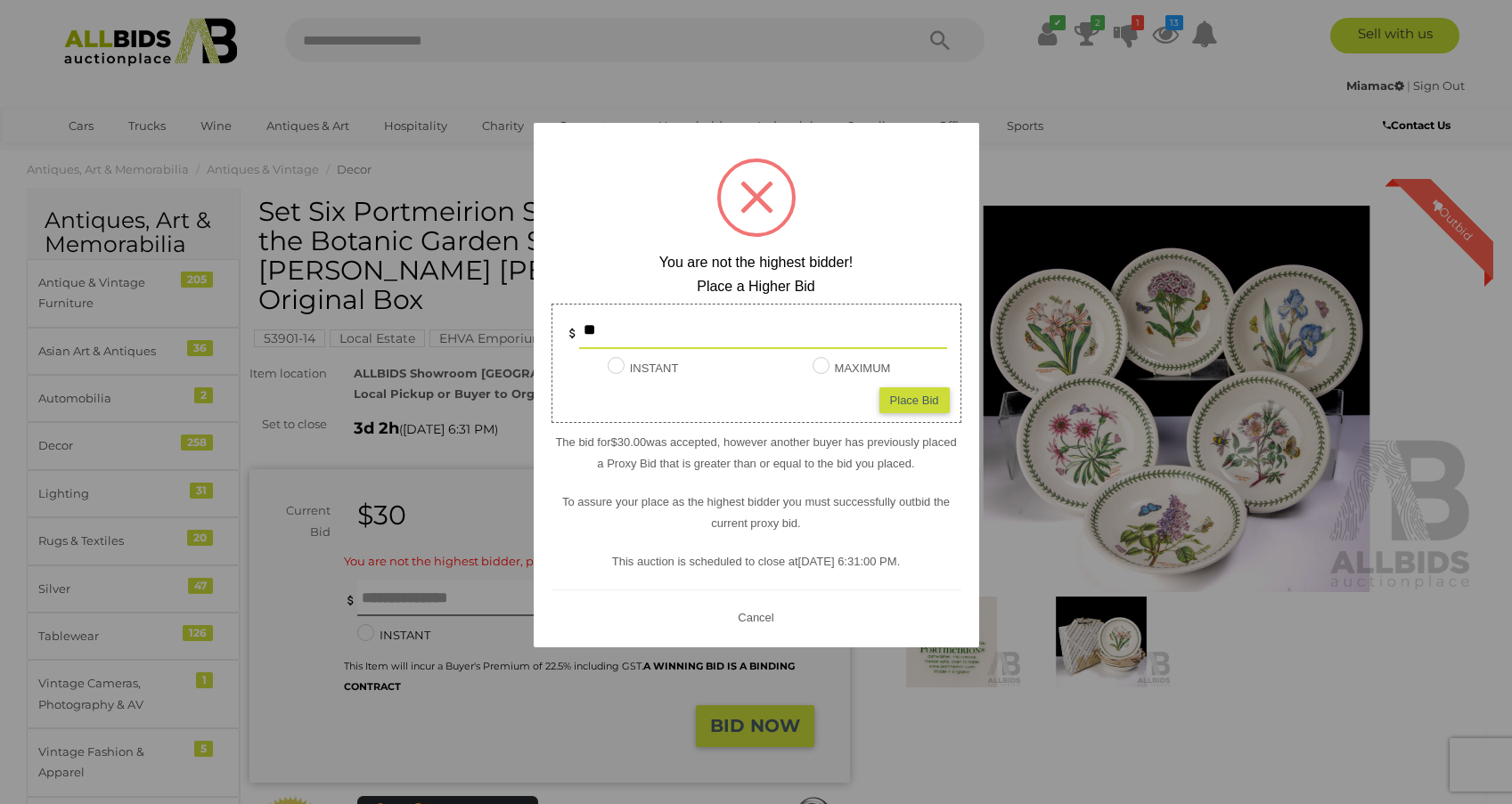
click at [603, 332] on input "**" at bounding box center [763, 331] width 368 height 35
type input "**"
click at [919, 399] on div "Place Bid" at bounding box center [915, 400] width 71 height 26
type input "**"
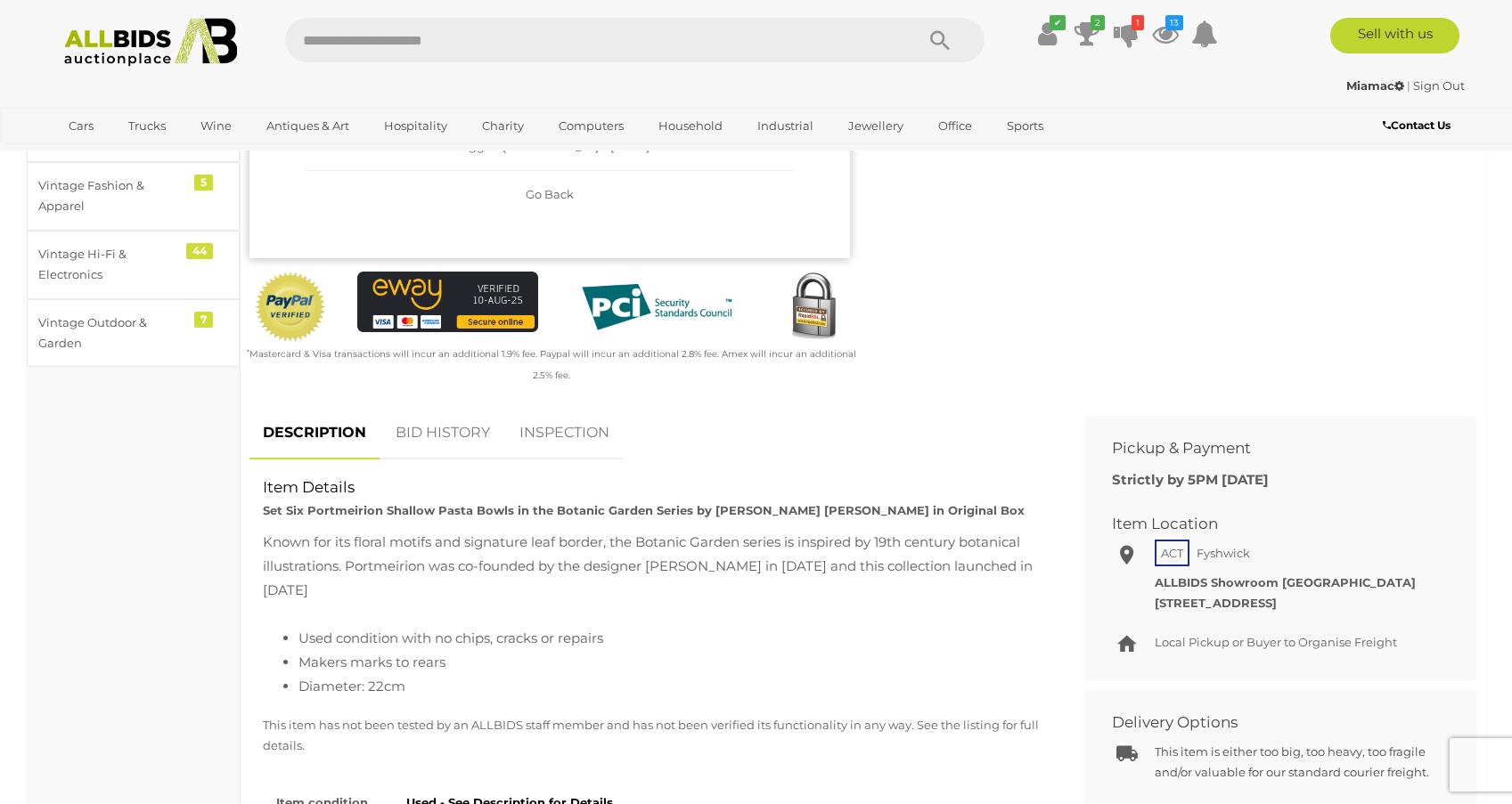
scroll to position [558, 0]
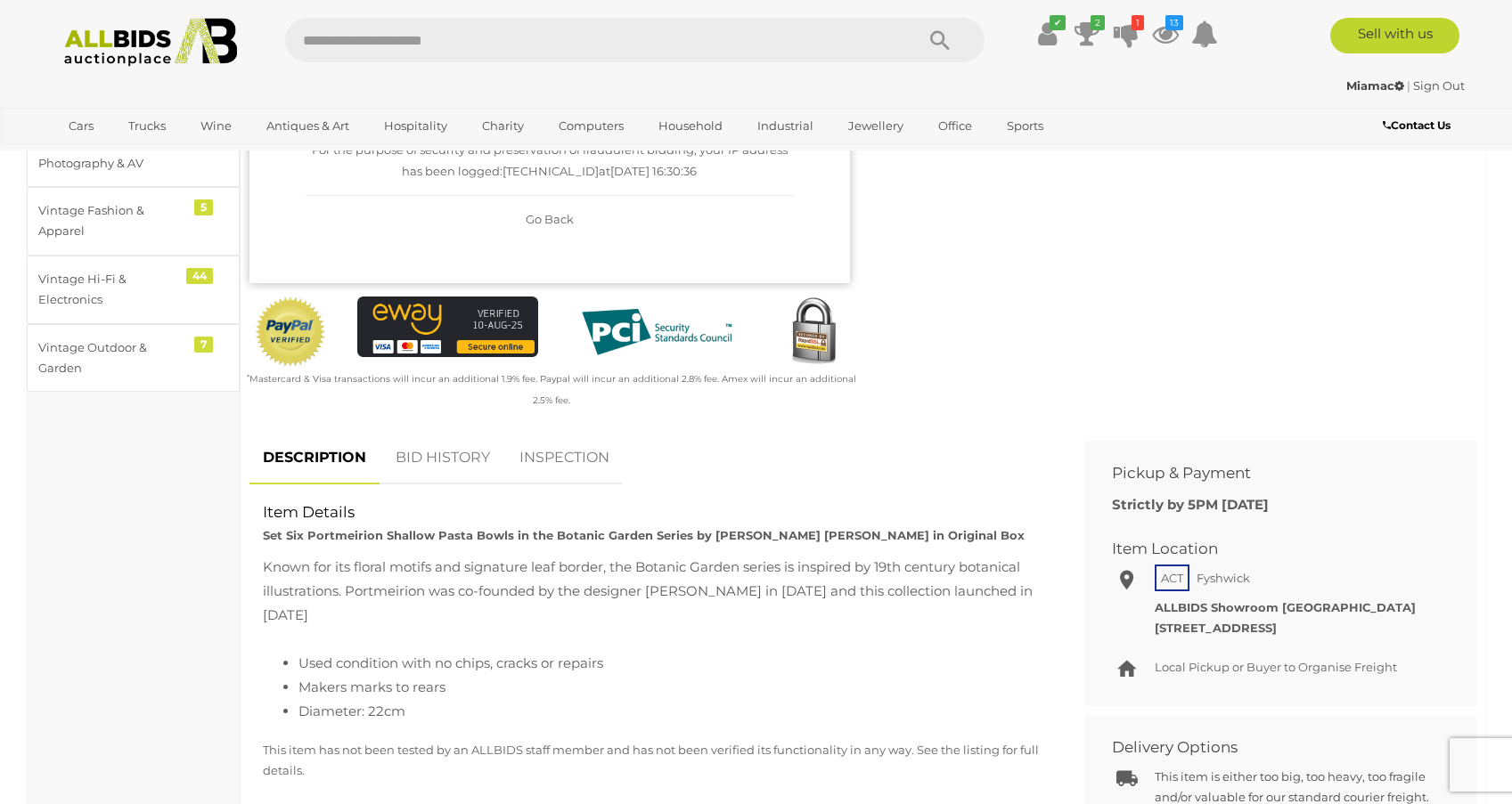
click at [444, 431] on link "BID HISTORY" at bounding box center [442, 458] width 121 height 52
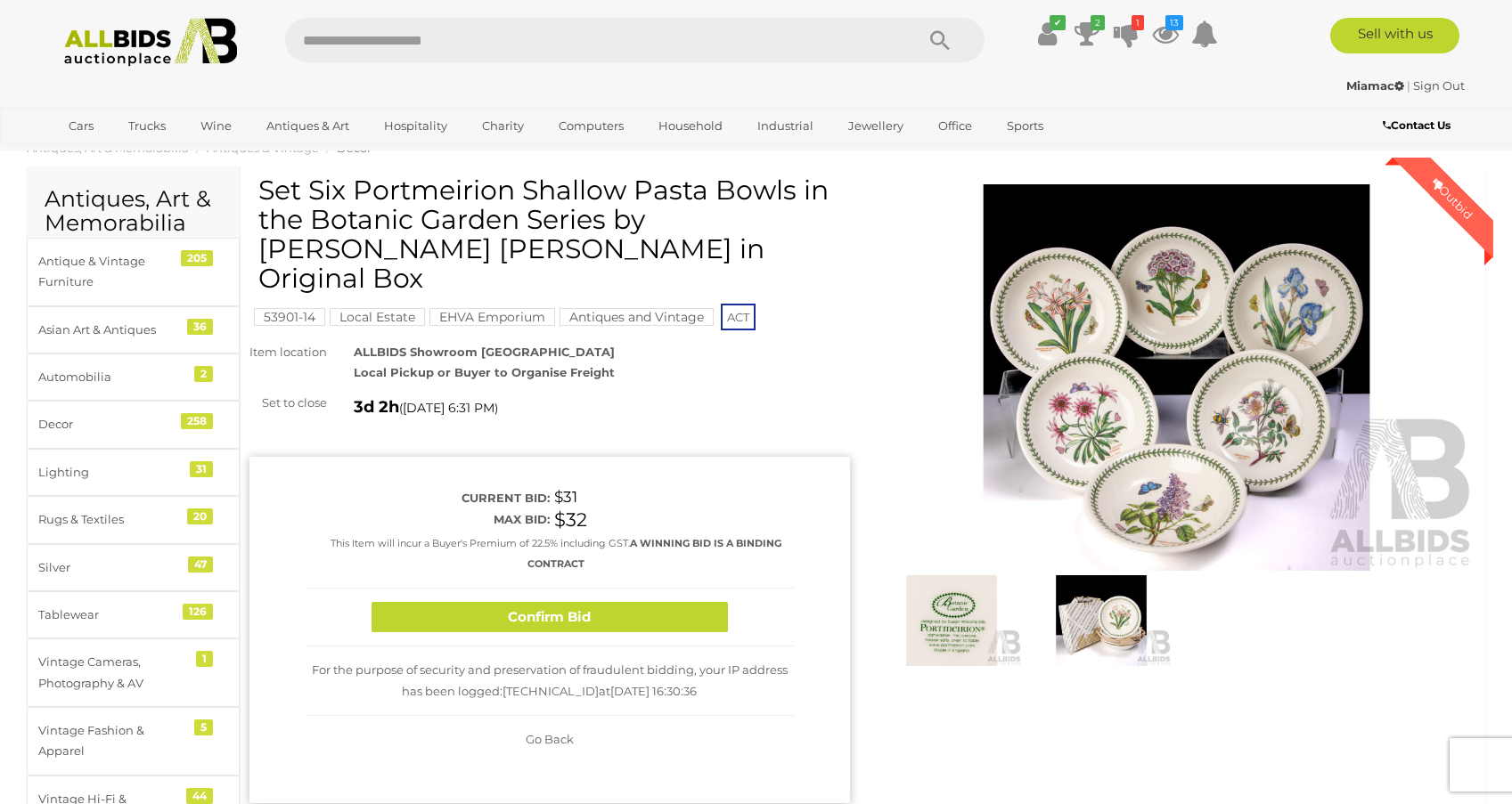
scroll to position [27, 0]
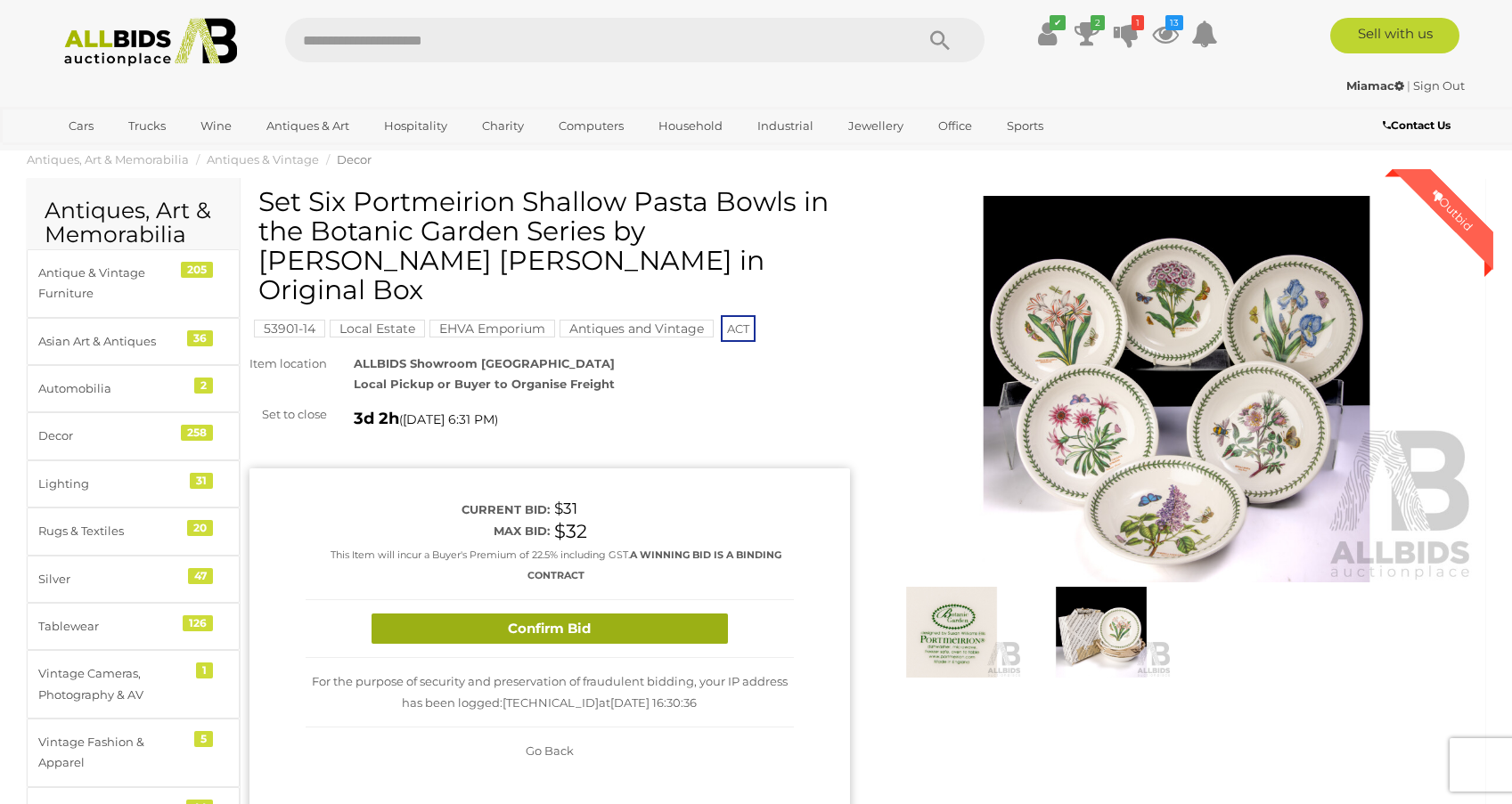
click at [532, 613] on button "Confirm Bid" at bounding box center [550, 629] width 357 height 31
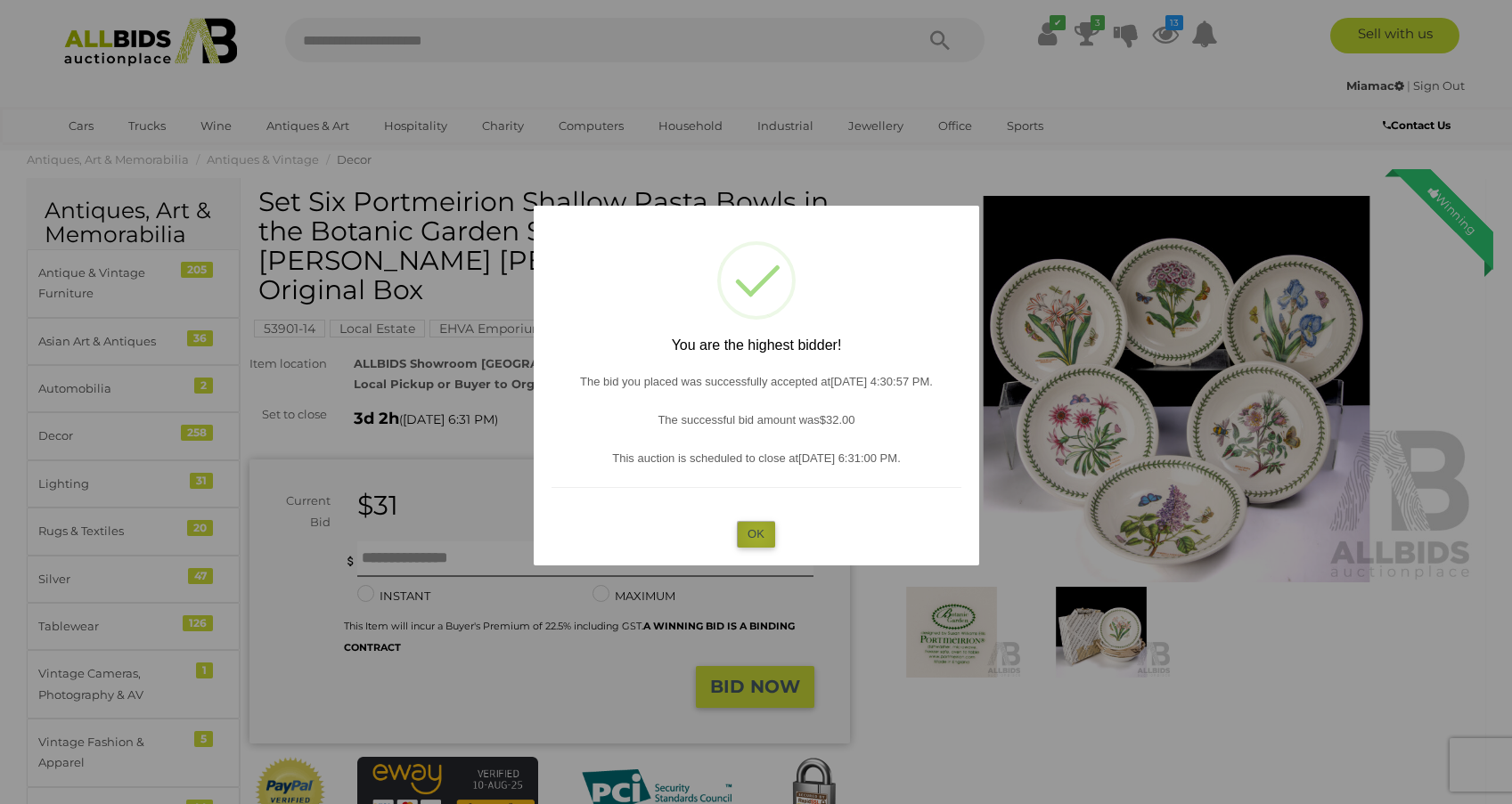
click at [758, 534] on button "OK" at bounding box center [756, 534] width 38 height 26
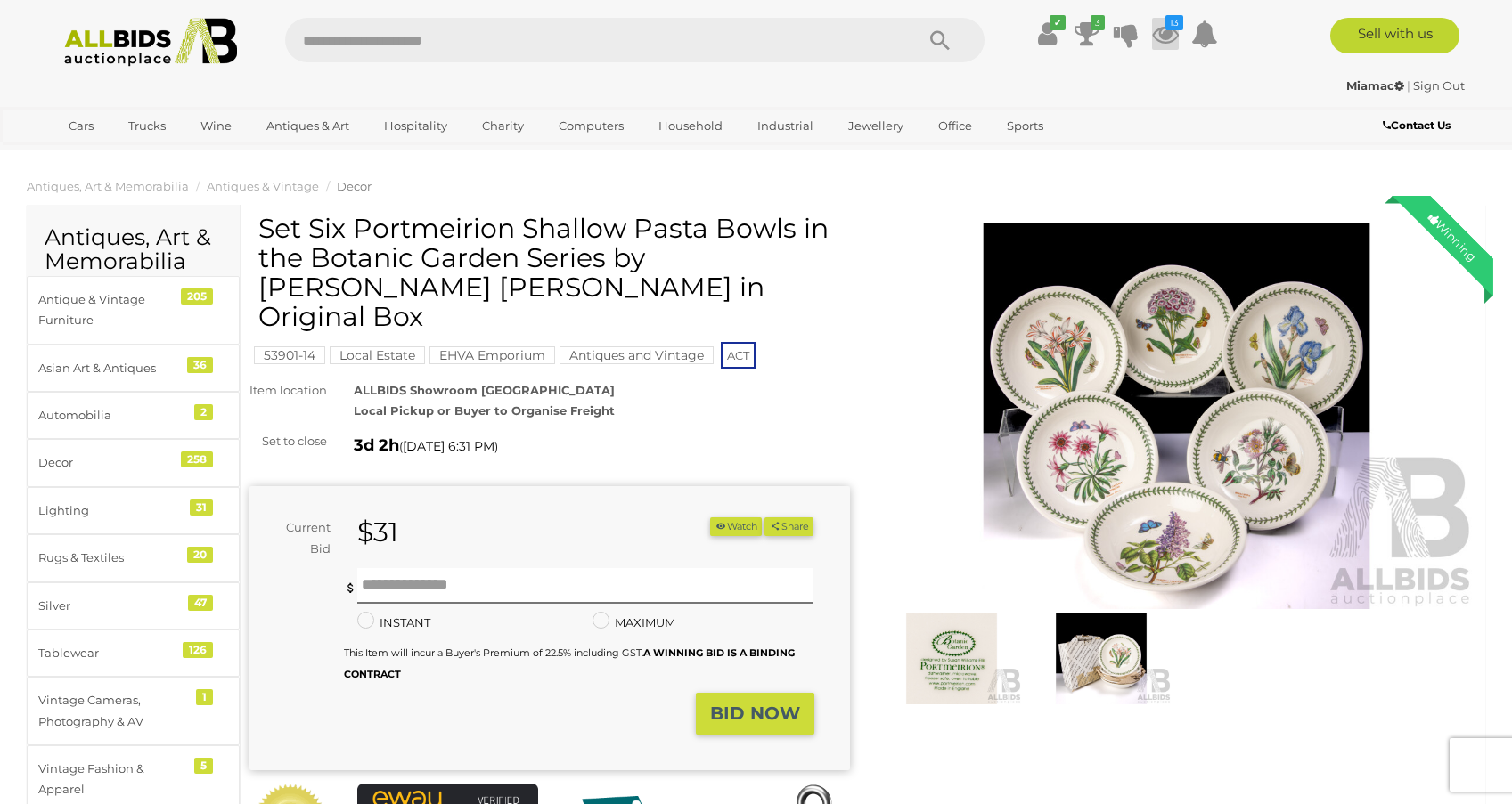
scroll to position [0, 0]
click at [1166, 27] on icon "13" at bounding box center [1174, 23] width 18 height 15
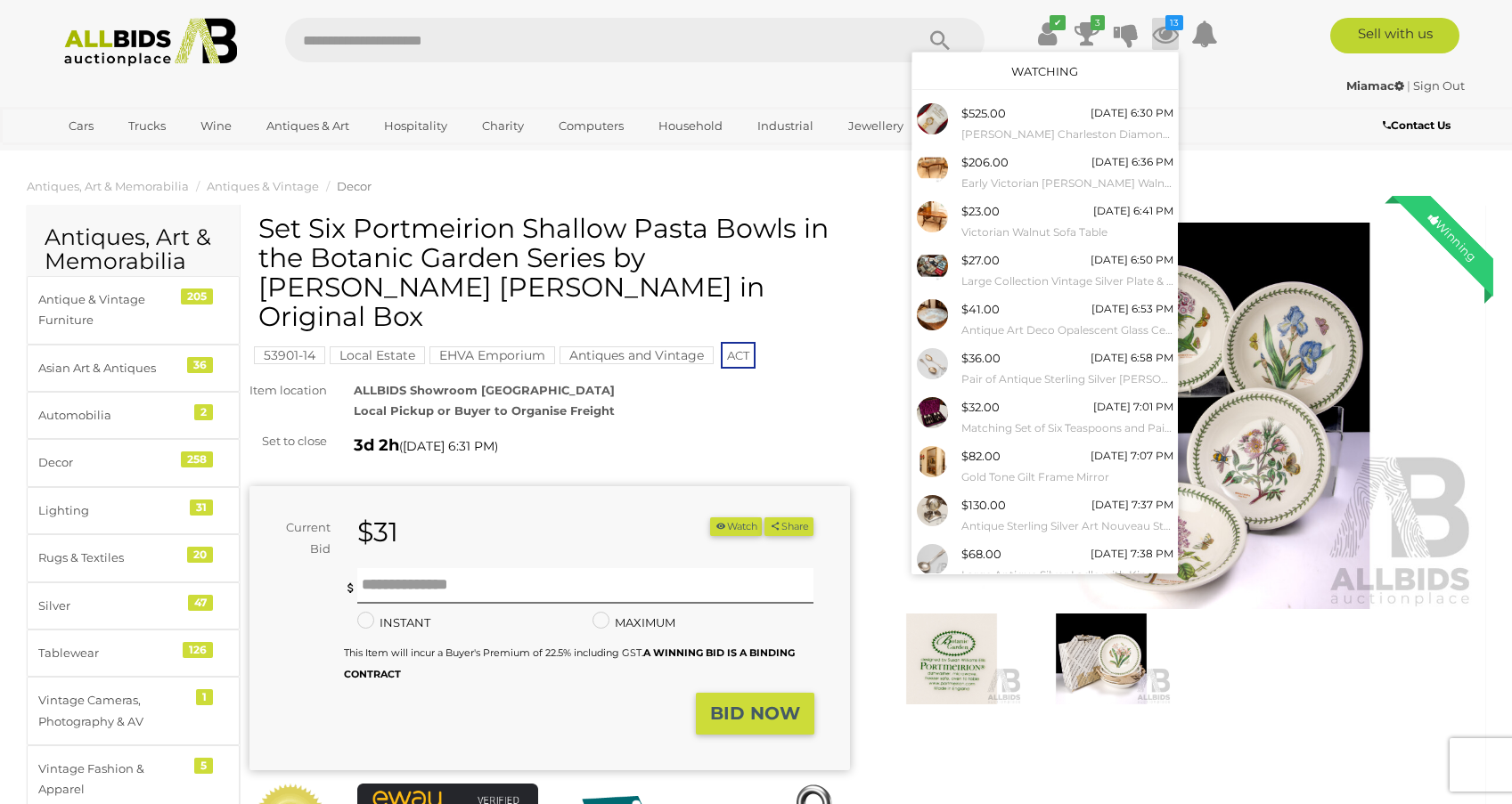
click at [698, 84] on div "Miamac | Sign Out" at bounding box center [756, 86] width 1416 height 21
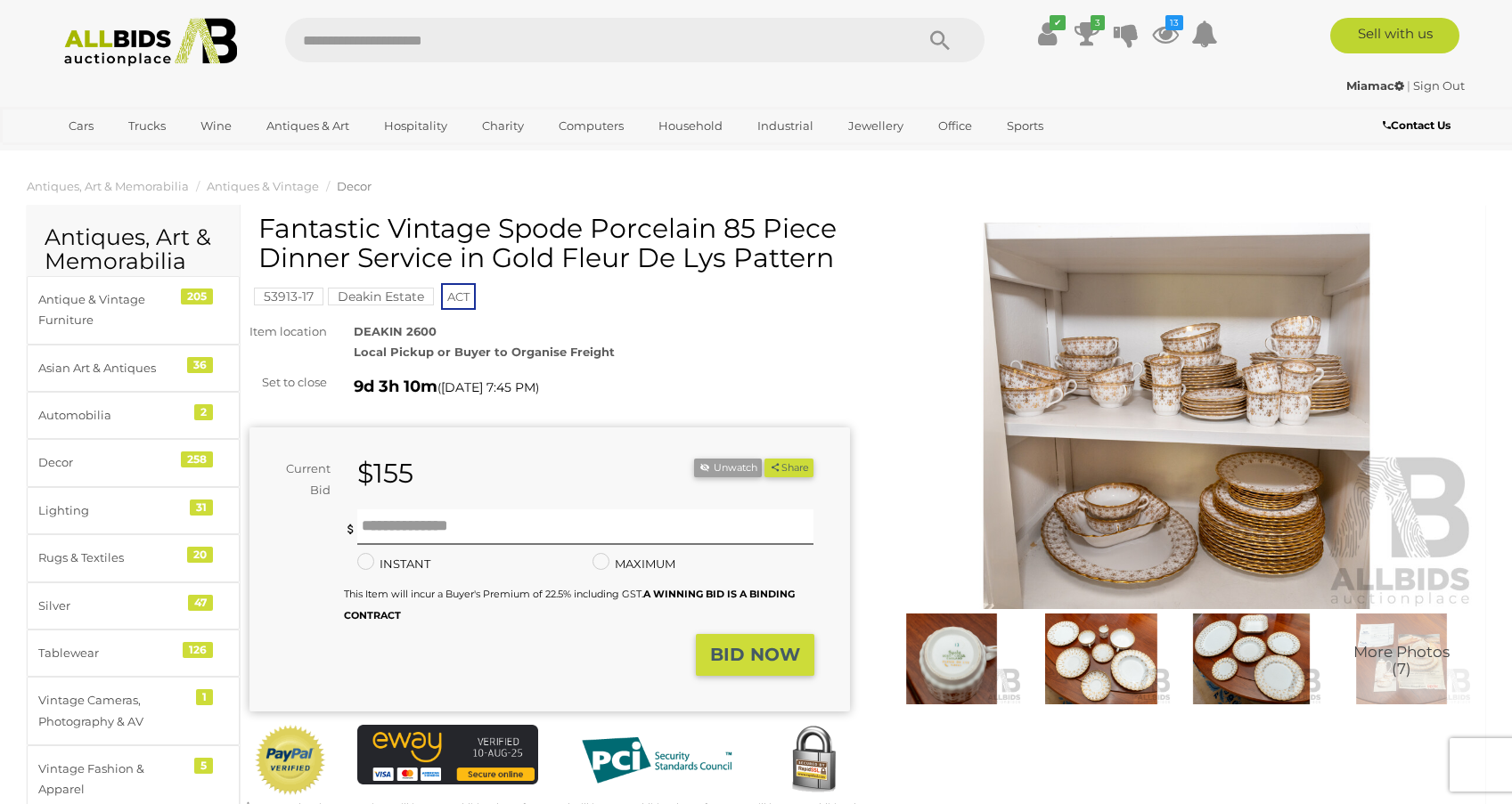
click at [1169, 382] on img at bounding box center [1177, 415] width 601 height 386
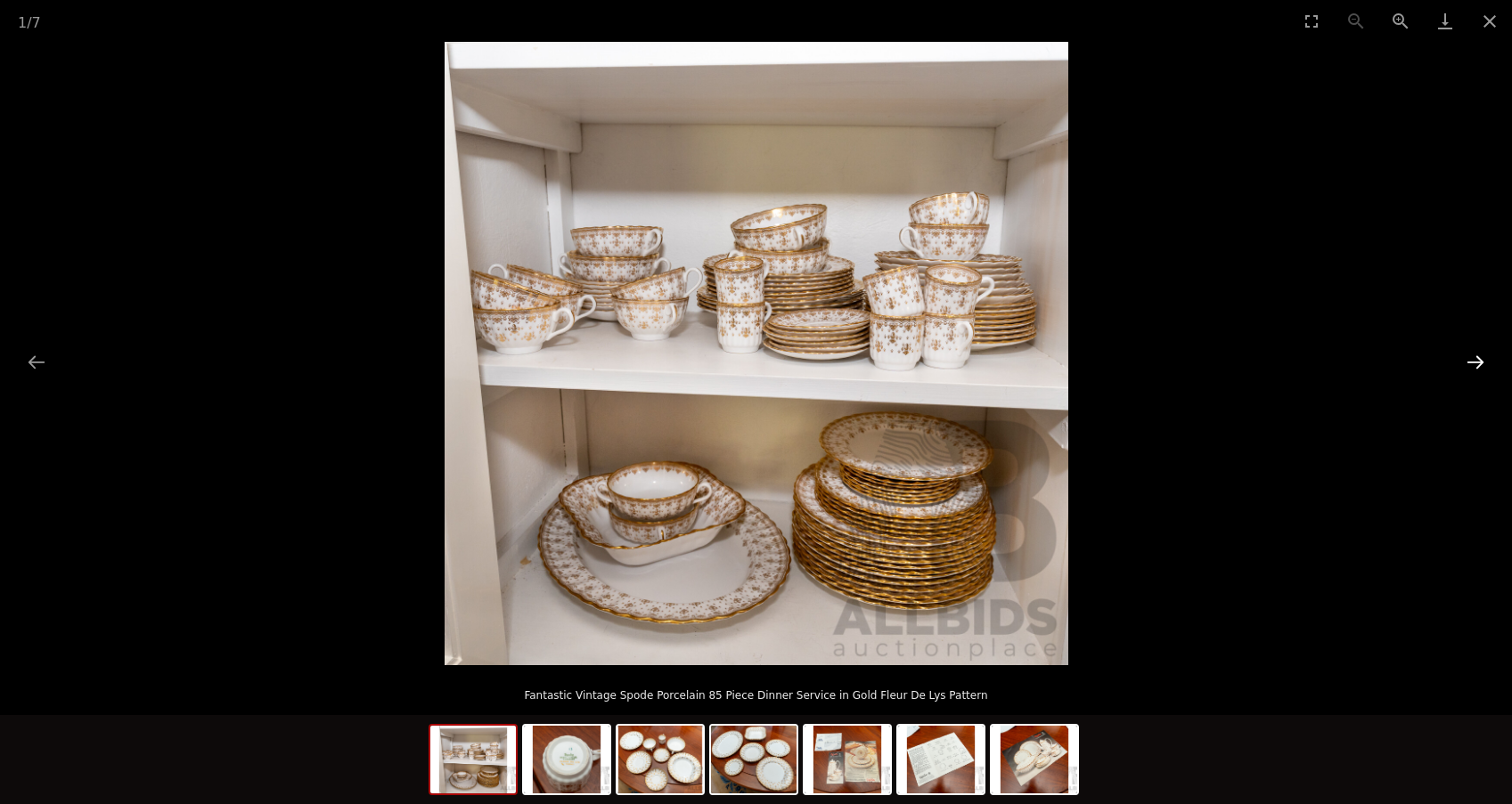
click at [1480, 364] on button "Next slide" at bounding box center [1475, 362] width 37 height 34
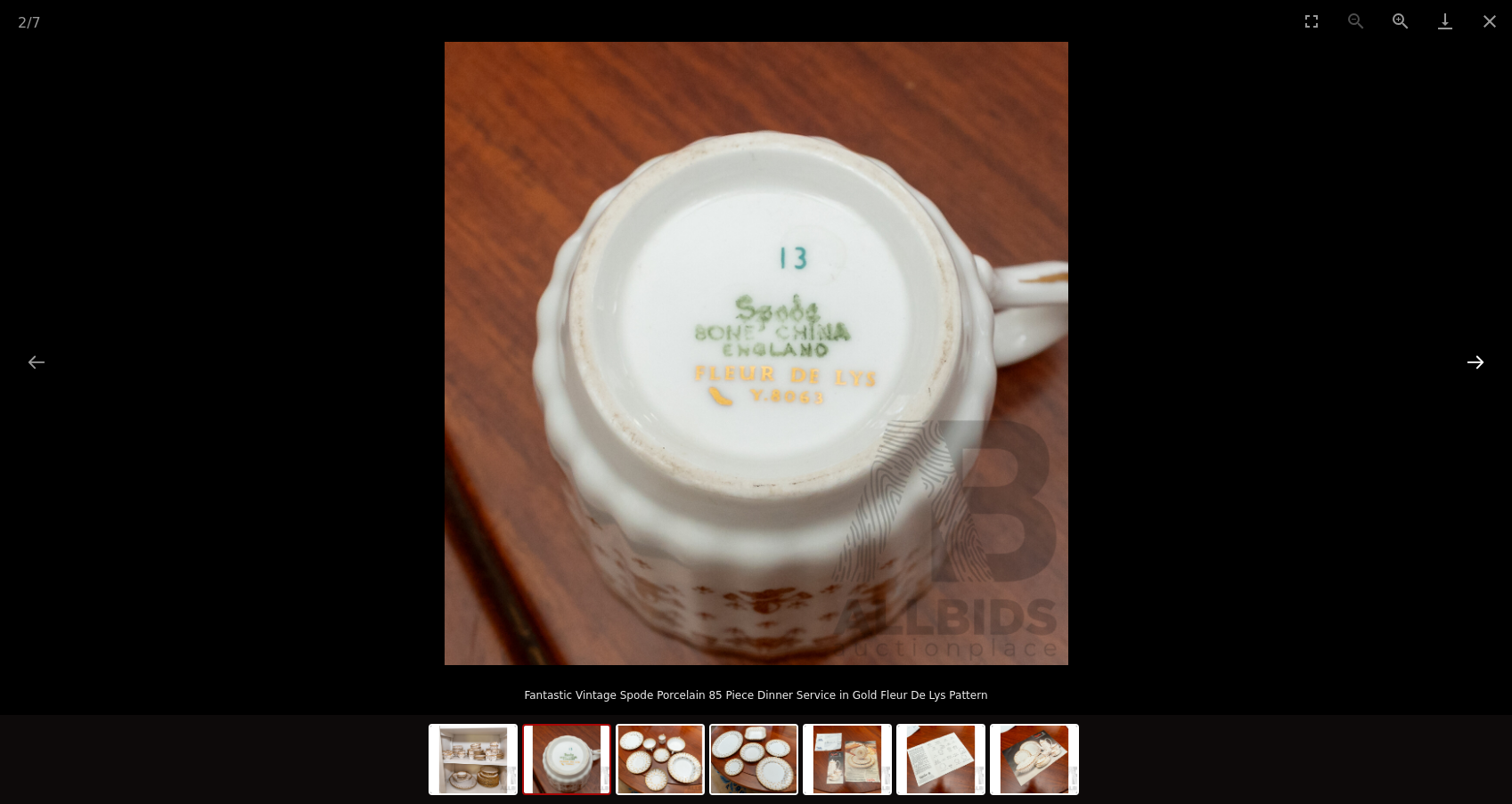
click at [1480, 364] on button "Next slide" at bounding box center [1475, 362] width 37 height 34
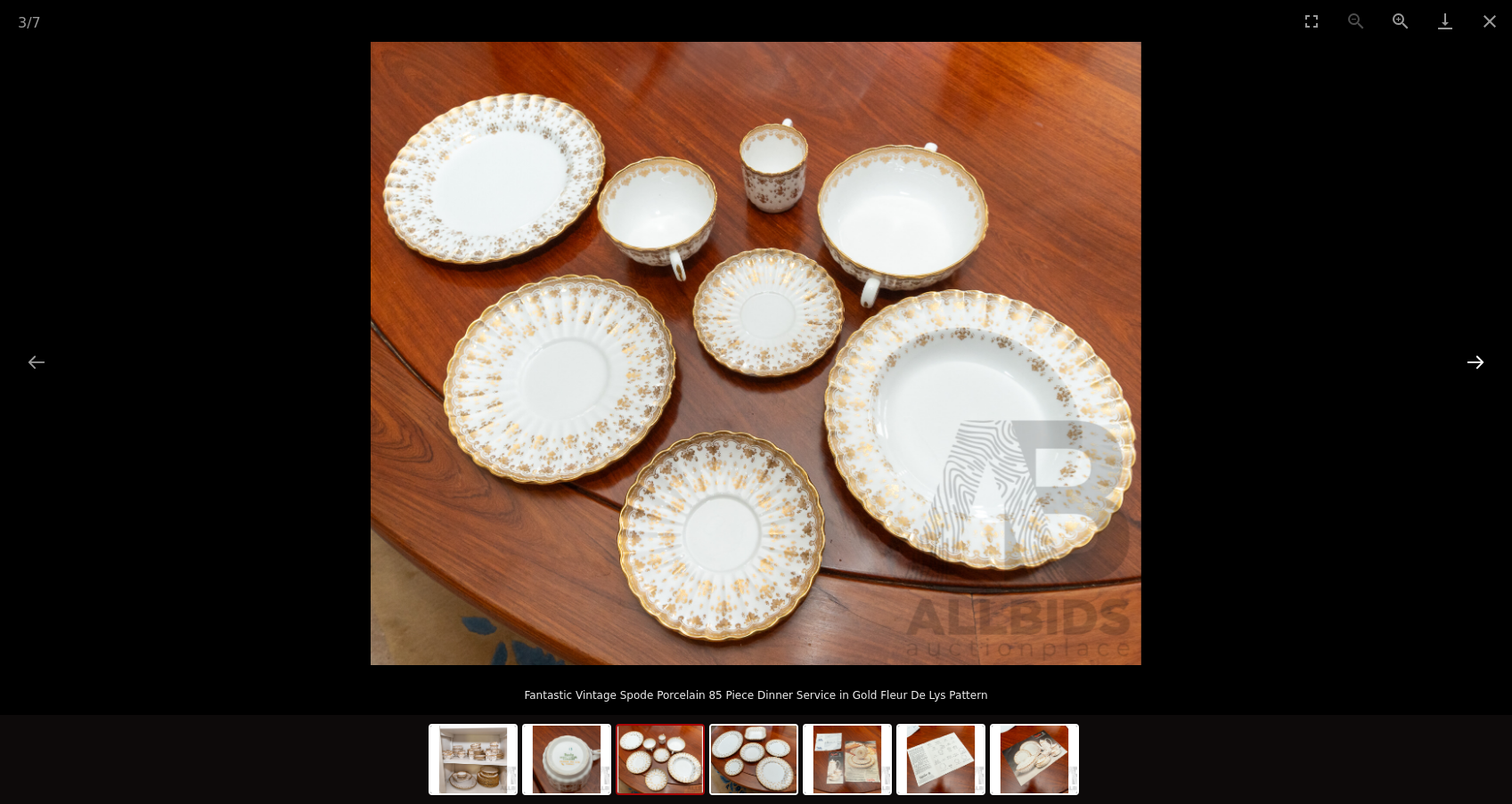
click at [1480, 364] on button "Next slide" at bounding box center [1475, 362] width 37 height 34
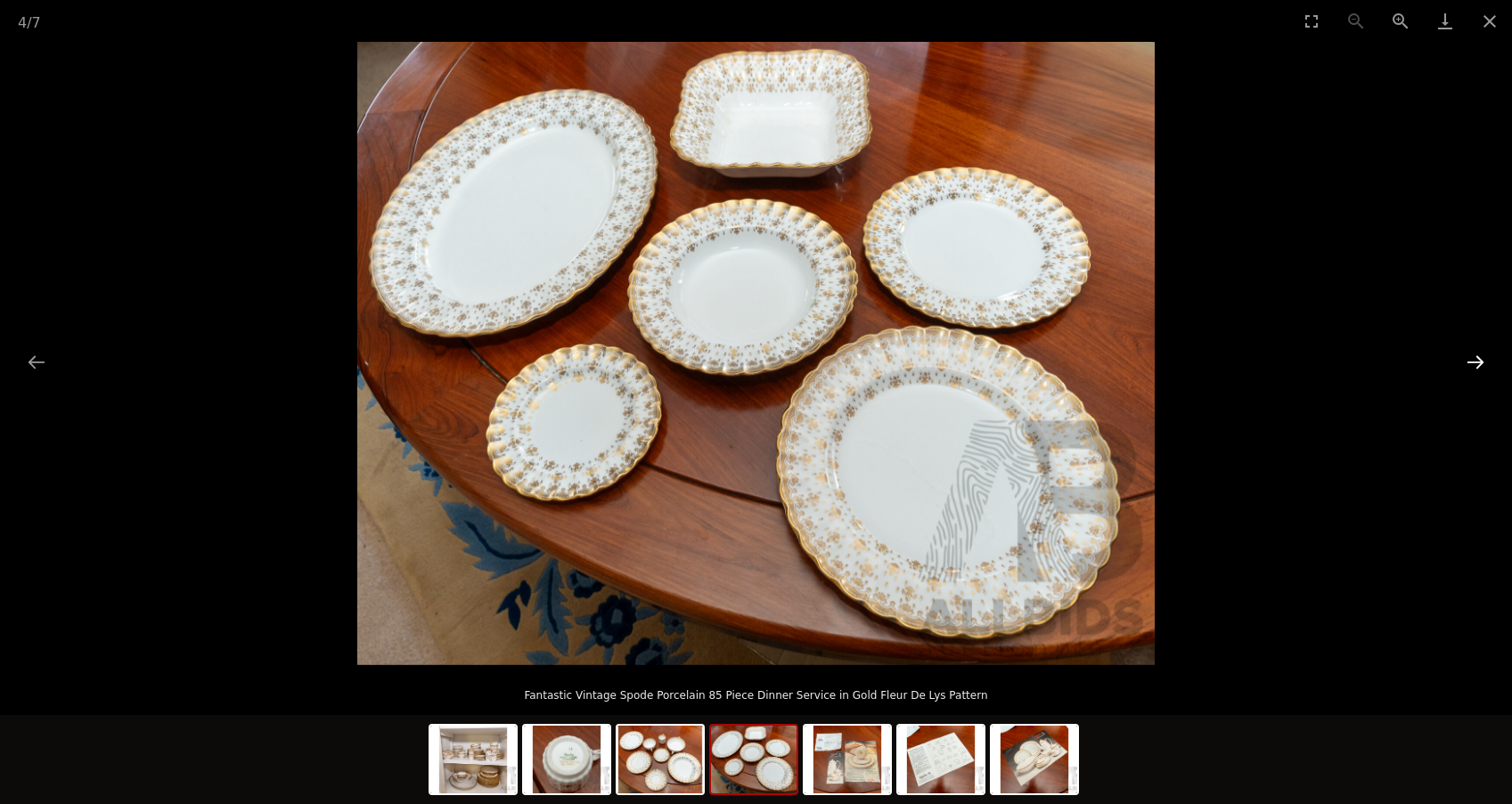
click at [1480, 364] on button "Next slide" at bounding box center [1475, 362] width 37 height 34
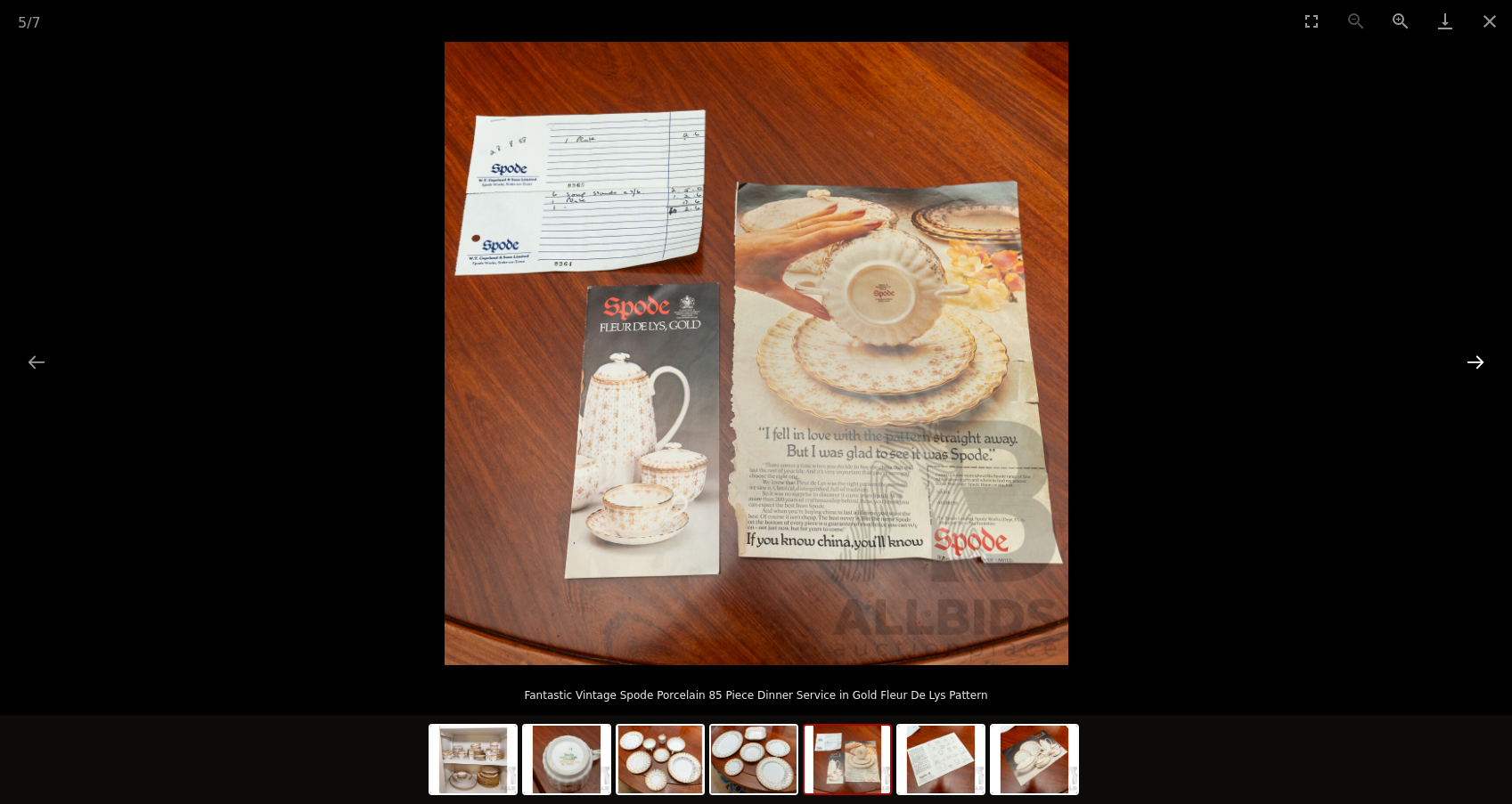
click at [1480, 364] on button "Next slide" at bounding box center [1475, 362] width 37 height 34
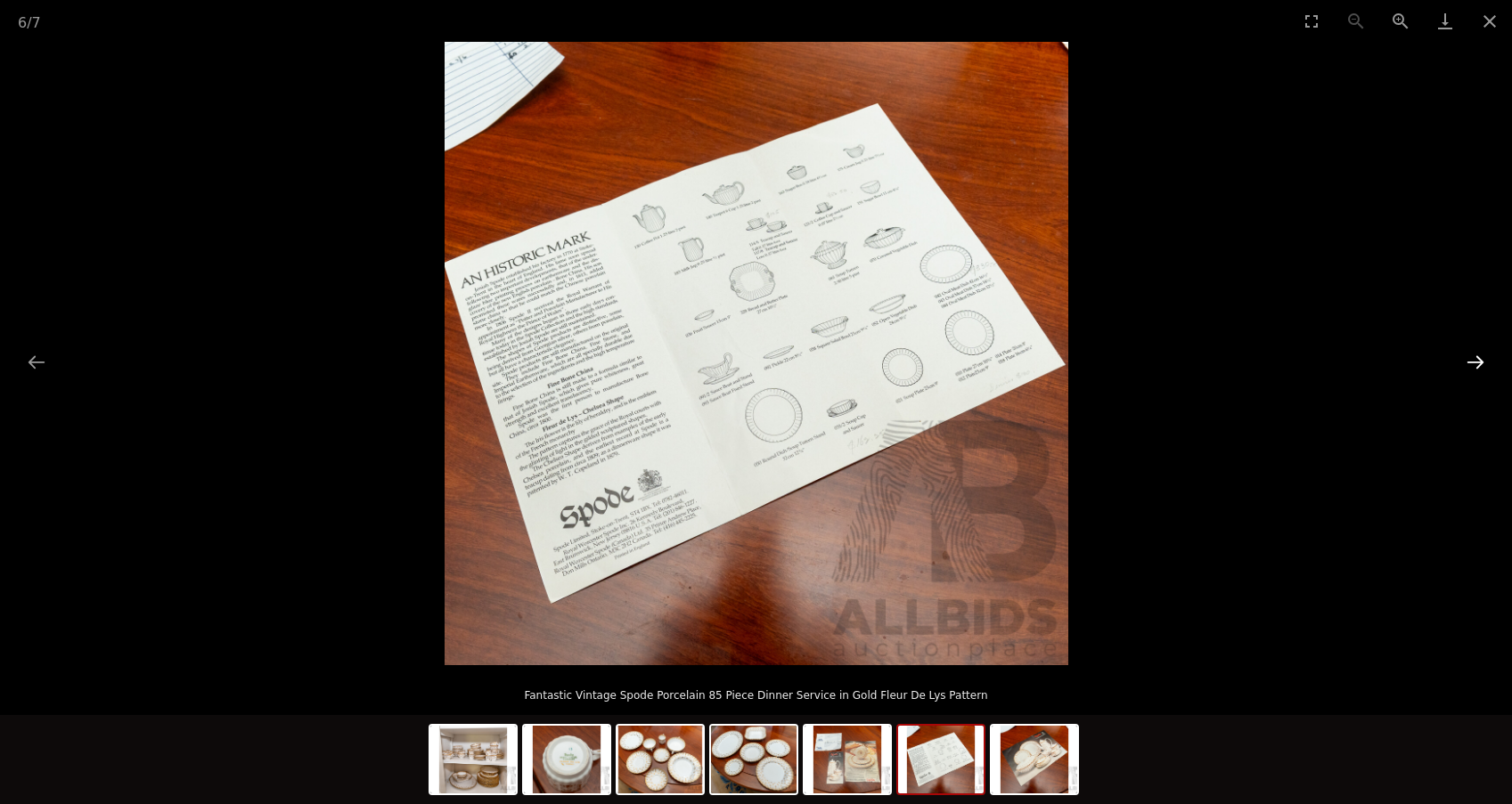
click at [1479, 362] on button "Next slide" at bounding box center [1475, 362] width 37 height 34
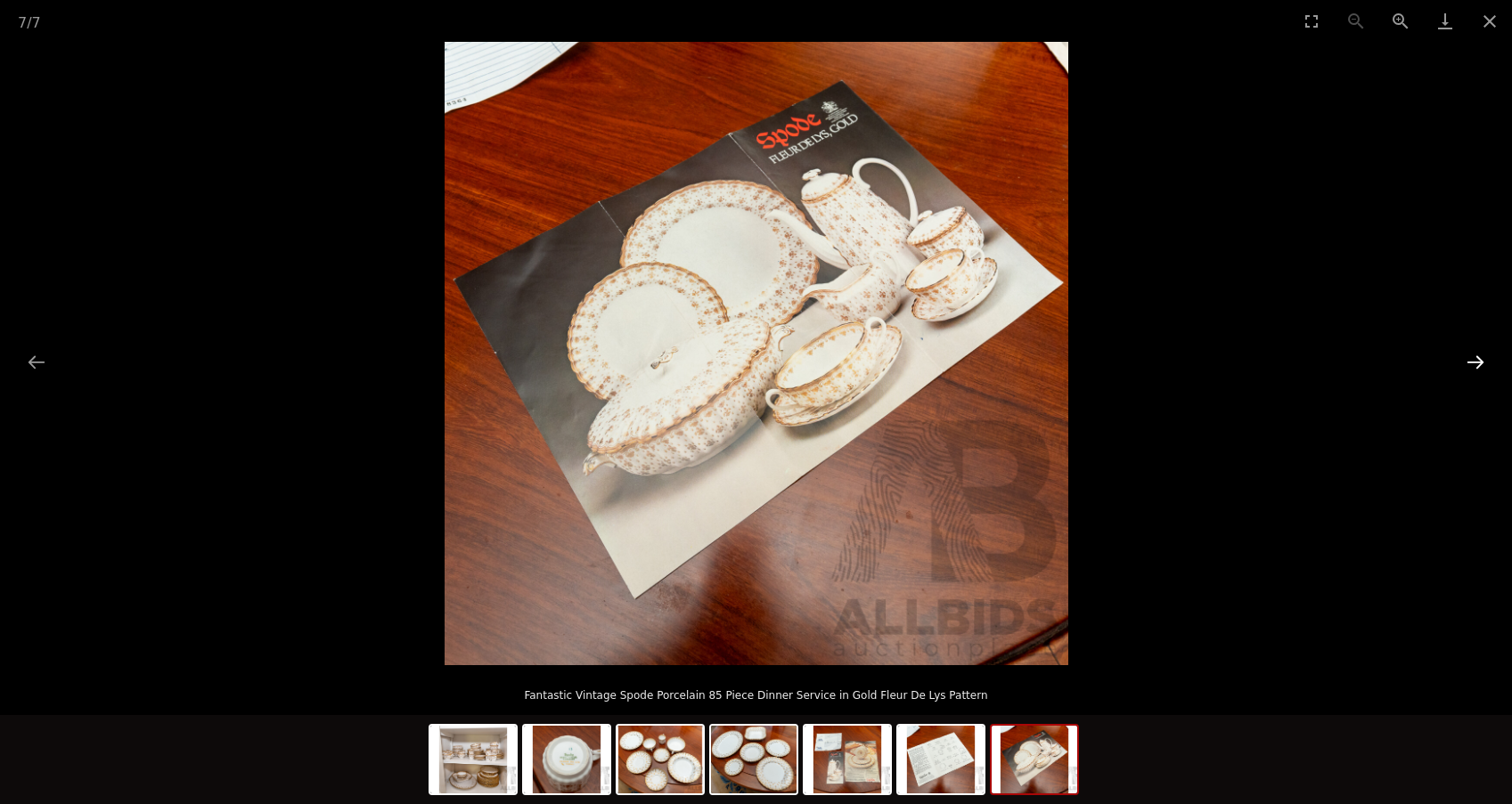
click at [1479, 362] on button "Next slide" at bounding box center [1475, 362] width 37 height 34
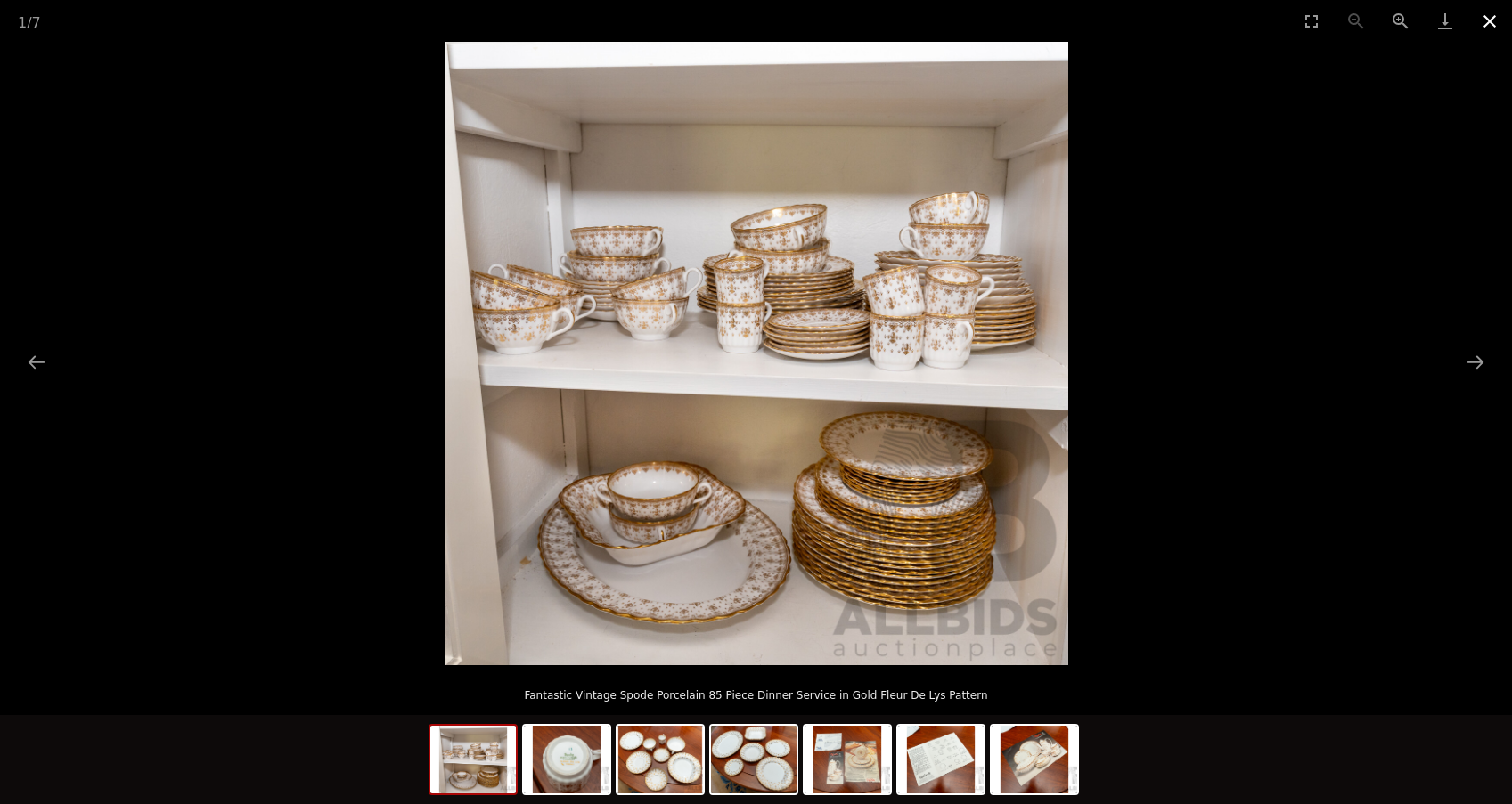
click at [1487, 24] on button "Close gallery" at bounding box center [1488, 21] width 44 height 42
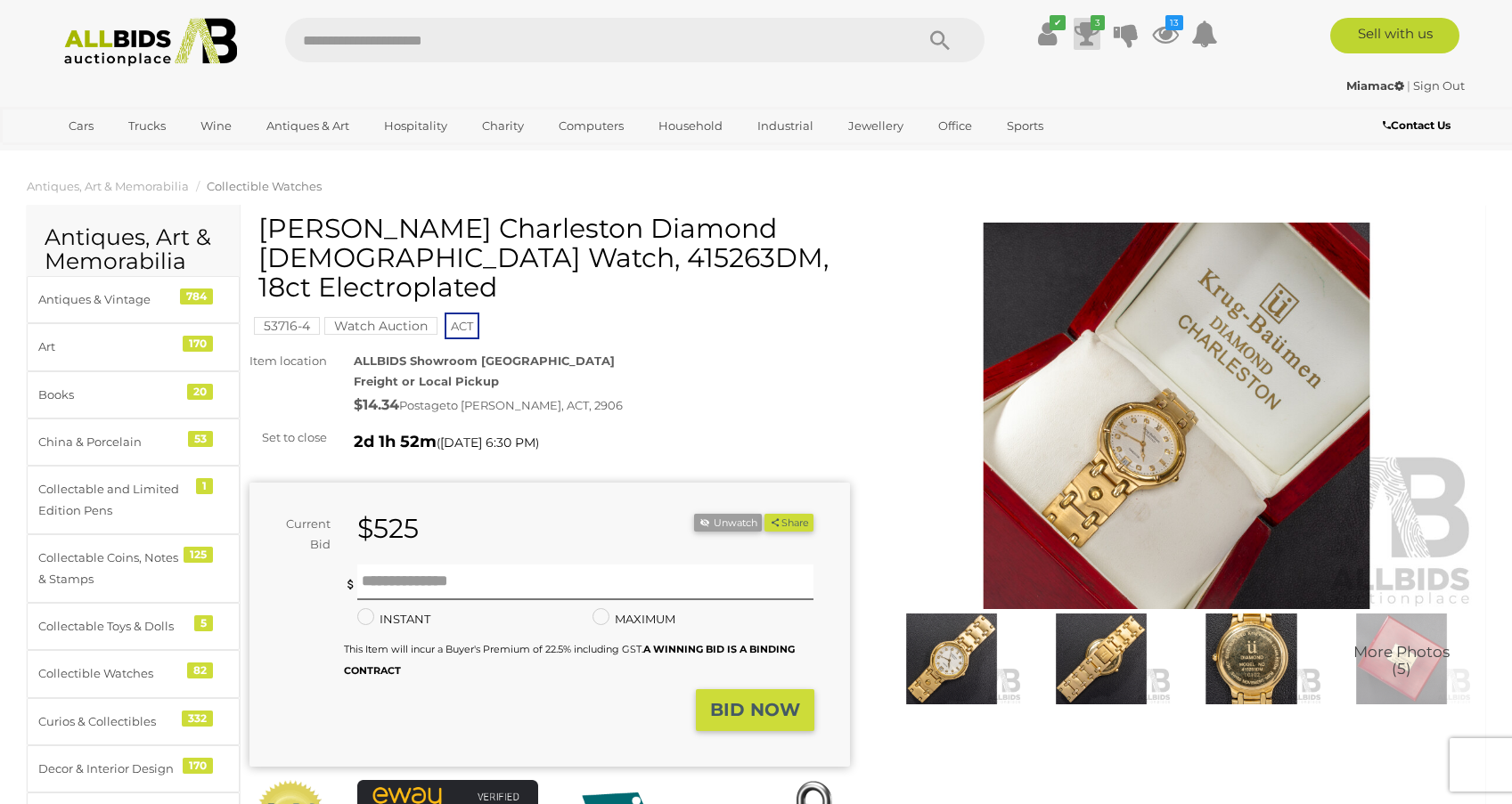
click at [1085, 30] on icon at bounding box center [1087, 33] width 25 height 32
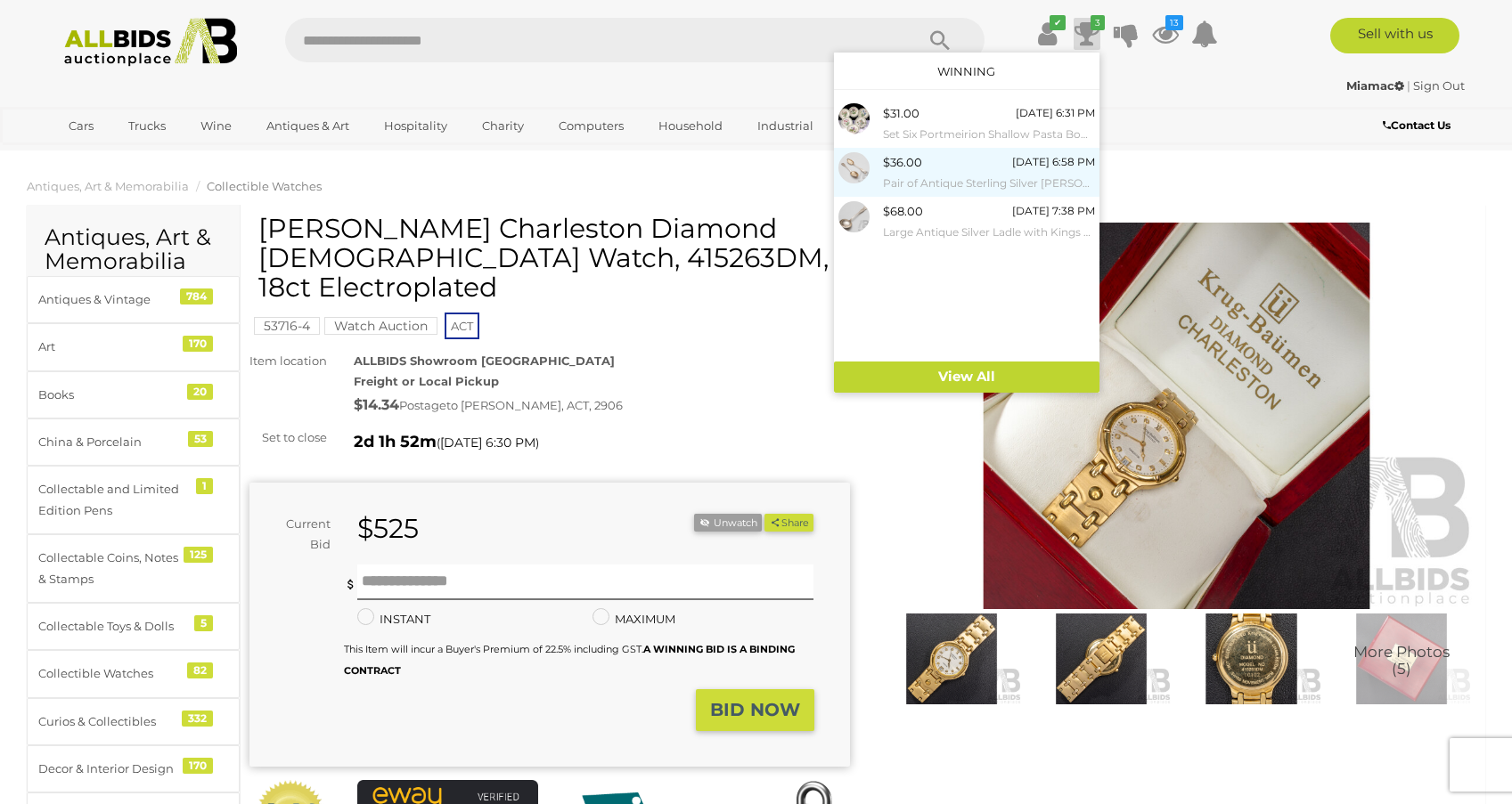
click at [955, 174] on small "Pair of Antique Sterling Silver [PERSON_NAME] Spoons, One Stamped Sheffield 182…" at bounding box center [989, 184] width 212 height 20
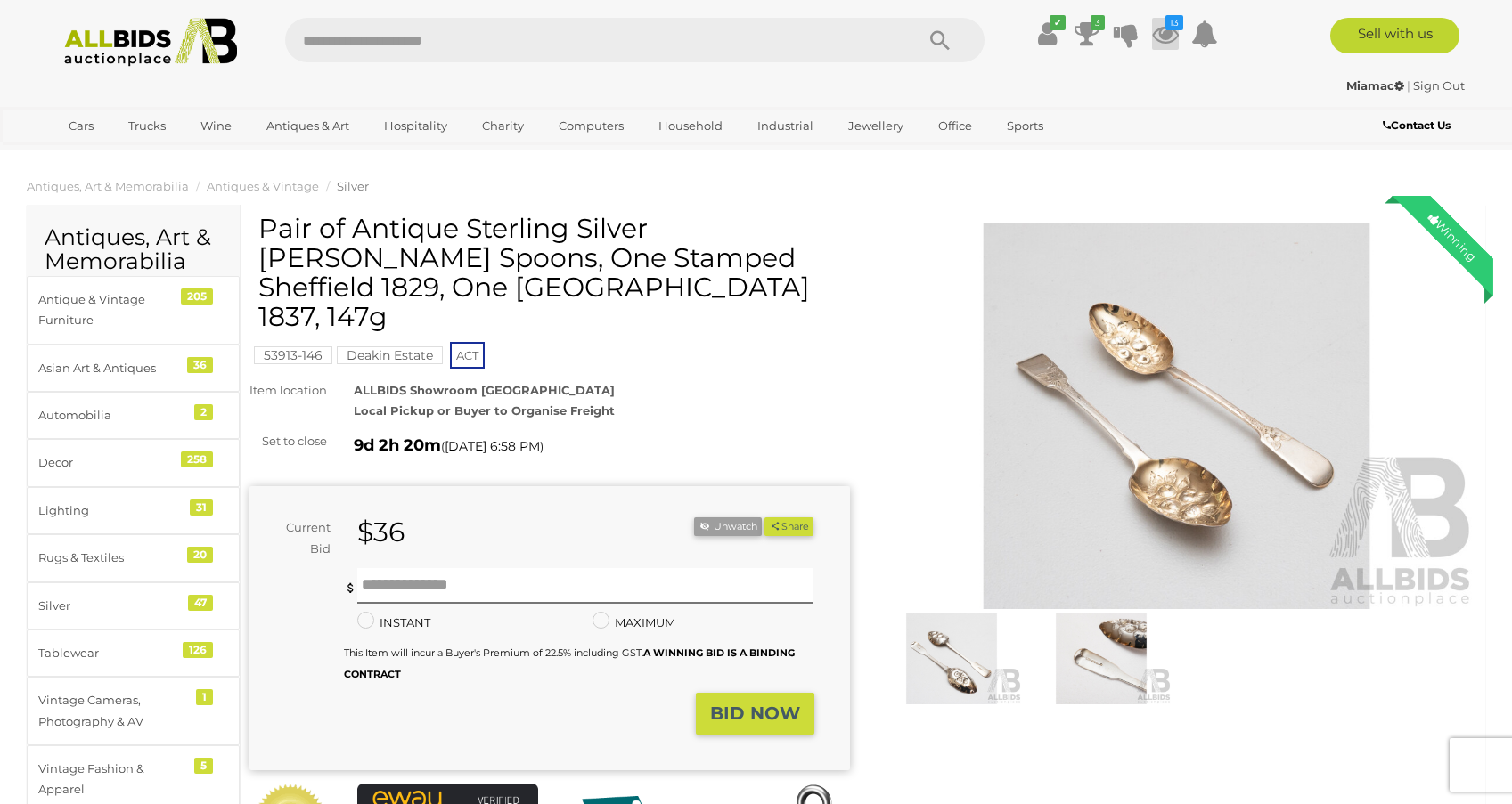
click at [1166, 28] on icon "13" at bounding box center [1174, 23] width 18 height 15
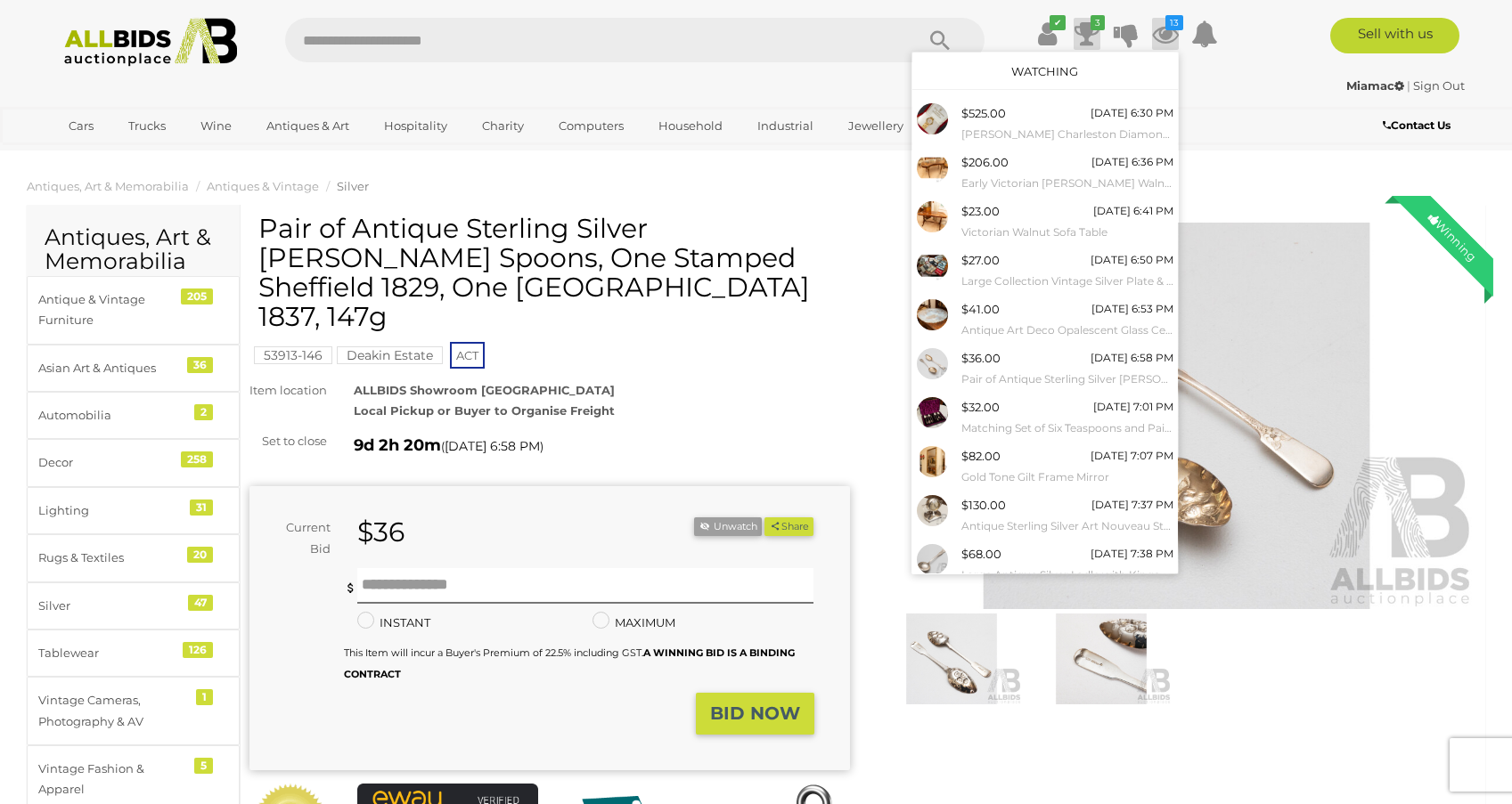
click at [1084, 31] on icon at bounding box center [1087, 33] width 25 height 32
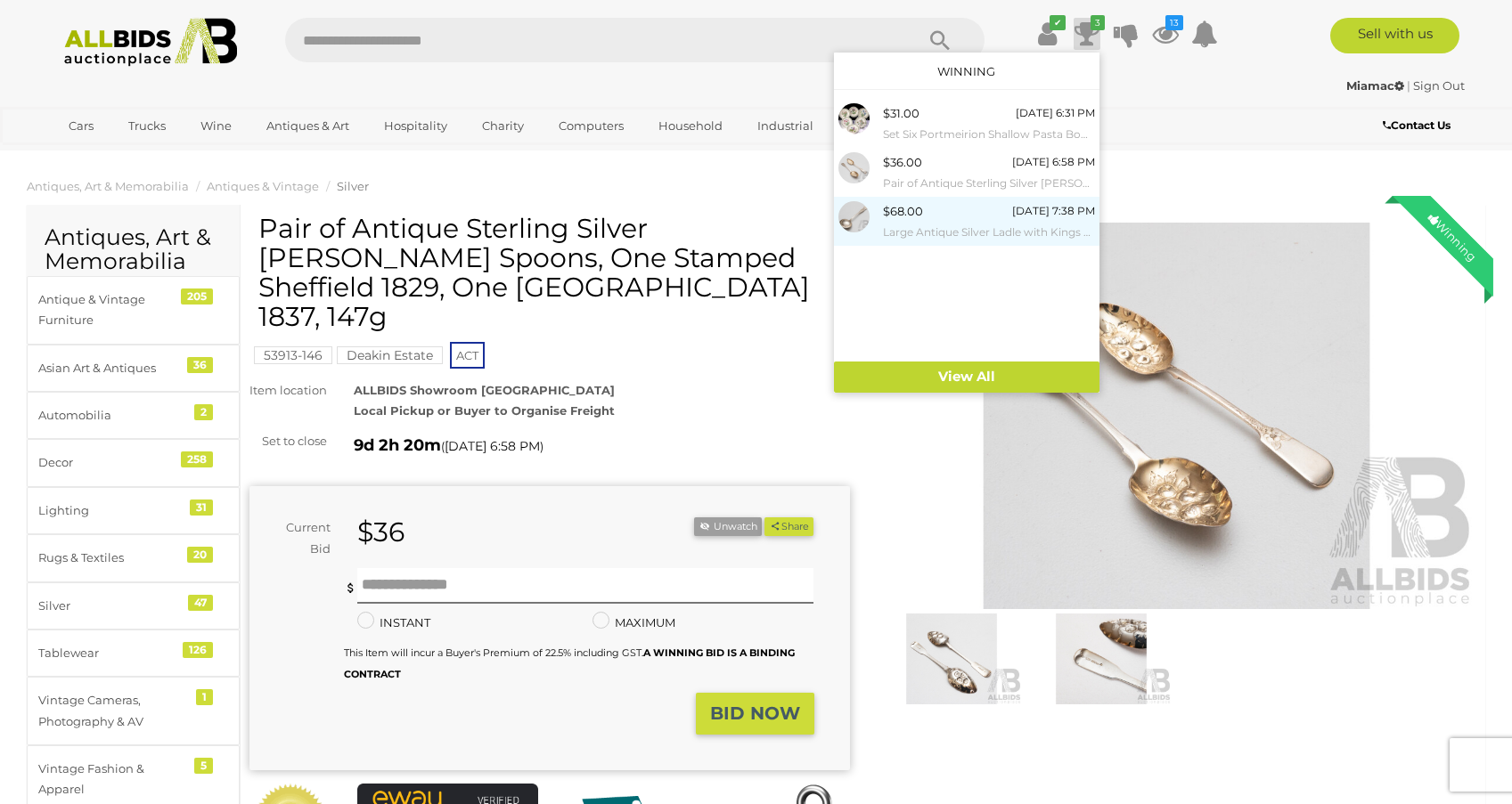
click at [965, 215] on div "$68.00 19/08/2025 7:38 PM Large Antique Silver Ladle with Kings Pattern, Stampe…" at bounding box center [989, 221] width 212 height 40
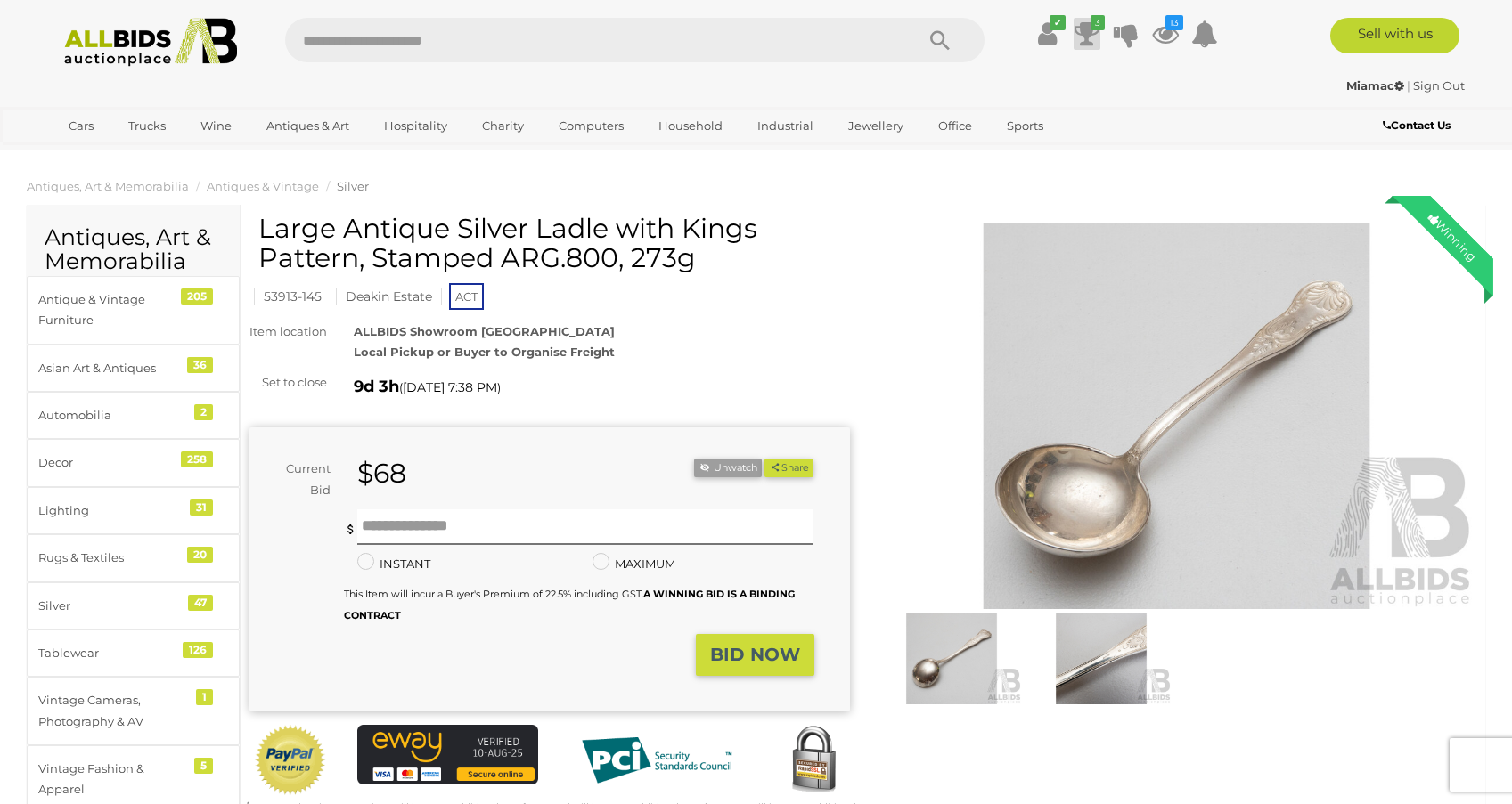
click at [1086, 36] on icon at bounding box center [1087, 33] width 25 height 32
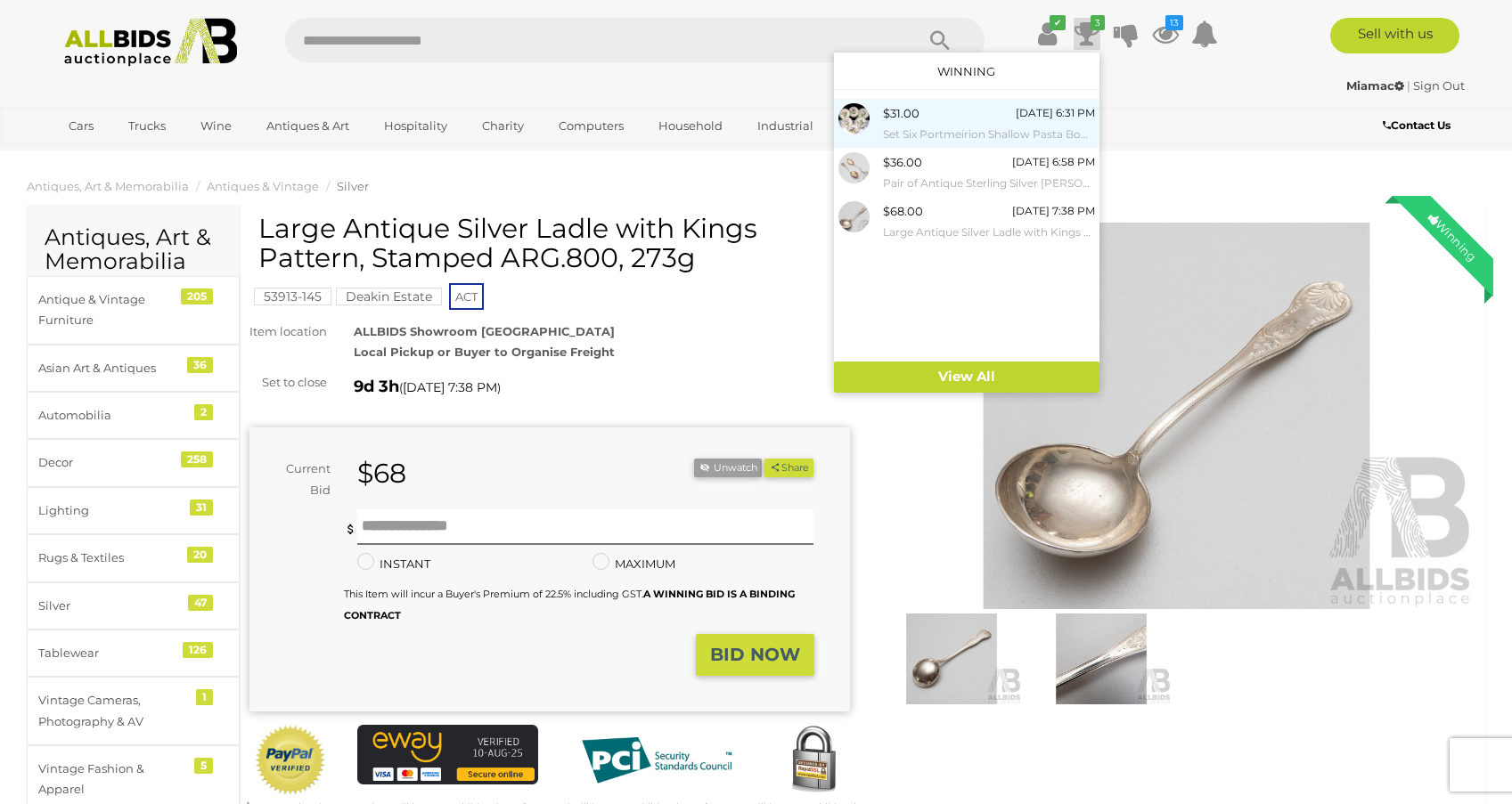
click at [934, 126] on small "Set Six Portmeirion Shallow Pasta Bowls in the Botanic Garden Series by [PERSON…" at bounding box center [989, 135] width 212 height 20
